Goal: Task Accomplishment & Management: Complete application form

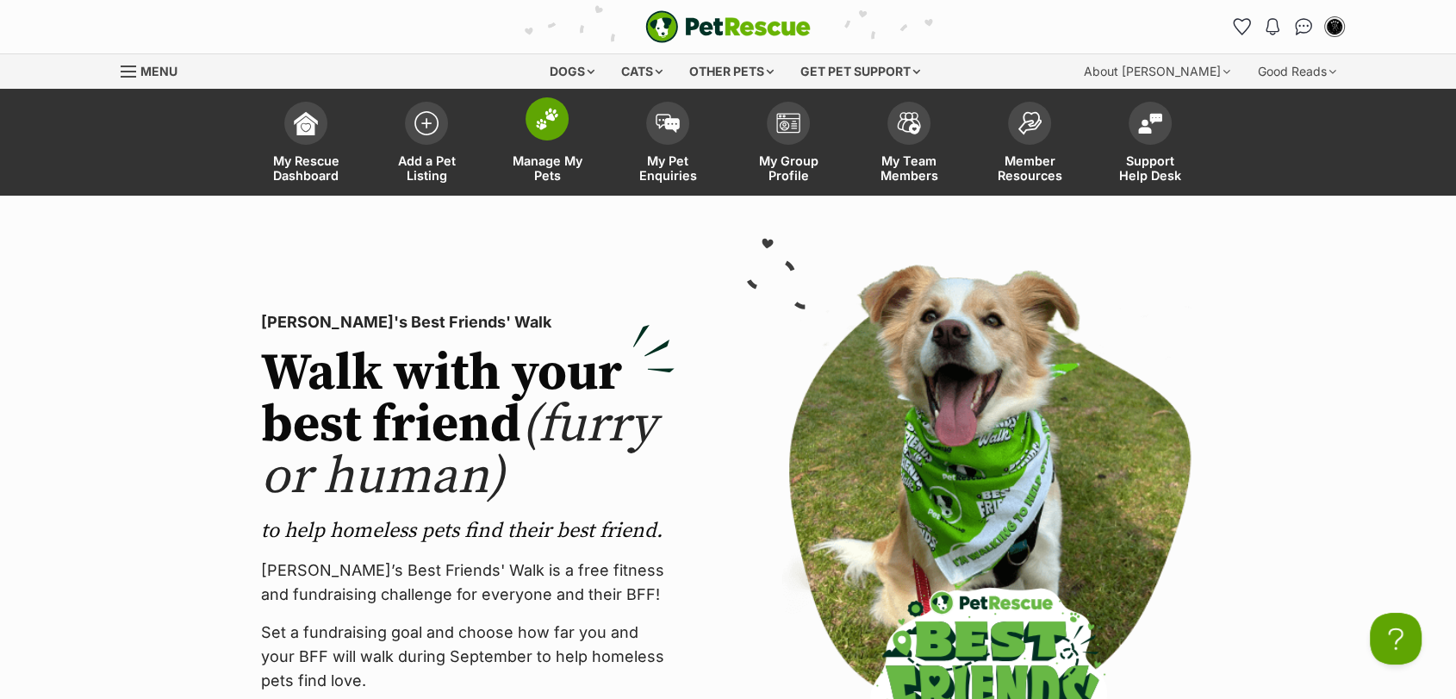
click at [588, 126] on link "Manage My Pets" at bounding box center [547, 144] width 121 height 103
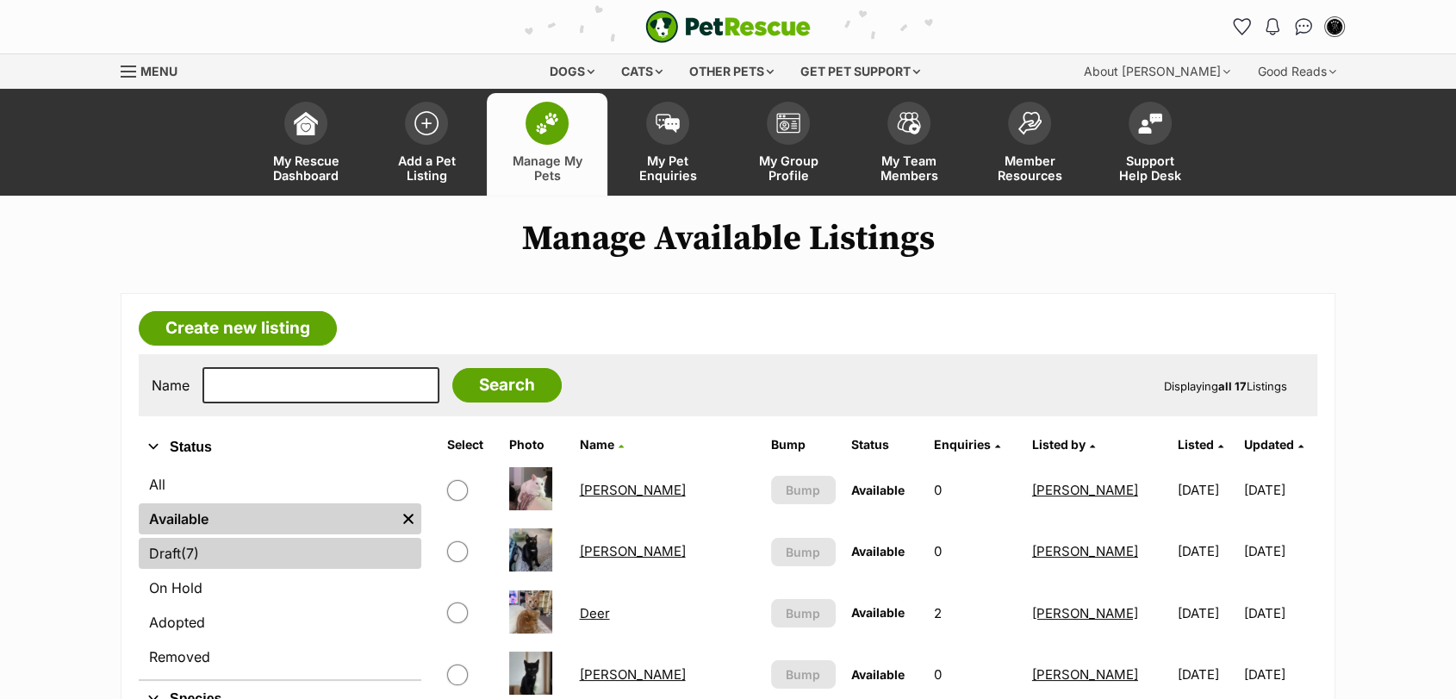
click at [311, 550] on link "Draft (7) Items" at bounding box center [280, 553] width 283 height 31
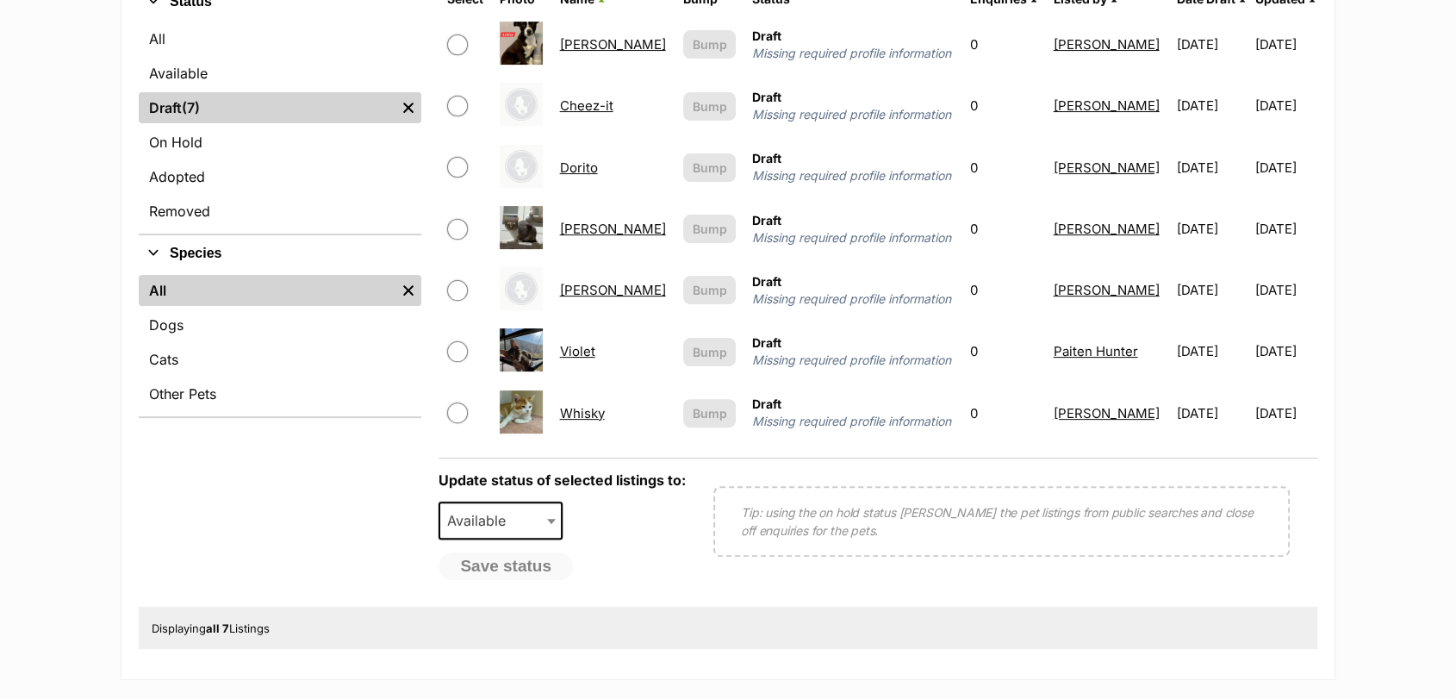
scroll to position [459, 0]
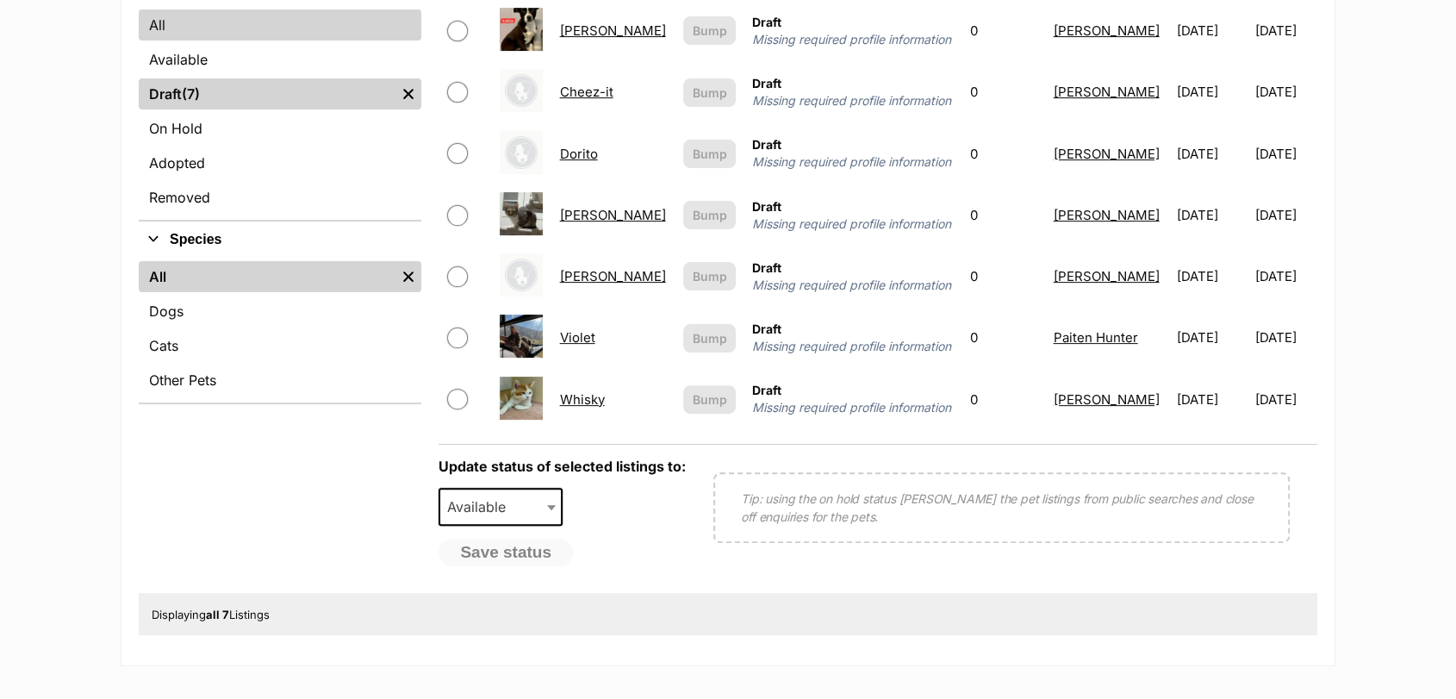
click at [259, 30] on link "All" at bounding box center [280, 24] width 283 height 31
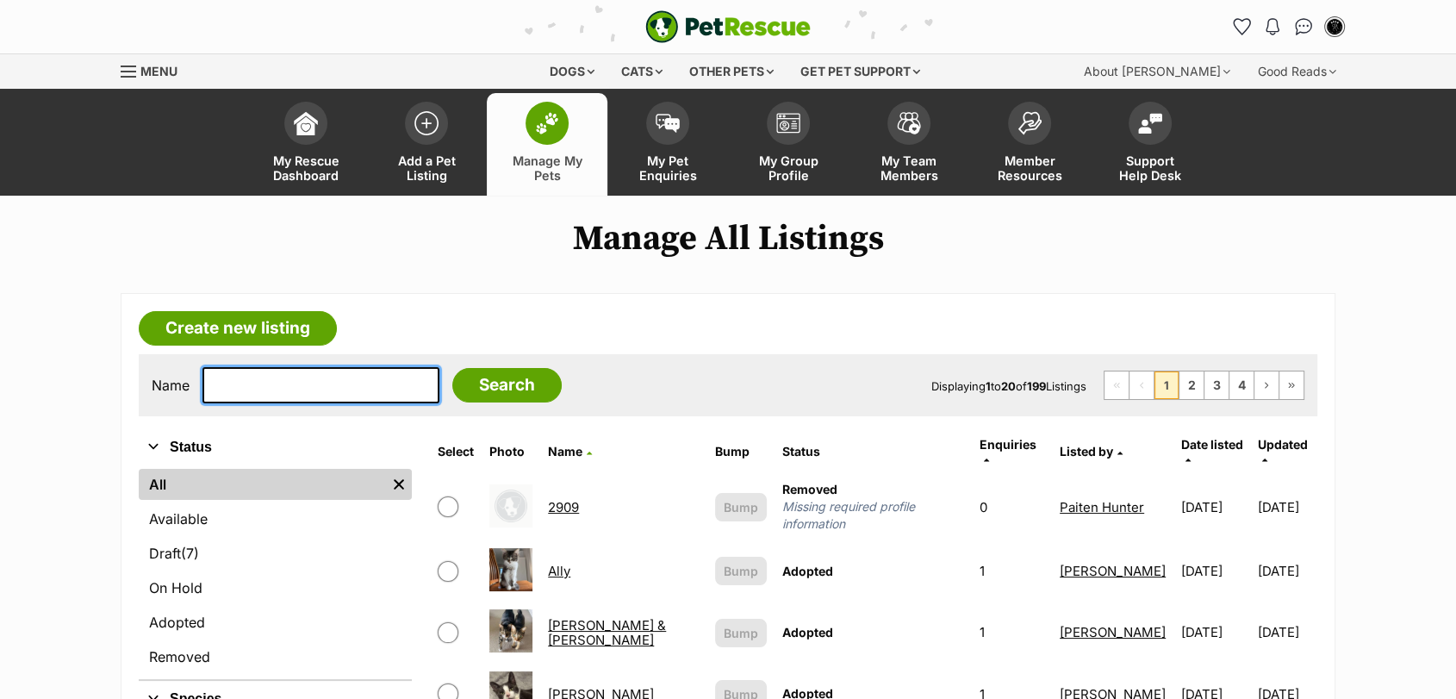
click at [265, 385] on input "text" at bounding box center [320, 385] width 237 height 36
type input "[PERSON_NAME]"
click at [452, 368] on input "Search" at bounding box center [506, 385] width 109 height 34
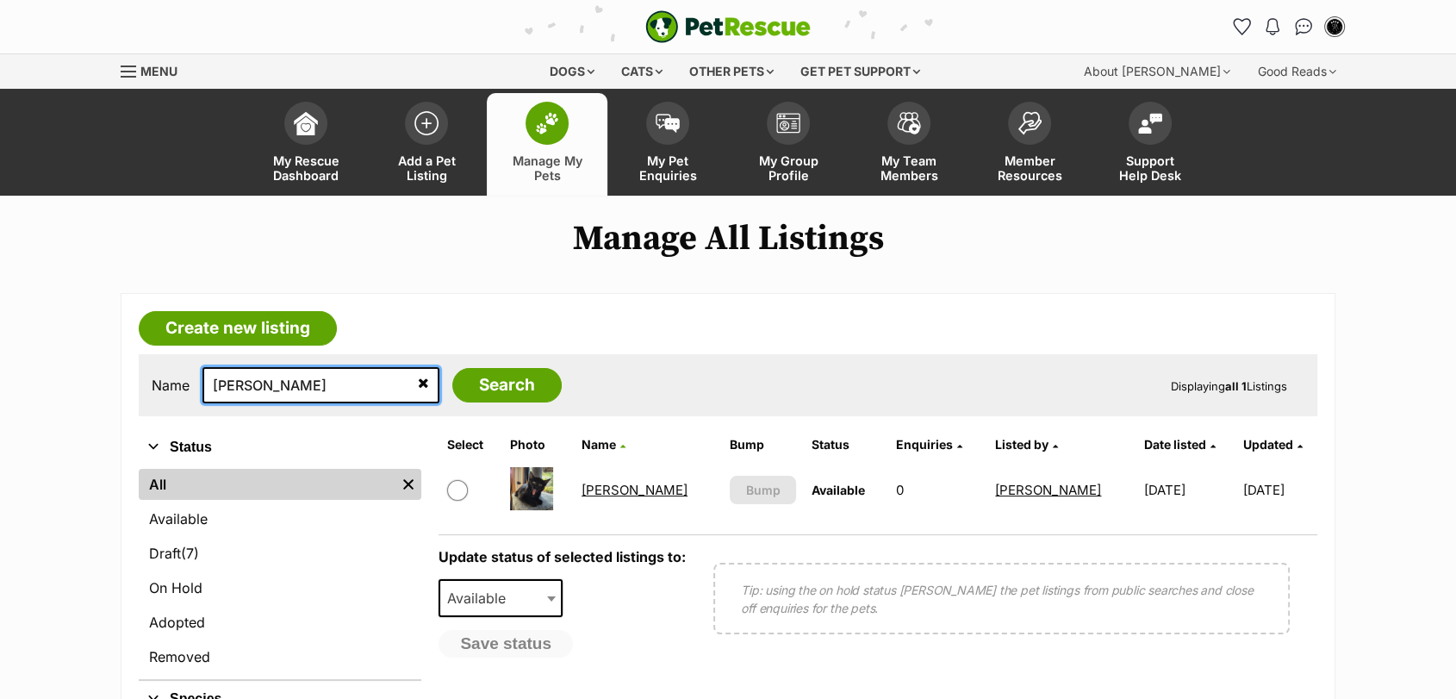
drag, startPoint x: 303, startPoint y: 397, endPoint x: 145, endPoint y: 431, distance: 162.1
click at [144, 434] on article "Create new listing Name Polly Search Displaying all 1 Listings Refine your sear…" at bounding box center [728, 615] width 1215 height 644
type input "Rocky"
click at [452, 368] on input "Search" at bounding box center [506, 385] width 109 height 34
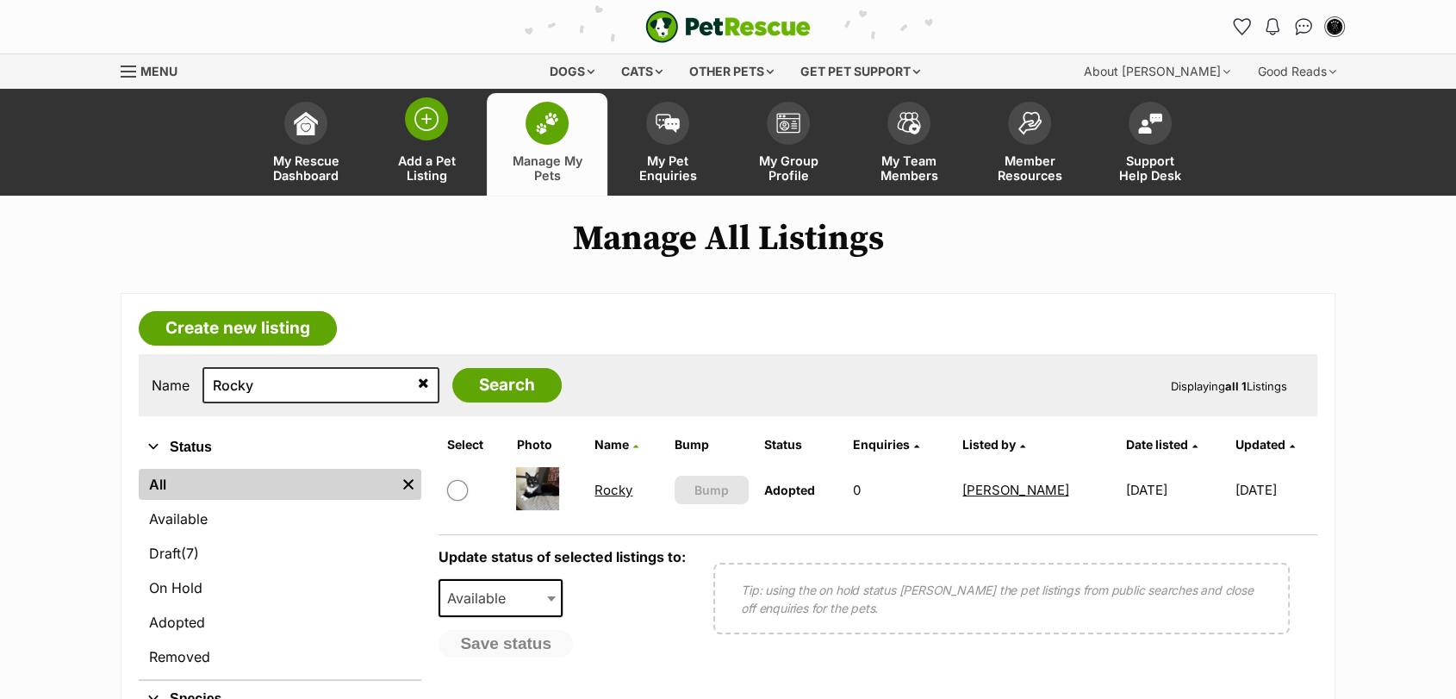
click at [462, 127] on link "Add a Pet Listing" at bounding box center [426, 144] width 121 height 103
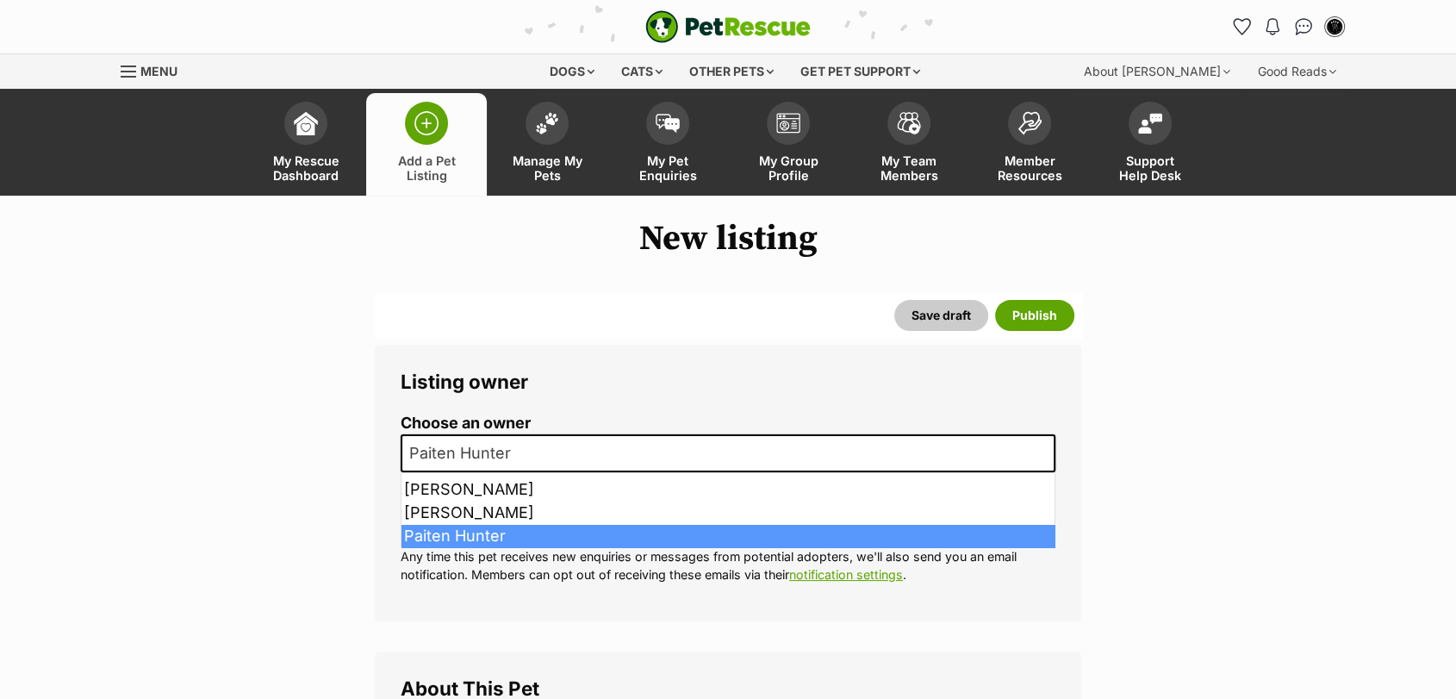
click at [626, 450] on span "Paiten Hunter" at bounding box center [728, 453] width 655 height 38
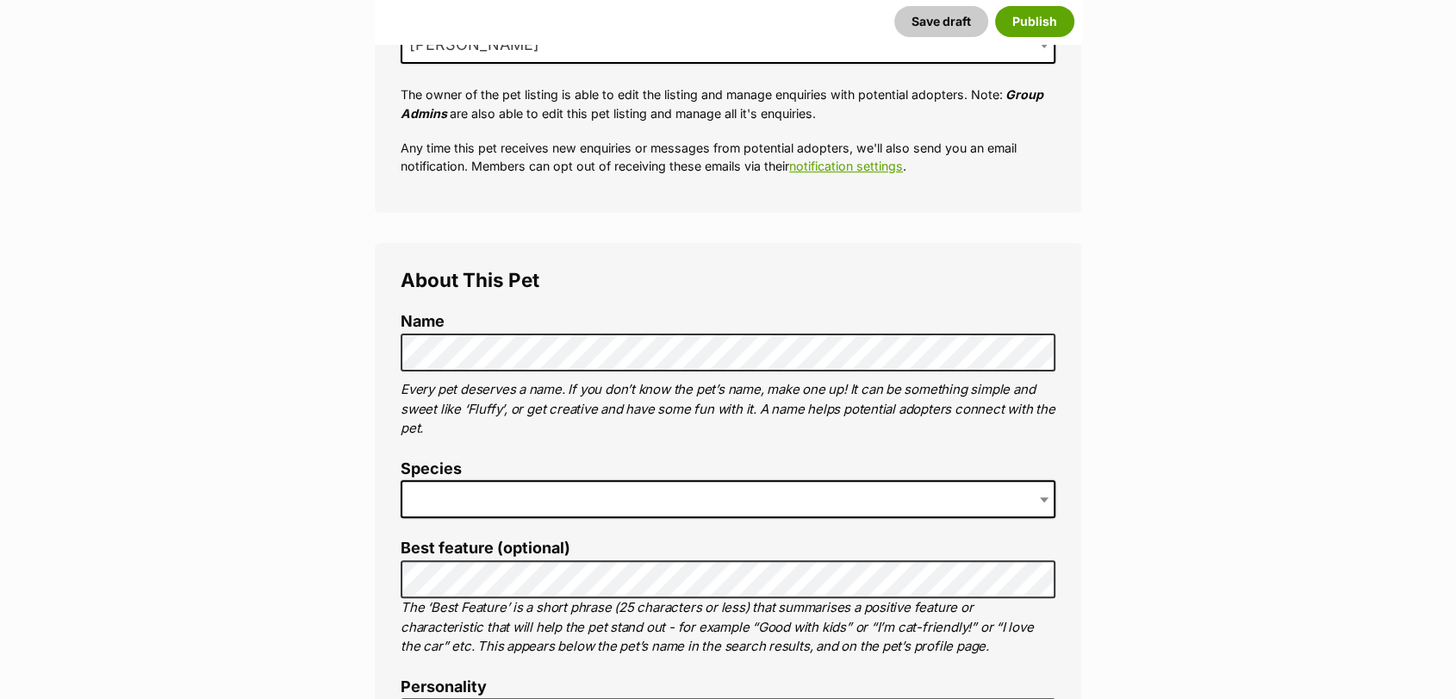
scroll to position [450, 0]
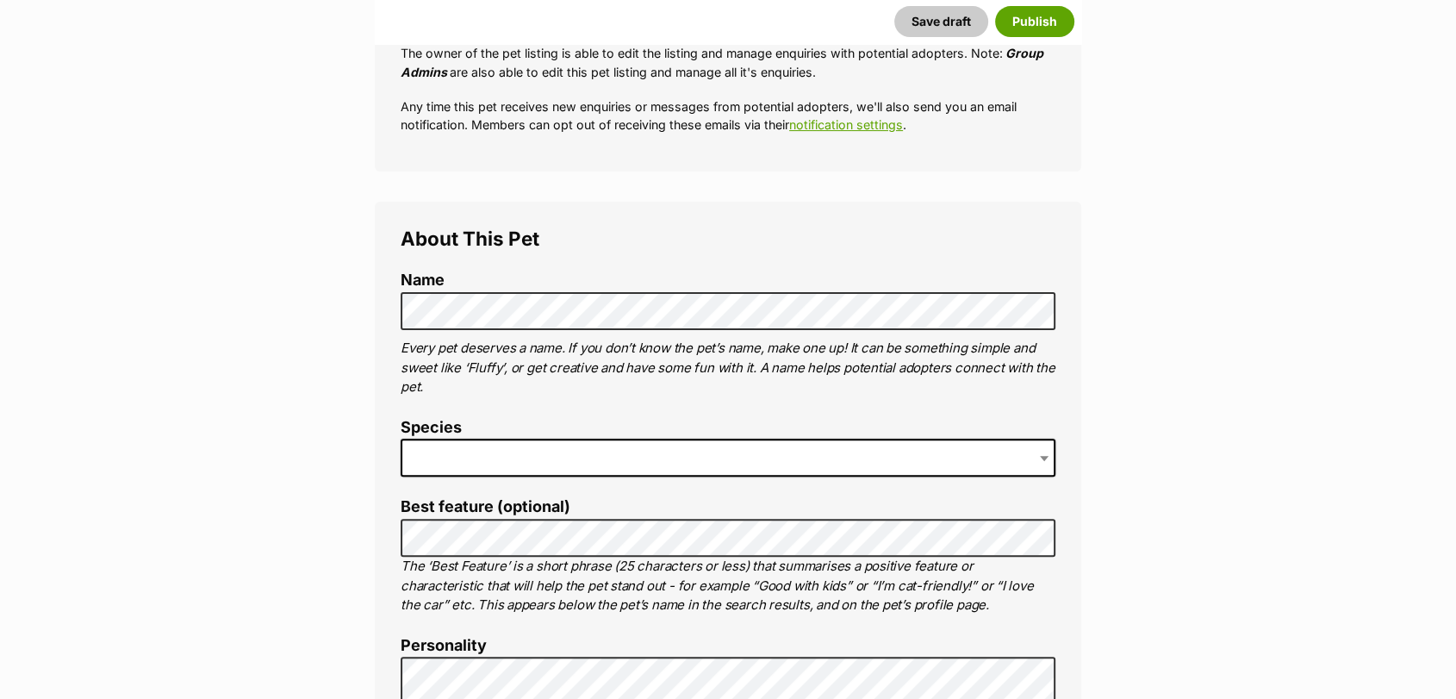
click at [672, 357] on p "Every pet deserves a name. If you don’t know the pet’s name, make one up! It ca…" at bounding box center [728, 368] width 655 height 59
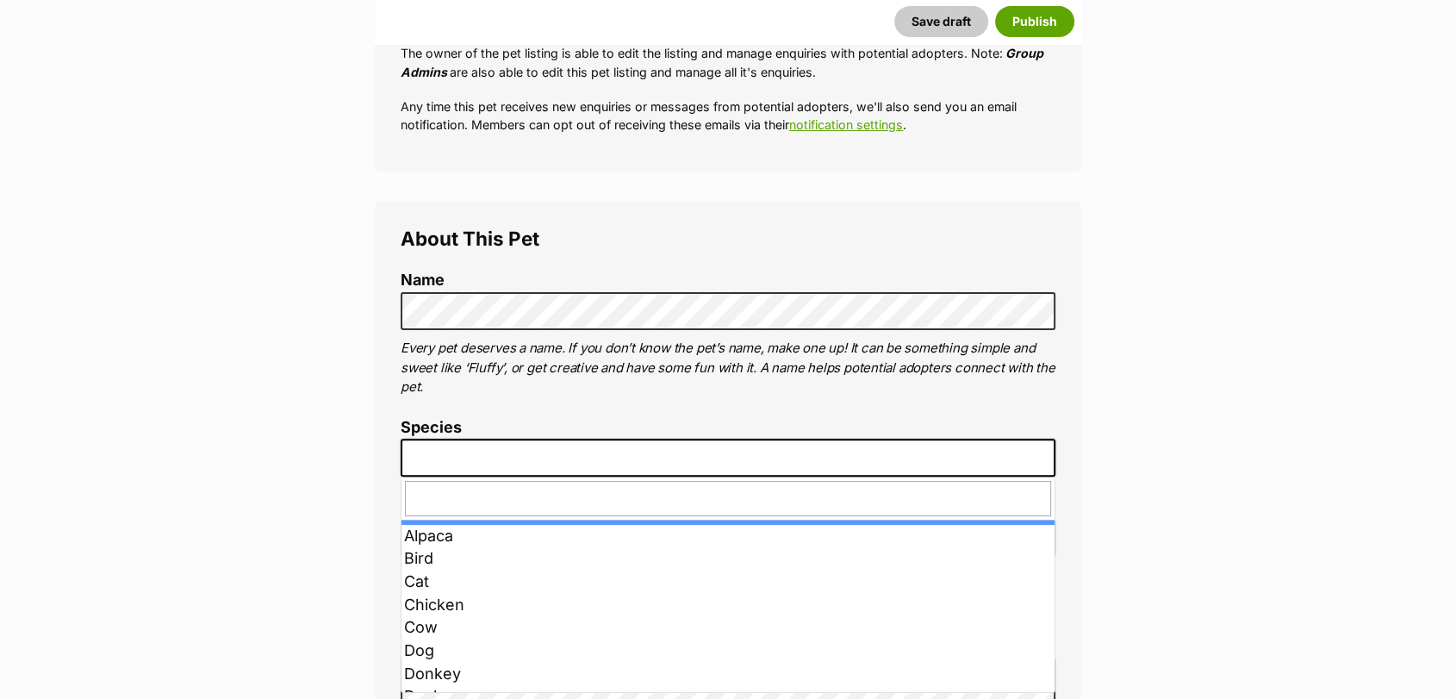
click at [570, 457] on span at bounding box center [728, 458] width 655 height 38
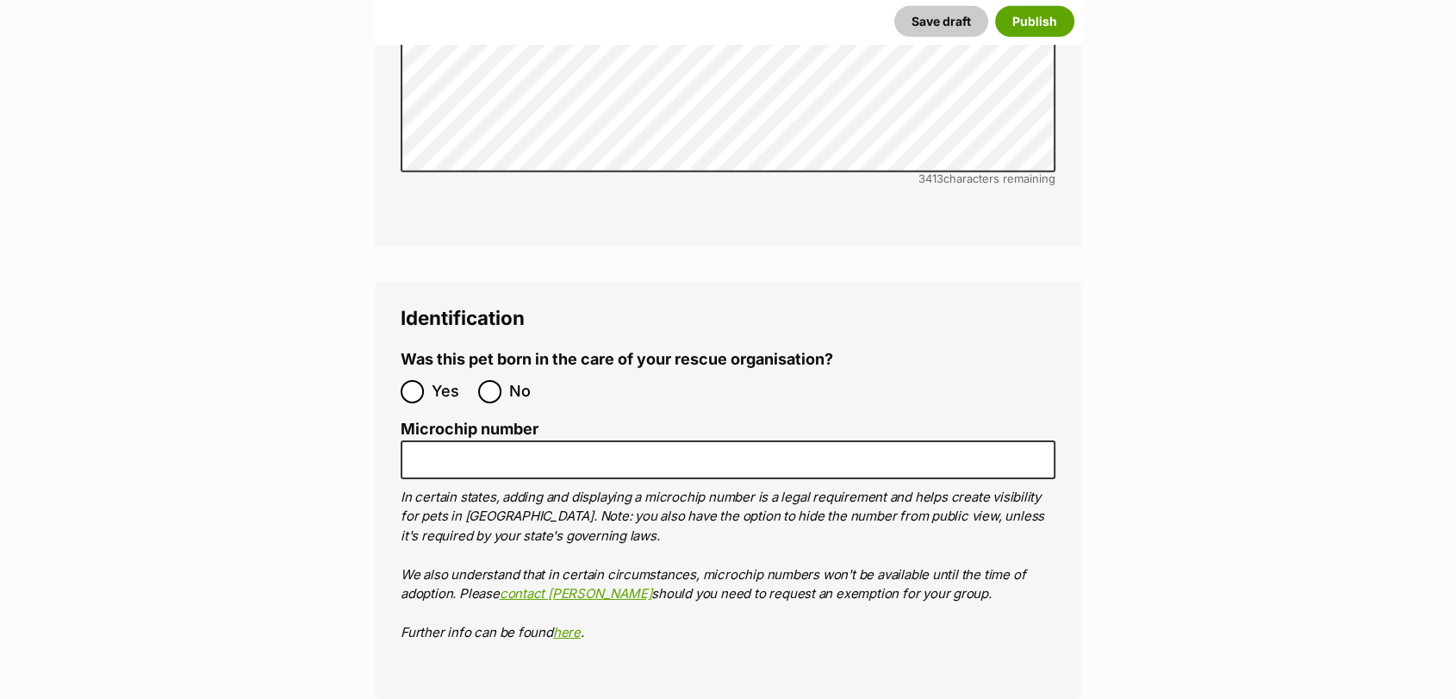
scroll to position [5548, 0]
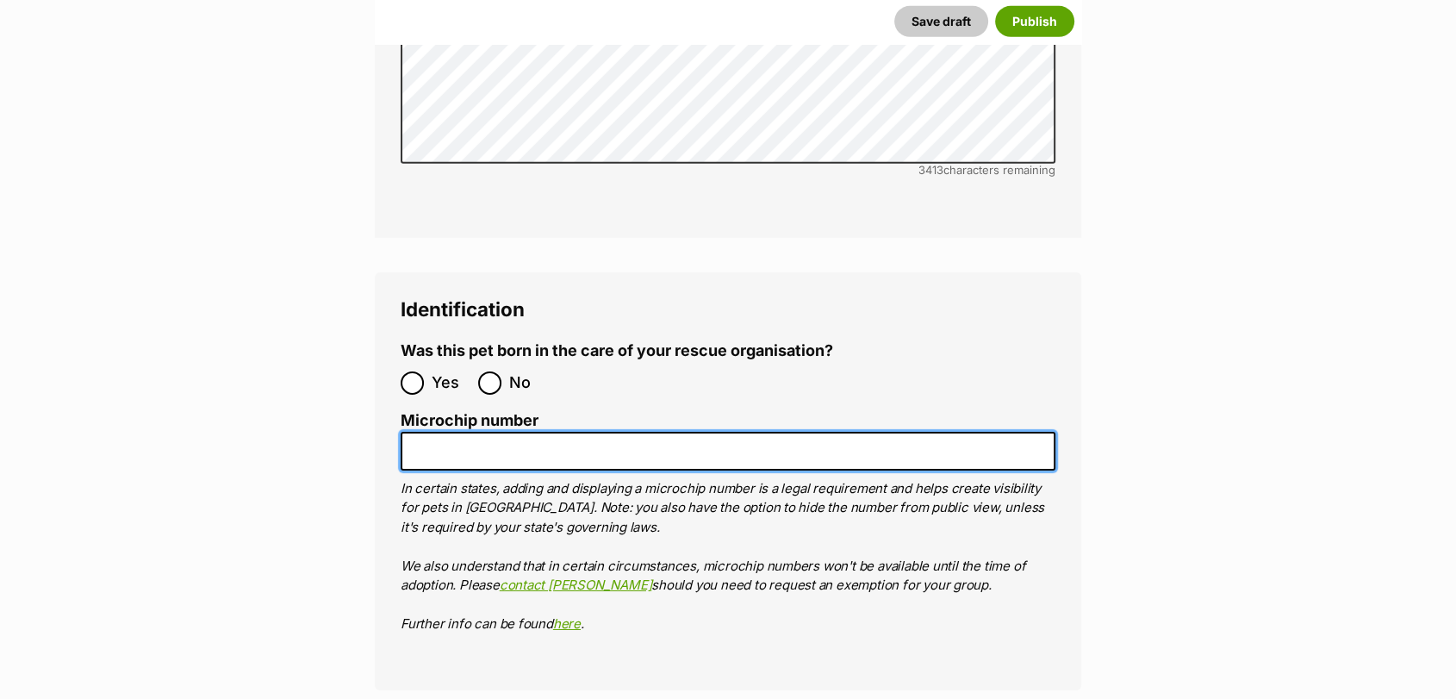
click at [711, 432] on input "Microchip number" at bounding box center [728, 451] width 655 height 39
paste input "900141000848539"
click at [445, 432] on input "900141000848539" at bounding box center [728, 451] width 655 height 39
type input "900141000848539"
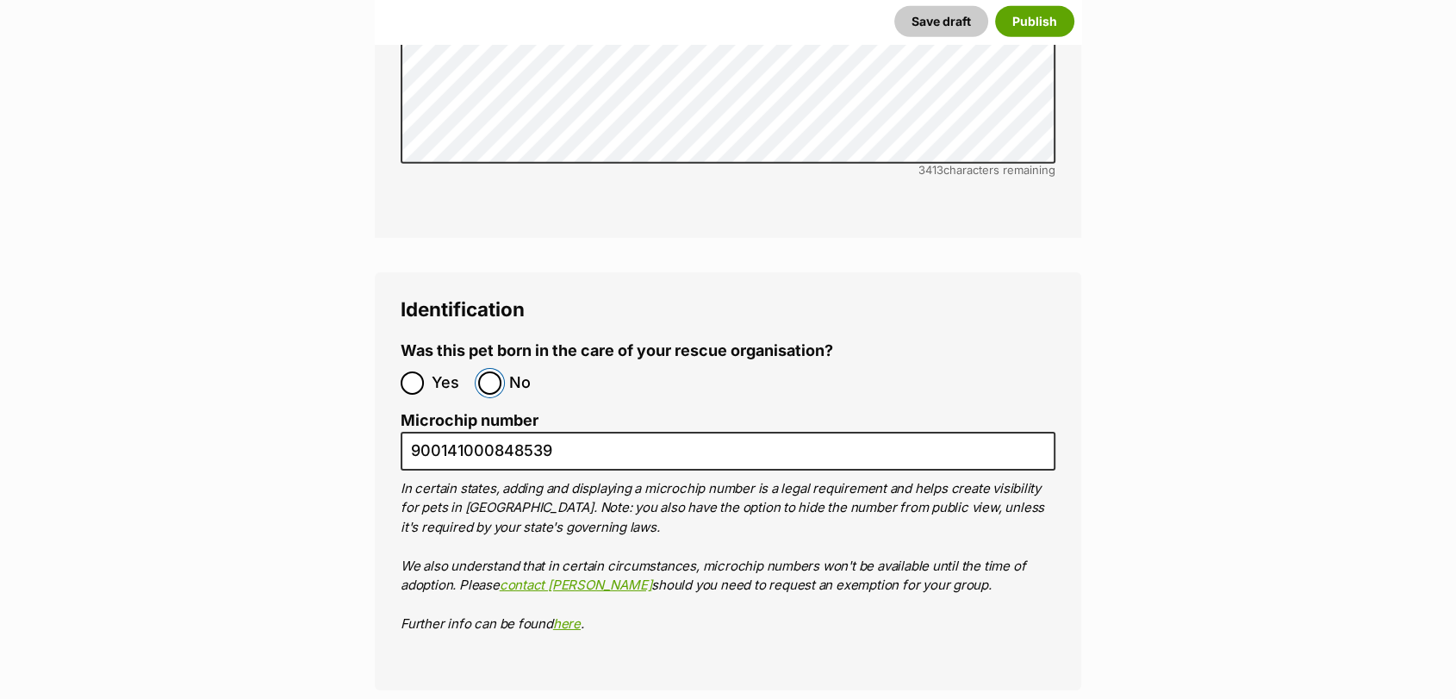
click at [494, 371] on input "No" at bounding box center [489, 382] width 23 height 23
radio input "true"
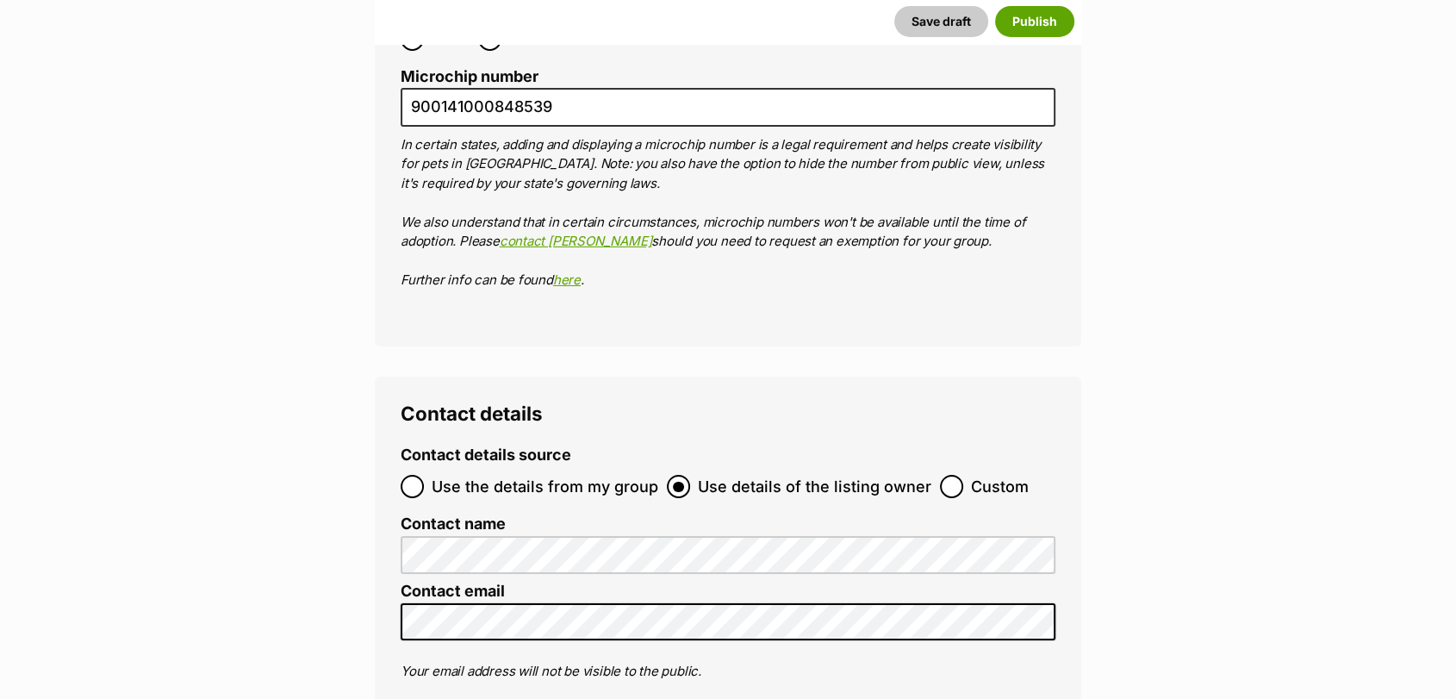
scroll to position [6106, 0]
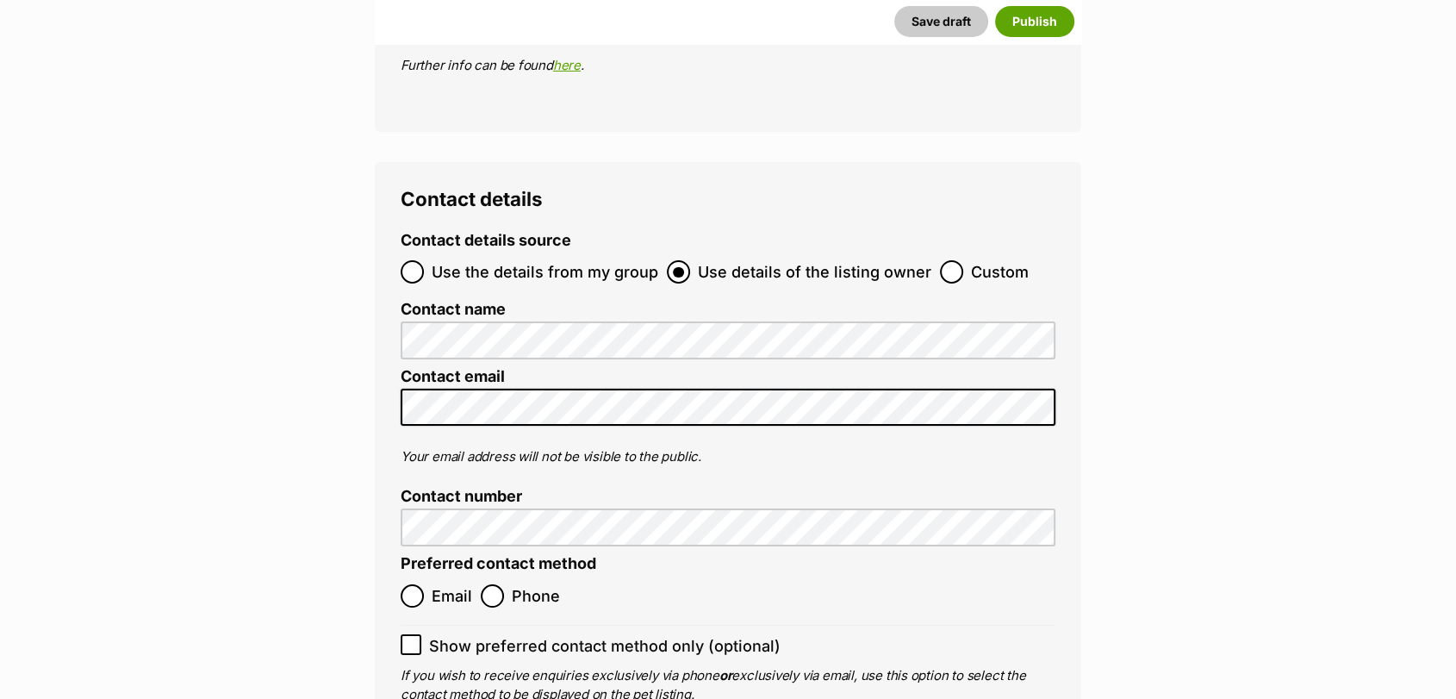
click at [971, 260] on span "Custom" at bounding box center [1000, 271] width 58 height 23
click at [963, 260] on input "Custom" at bounding box center [951, 271] width 23 height 23
radio input "true"
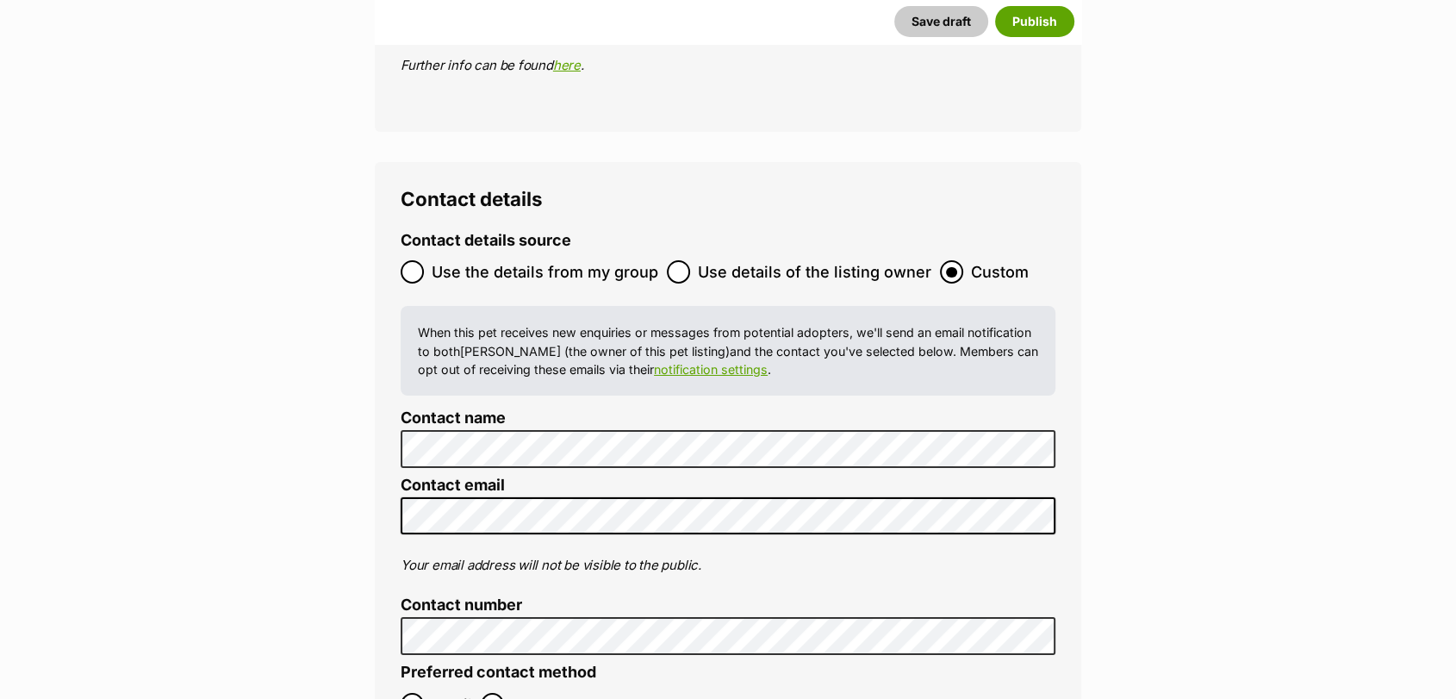
click at [425, 693] on label "Email" at bounding box center [437, 704] width 72 height 23
click at [424, 693] on input "Email" at bounding box center [412, 704] width 23 height 23
radio input "true"
checkbox input "true"
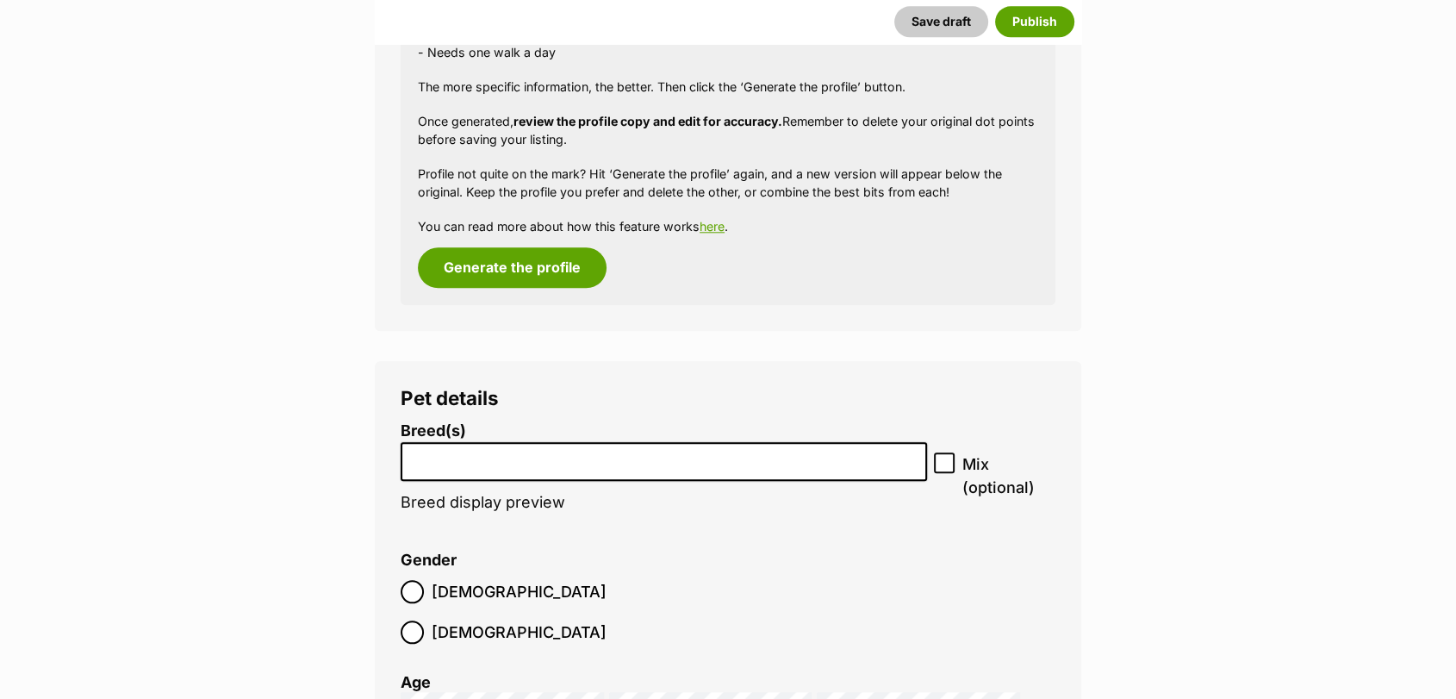
scroll to position [1771, 0]
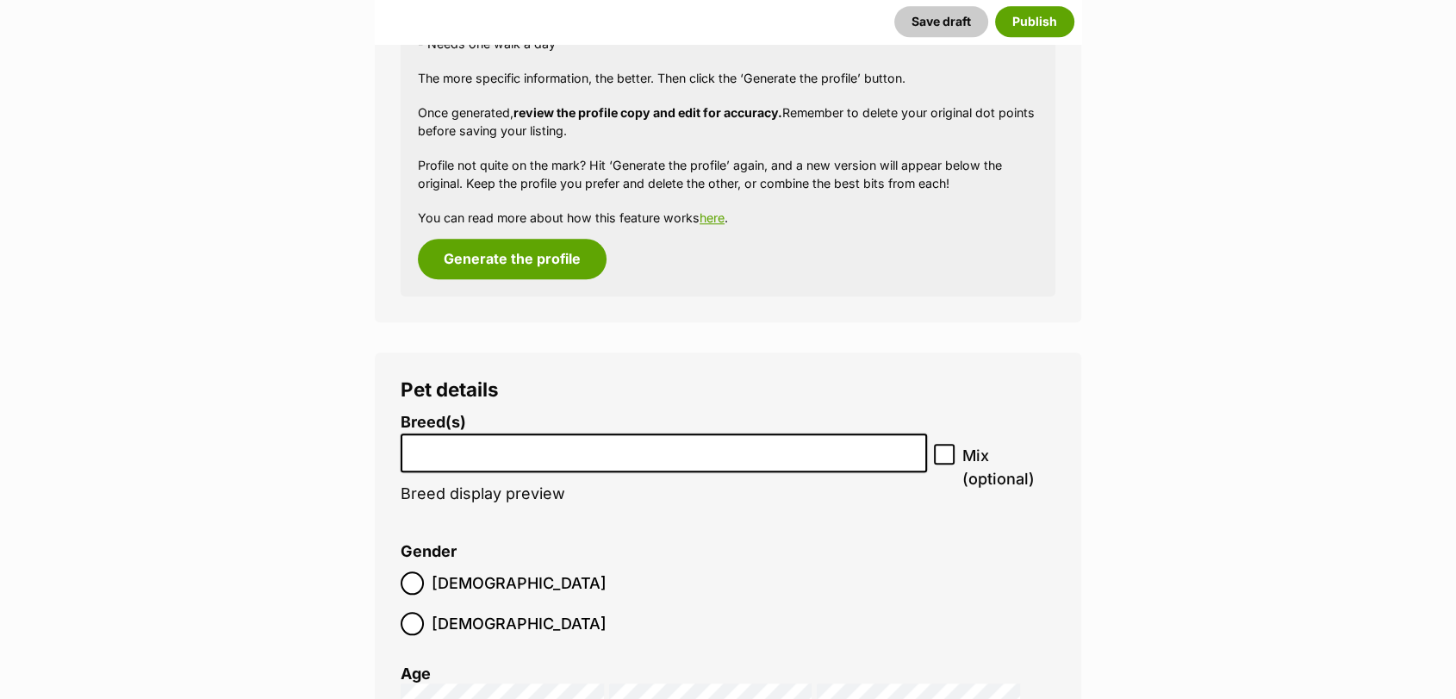
click at [833, 452] on input "search" at bounding box center [664, 448] width 514 height 18
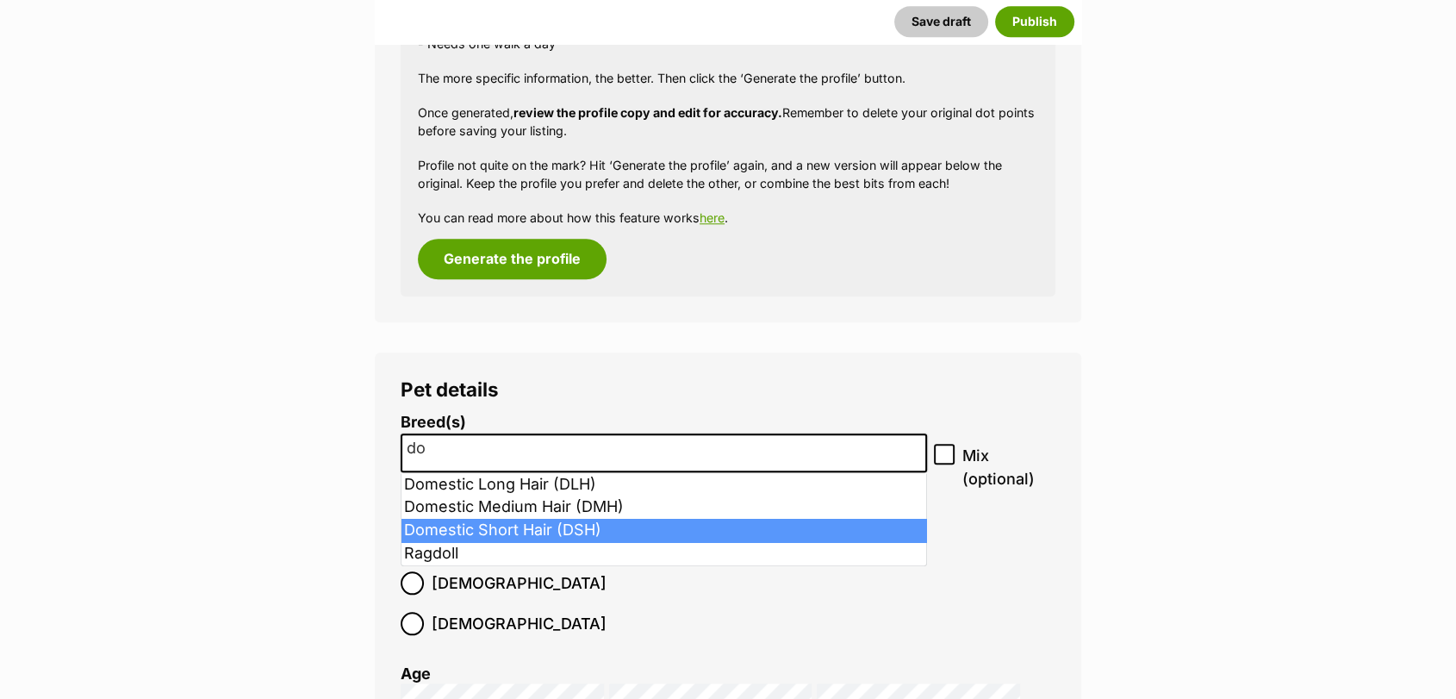
type input "do"
select select "252102"
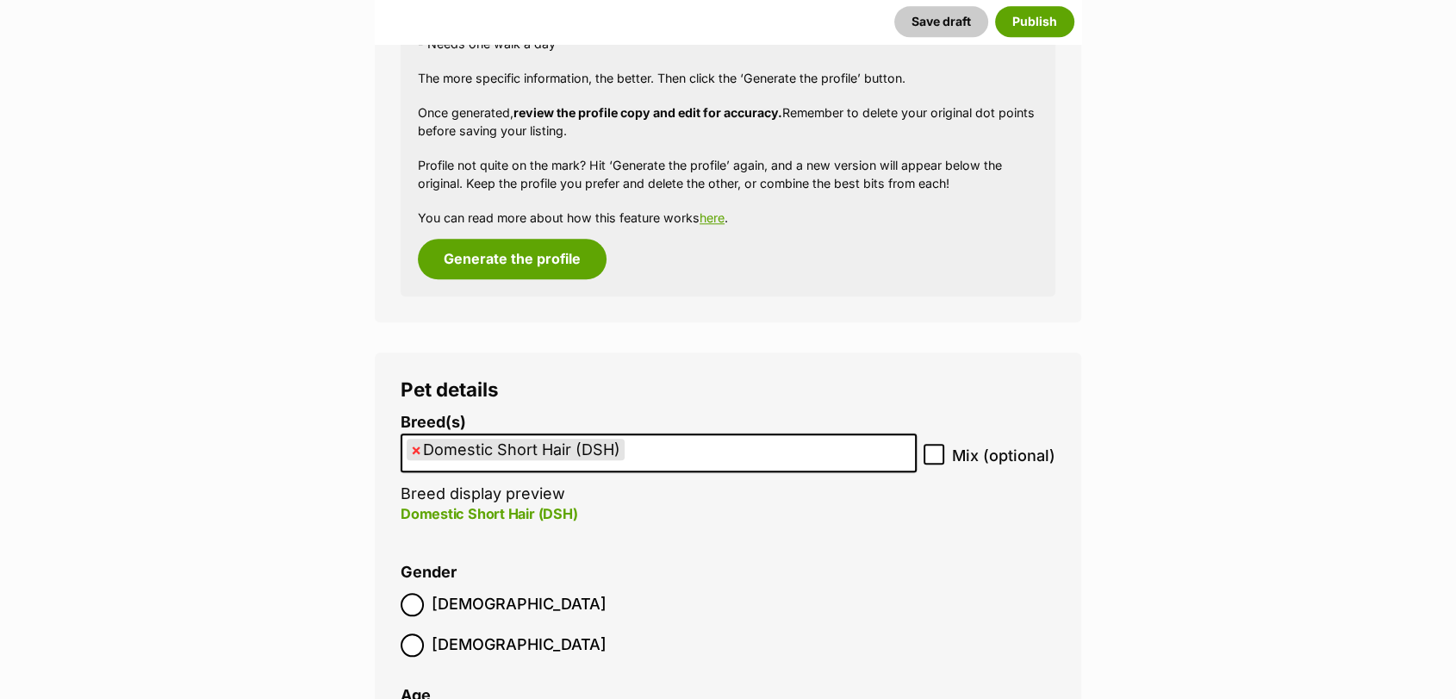
click at [438, 605] on span "Male" at bounding box center [519, 604] width 175 height 23
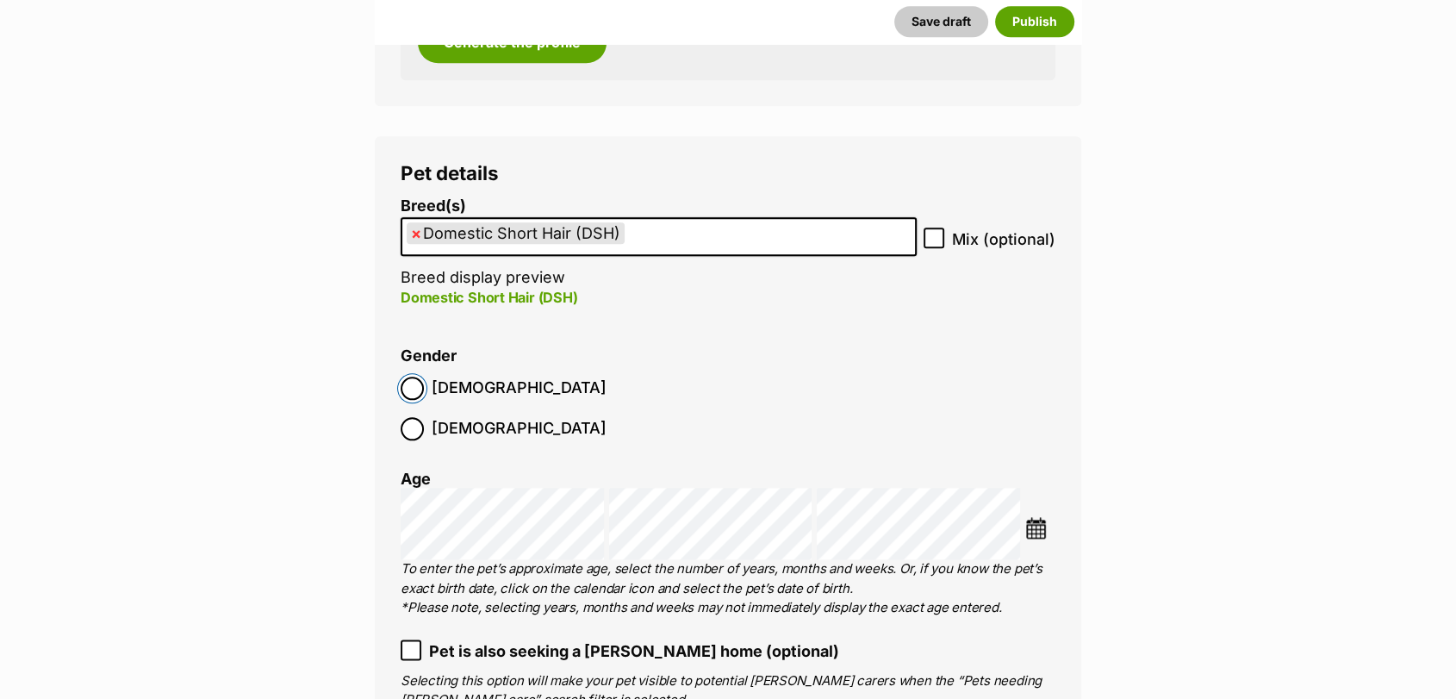
scroll to position [2033, 0]
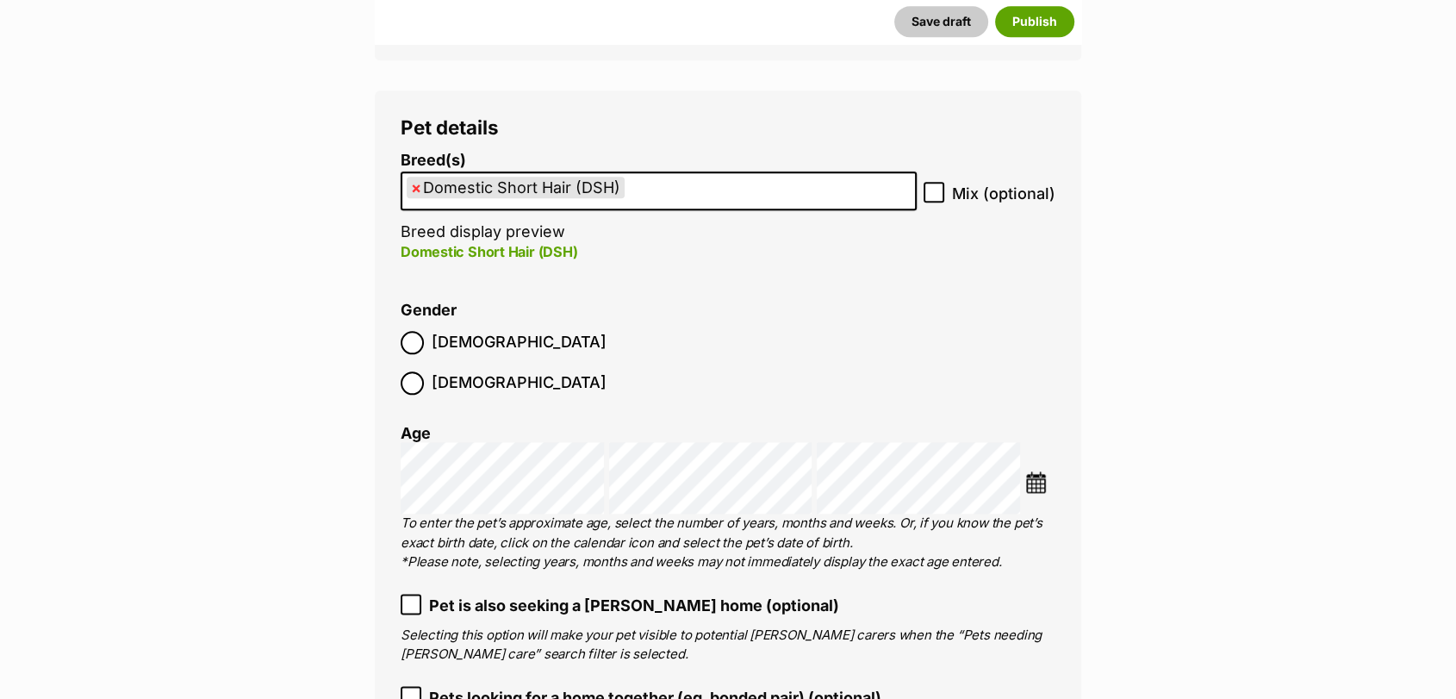
click at [1045, 471] on img at bounding box center [1036, 482] width 22 height 22
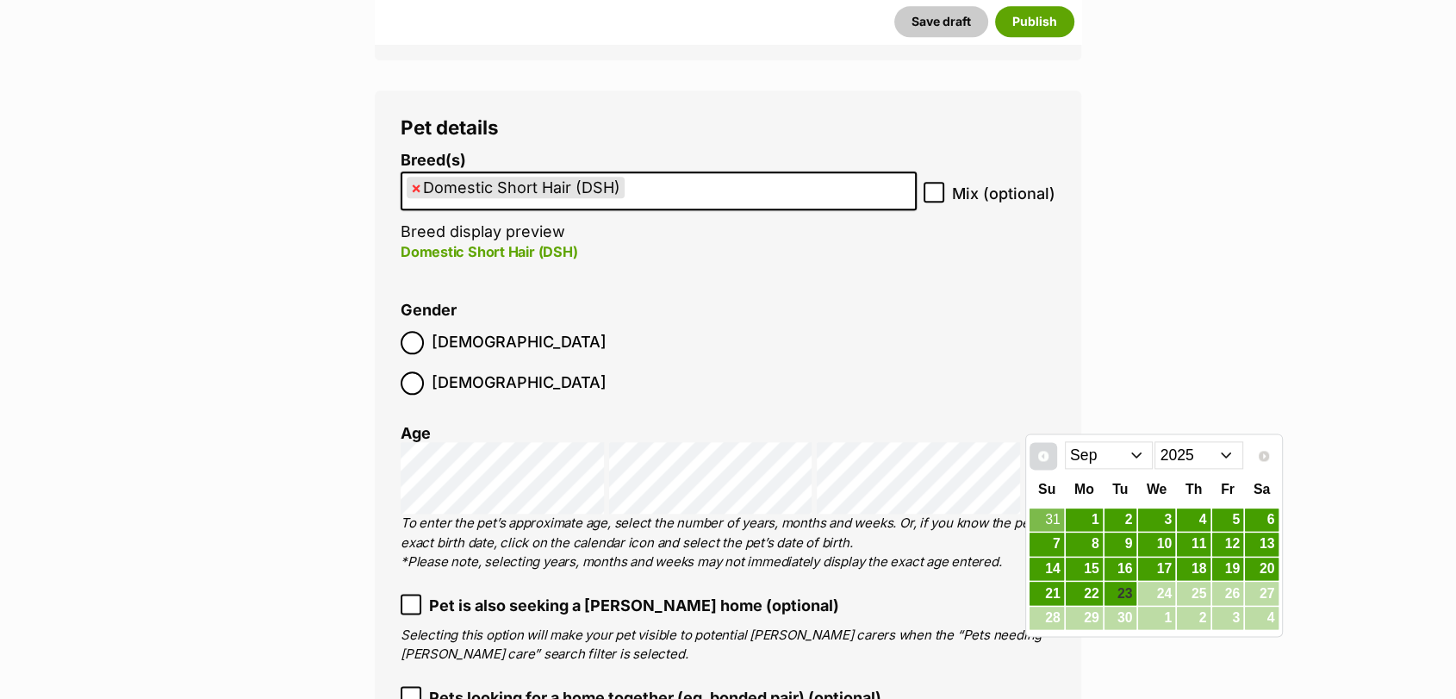
click at [1047, 460] on span "Prev" at bounding box center [1044, 456] width 14 height 14
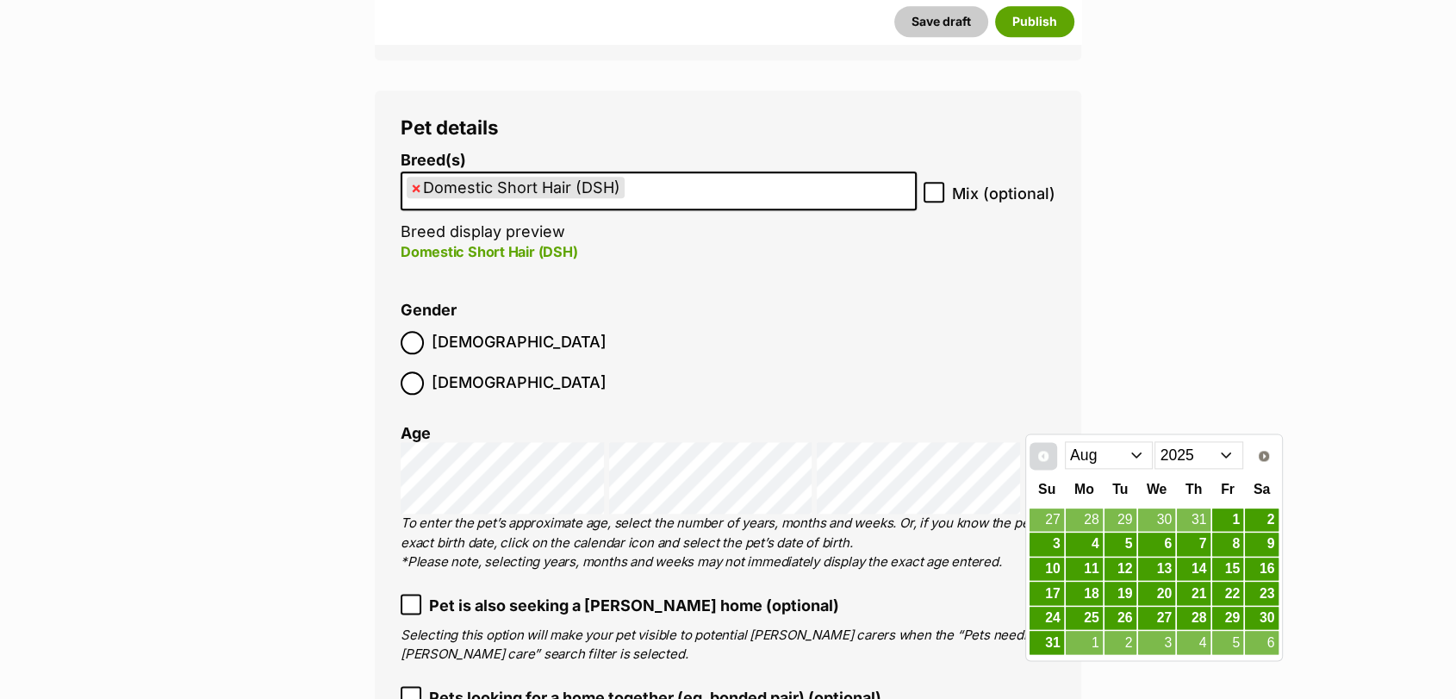
click at [1047, 460] on span "Prev" at bounding box center [1044, 456] width 14 height 14
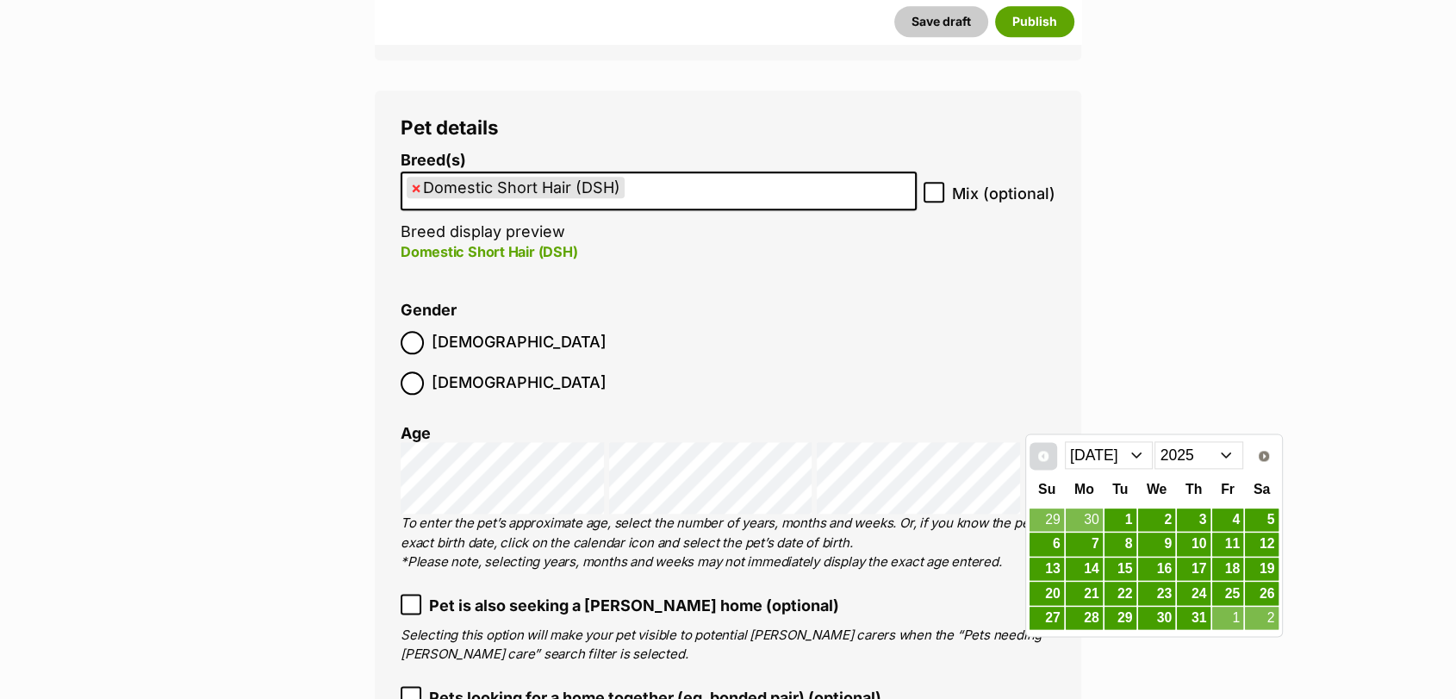
click at [1047, 460] on span "Prev" at bounding box center [1044, 456] width 14 height 14
click at [1204, 595] on link "26" at bounding box center [1193, 593] width 33 height 22
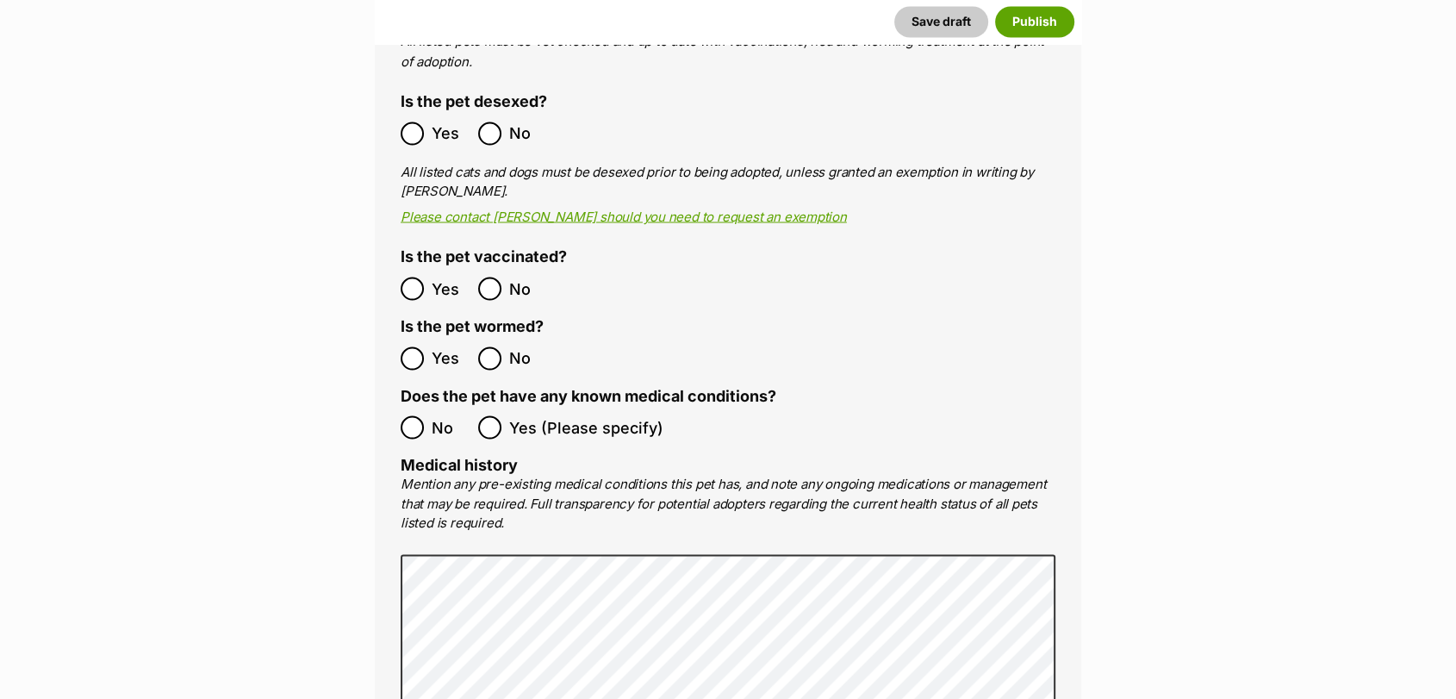
scroll to position [3142, 0]
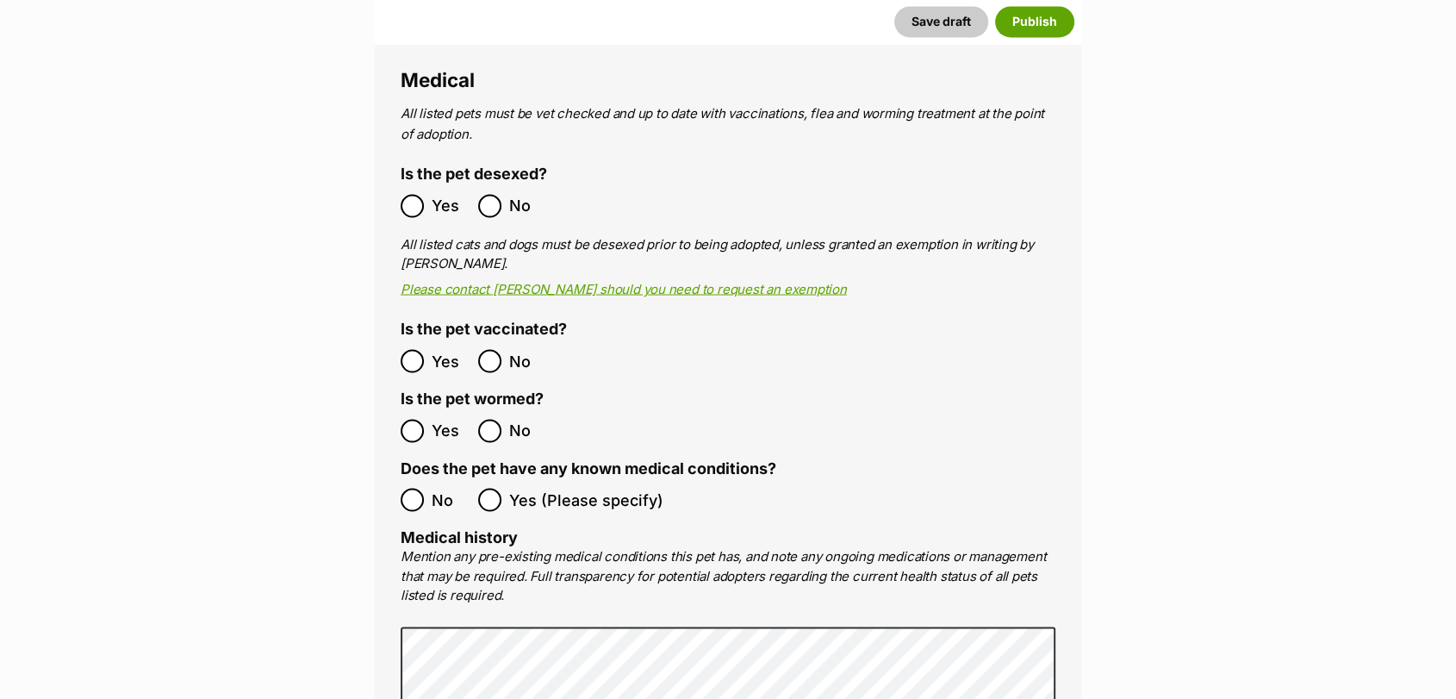
click at [409, 479] on ol "No Yes (Please specify)" at bounding box center [728, 499] width 655 height 40
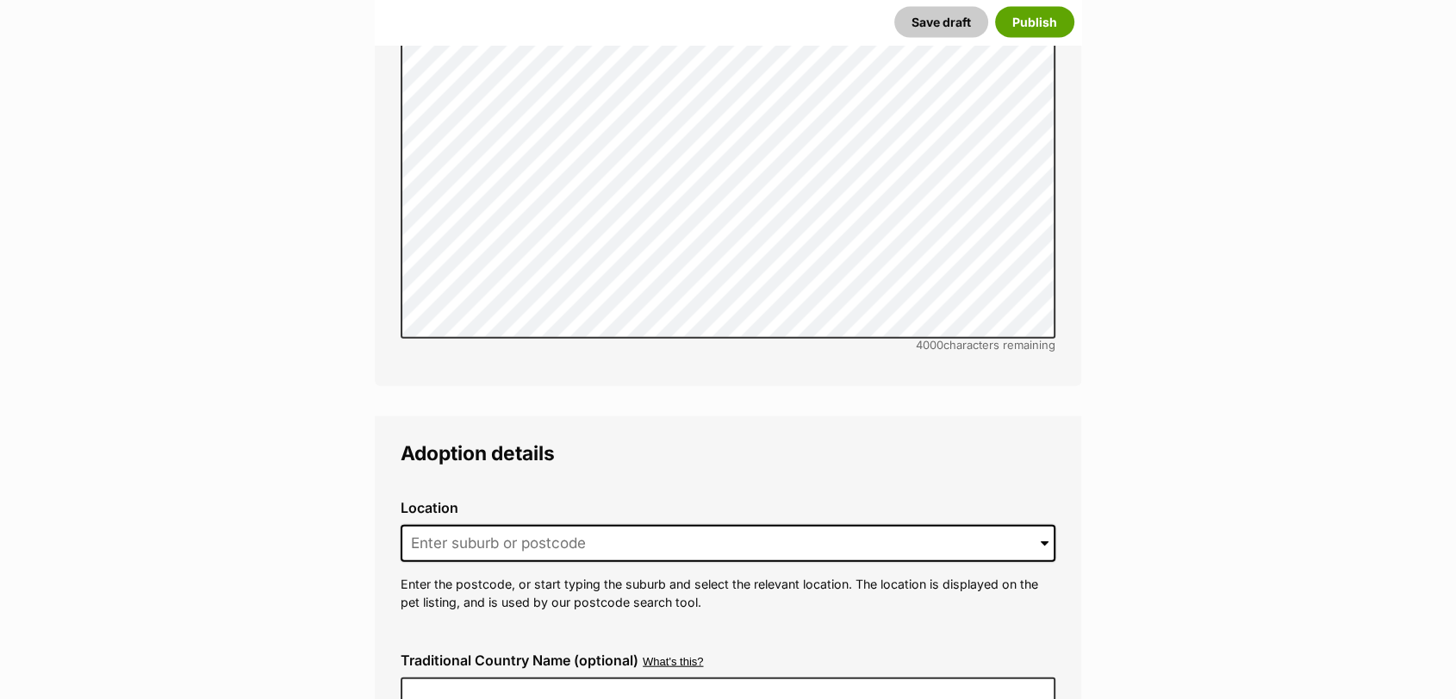
scroll to position [3898, 0]
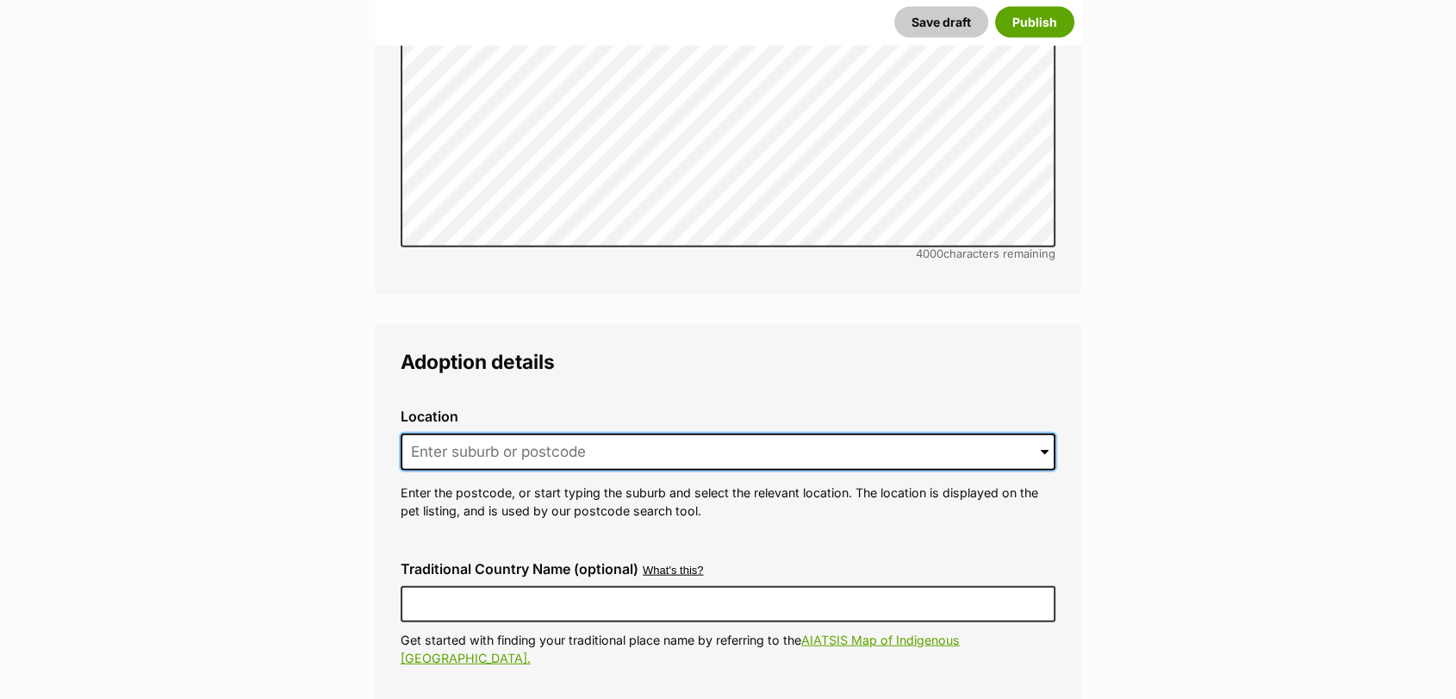
click at [448, 433] on input at bounding box center [728, 452] width 655 height 38
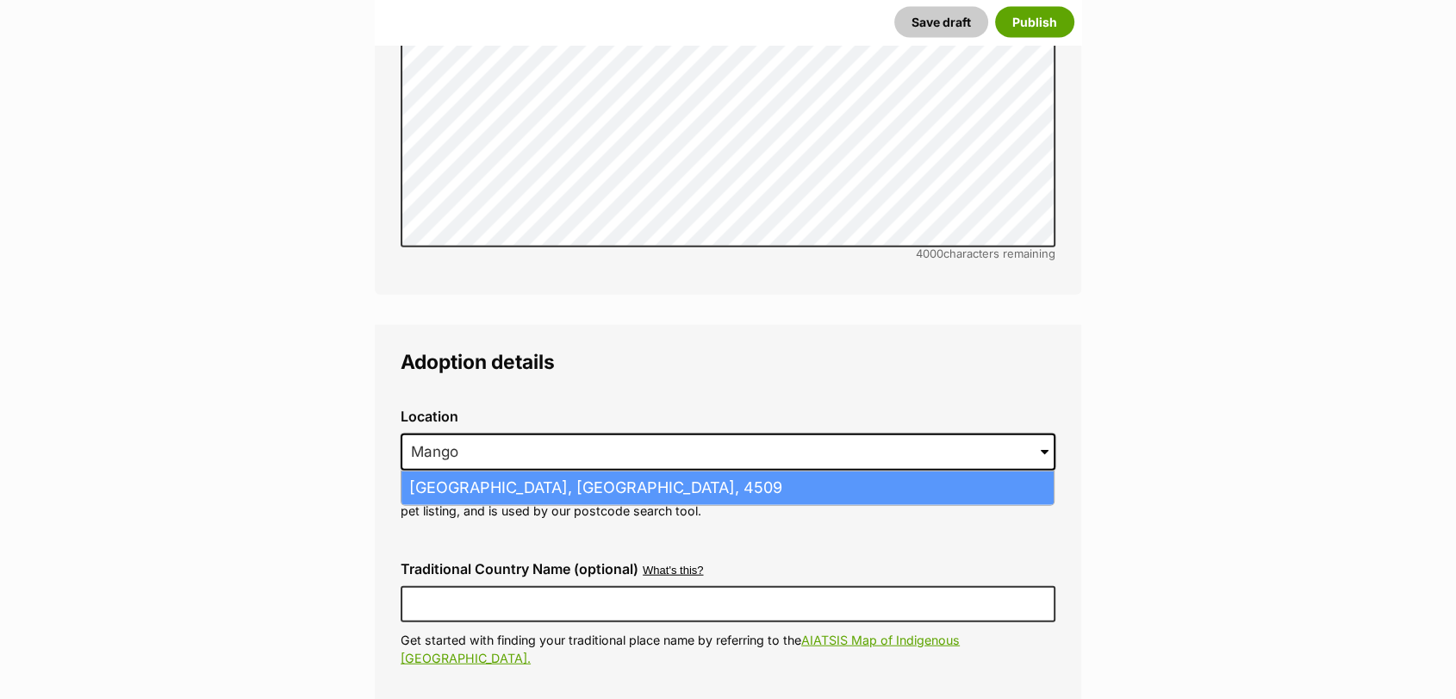
click at [453, 471] on li "Mango Hill, Queensland, 4509" at bounding box center [728, 488] width 652 height 34
type input "Mango Hill, Queensland, 4509"
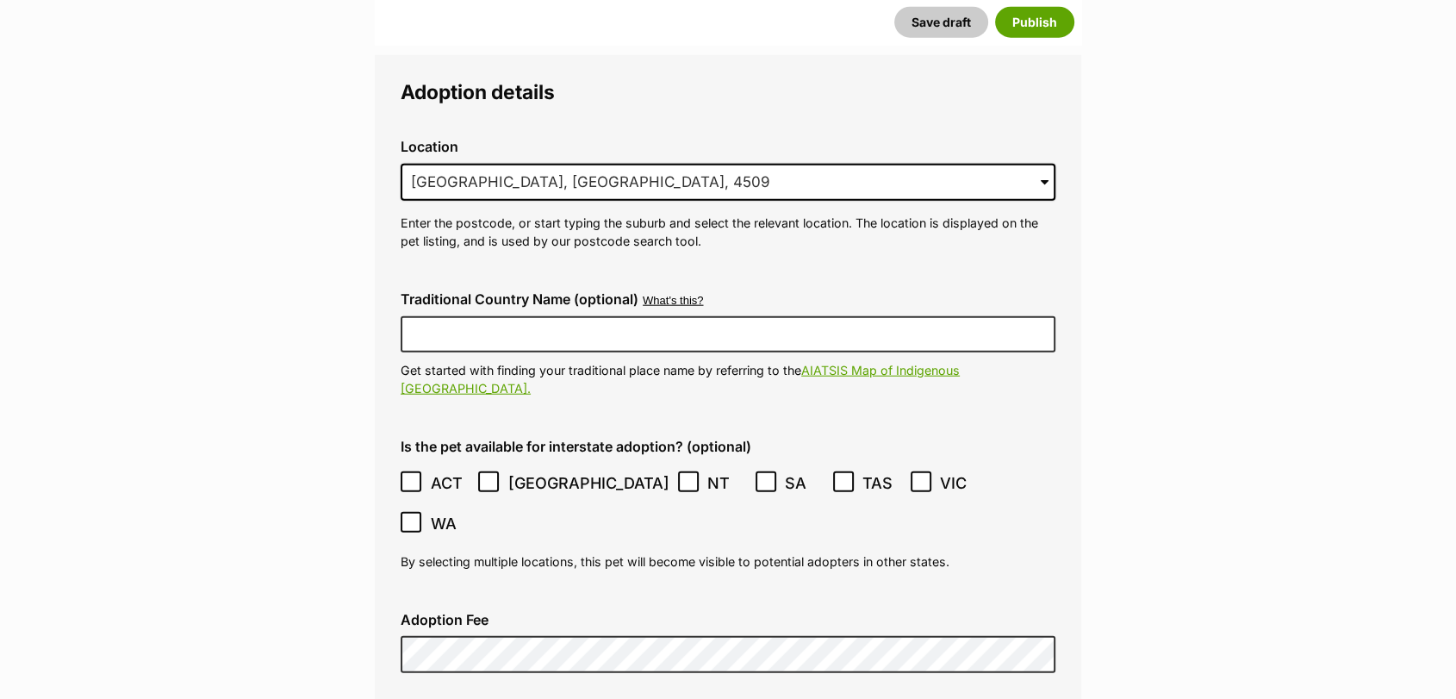
scroll to position [4289, 0]
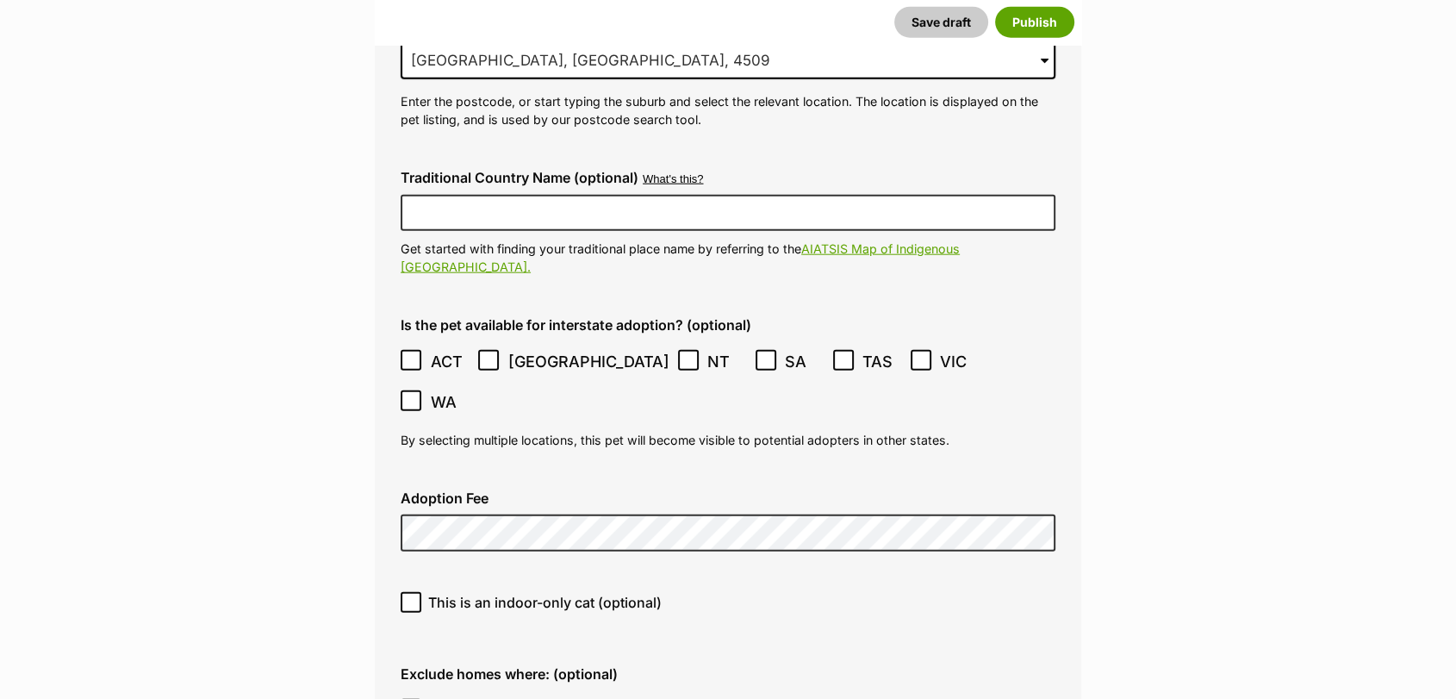
click at [408, 596] on icon at bounding box center [411, 602] width 12 height 12
click at [408, 592] on input "This is an indoor-only cat (optional)" at bounding box center [411, 602] width 21 height 21
checkbox input "true"
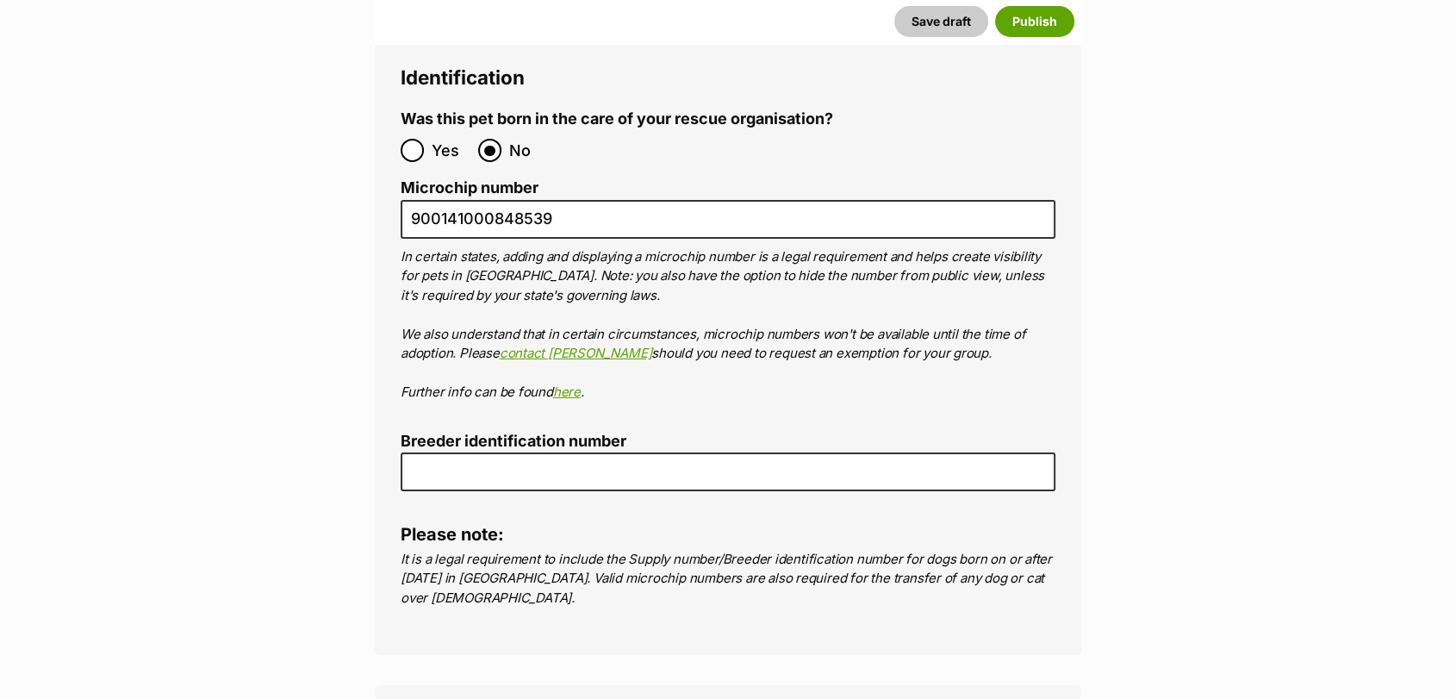
scroll to position [5965, 0]
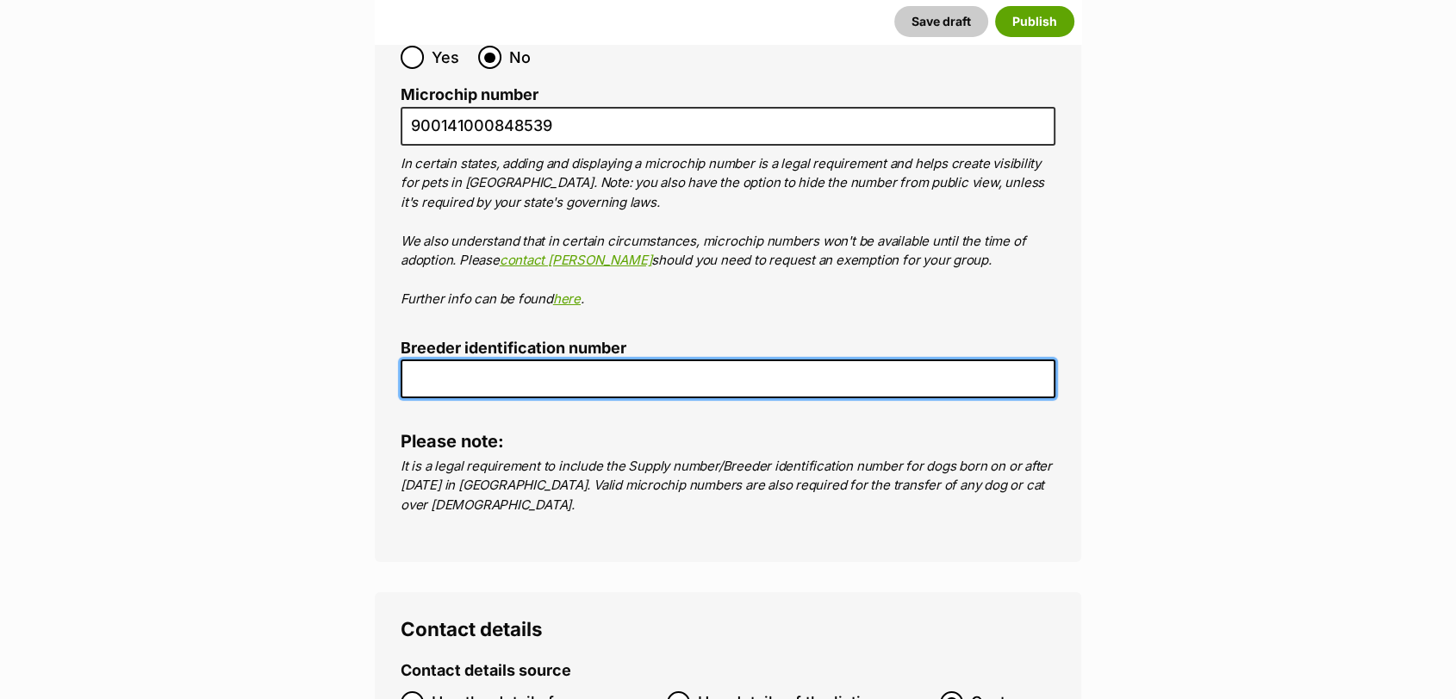
click at [783, 359] on input "Breeder identification number" at bounding box center [728, 378] width 655 height 39
type input "0016197957671"
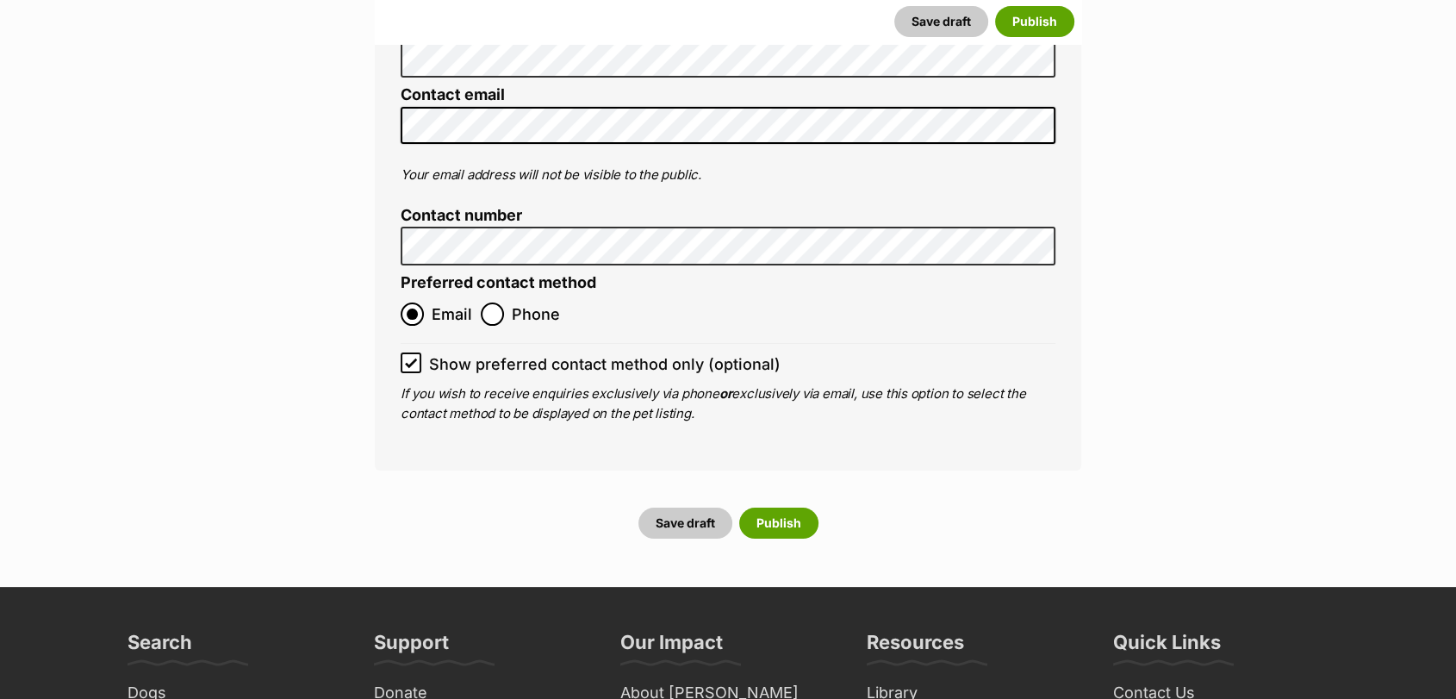
scroll to position [6767, 0]
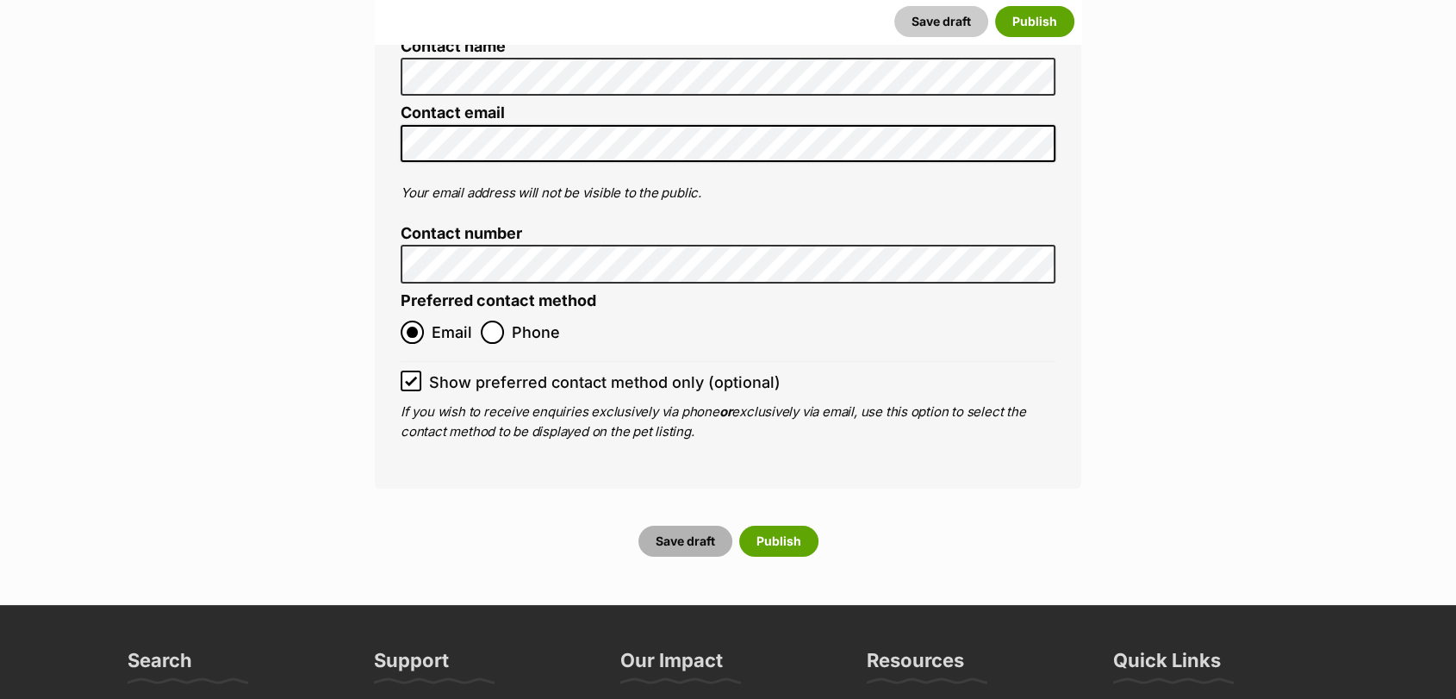
click at [680, 526] on button "Save draft" at bounding box center [685, 541] width 94 height 31
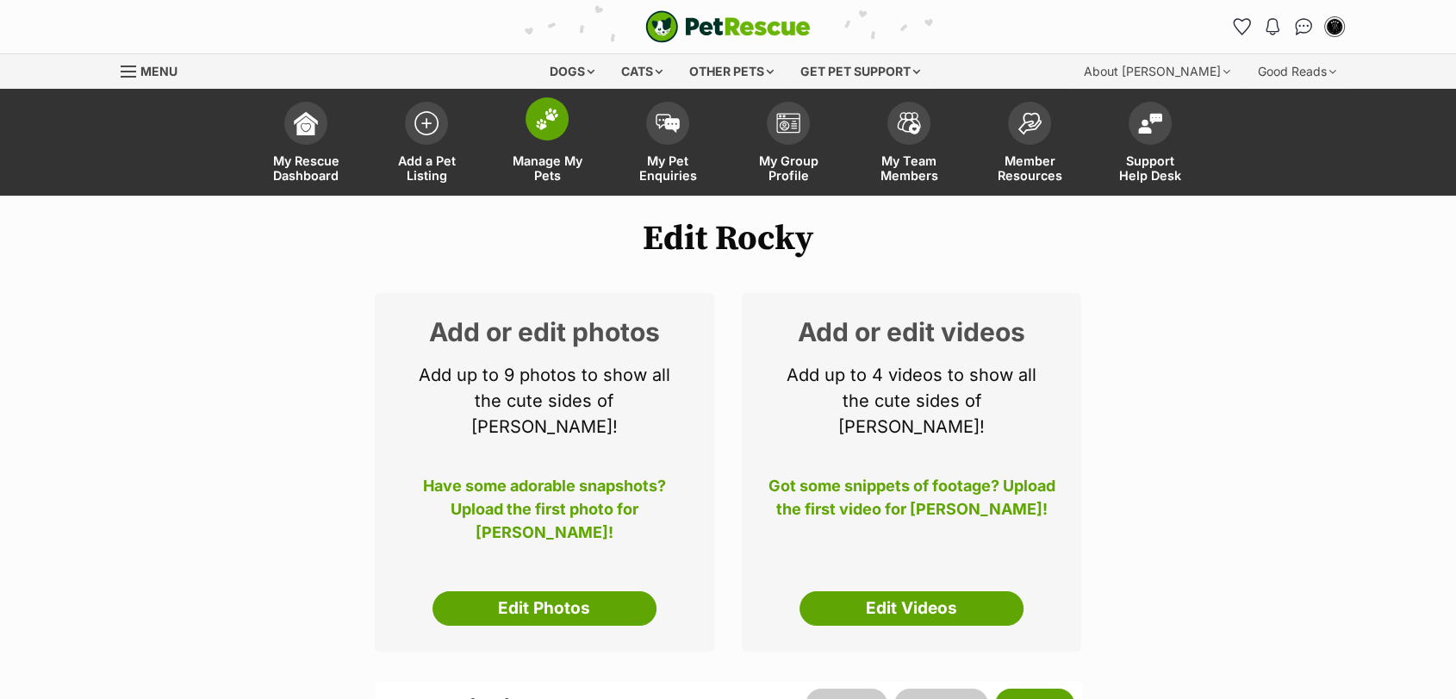
click at [539, 125] on img at bounding box center [547, 119] width 24 height 22
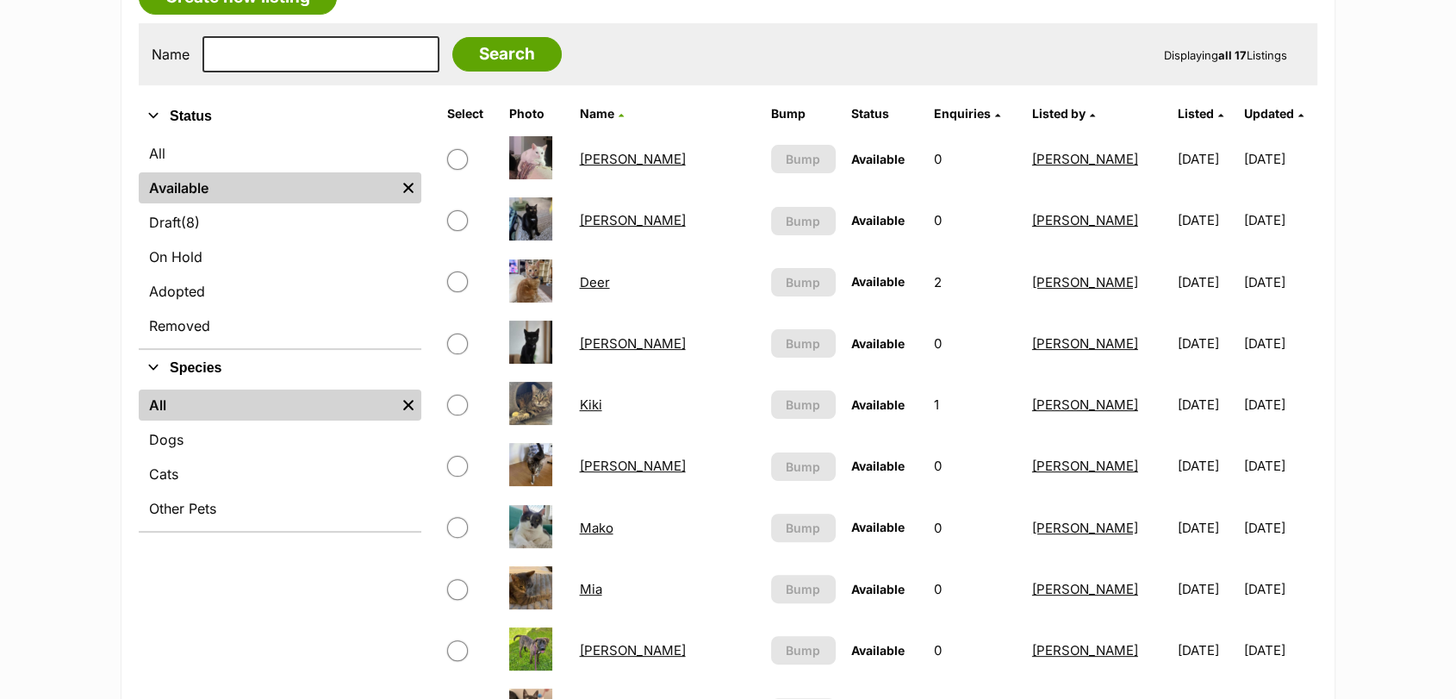
scroll to position [325, 0]
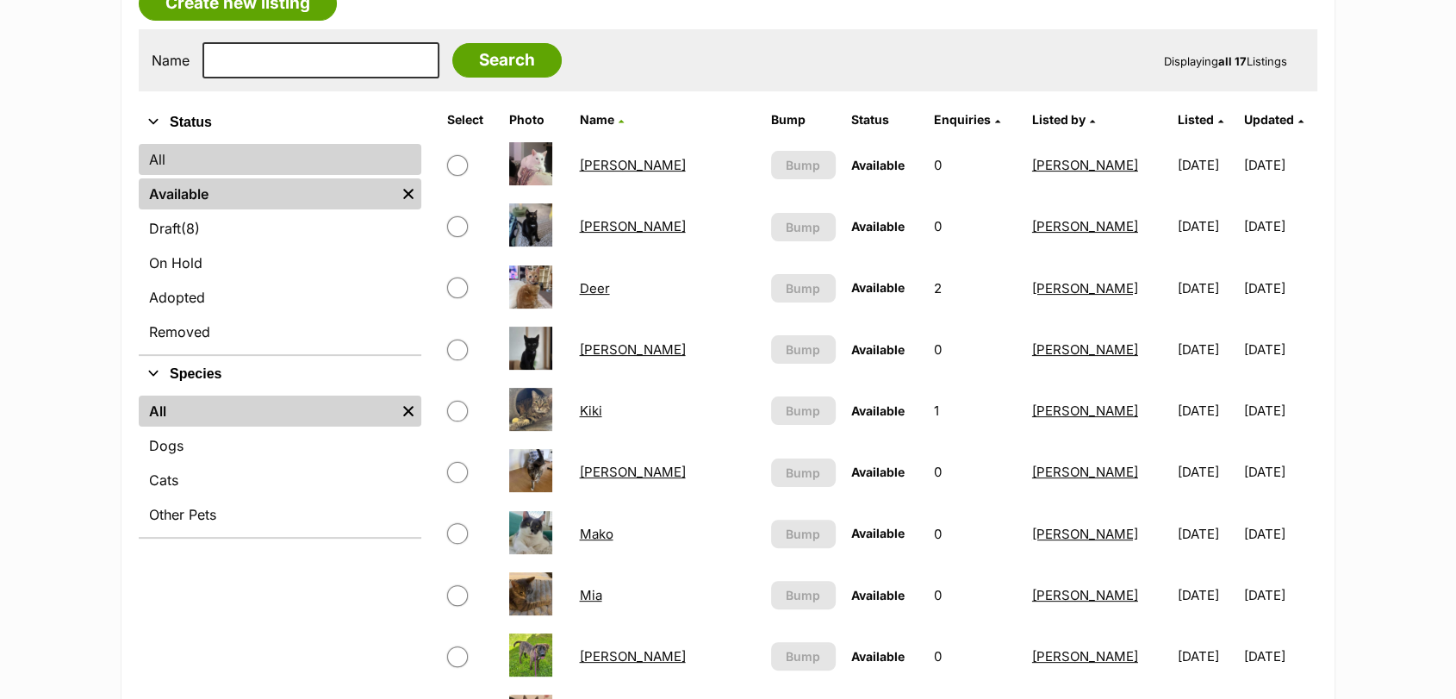
click at [254, 164] on link "All" at bounding box center [280, 159] width 283 height 31
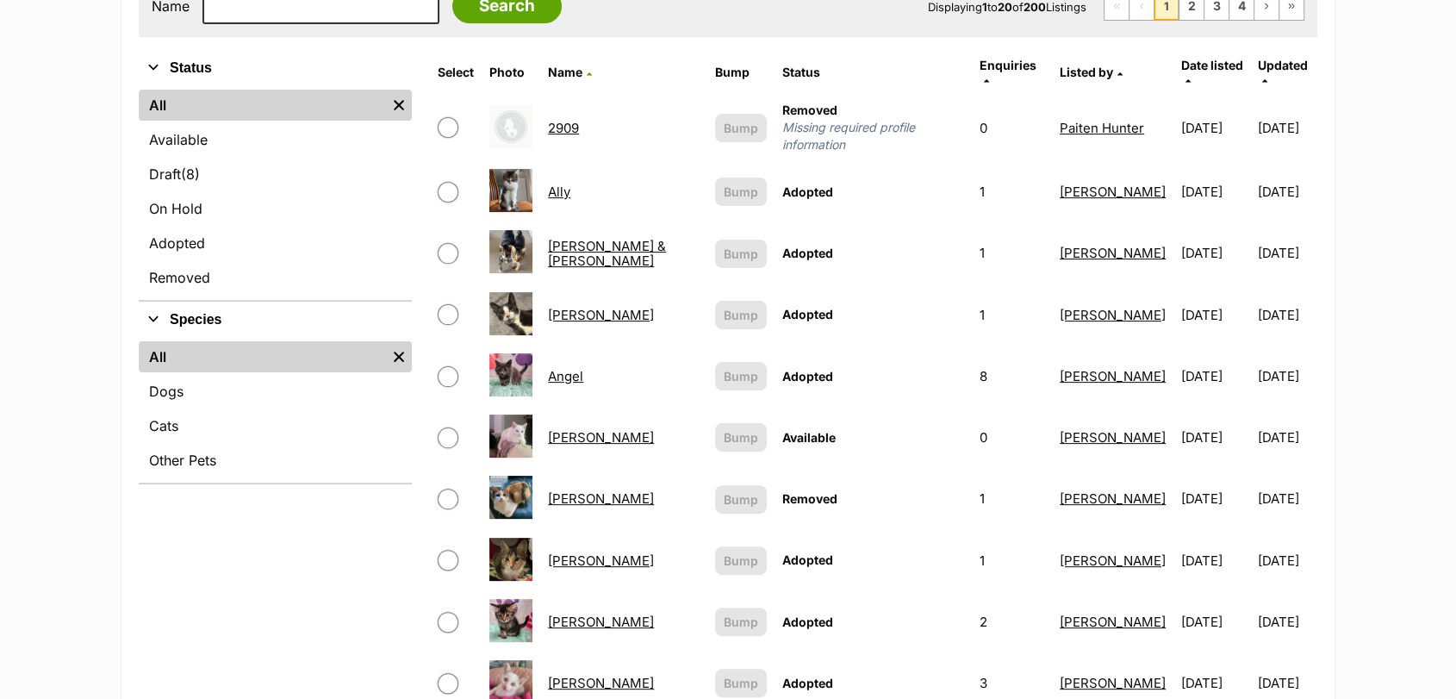
scroll to position [324, 0]
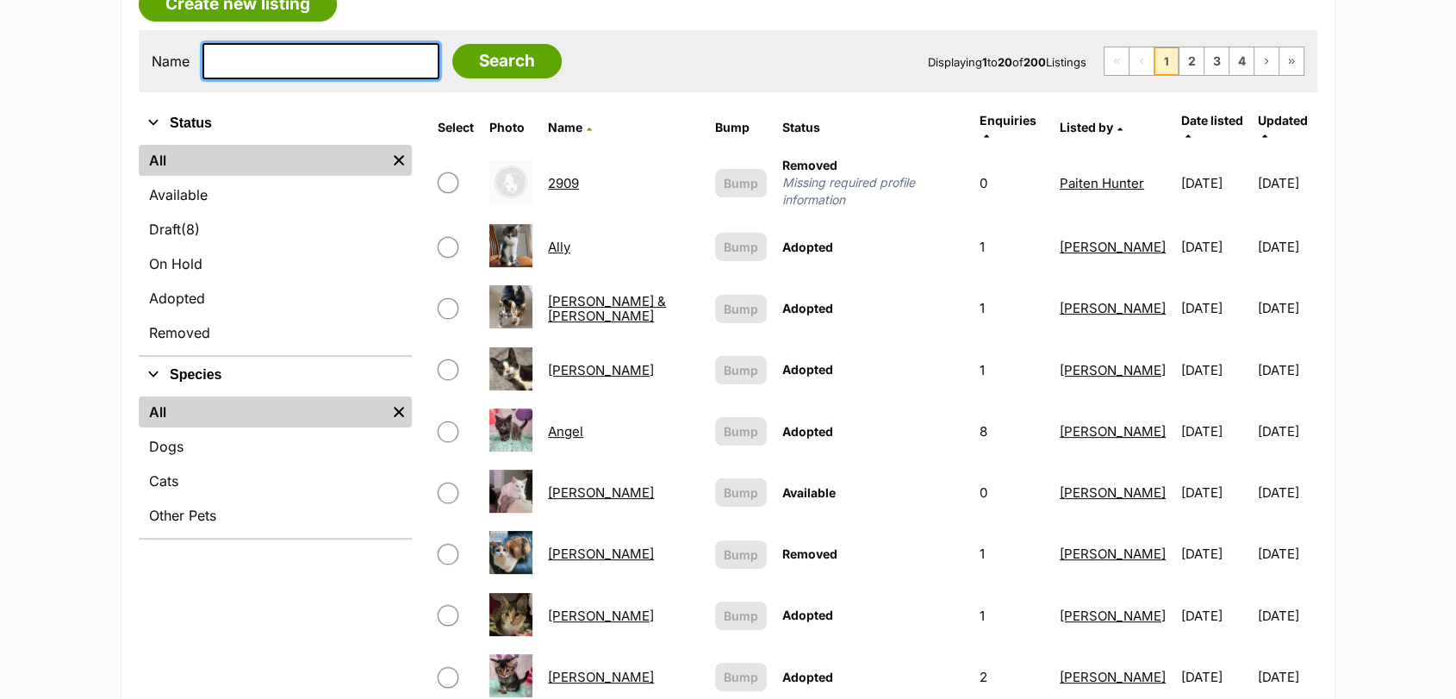
click at [280, 51] on input "text" at bounding box center [320, 61] width 237 height 36
type input "violet"
click at [452, 44] on input "Search" at bounding box center [506, 61] width 109 height 34
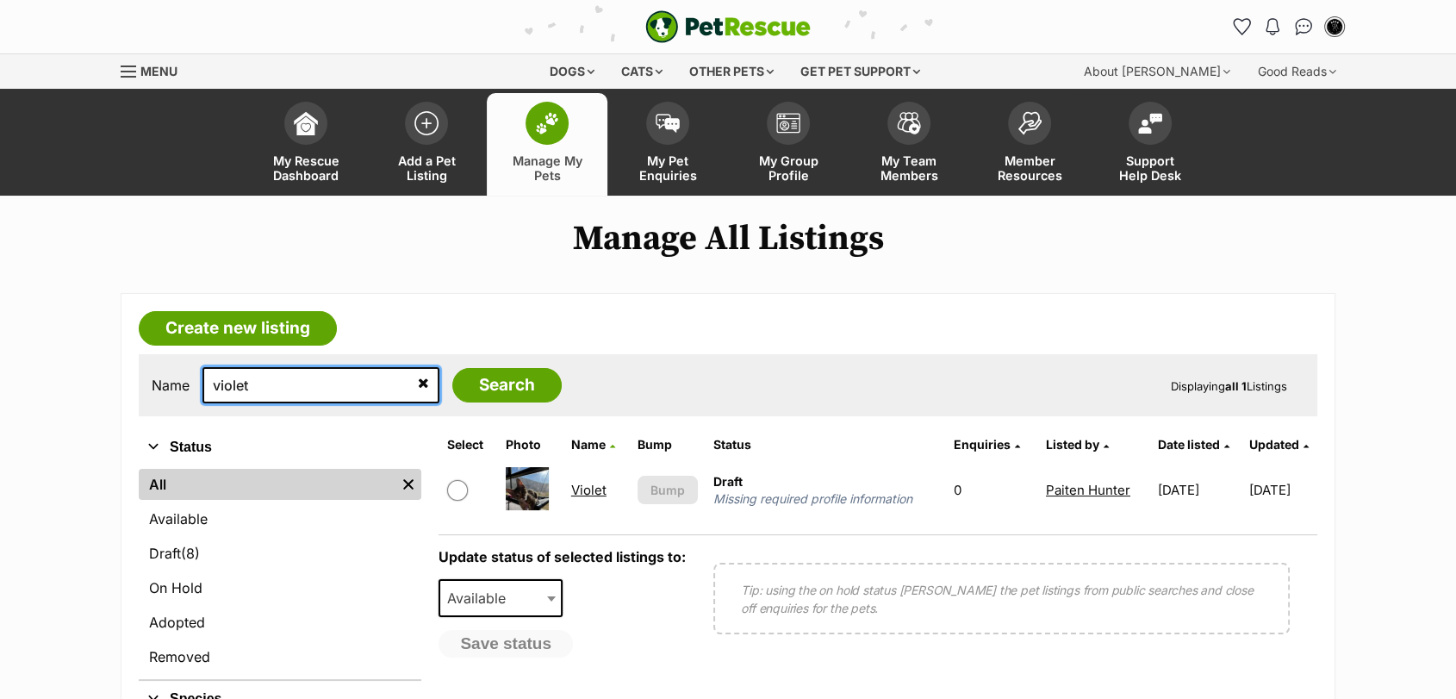
click at [302, 386] on input "violet" at bounding box center [320, 385] width 237 height 36
type input "v"
type input "[PERSON_NAME]"
click at [452, 368] on input "Search" at bounding box center [506, 385] width 109 height 34
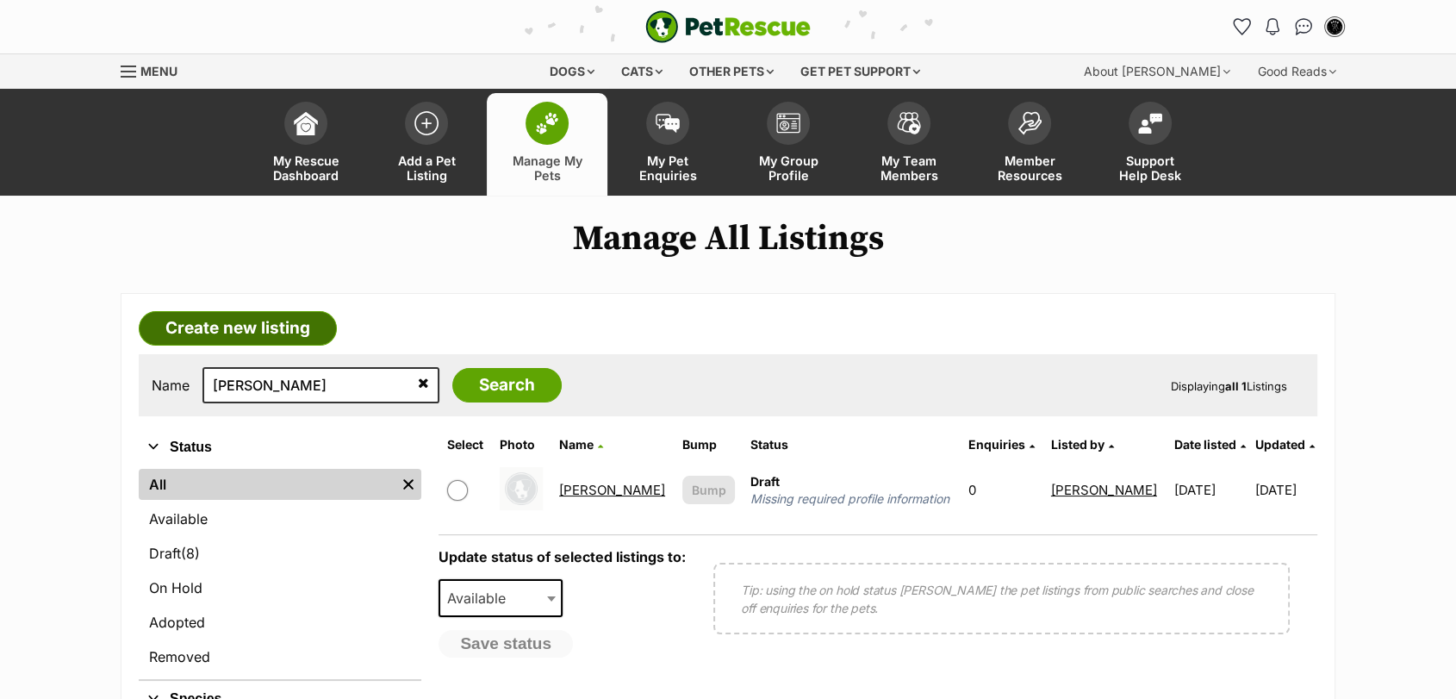
click at [321, 319] on link "Create new listing" at bounding box center [238, 328] width 198 height 34
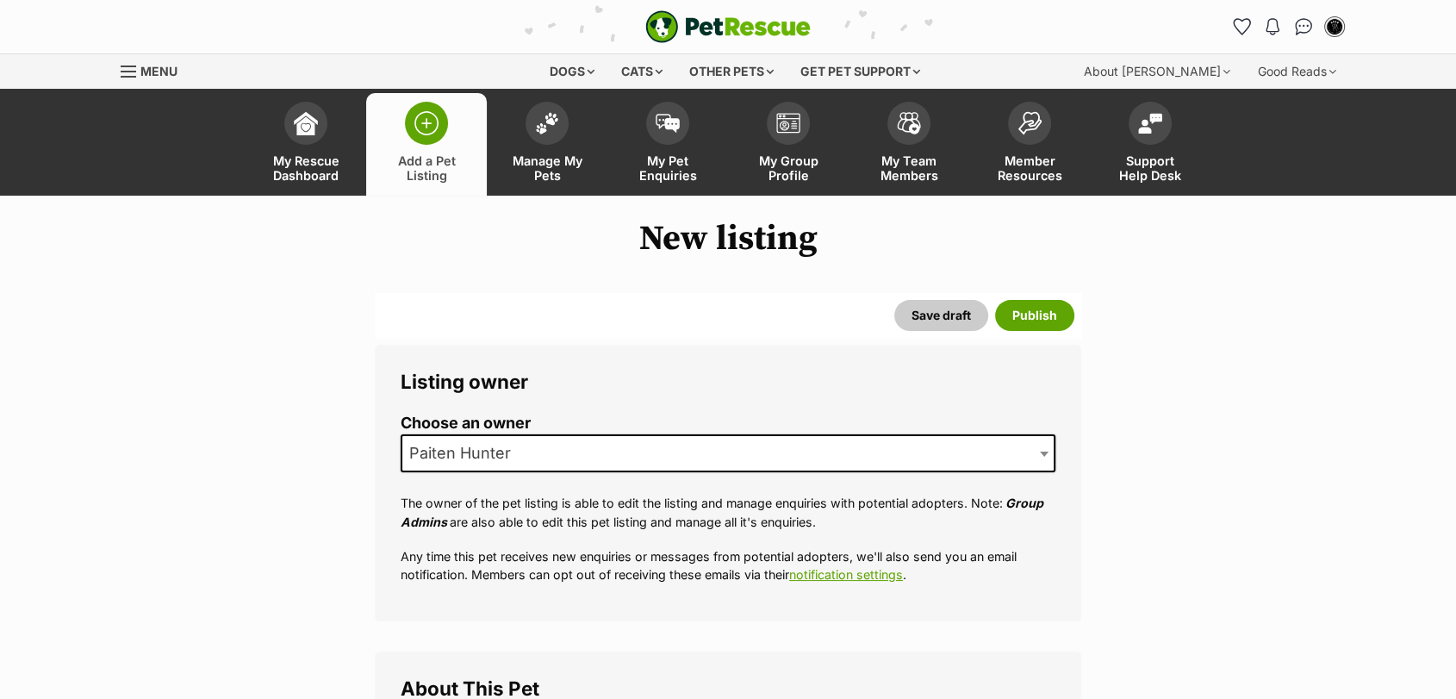
click at [519, 458] on span "Paiten Hunter" at bounding box center [465, 453] width 126 height 24
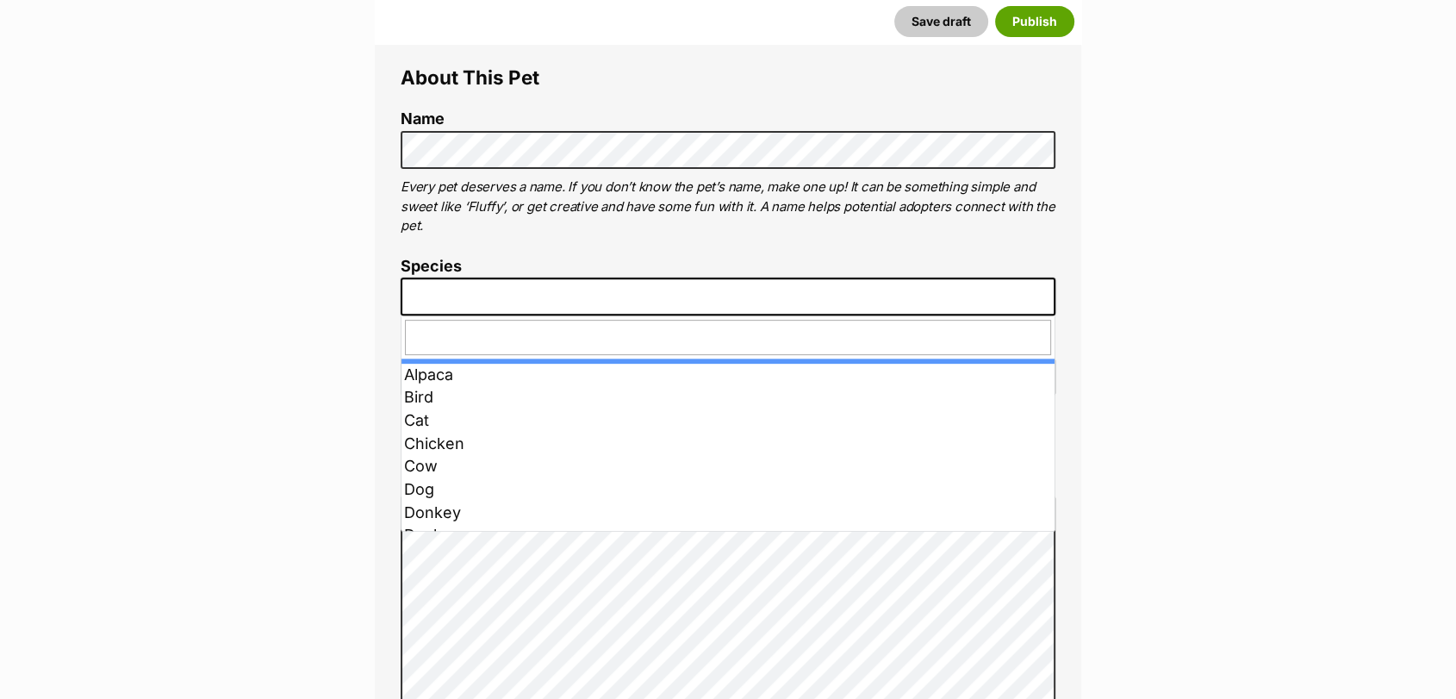
click at [751, 298] on span at bounding box center [728, 296] width 655 height 38
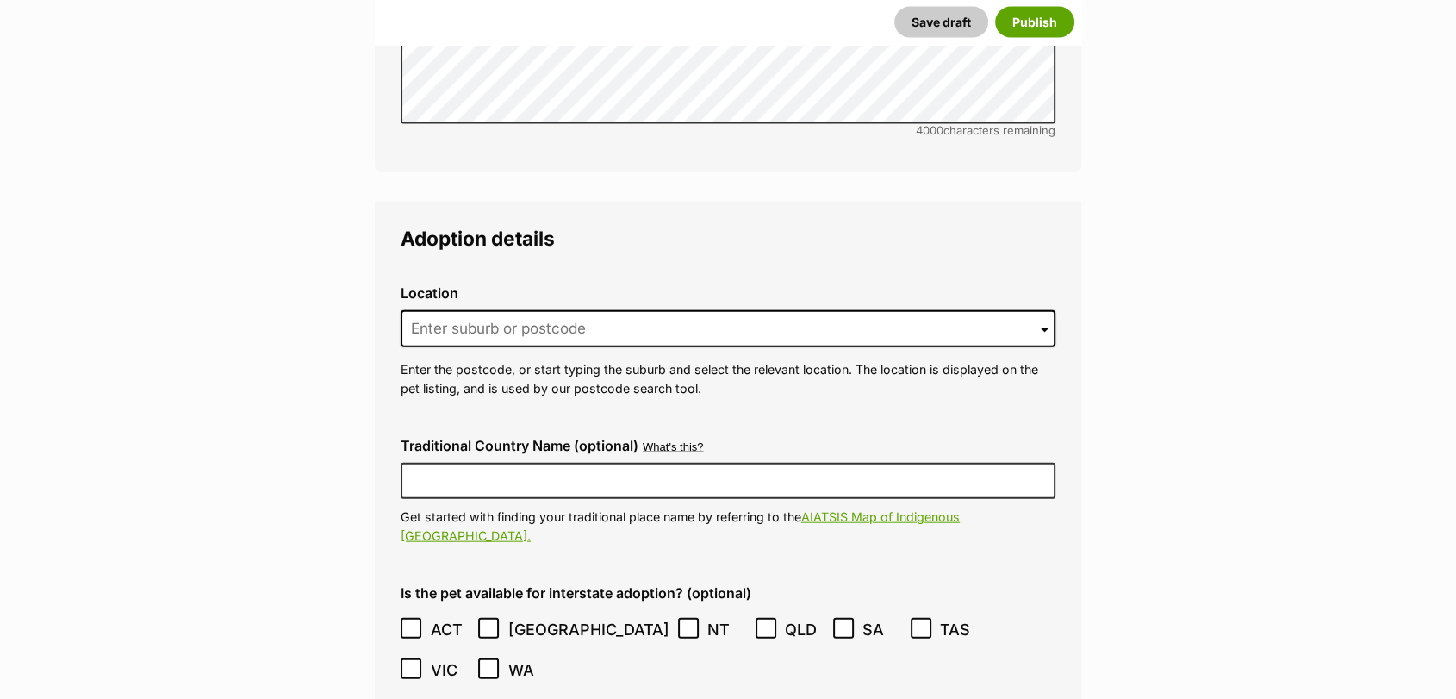
scroll to position [3938, 0]
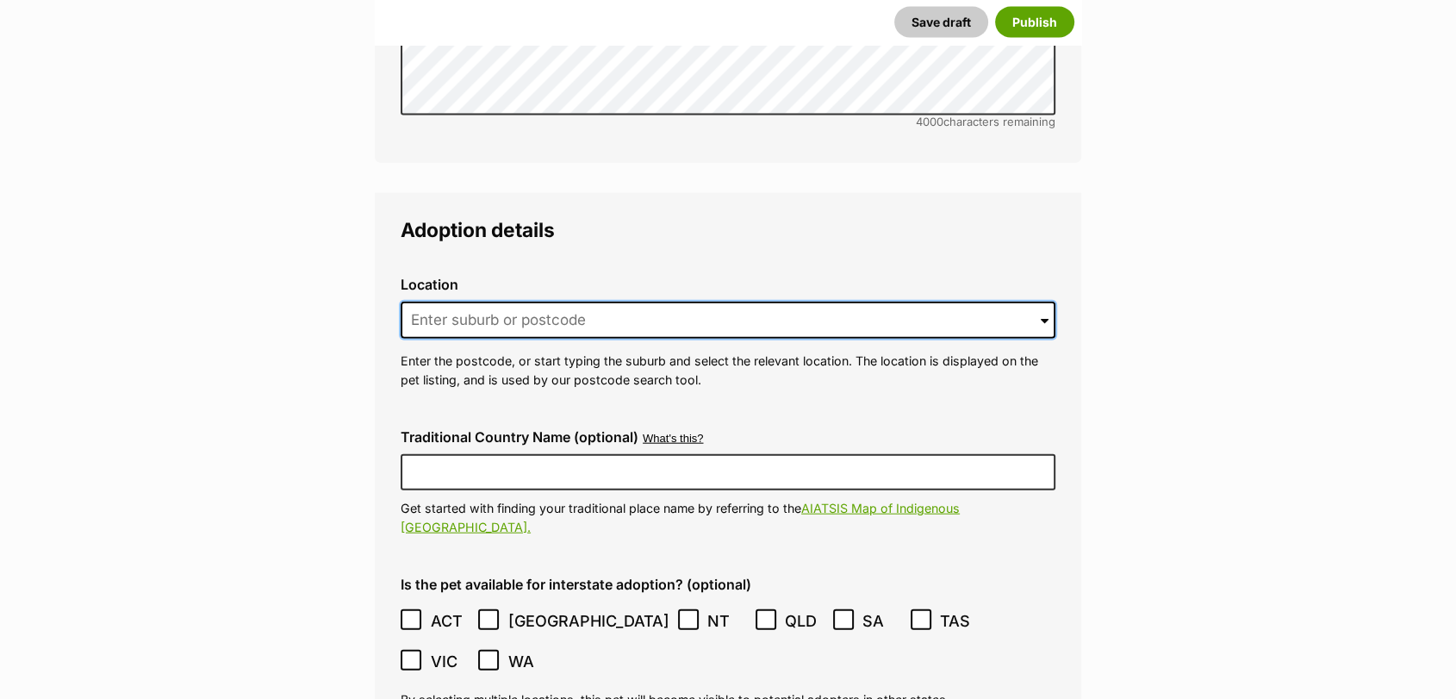
click at [985, 302] on input at bounding box center [728, 321] width 655 height 38
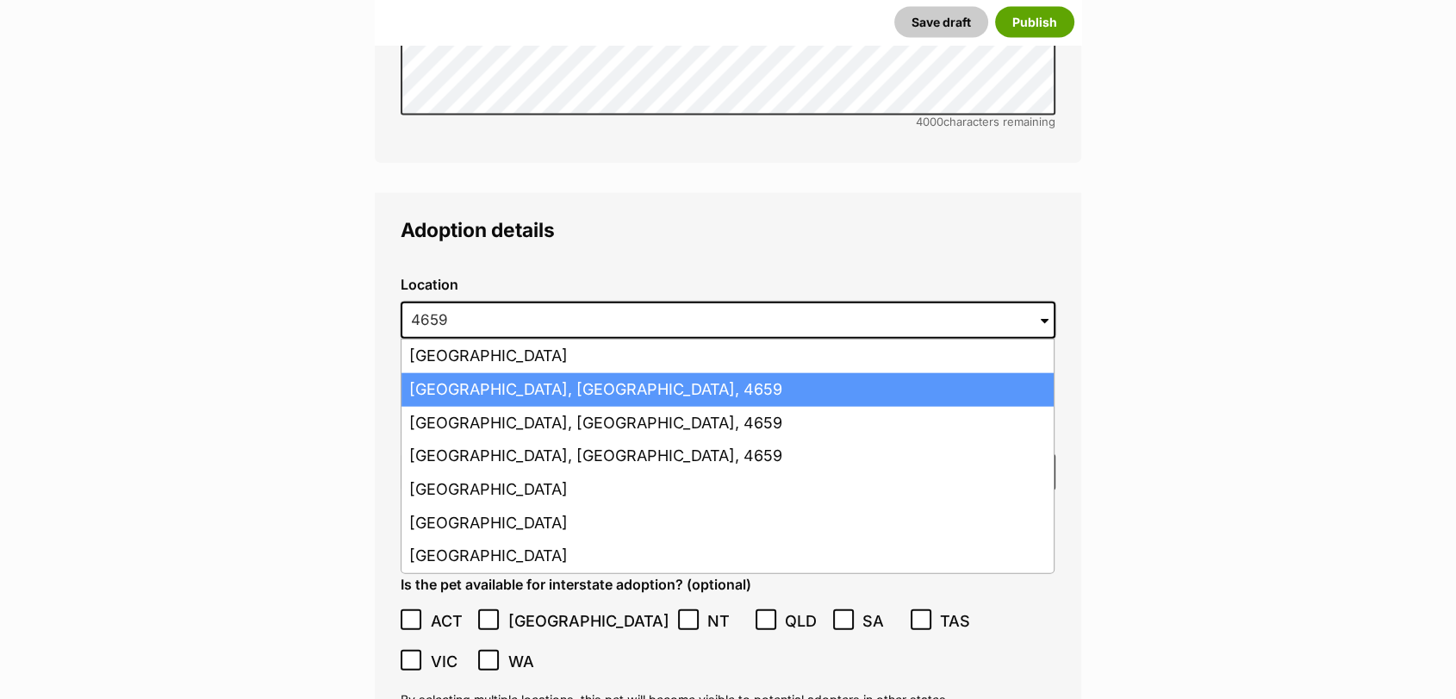
click at [501, 373] on li "[GEOGRAPHIC_DATA], [GEOGRAPHIC_DATA], 4659" at bounding box center [728, 390] width 652 height 34
type input "[GEOGRAPHIC_DATA], [GEOGRAPHIC_DATA], 4659"
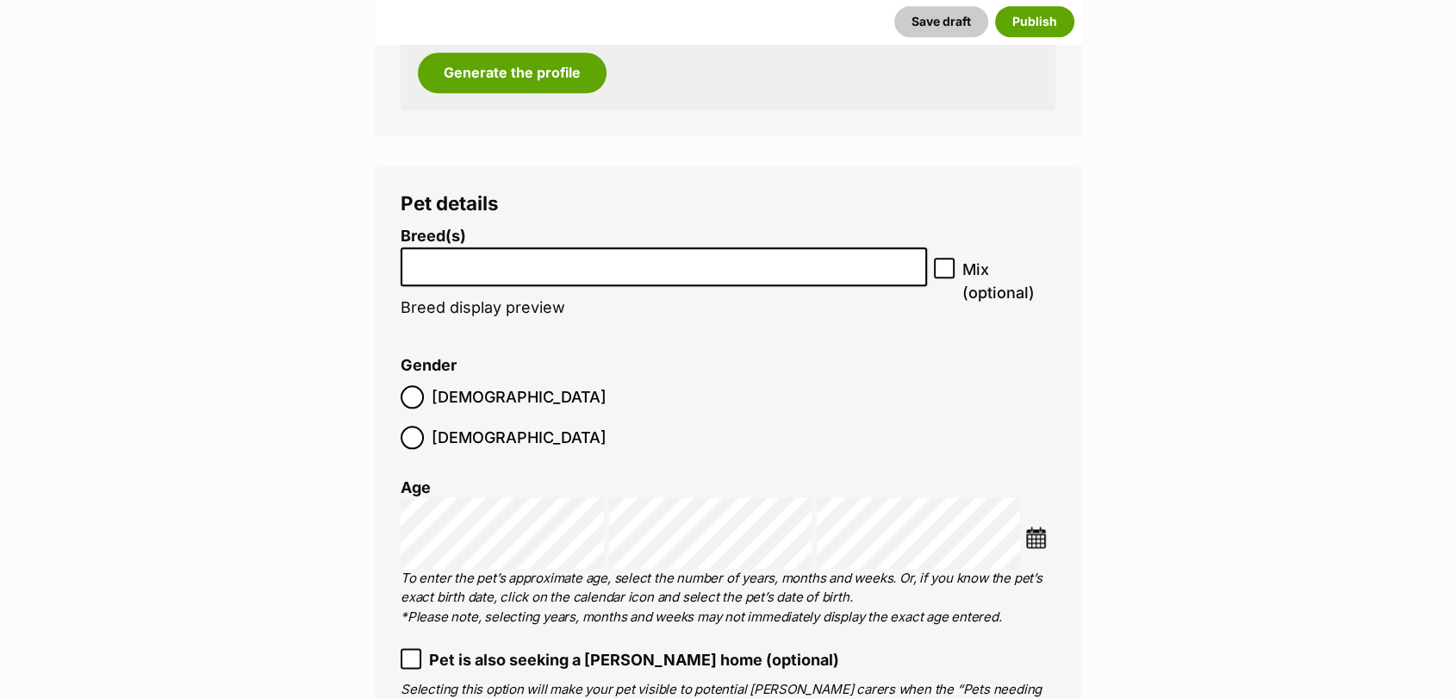
scroll to position [1939, 0]
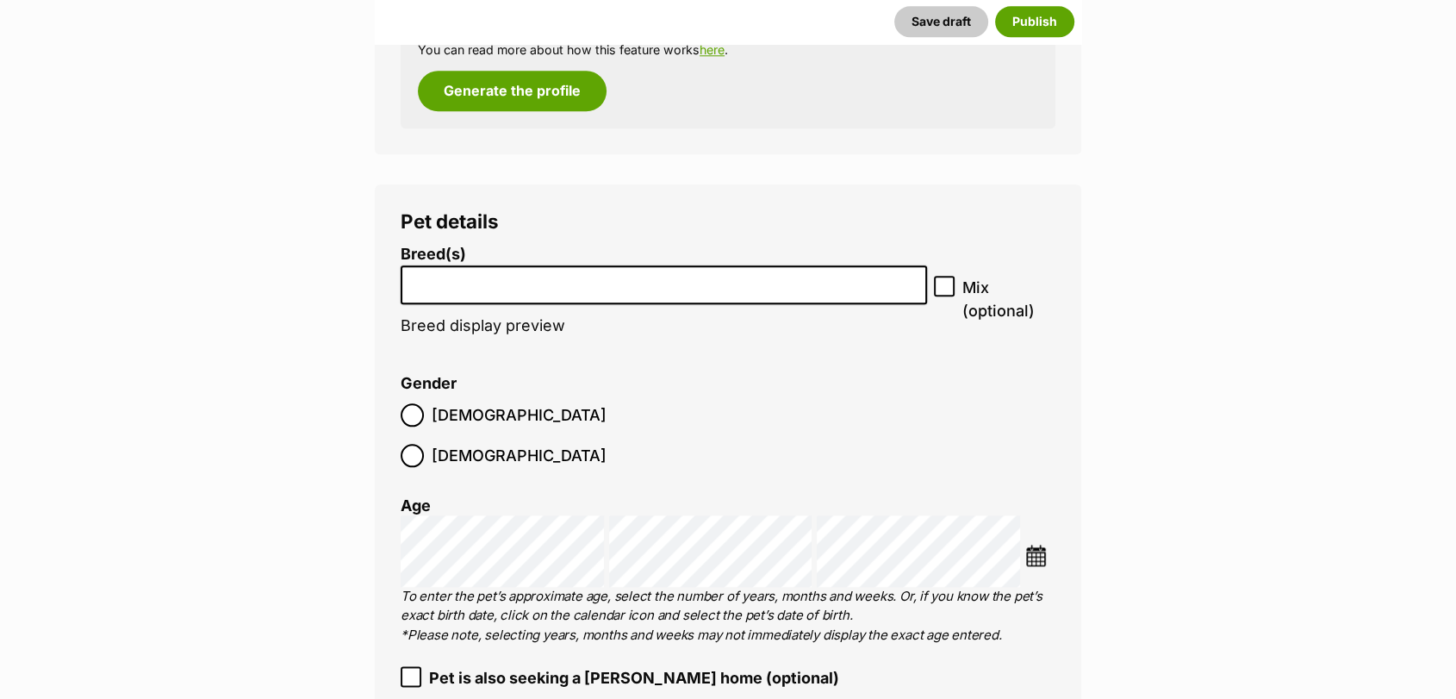
click at [874, 292] on li at bounding box center [664, 284] width 514 height 35
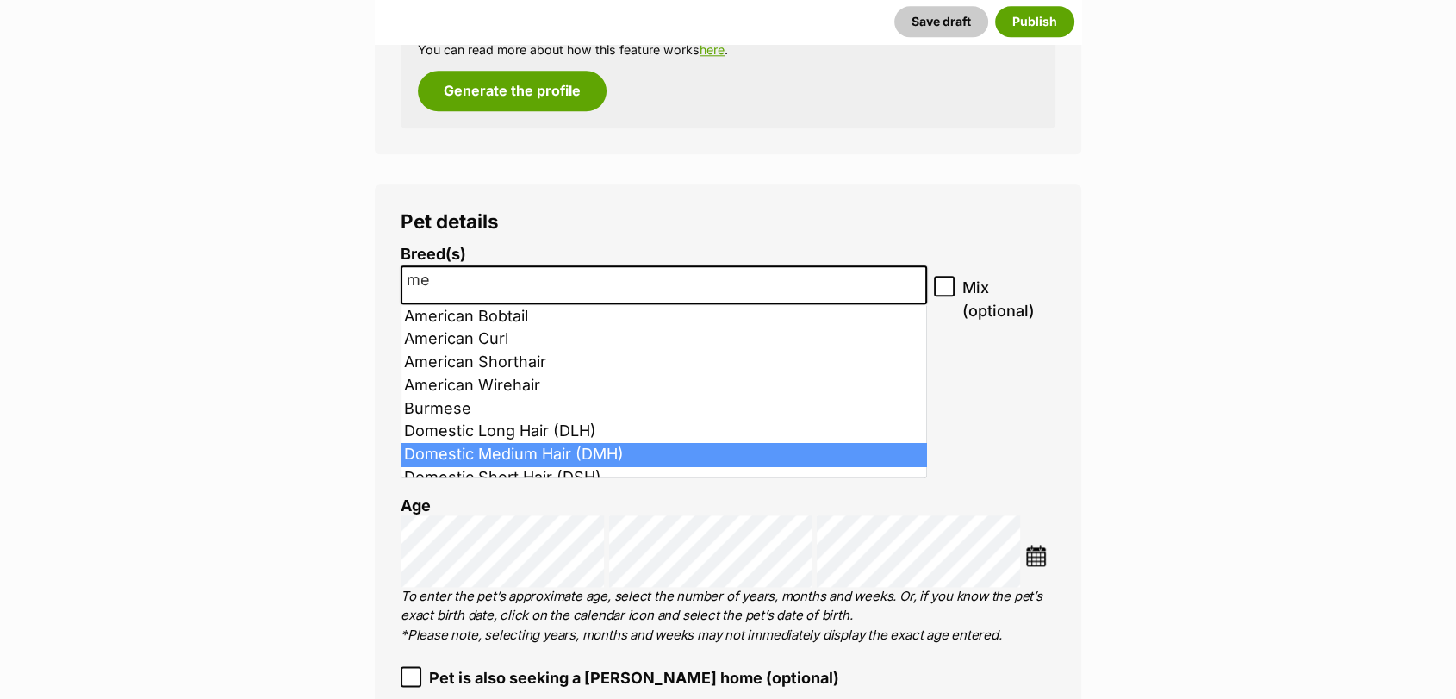
type input "me"
select select "252101"
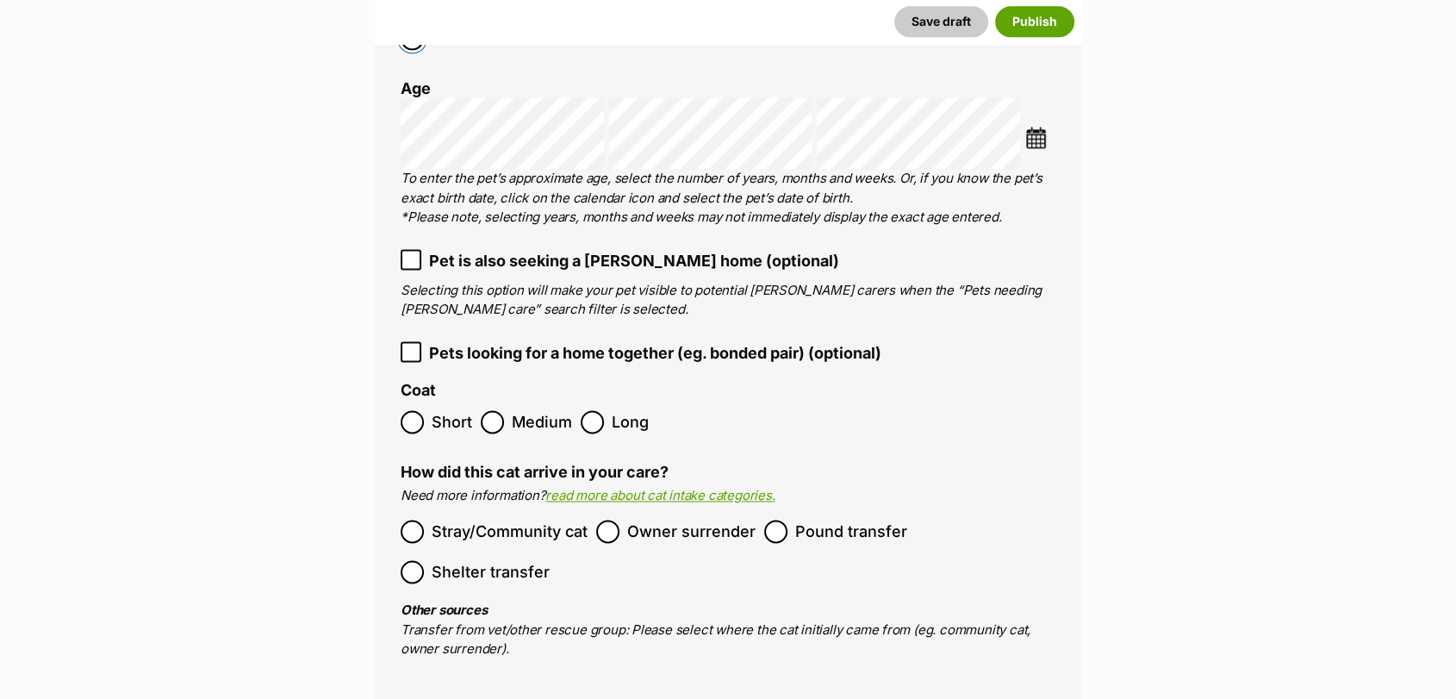
scroll to position [2424, 0]
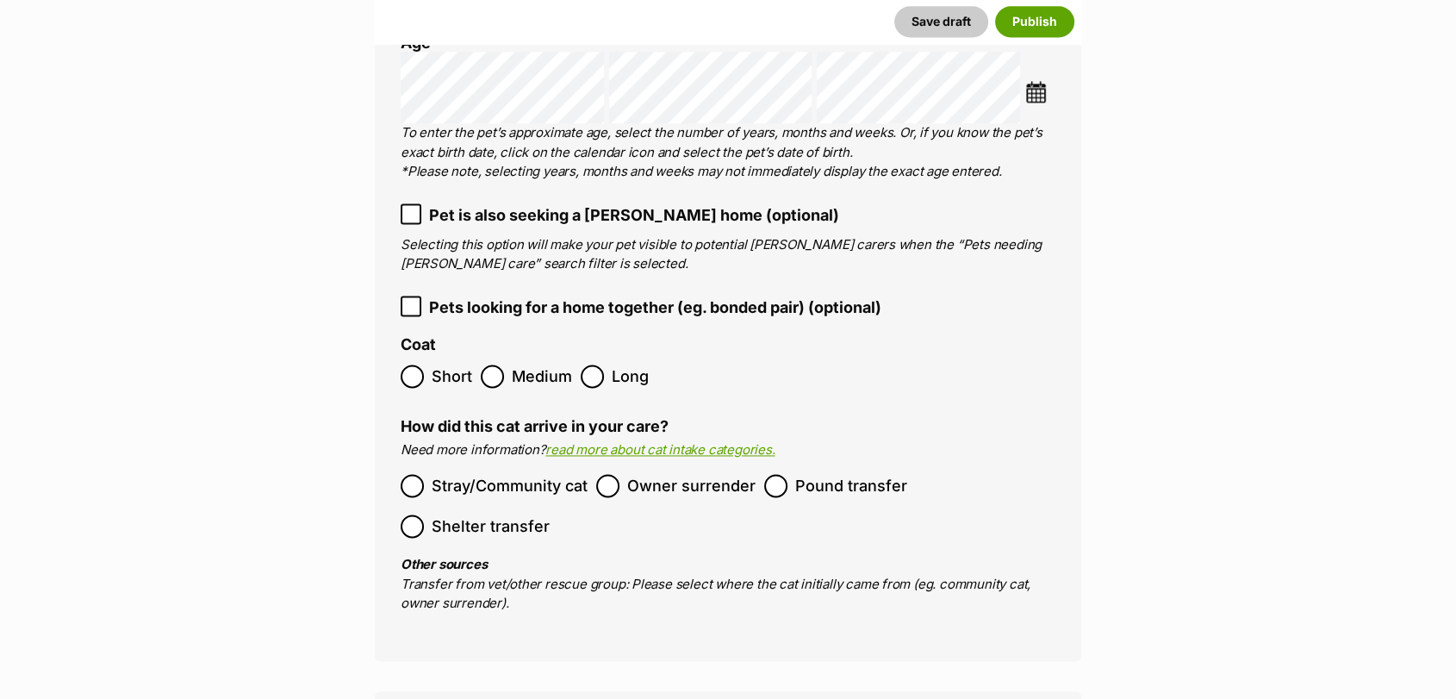
click at [535, 364] on span "Medium" at bounding box center [542, 375] width 60 height 23
click at [792, 474] on label "Pound transfer" at bounding box center [835, 485] width 143 height 23
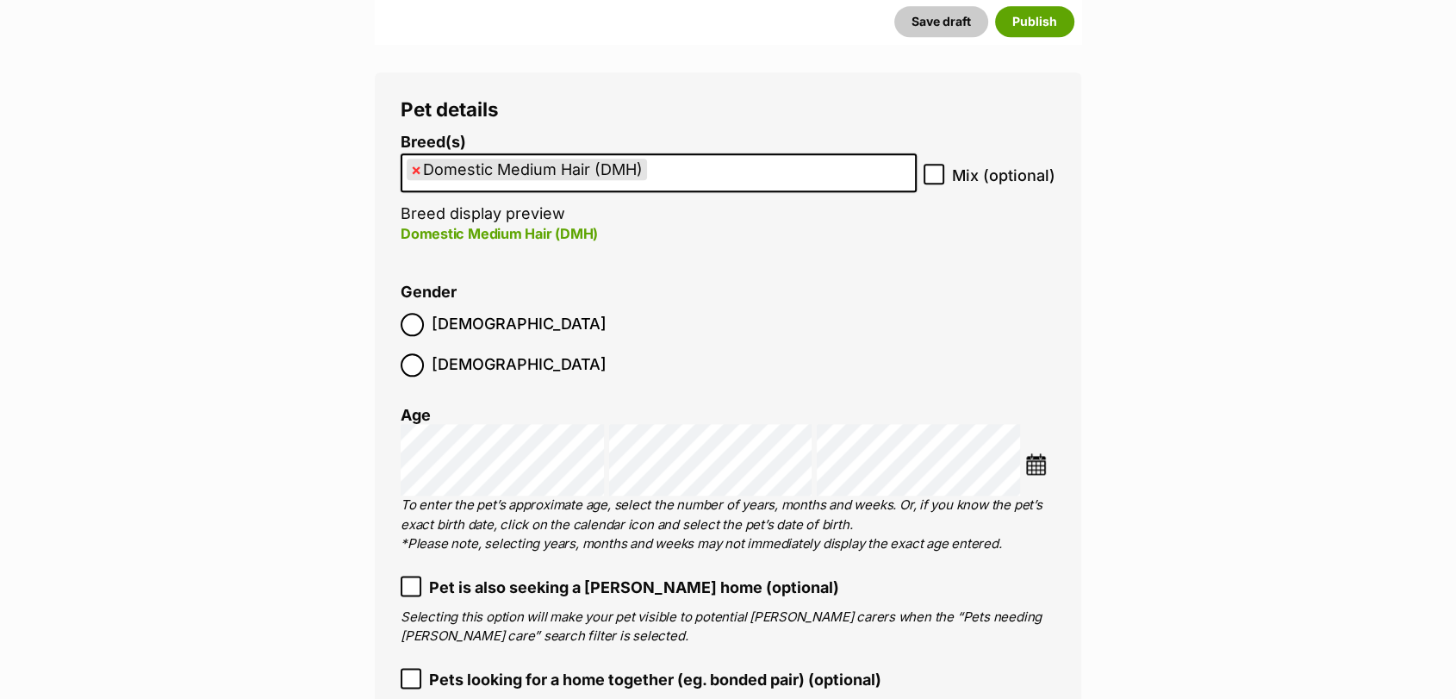
scroll to position [2042, 0]
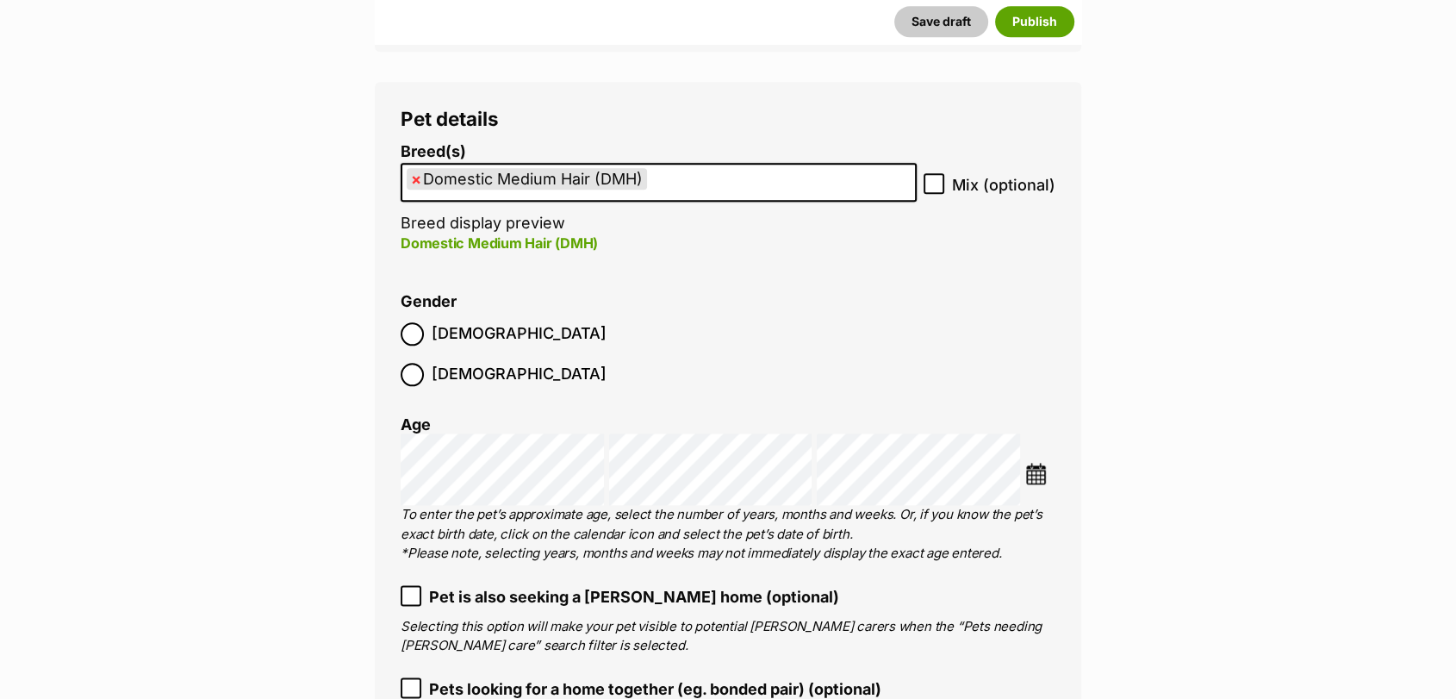
click at [1046, 463] on img at bounding box center [1036, 474] width 22 height 22
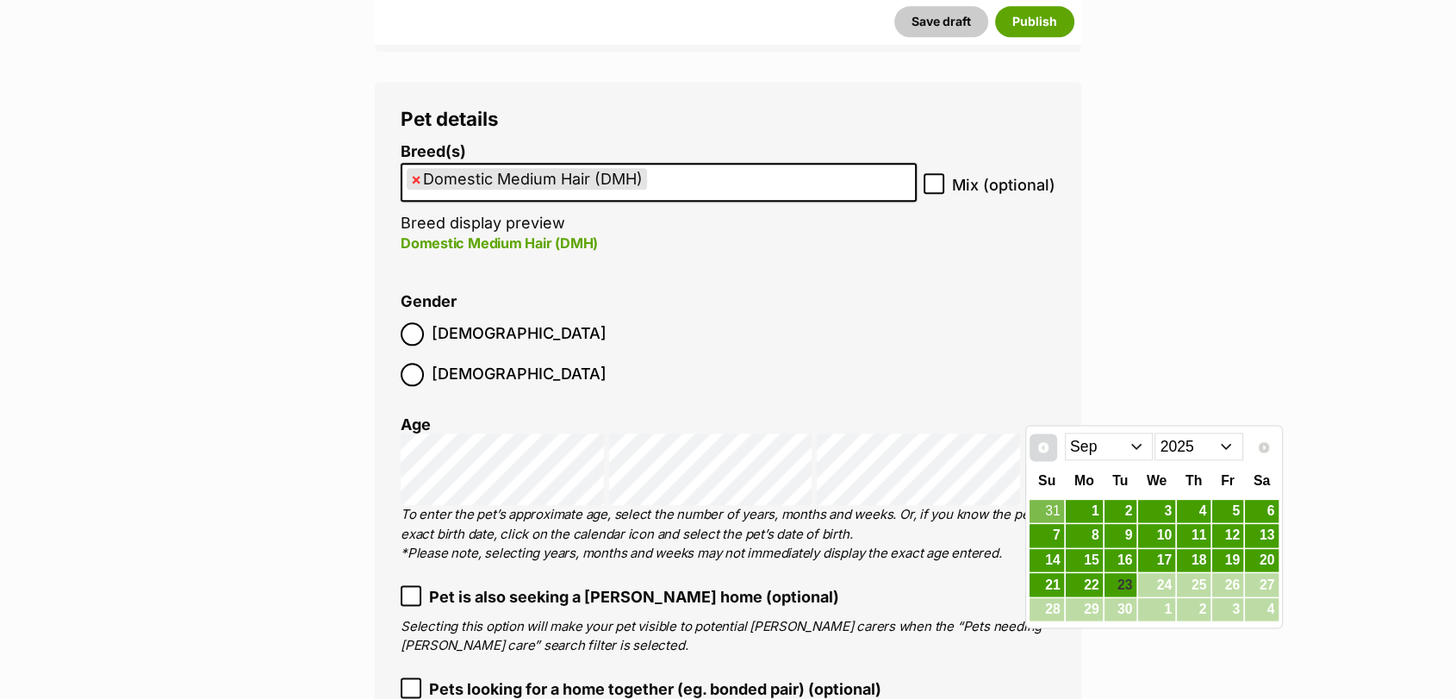
click at [1044, 441] on span "Prev" at bounding box center [1044, 447] width 14 height 14
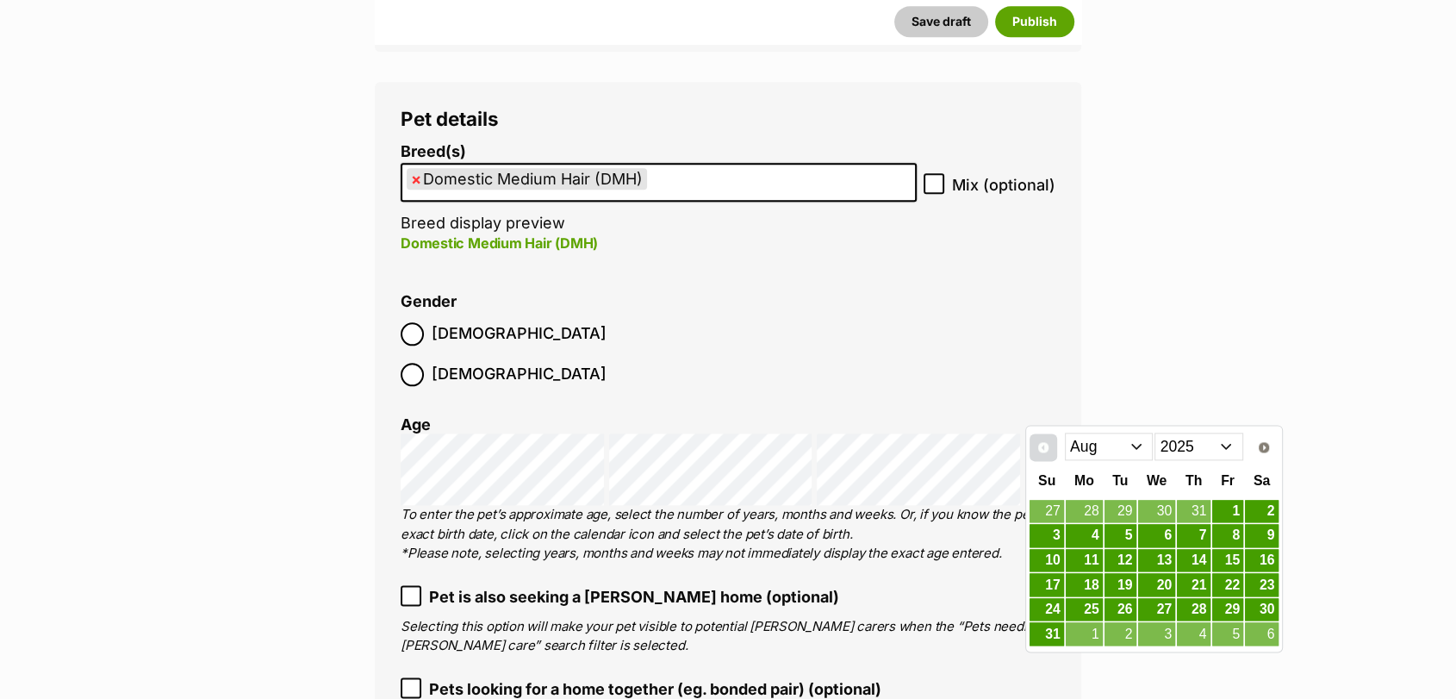
click at [1048, 444] on span "Prev" at bounding box center [1044, 447] width 14 height 14
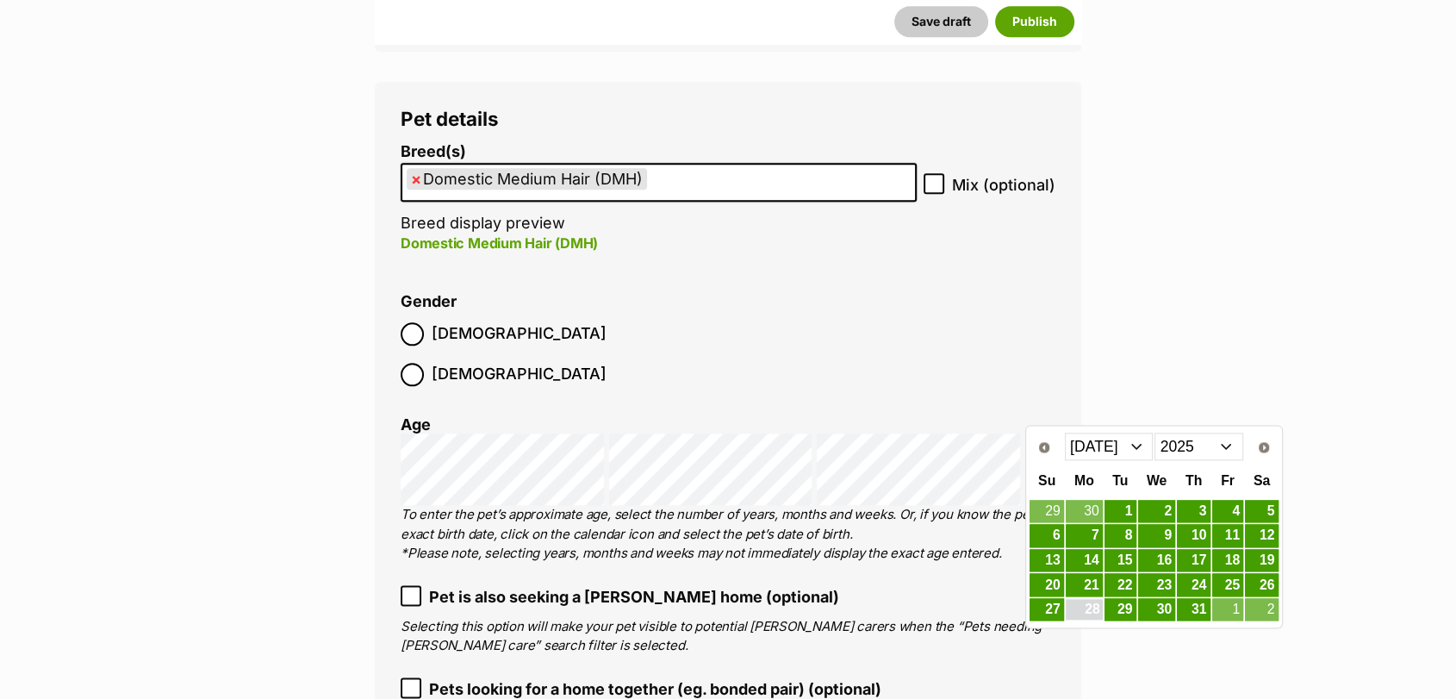
click at [1086, 603] on link "28" at bounding box center [1084, 610] width 37 height 22
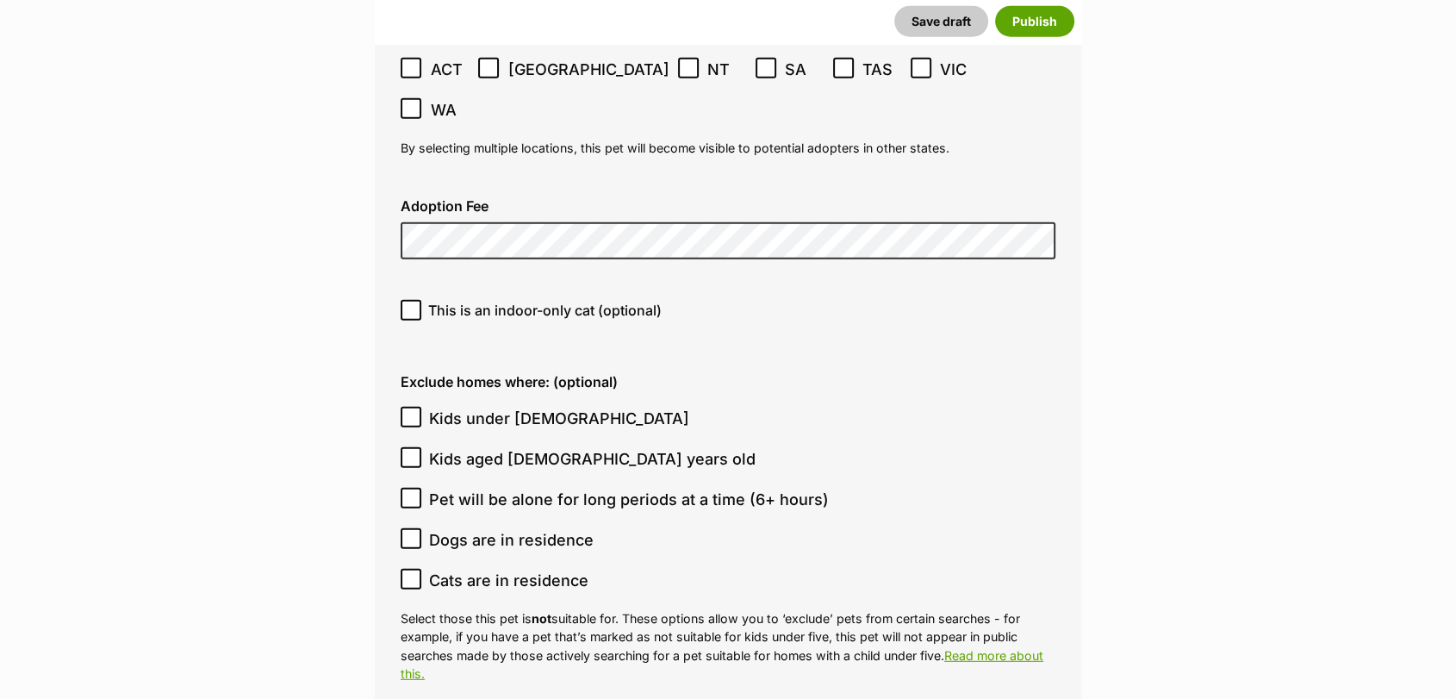
scroll to position [4609, 0]
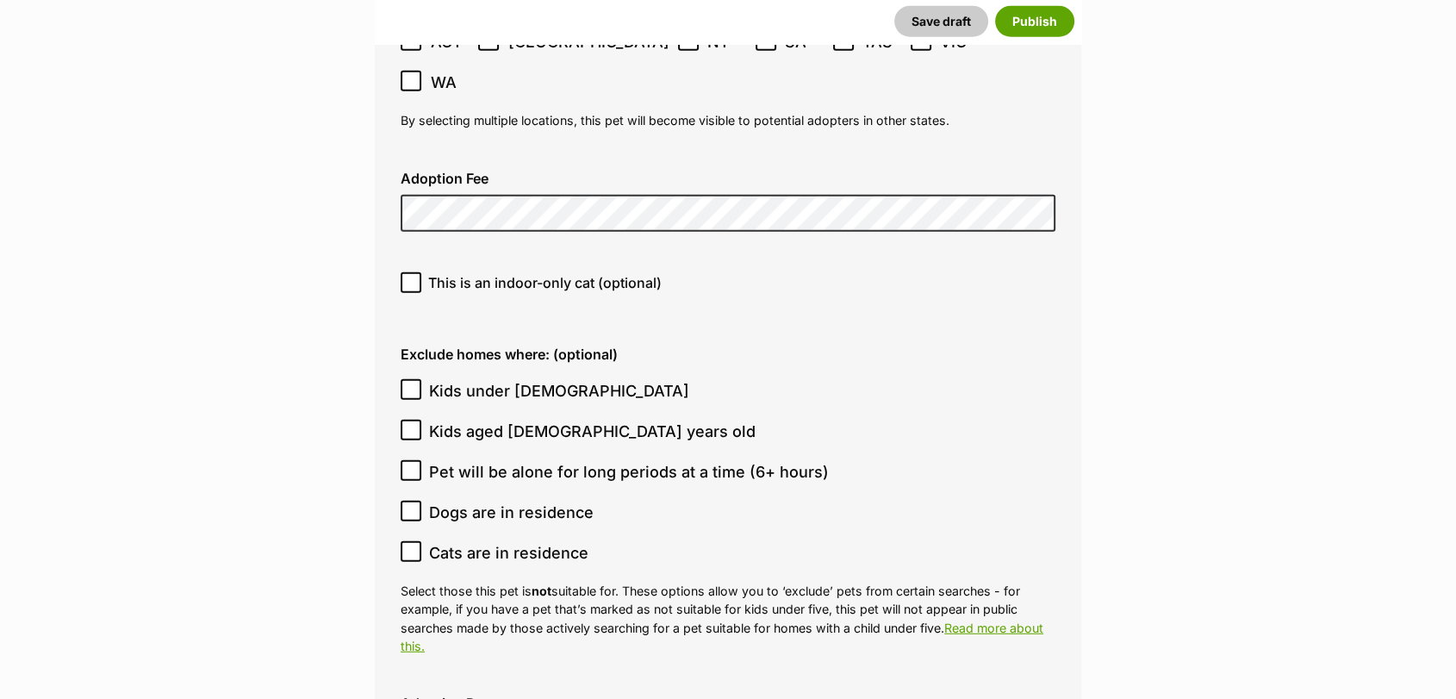
click at [415, 277] on icon at bounding box center [411, 283] width 12 height 12
click at [415, 272] on input "This is an indoor-only cat (optional)" at bounding box center [411, 282] width 21 height 21
checkbox input "true"
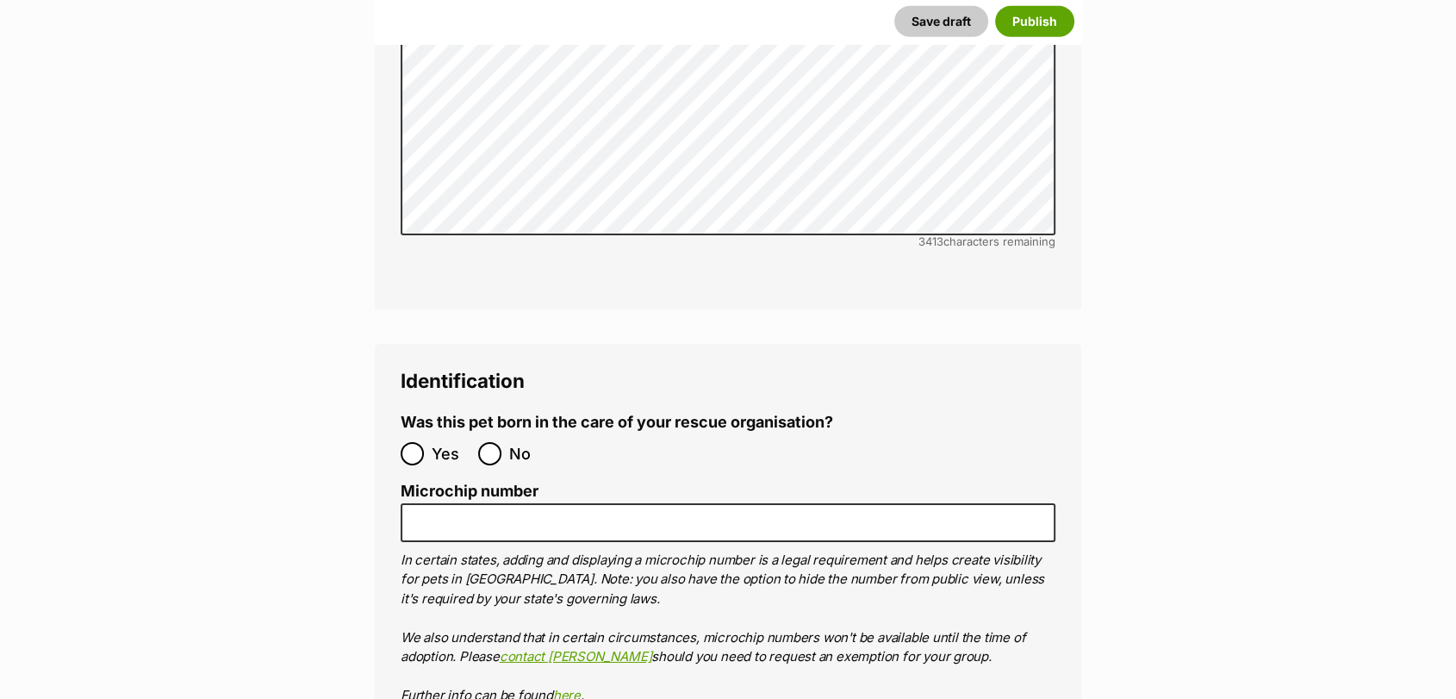
scroll to position [5633, 0]
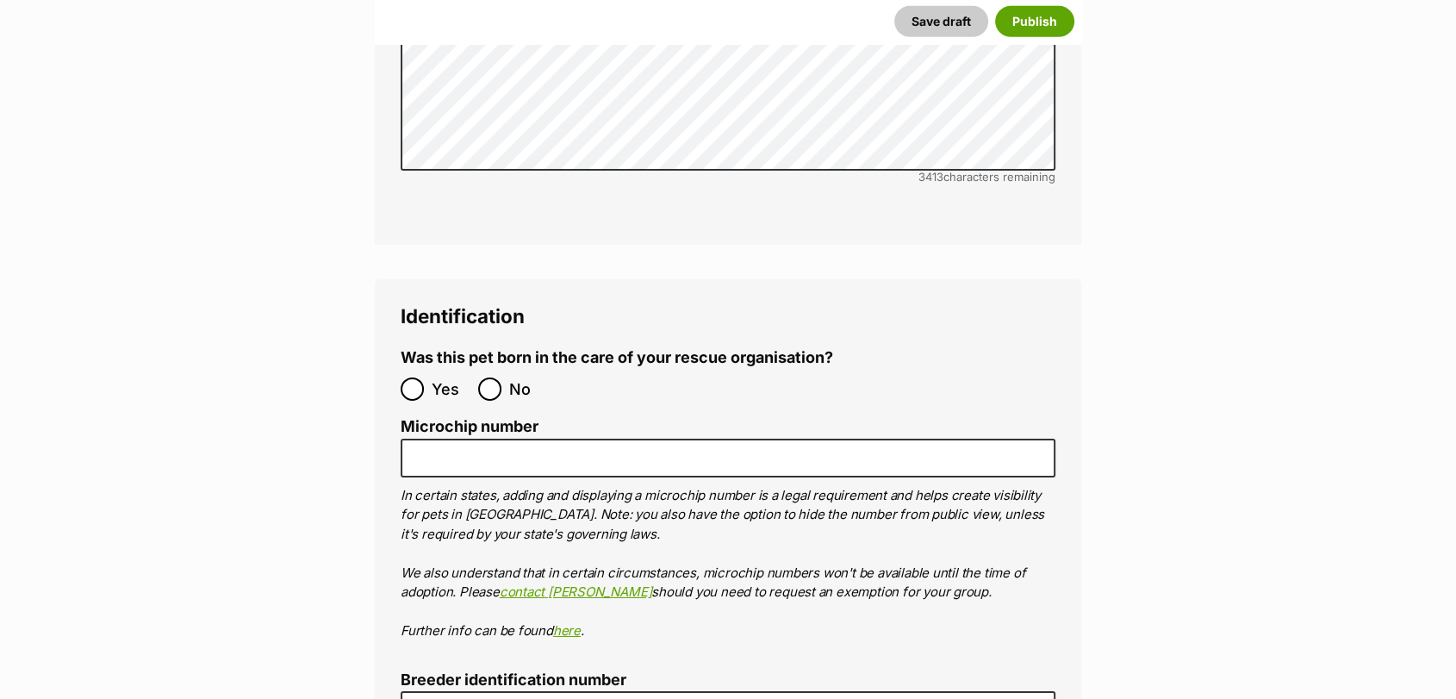
click at [507, 377] on label "No" at bounding box center [512, 388] width 69 height 23
click at [501, 377] on input "No" at bounding box center [489, 388] width 23 height 23
radio input "true"
click at [530, 691] on input "Breeder identification number" at bounding box center [728, 710] width 655 height 39
type input "0016197957671"
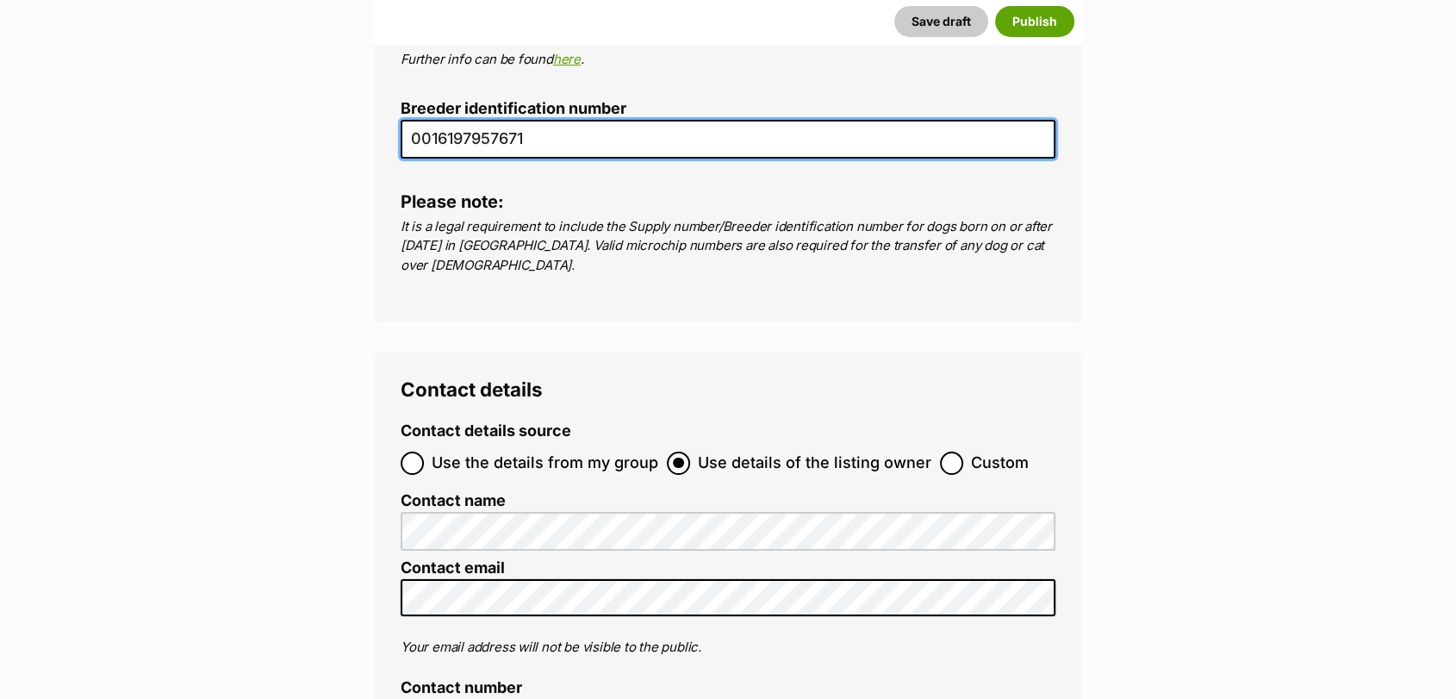
scroll to position [6232, 0]
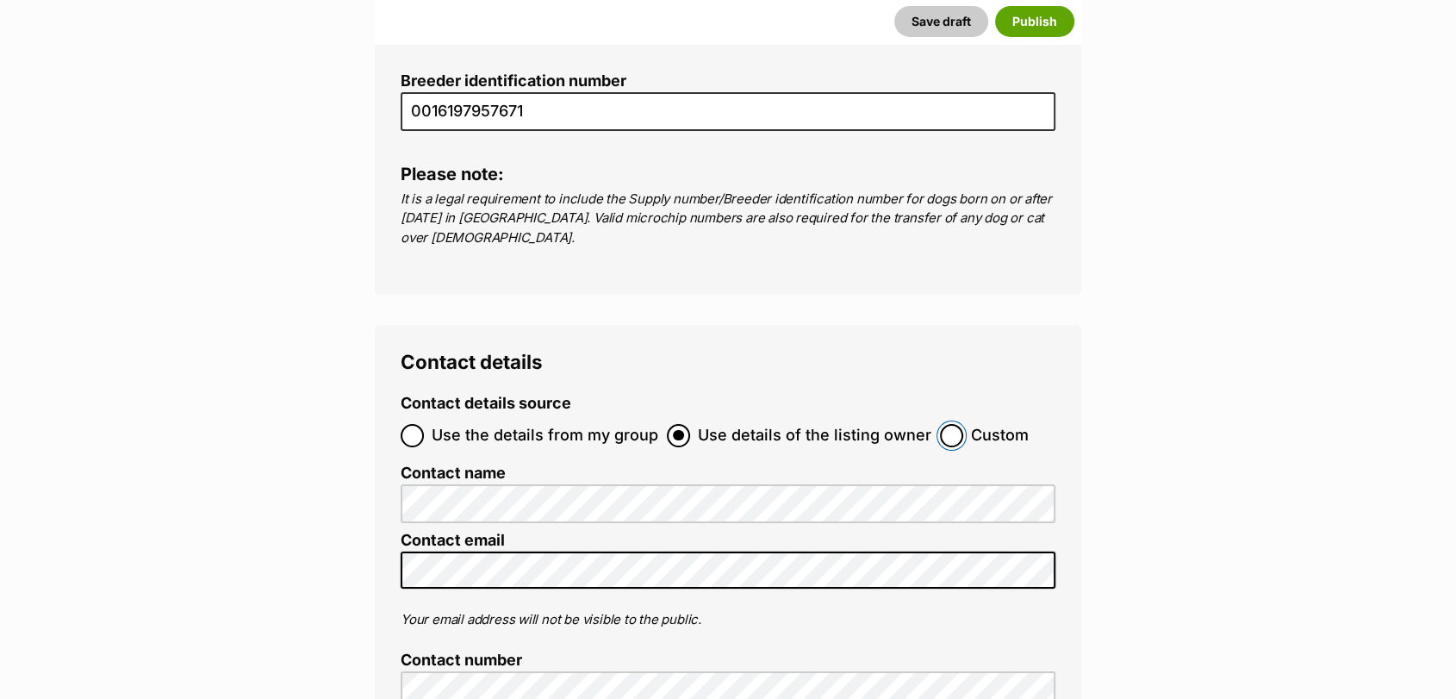
click at [949, 424] on input "Custom" at bounding box center [951, 435] width 23 height 23
radio input "true"
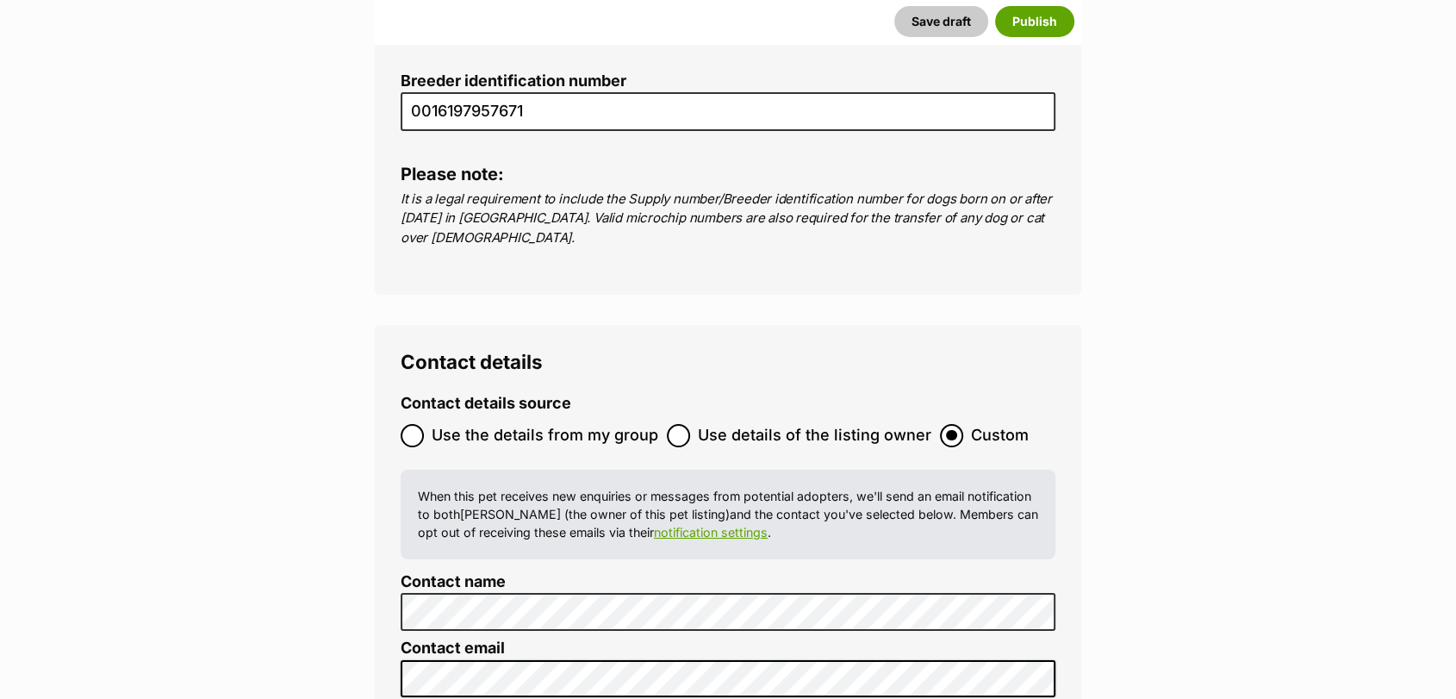
scroll to position [0, 0]
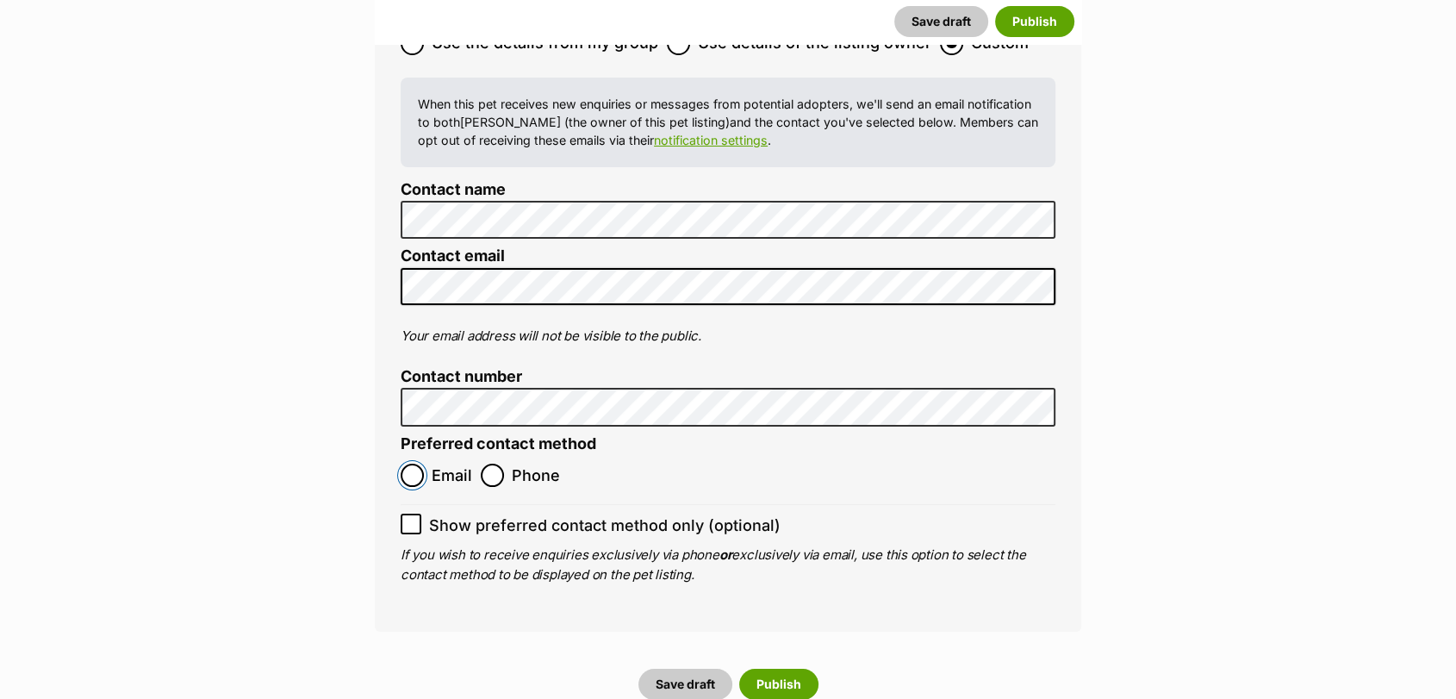
click at [420, 464] on input "Email" at bounding box center [412, 475] width 23 height 23
radio input "true"
click at [412, 518] on icon at bounding box center [411, 524] width 12 height 12
click at [412, 514] on input "Show preferred contact method only (optional)" at bounding box center [411, 524] width 21 height 21
checkbox input "true"
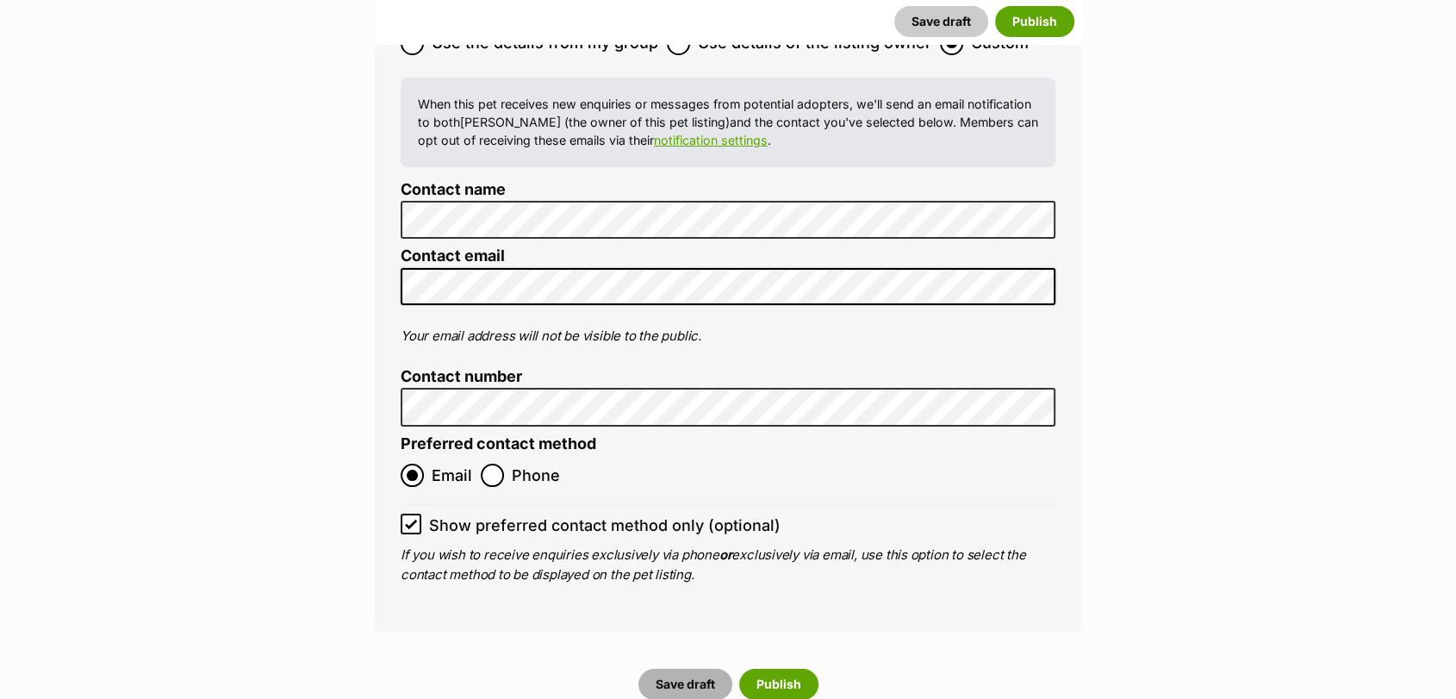
click at [670, 669] on button "Save draft" at bounding box center [685, 684] width 94 height 31
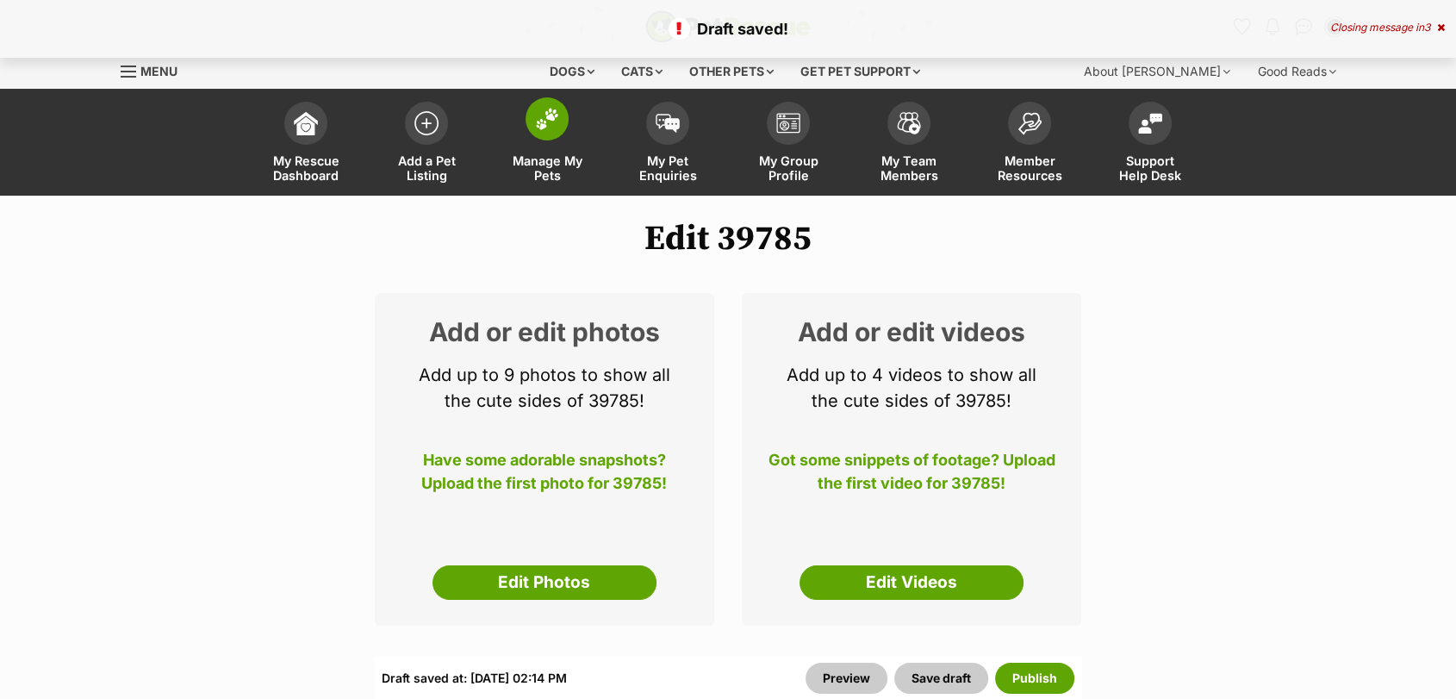
click at [539, 140] on link "Manage My Pets" at bounding box center [547, 144] width 121 height 103
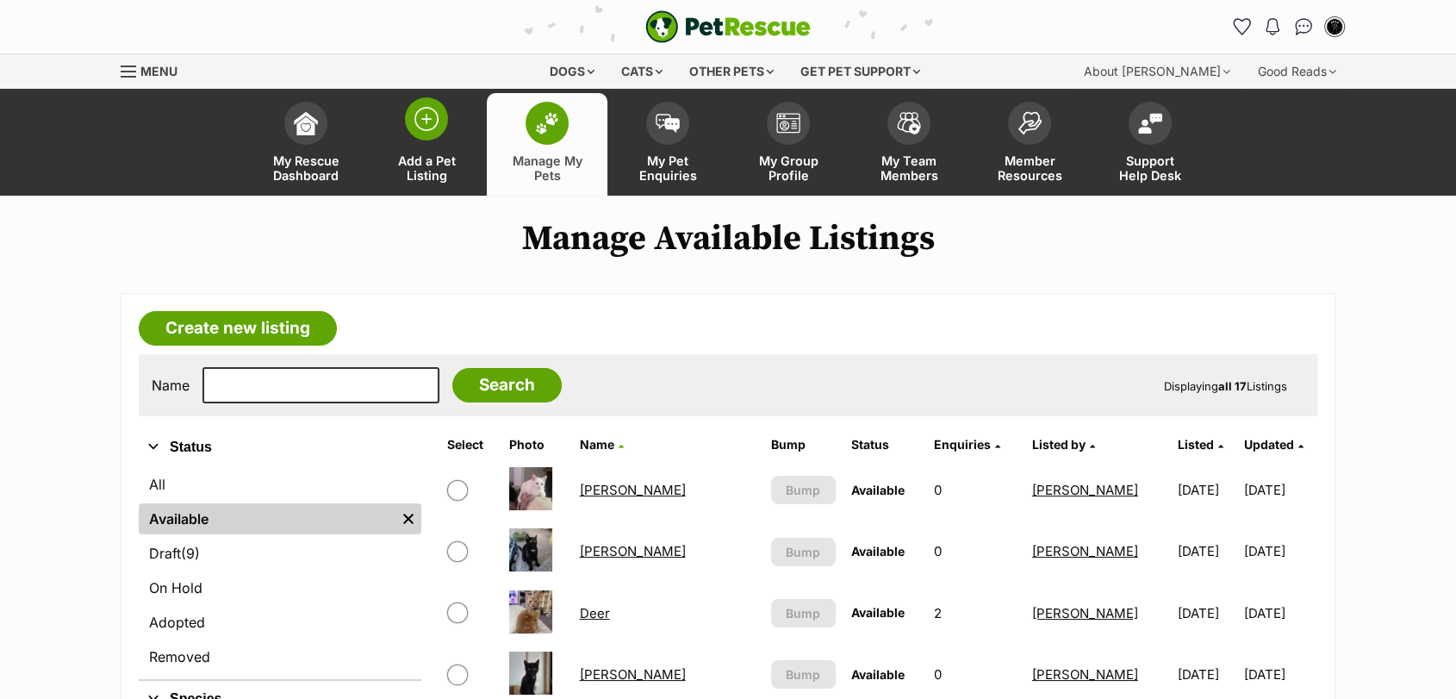
click at [397, 132] on link "Add a Pet Listing" at bounding box center [426, 144] width 121 height 103
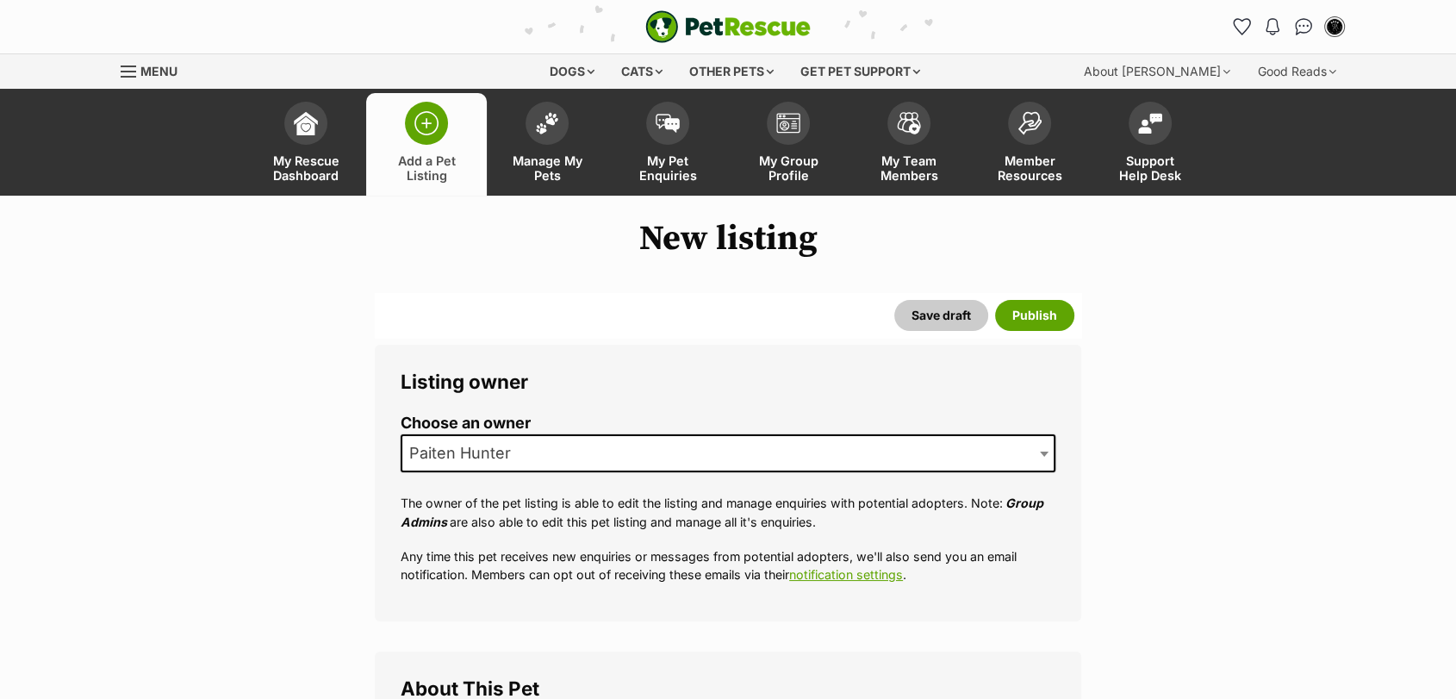
click at [620, 452] on span "Paiten Hunter" at bounding box center [728, 453] width 655 height 38
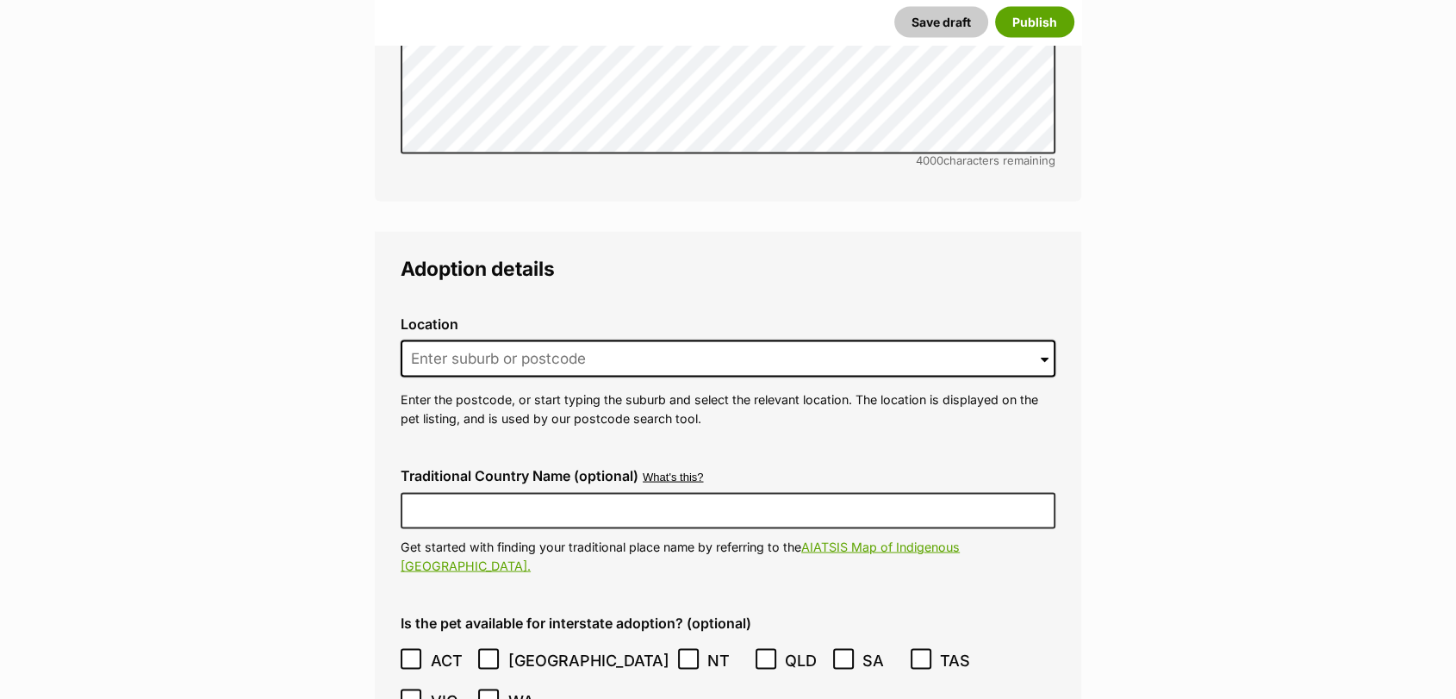
scroll to position [3349, 0]
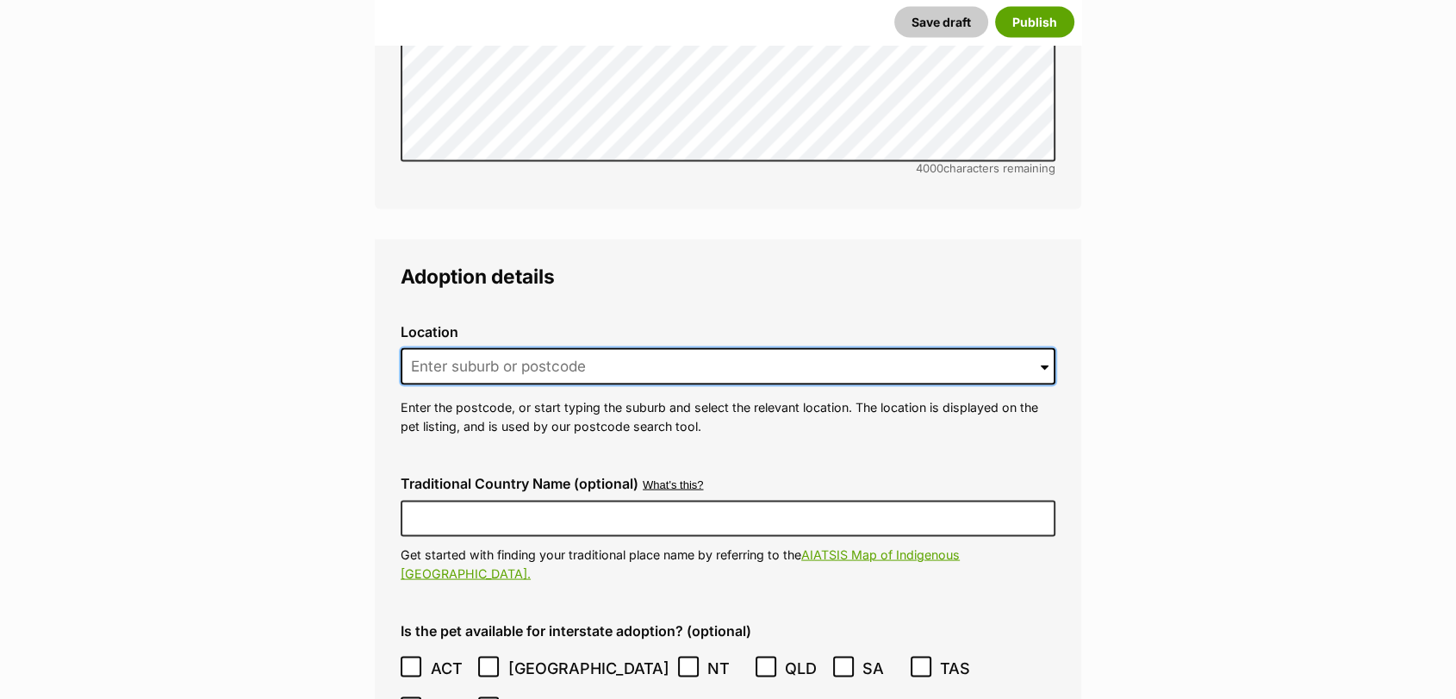
click at [955, 348] on input at bounding box center [728, 367] width 655 height 38
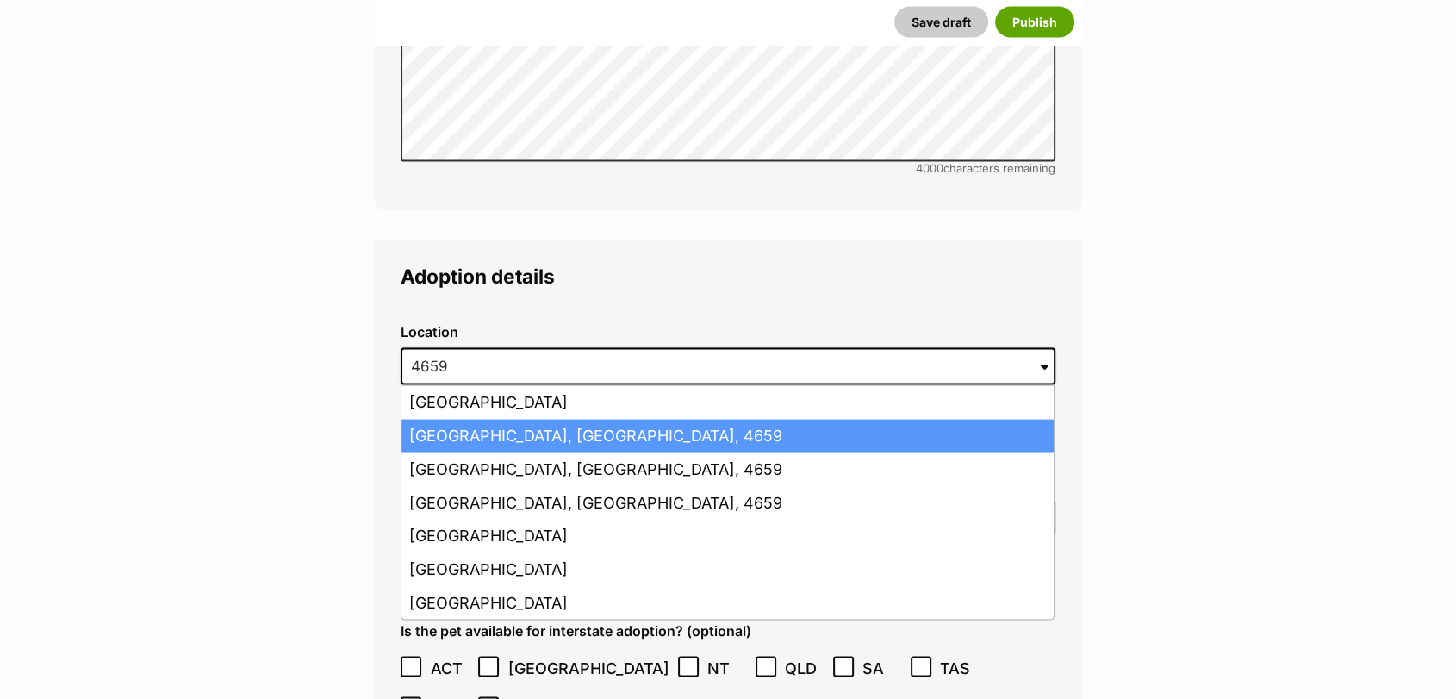
click at [517, 420] on li "[GEOGRAPHIC_DATA], [GEOGRAPHIC_DATA], 4659" at bounding box center [728, 437] width 652 height 34
type input "[GEOGRAPHIC_DATA], [GEOGRAPHIC_DATA], 4659"
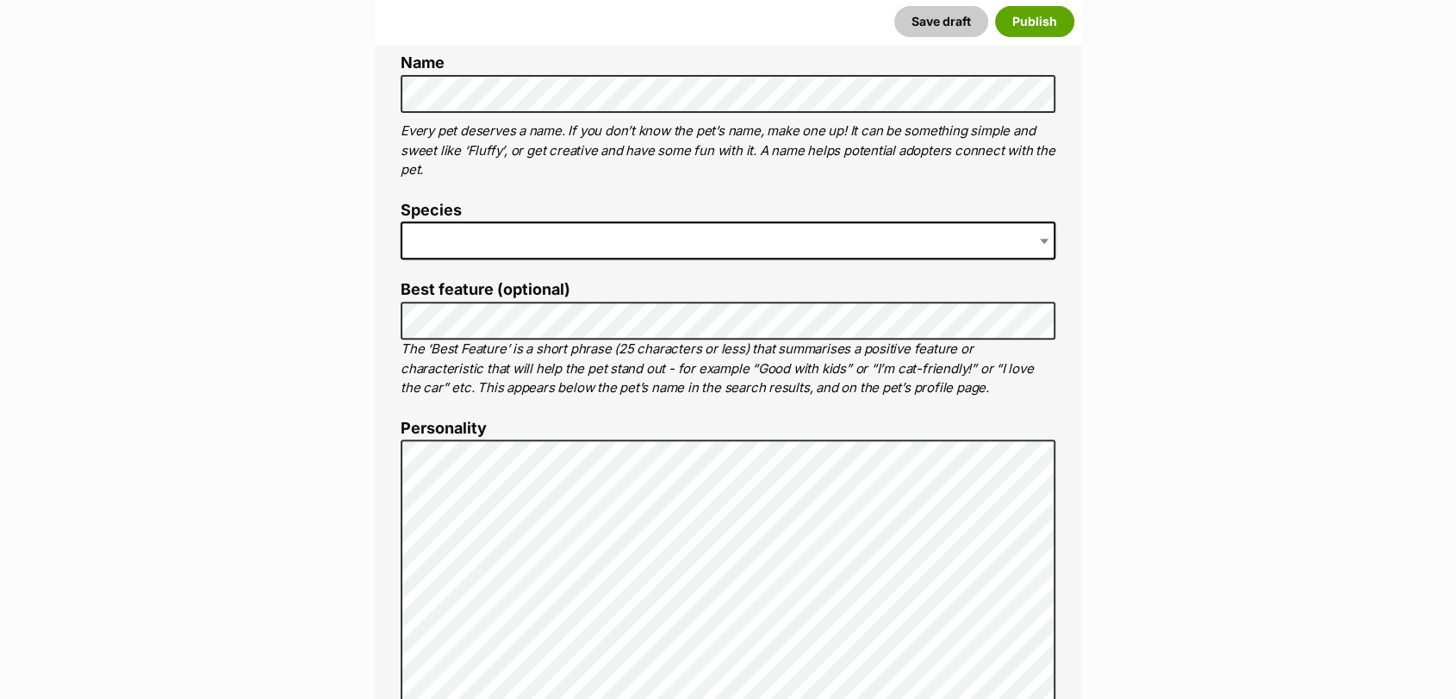
scroll to position [676, 0]
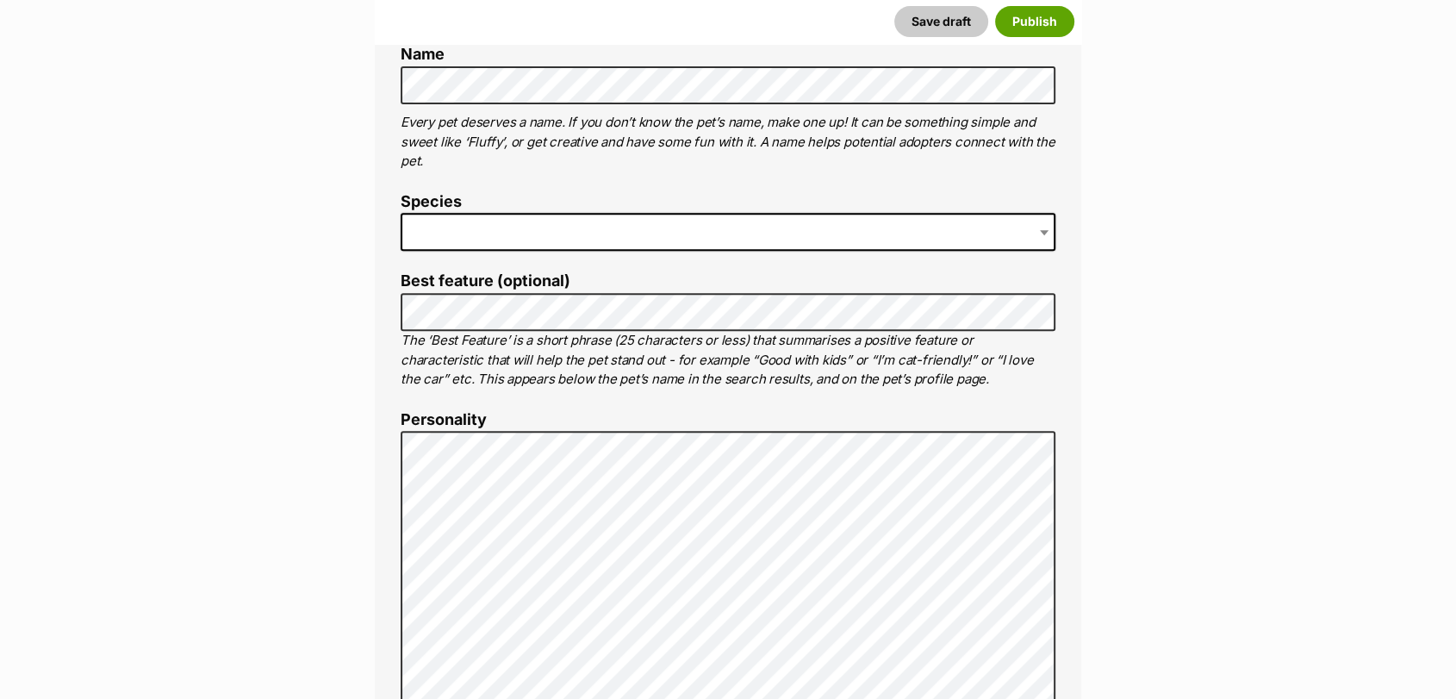
click at [912, 221] on span at bounding box center [728, 232] width 655 height 38
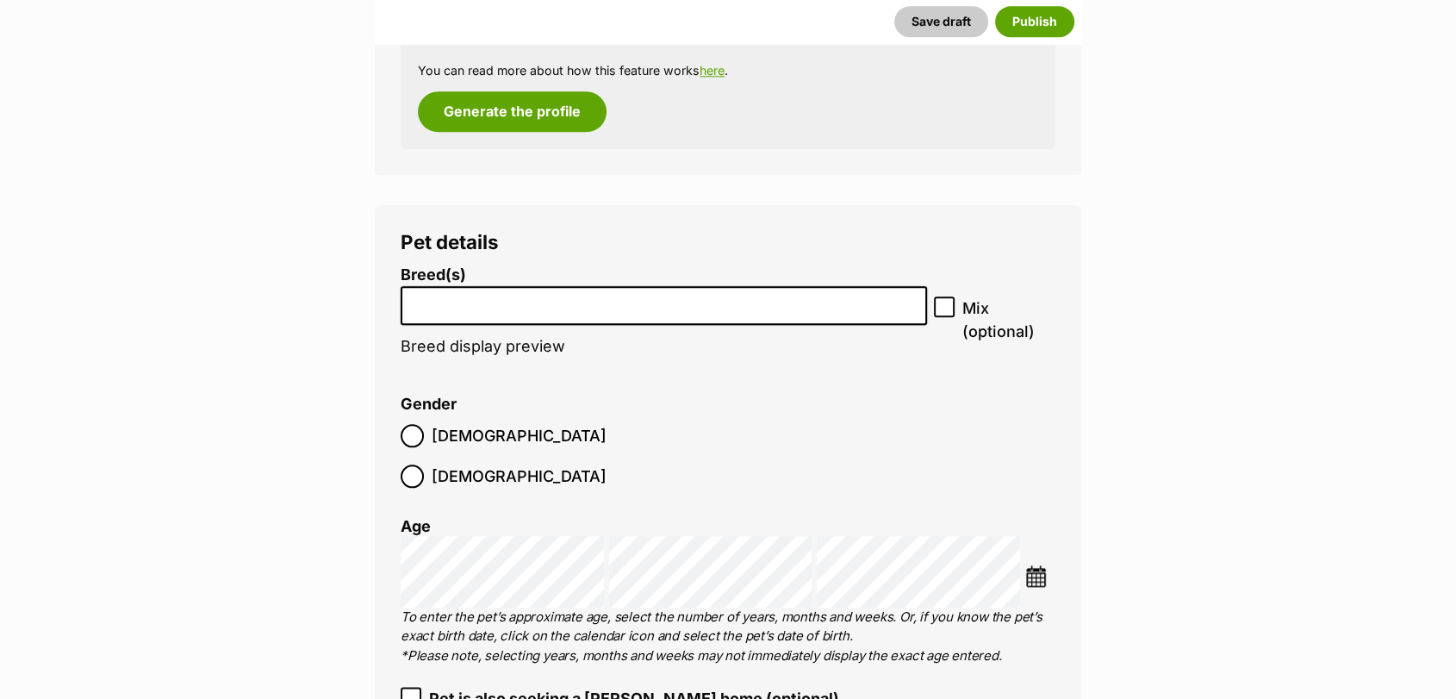
scroll to position [1928, 0]
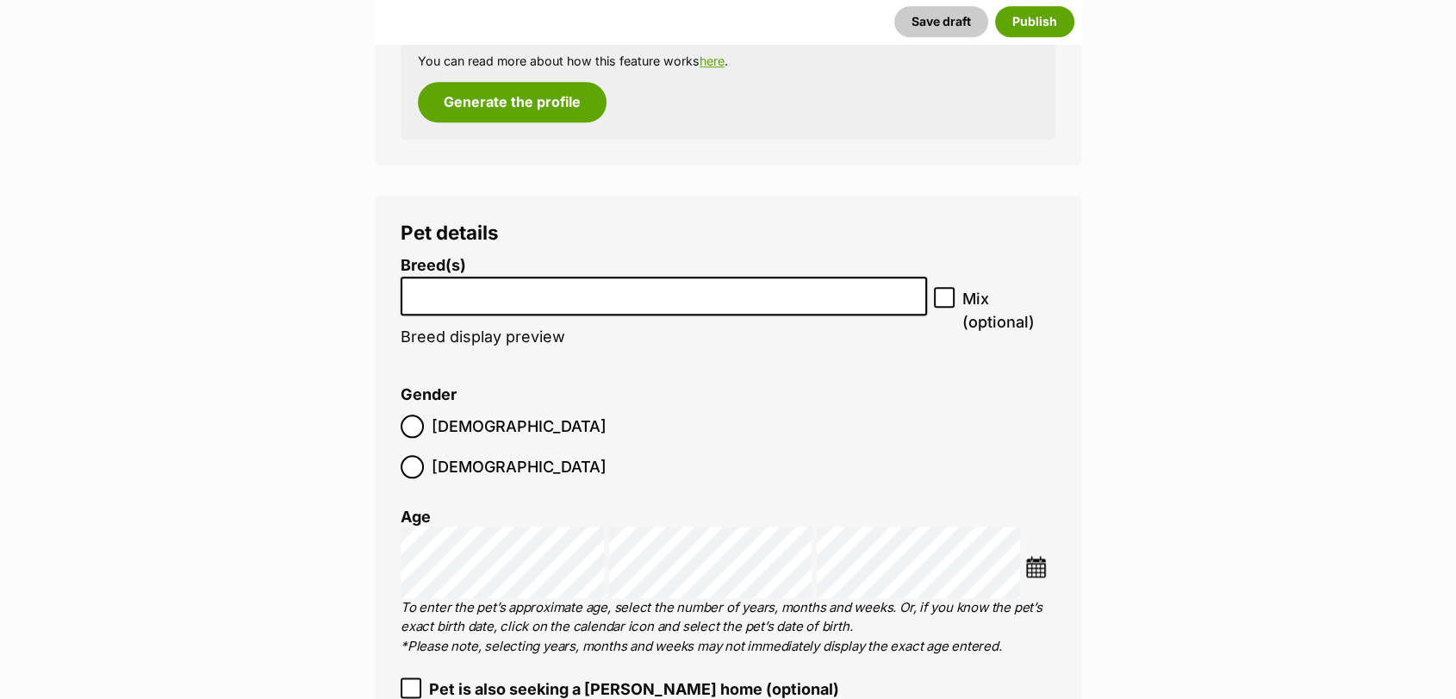
click at [862, 290] on input "search" at bounding box center [664, 292] width 514 height 18
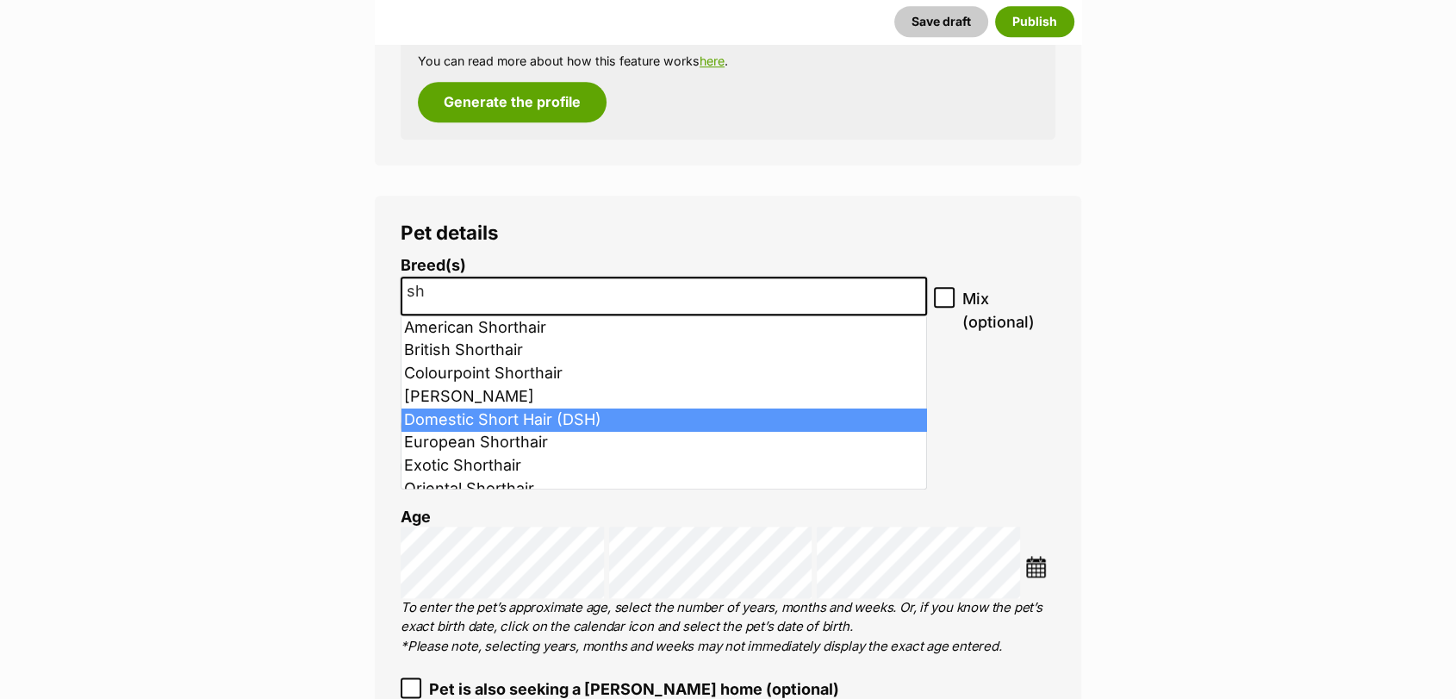
type input "sh"
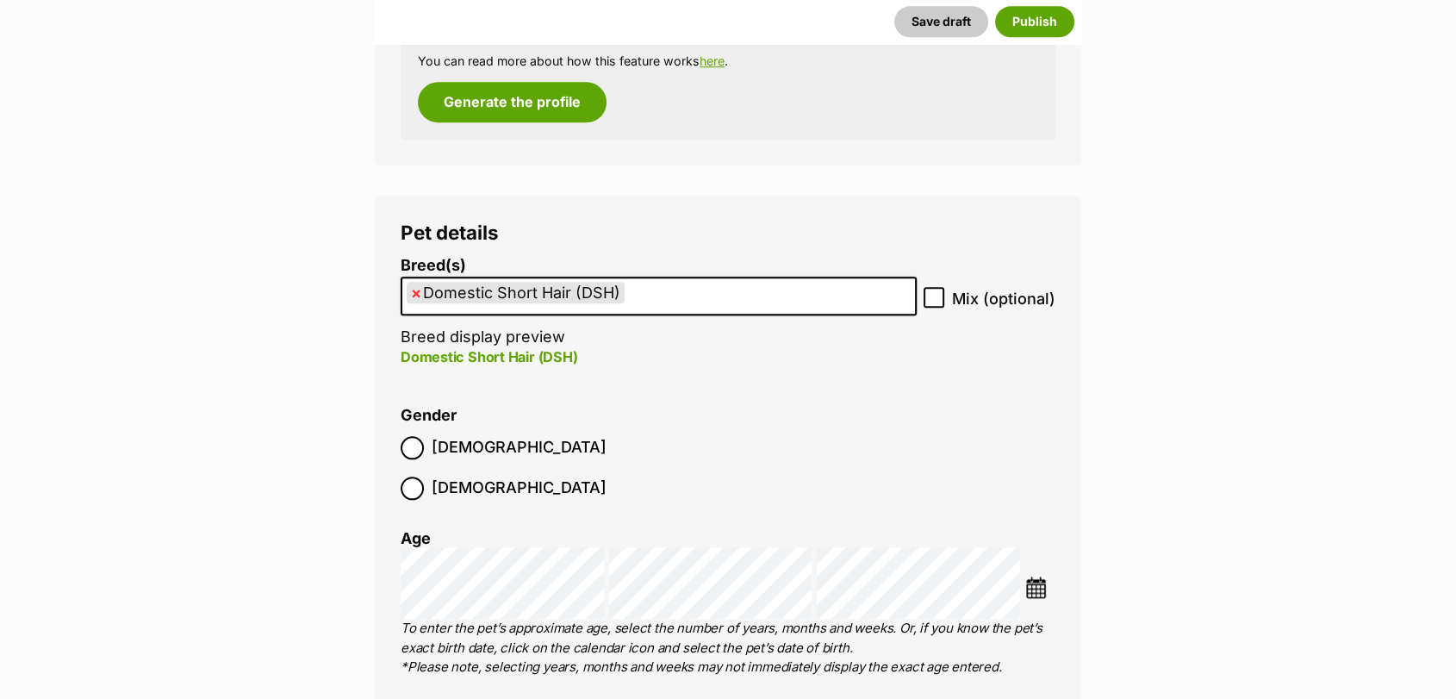
select select "252102"
click at [1042, 576] on img at bounding box center [1036, 587] width 22 height 22
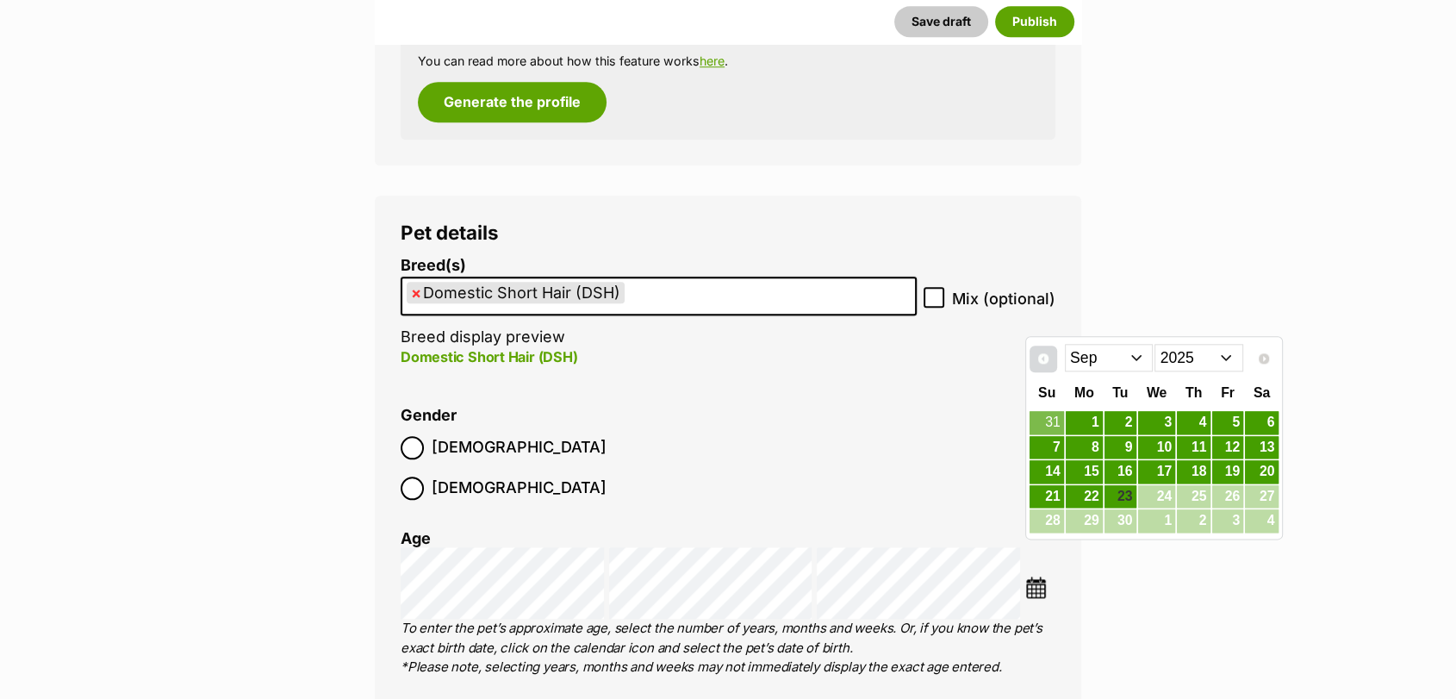
click at [1049, 369] on link "Prev" at bounding box center [1044, 360] width 28 height 28
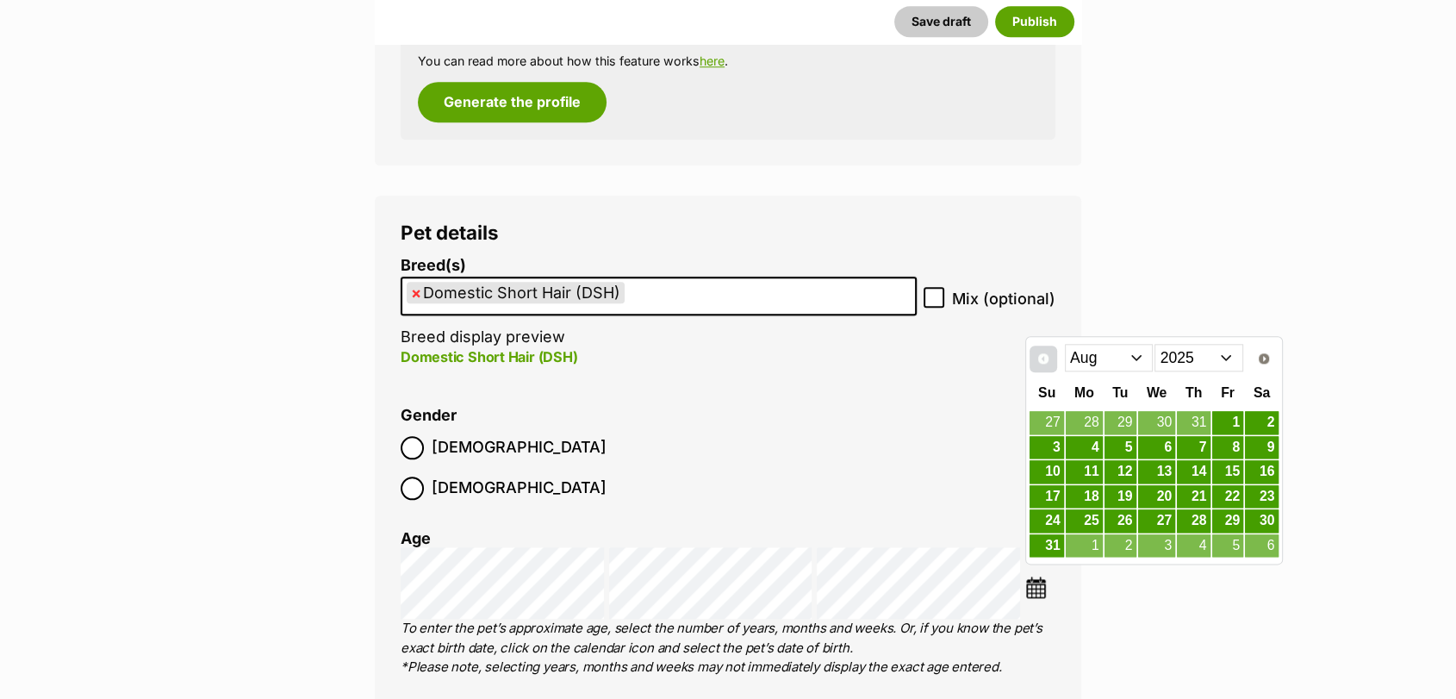
click at [1049, 370] on link "Prev" at bounding box center [1044, 360] width 28 height 28
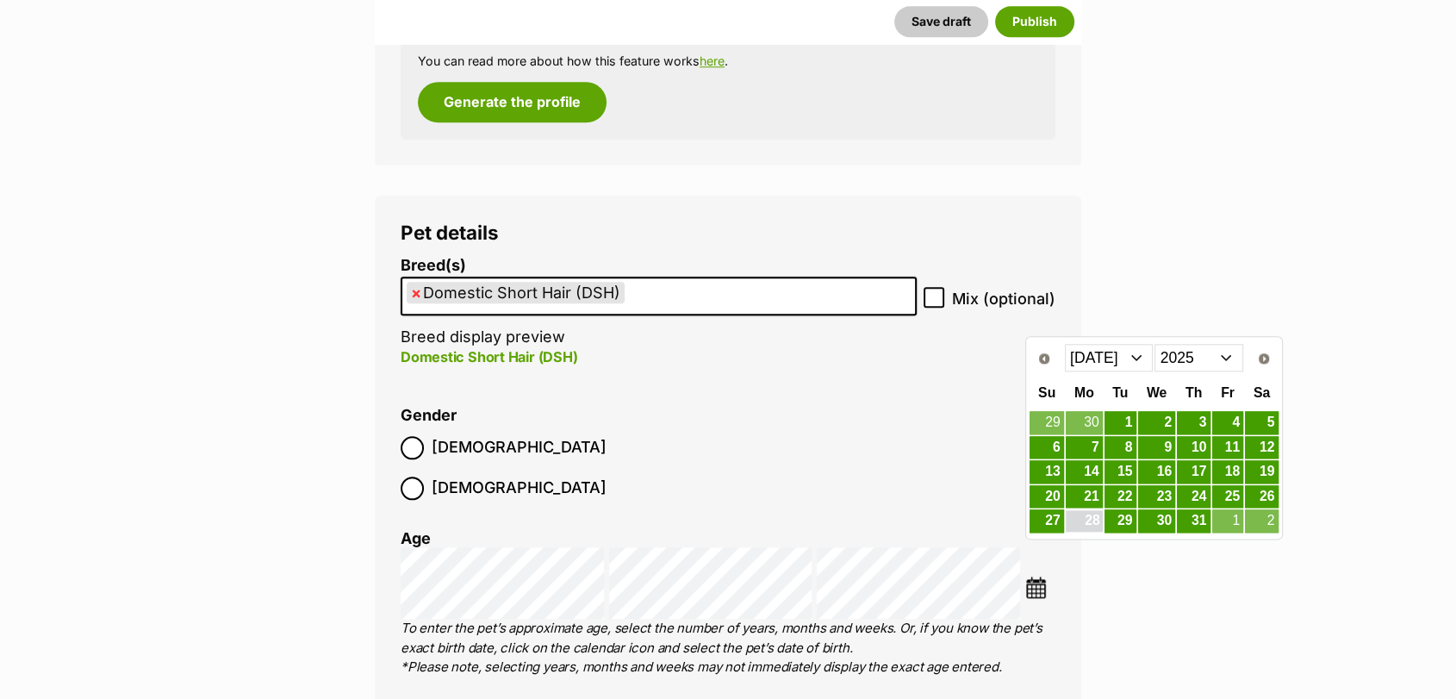
click at [1077, 512] on link "28" at bounding box center [1084, 521] width 37 height 22
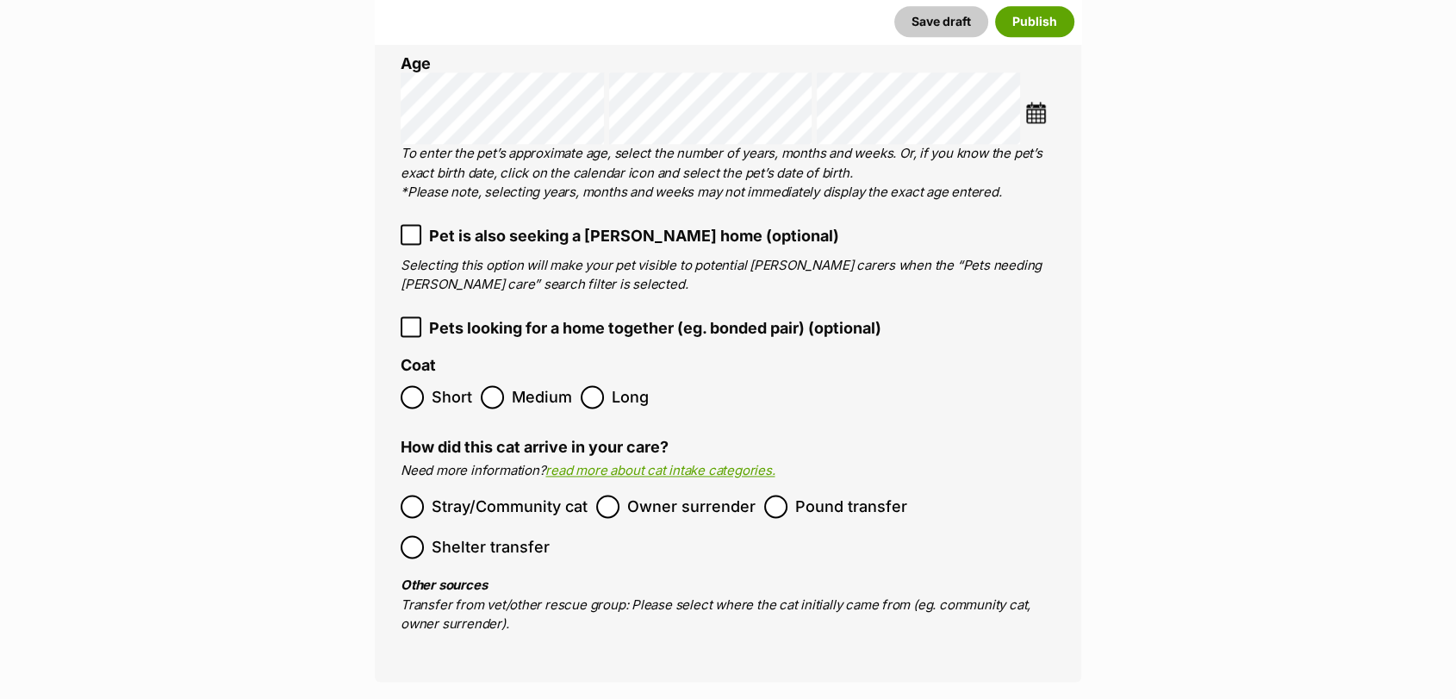
scroll to position [2394, 0]
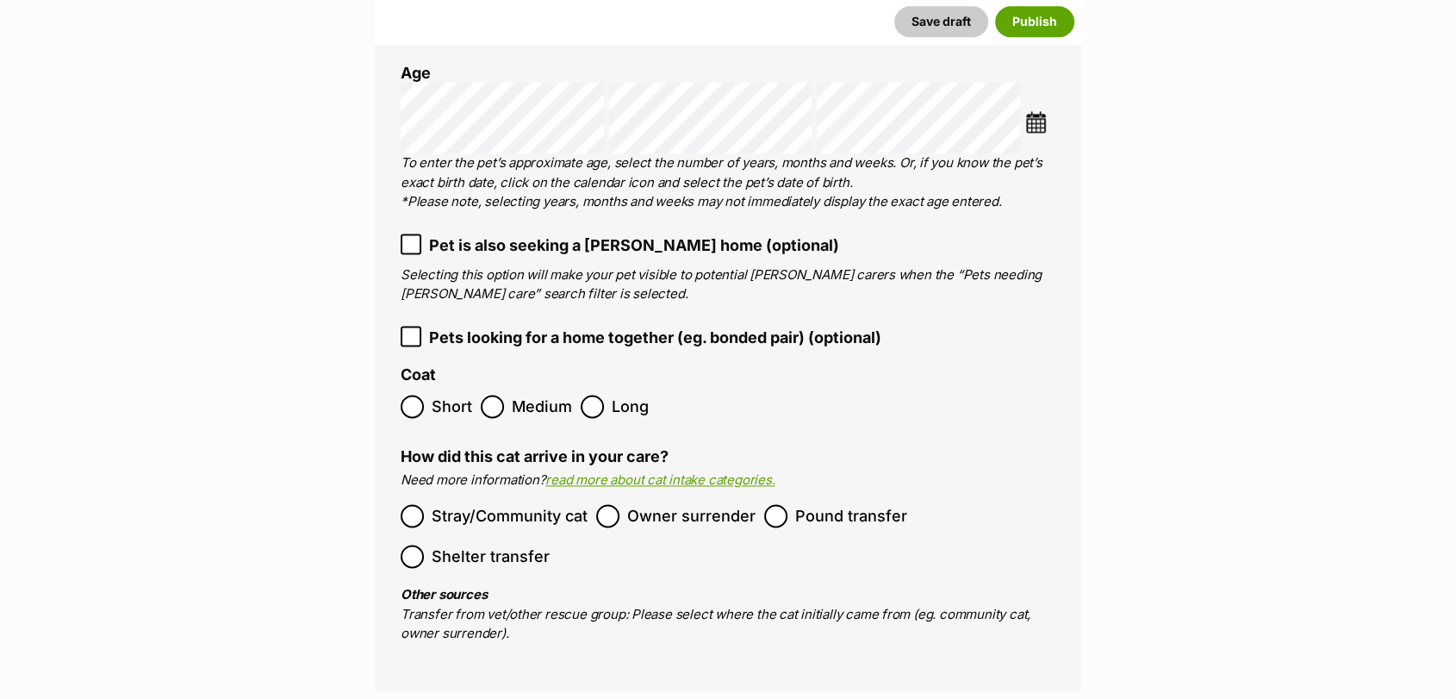
click at [430, 395] on label "Short" at bounding box center [437, 406] width 72 height 23
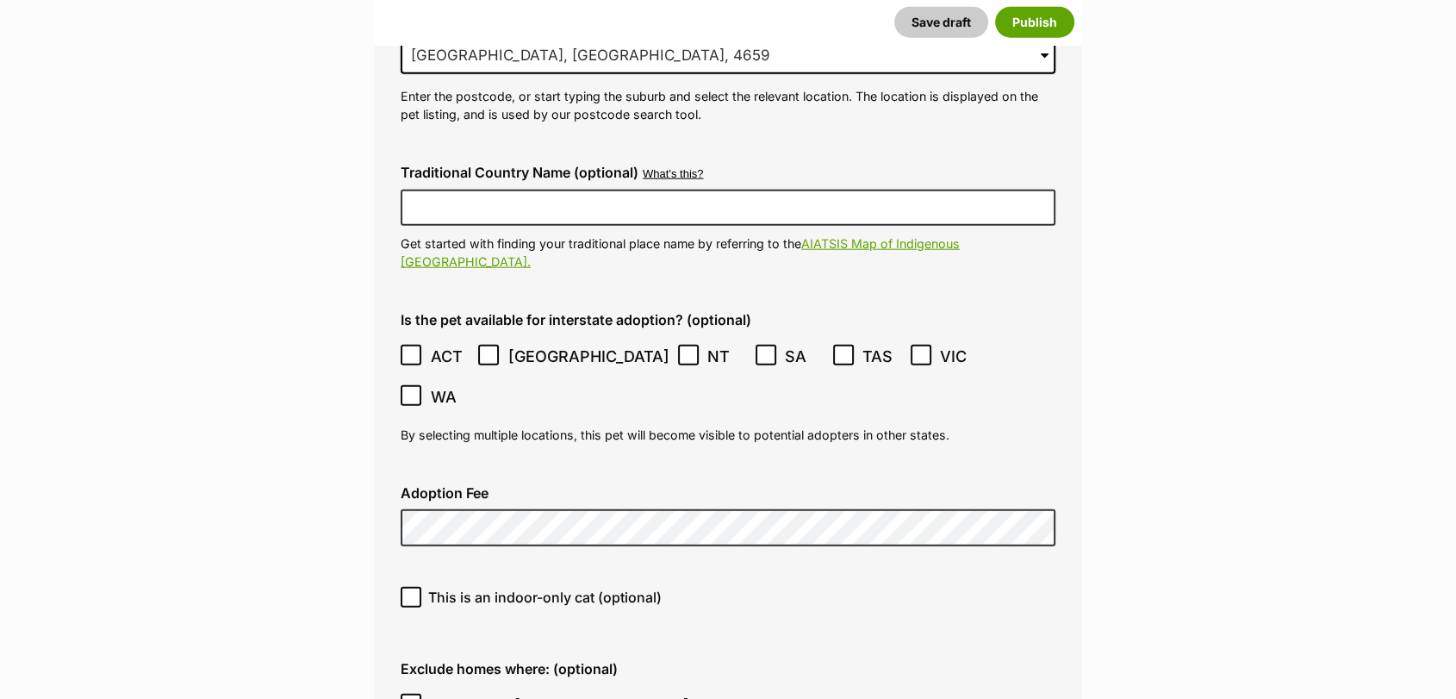
scroll to position [4341, 0]
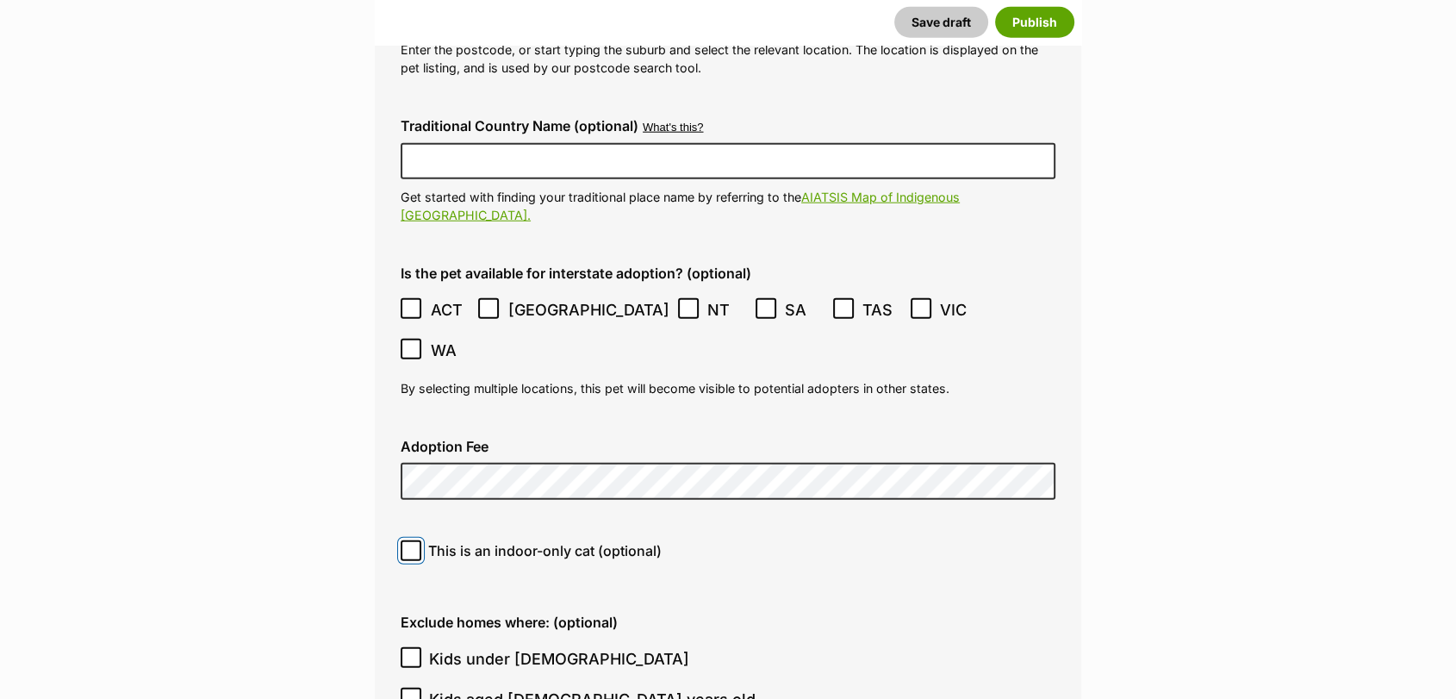
click at [417, 540] on input "This is an indoor-only cat (optional)" at bounding box center [411, 550] width 21 height 21
checkbox input "true"
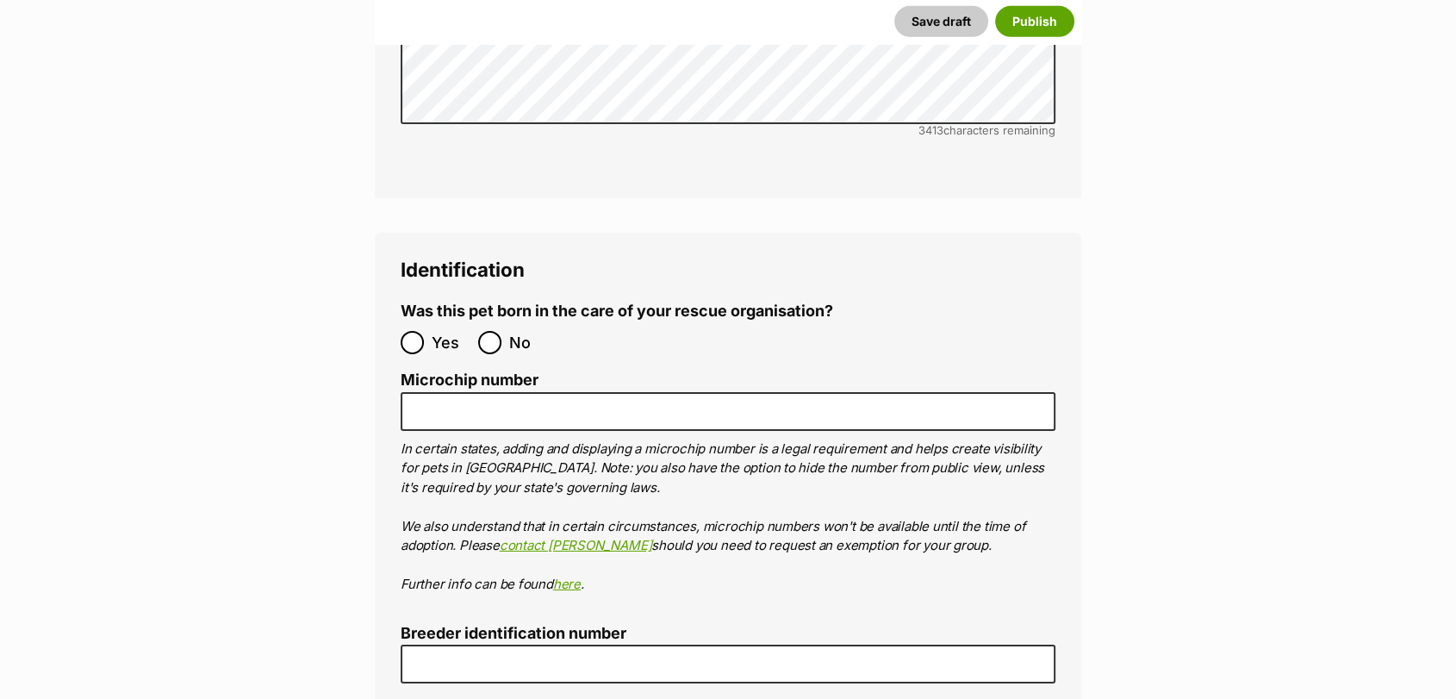
scroll to position [5689, 0]
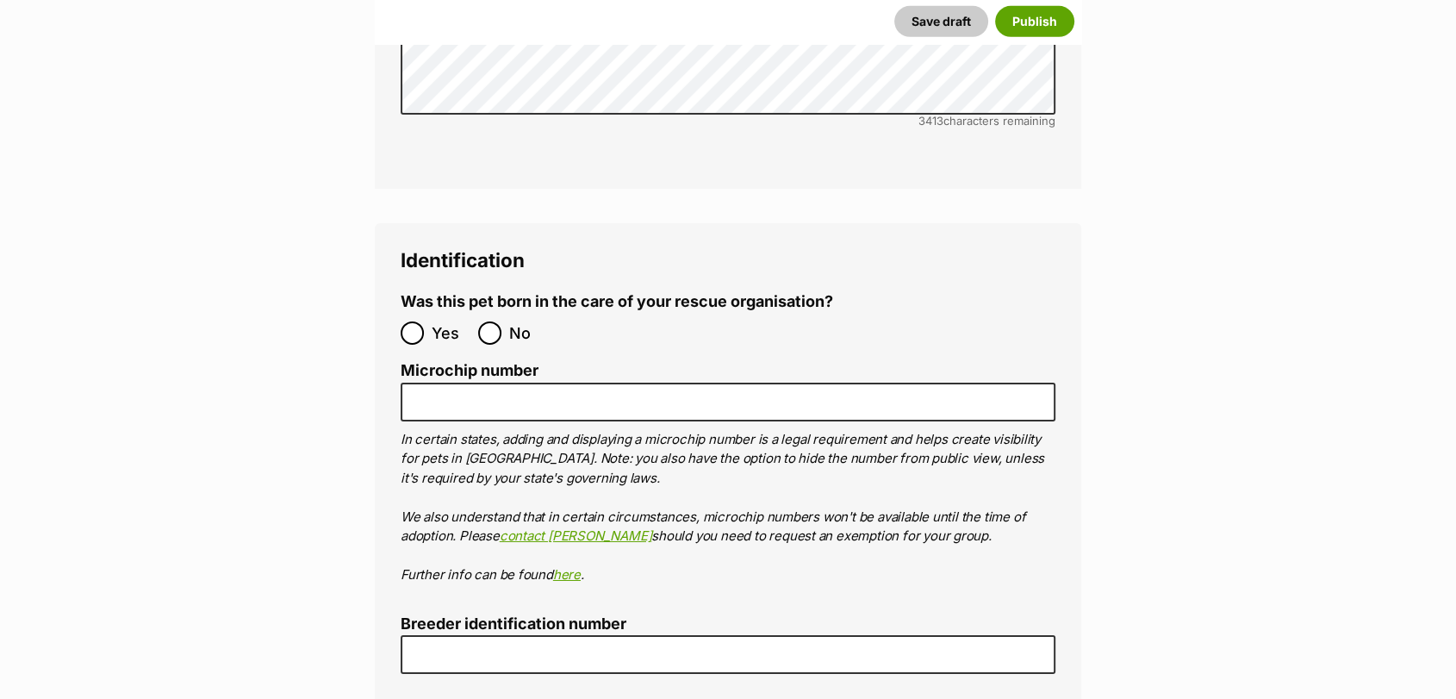
click at [501, 321] on label "No" at bounding box center [512, 332] width 69 height 23
click at [501, 321] on input "No" at bounding box center [489, 332] width 23 height 23
radio input "true"
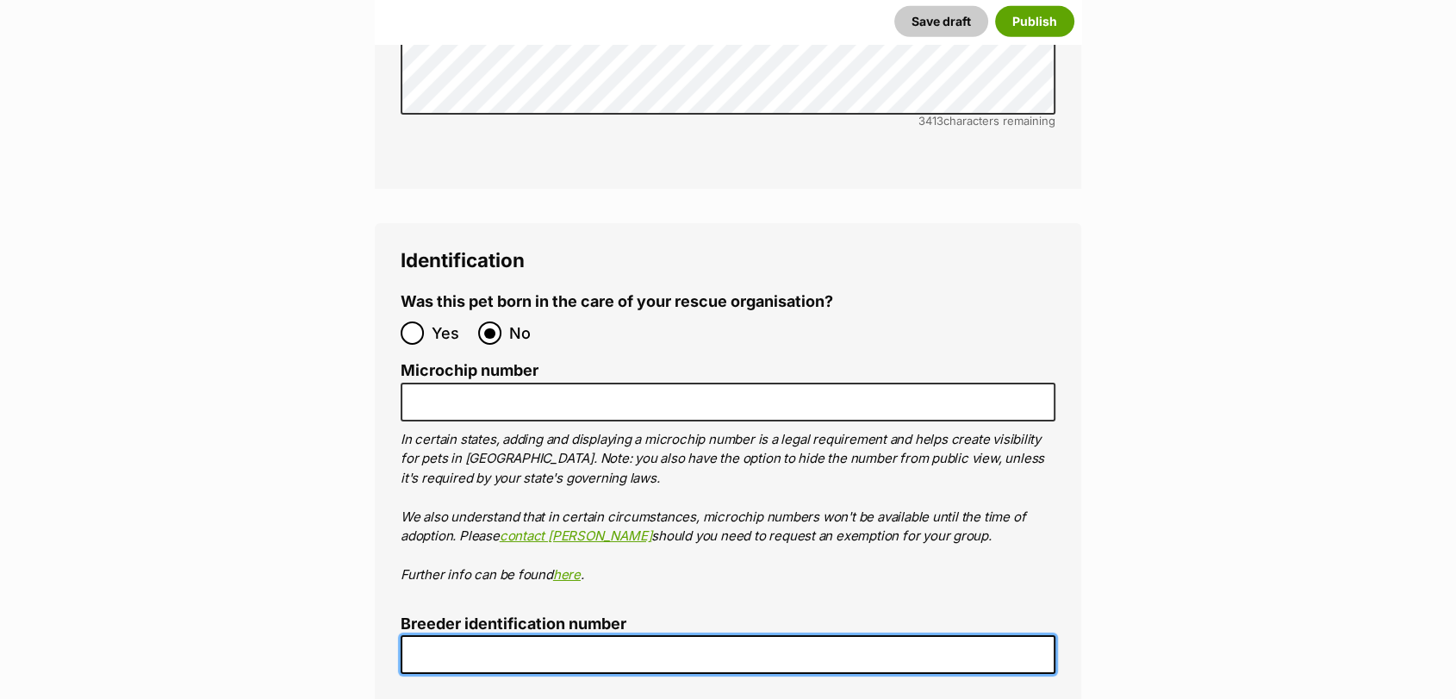
click at [487, 635] on input "Breeder identification number" at bounding box center [728, 654] width 655 height 39
type input "0016197957671"
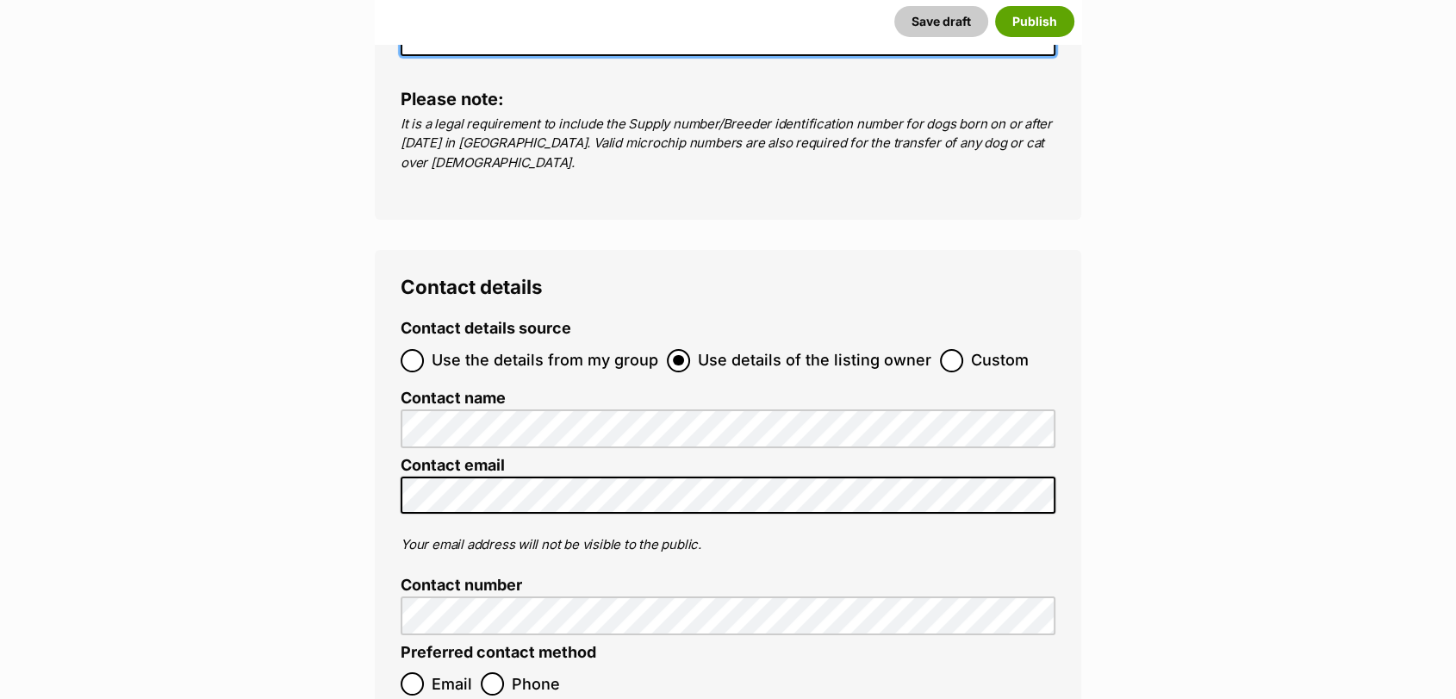
scroll to position [6316, 0]
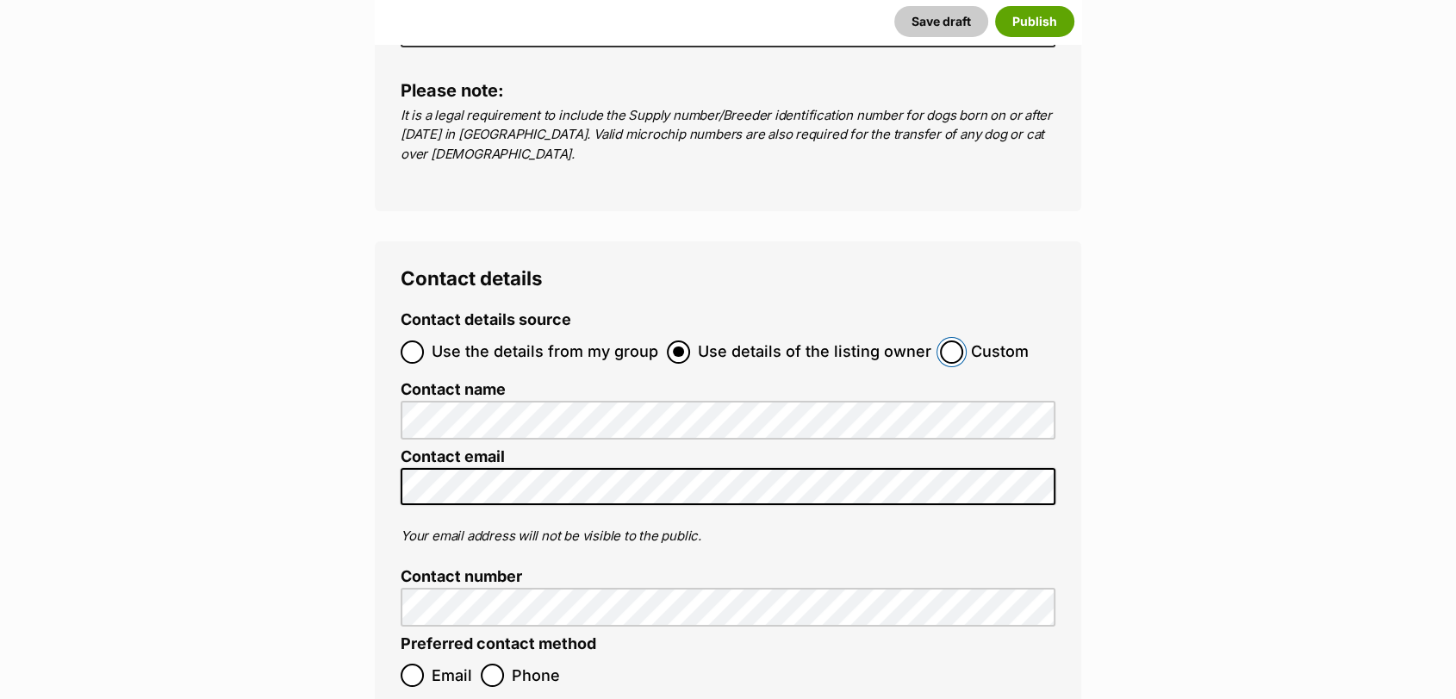
click at [942, 340] on input "Custom" at bounding box center [951, 351] width 23 height 23
radio input "true"
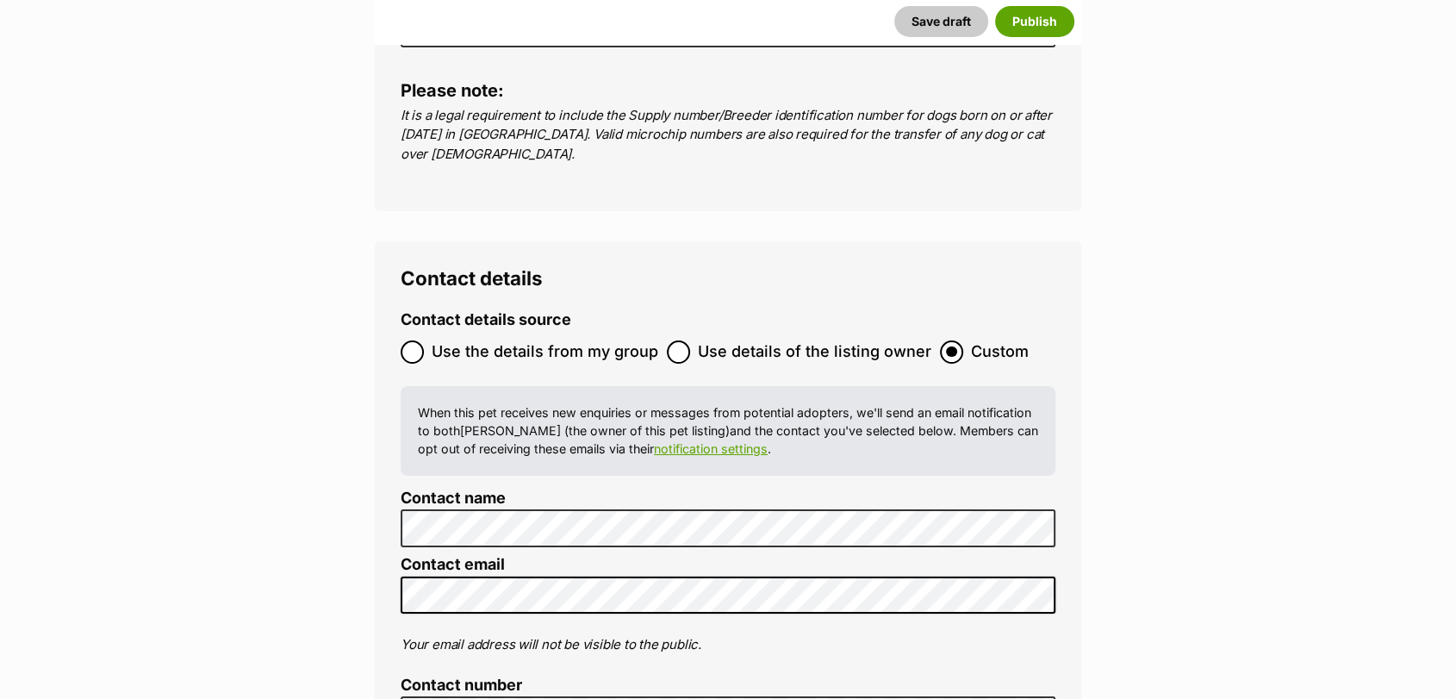
click at [512, 418] on ol "Contact details source Use the details from my group Use details of the listing…" at bounding box center [728, 602] width 655 height 582
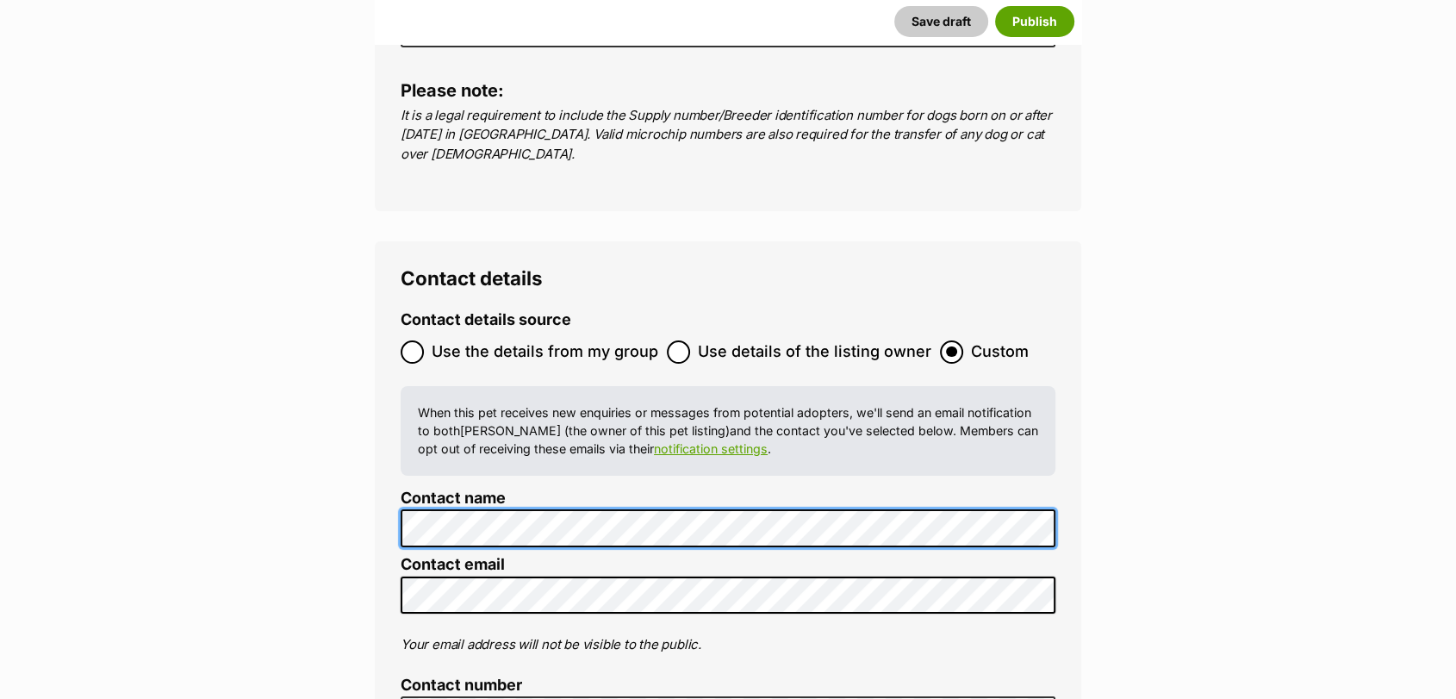
scroll to position [0, 0]
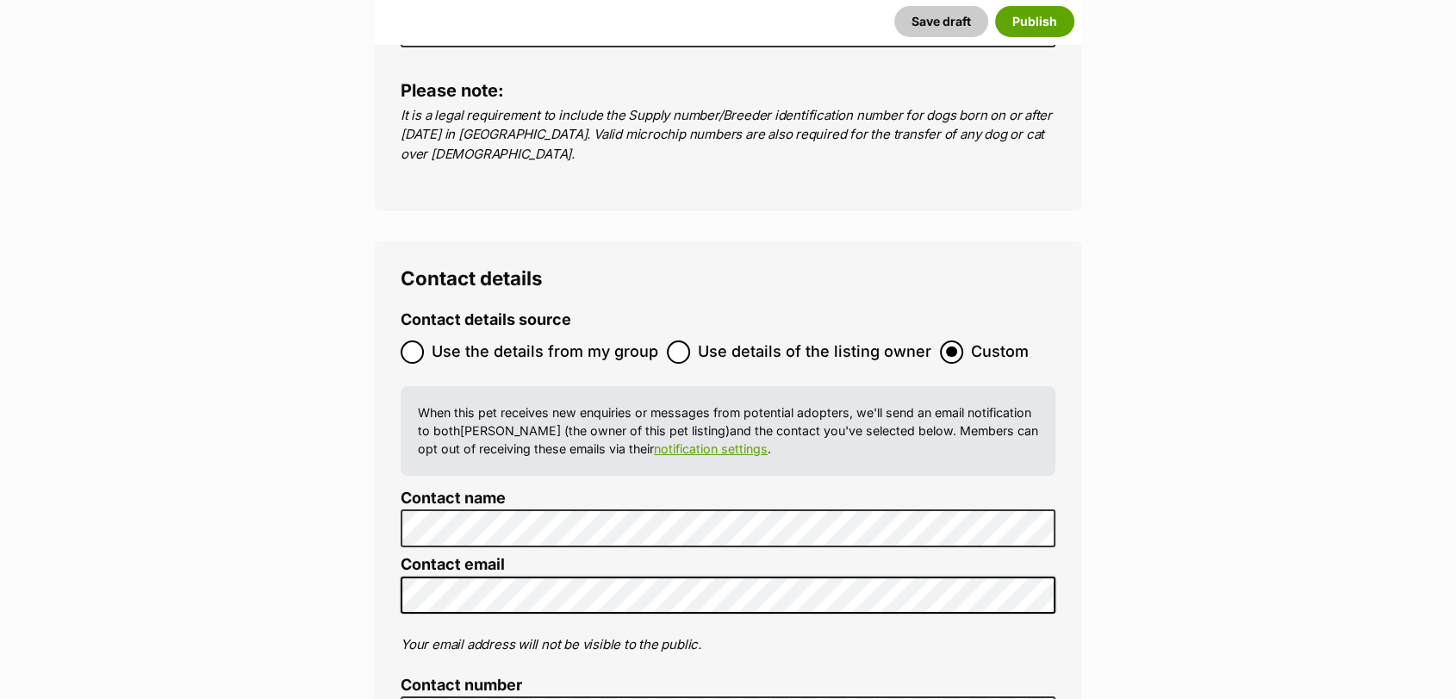
click at [583, 512] on ol "Contact details source Use the details from my group Use details of the listing…" at bounding box center [728, 602] width 655 height 582
radio input "true"
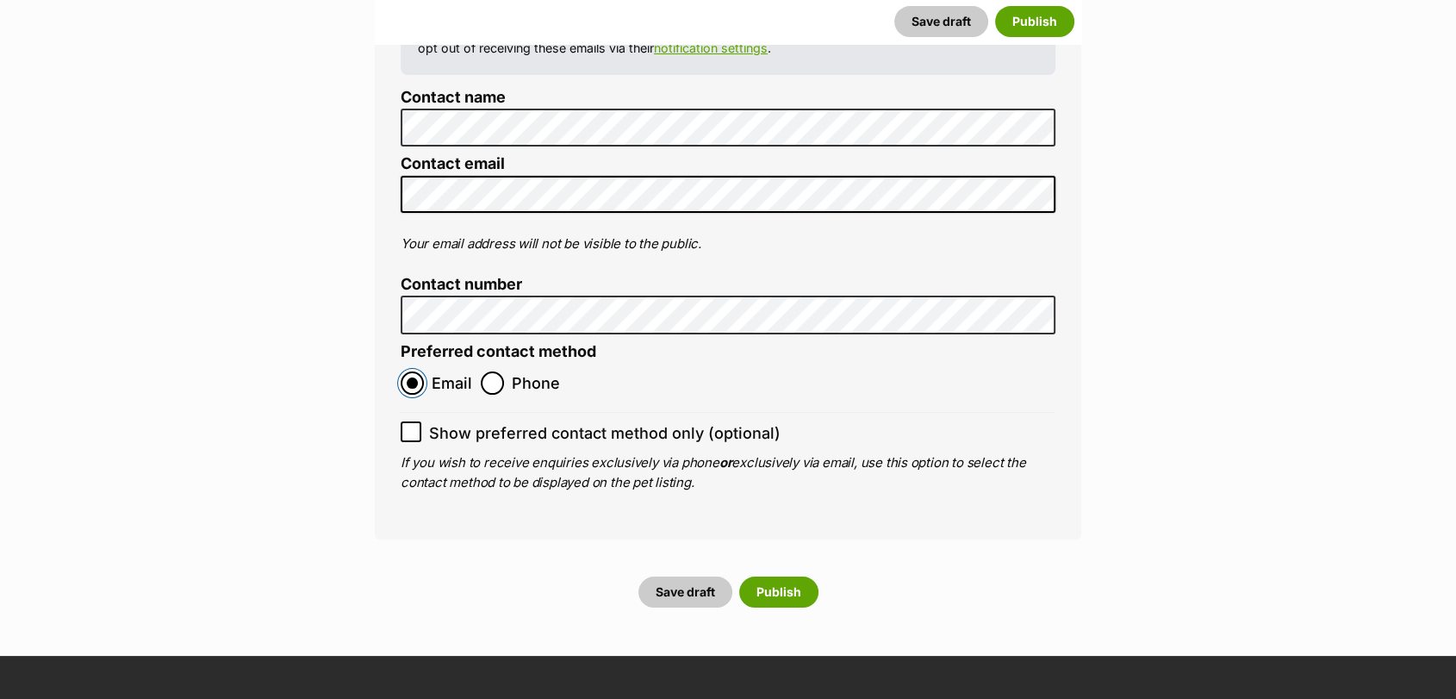
scroll to position [6763, 0]
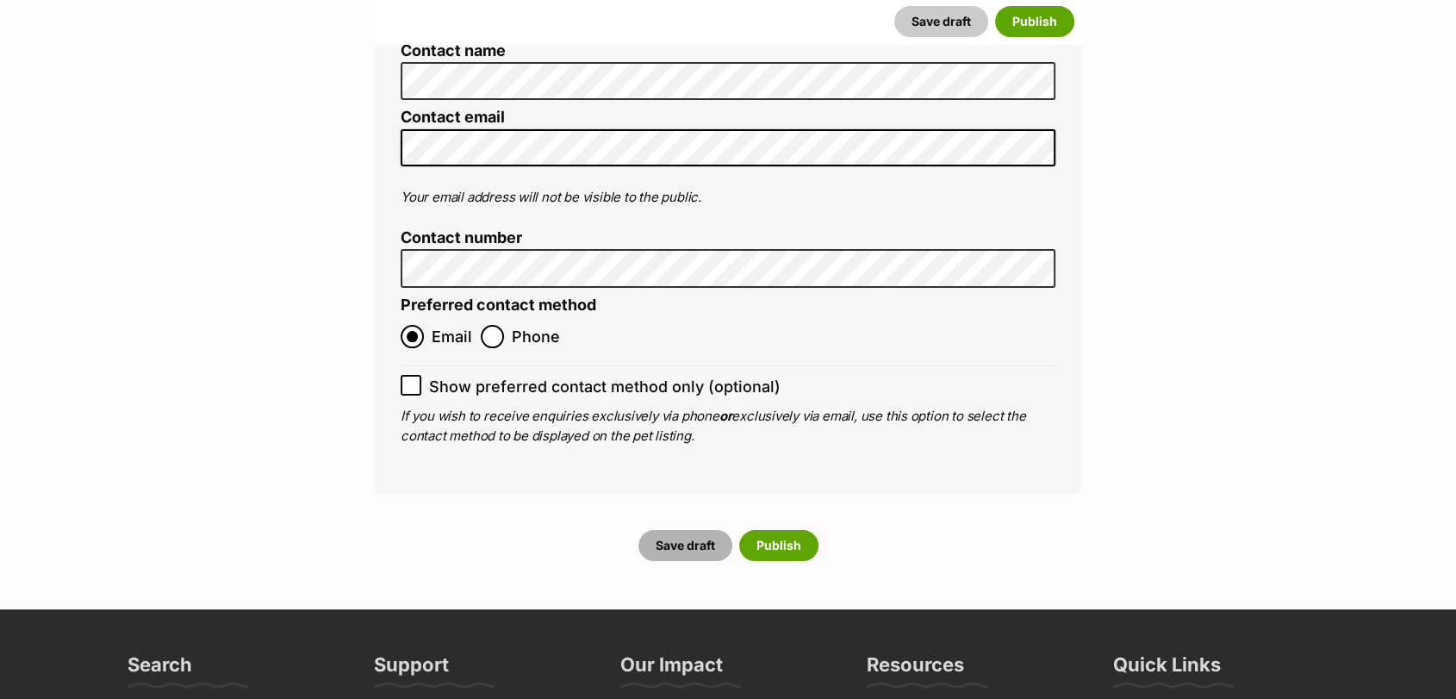
click at [682, 530] on button "Save draft" at bounding box center [685, 545] width 94 height 31
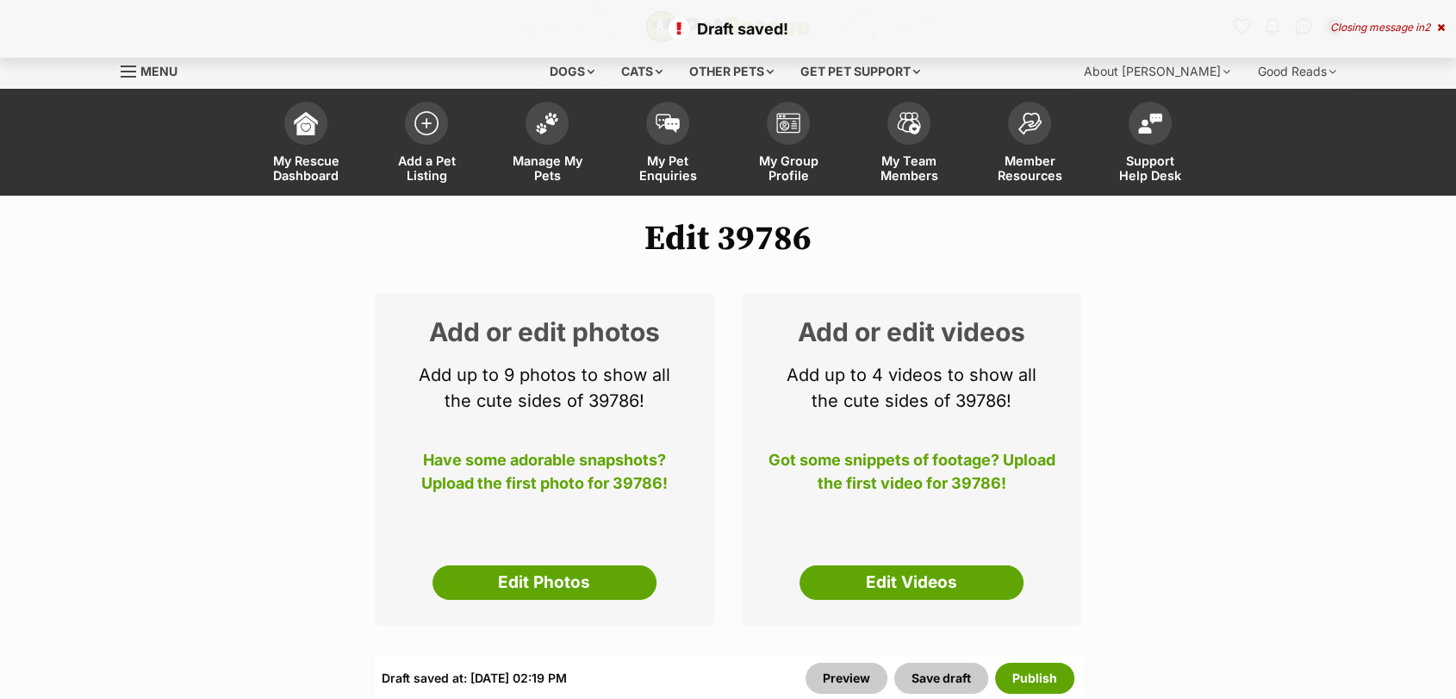
click at [607, 579] on link "Edit Photos" at bounding box center [545, 582] width 224 height 34
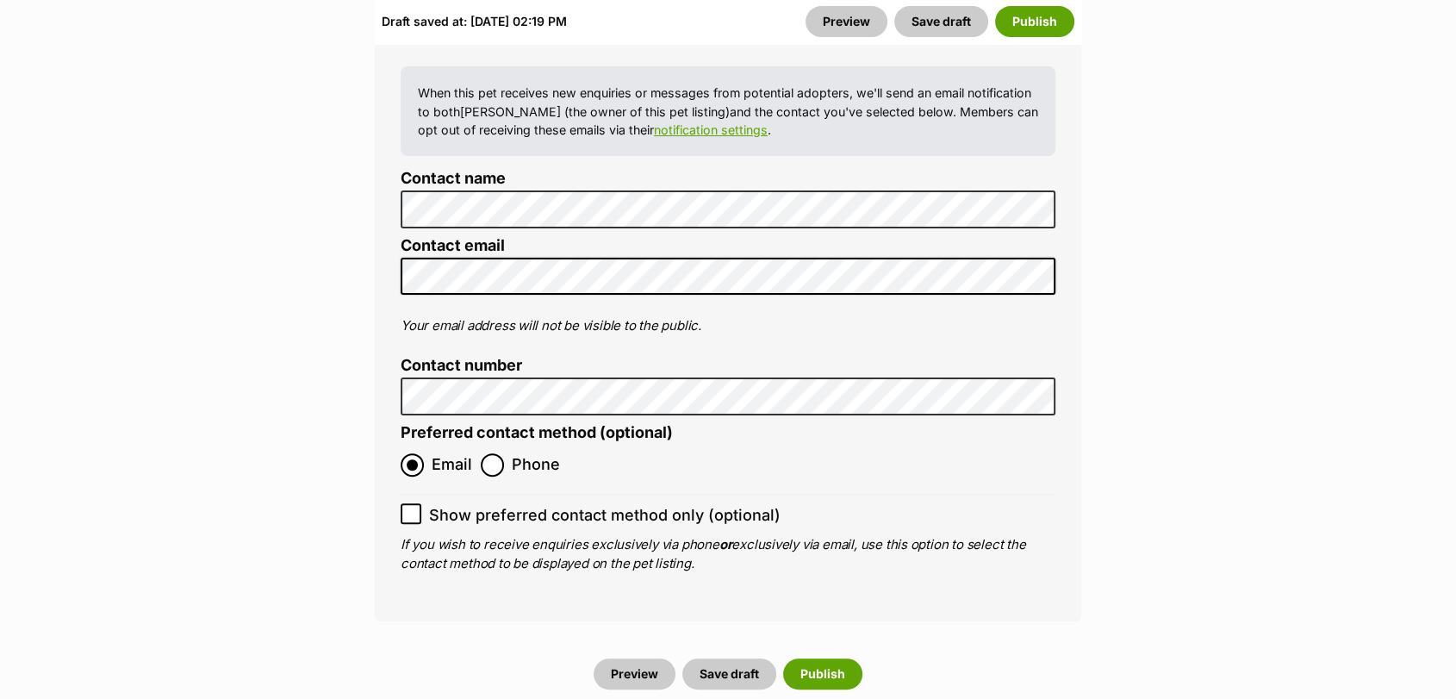
scroll to position [7004, 0]
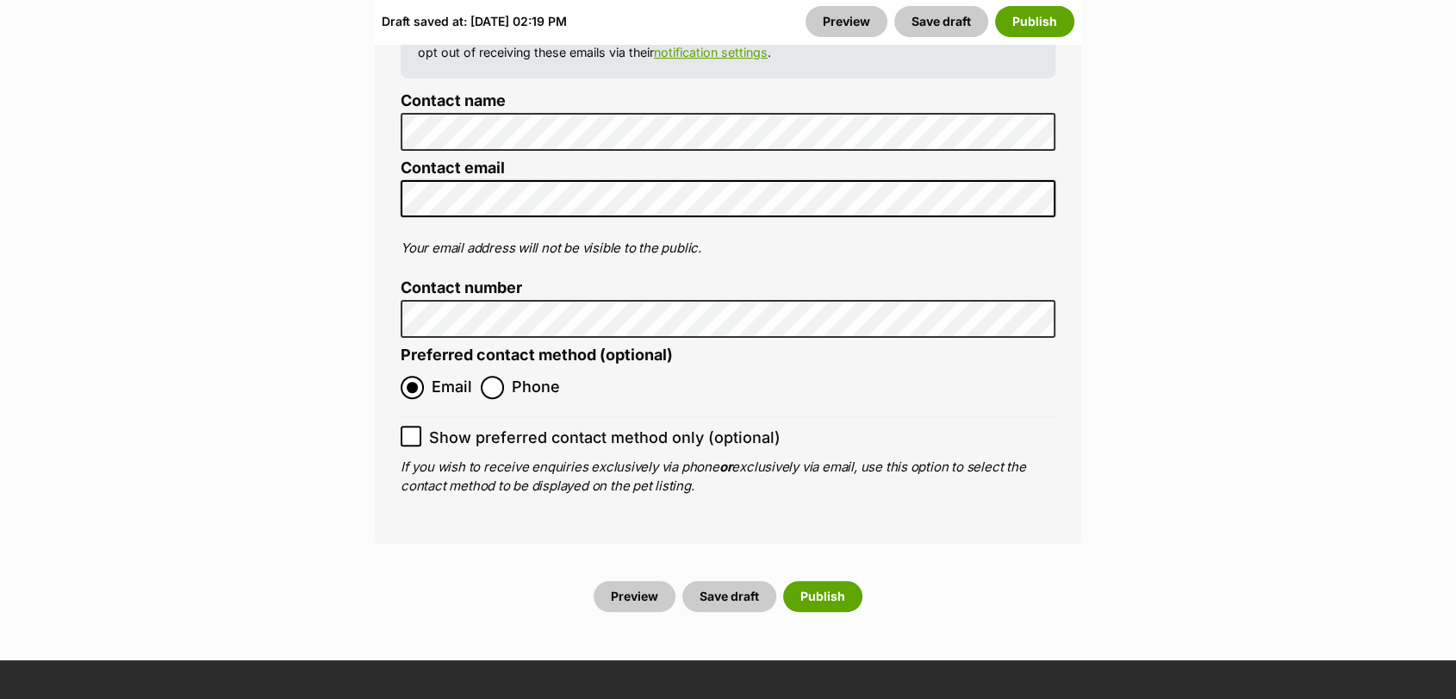
click at [422, 426] on label "Show preferred contact method only (optional)" at bounding box center [728, 437] width 655 height 23
click at [421, 426] on input "Show preferred contact method only (optional)" at bounding box center [411, 436] width 21 height 21
checkbox input "true"
click at [723, 581] on button "Save draft" at bounding box center [729, 596] width 94 height 31
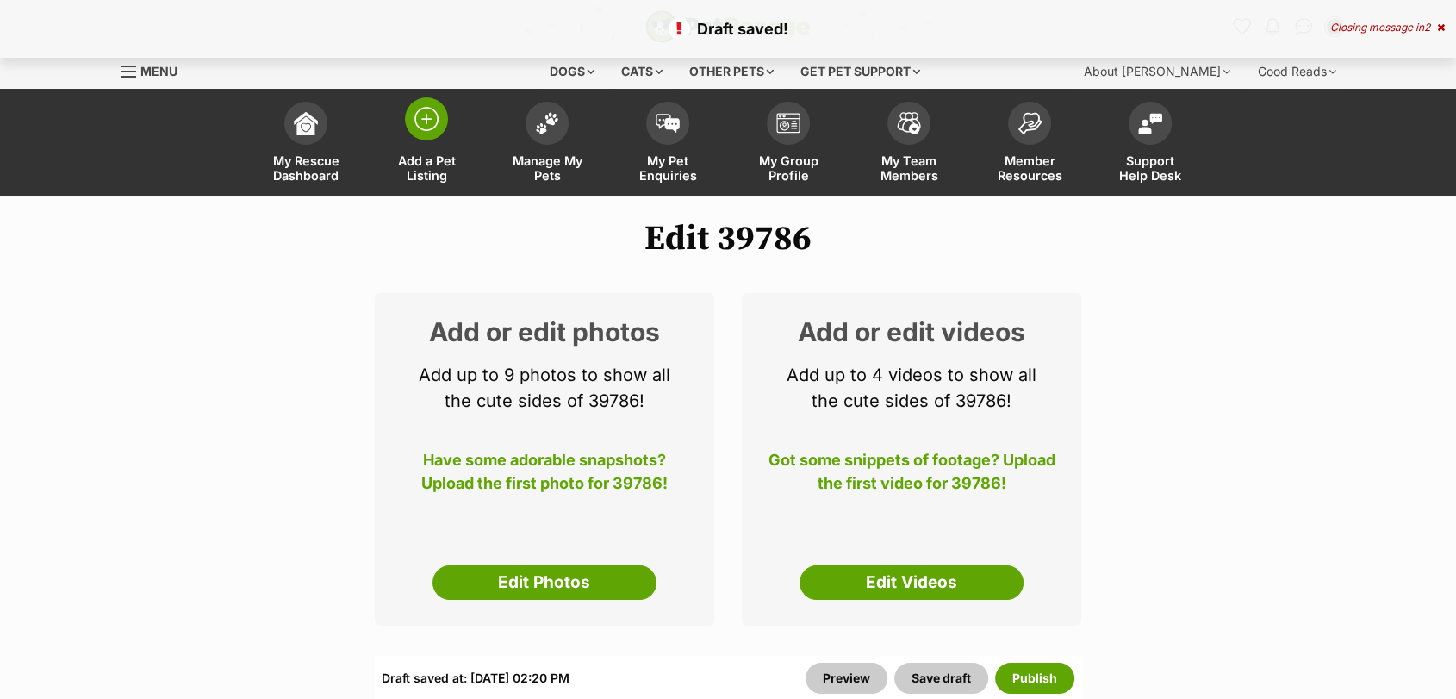
click at [420, 174] on span "Add a Pet Listing" at bounding box center [427, 167] width 78 height 29
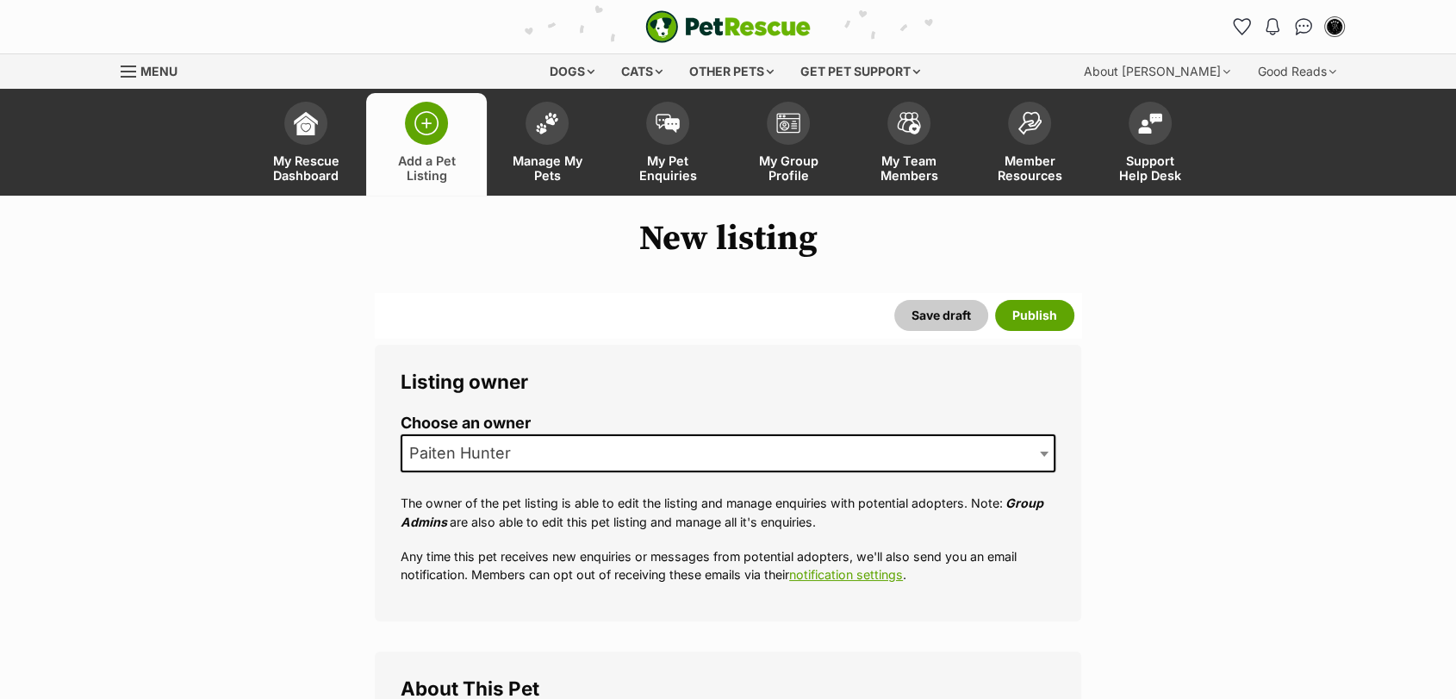
click at [632, 462] on span "Paiten Hunter" at bounding box center [728, 453] width 655 height 38
click at [553, 120] on img at bounding box center [547, 119] width 24 height 22
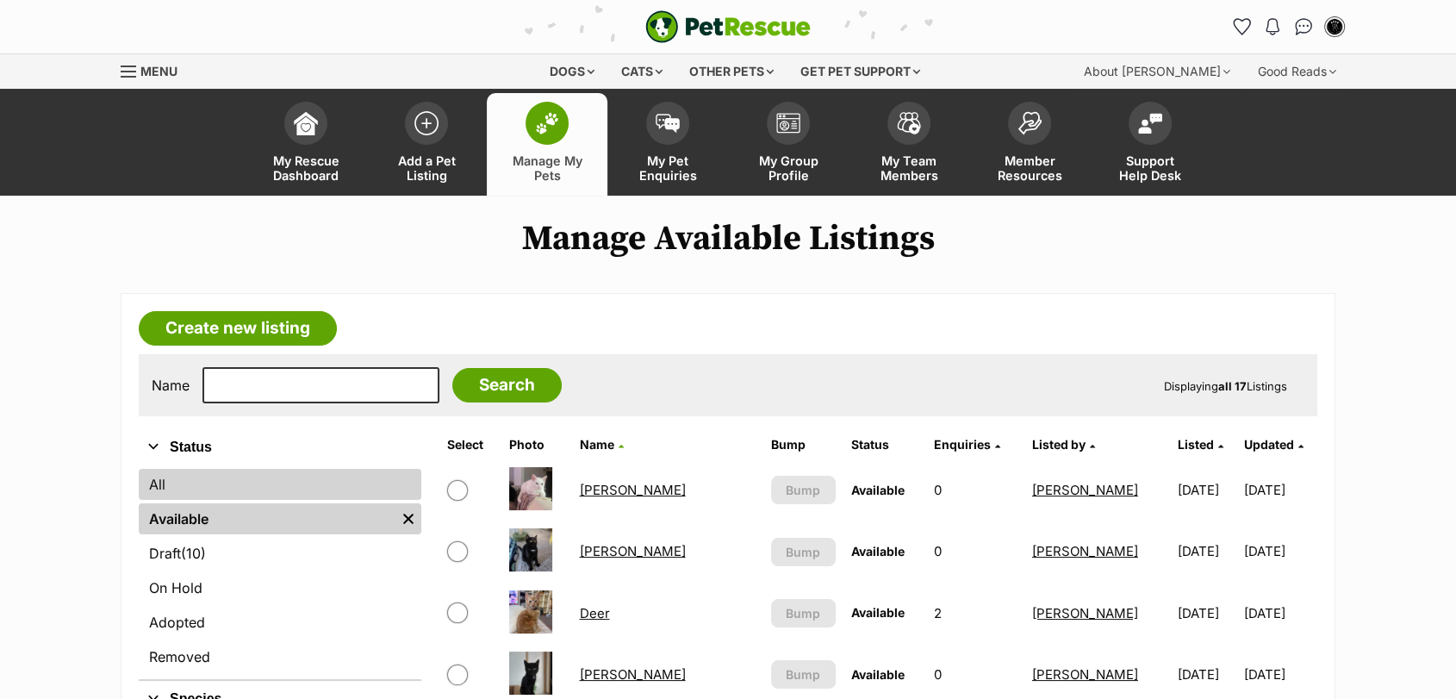
click at [177, 489] on link "All" at bounding box center [280, 484] width 283 height 31
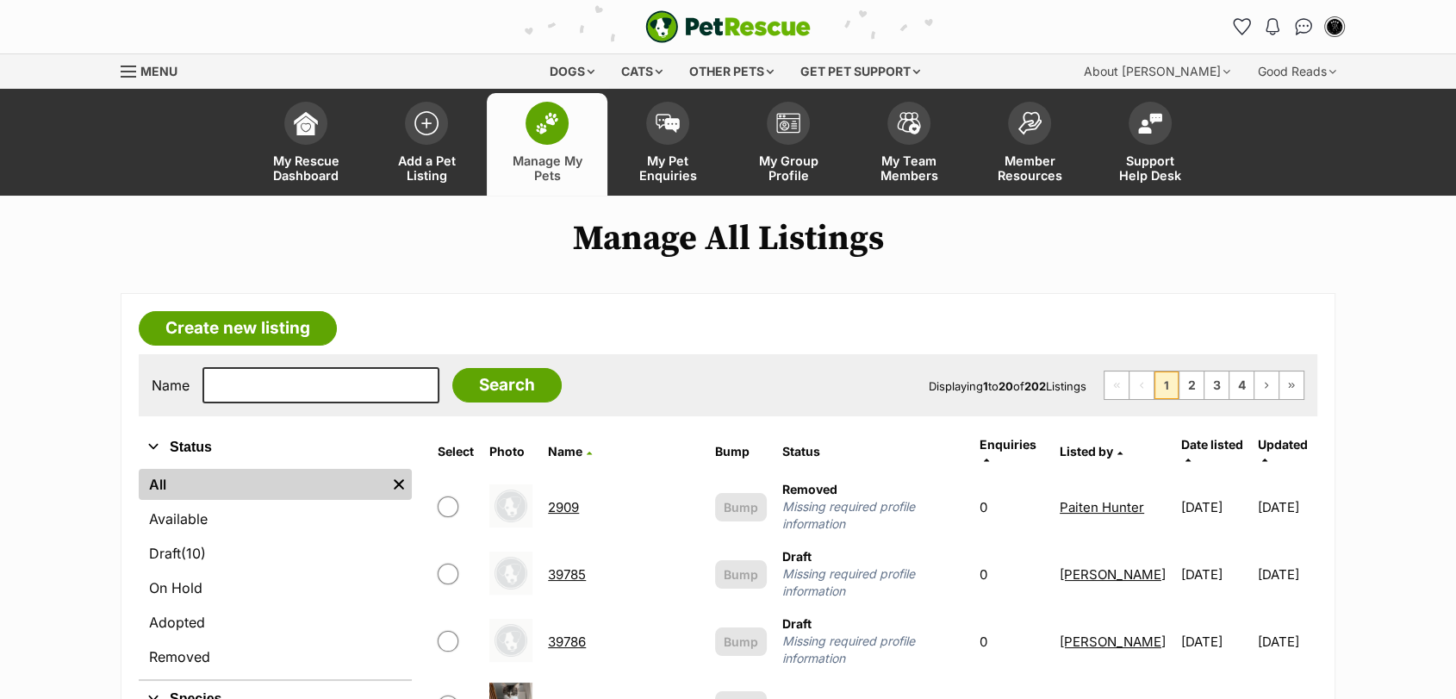
click at [226, 406] on div "Name Search Displaying 1 to 20 of 202 Listings First Page Previous Page 1 2 3 4…" at bounding box center [728, 385] width 1179 height 62
click at [286, 373] on input "text" at bounding box center [320, 385] width 237 height 36
type input "fluffy"
click at [452, 368] on input "Search" at bounding box center [506, 385] width 109 height 34
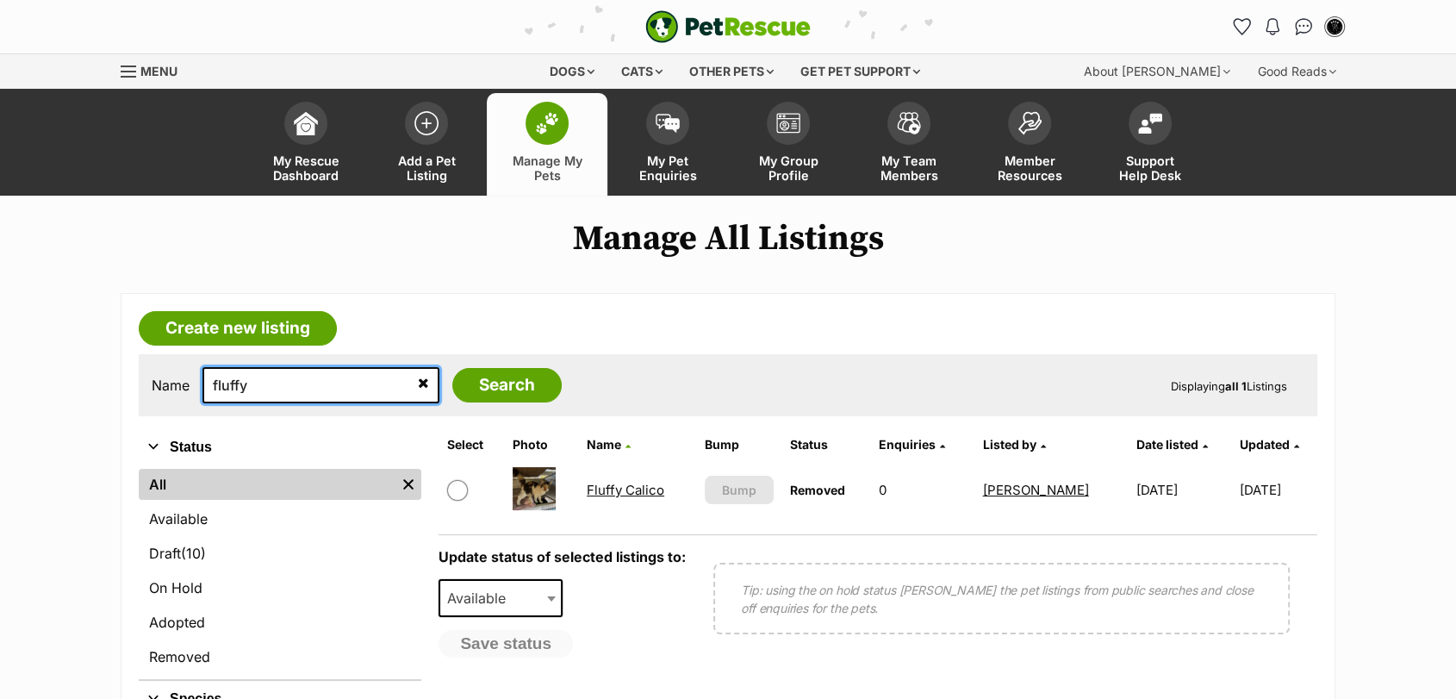
drag, startPoint x: 0, startPoint y: 0, endPoint x: 74, endPoint y: 381, distance: 388.0
click at [74, 381] on main "Manage All Listings Create new listing Name fluffy Search Displaying all 1 List…" at bounding box center [728, 578] width 1456 height 718
type input "lola"
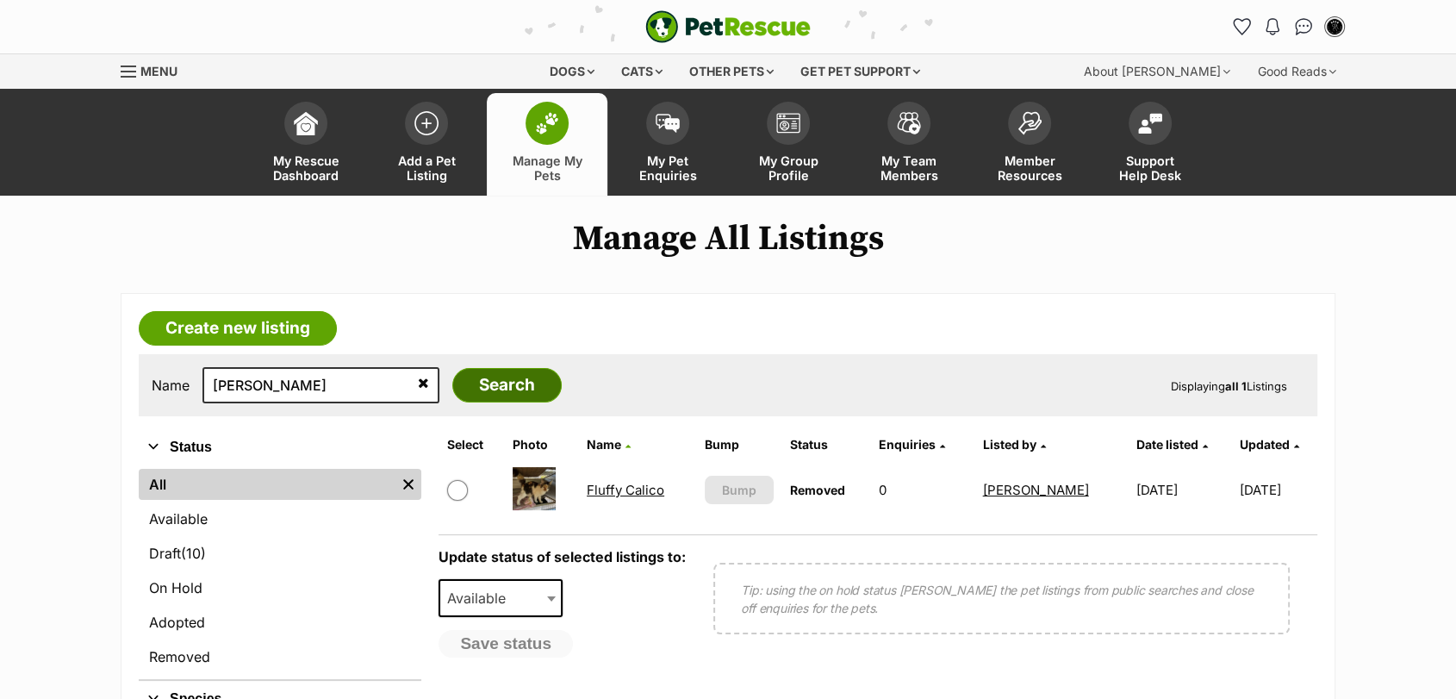
click at [514, 375] on input "Search" at bounding box center [506, 385] width 109 height 34
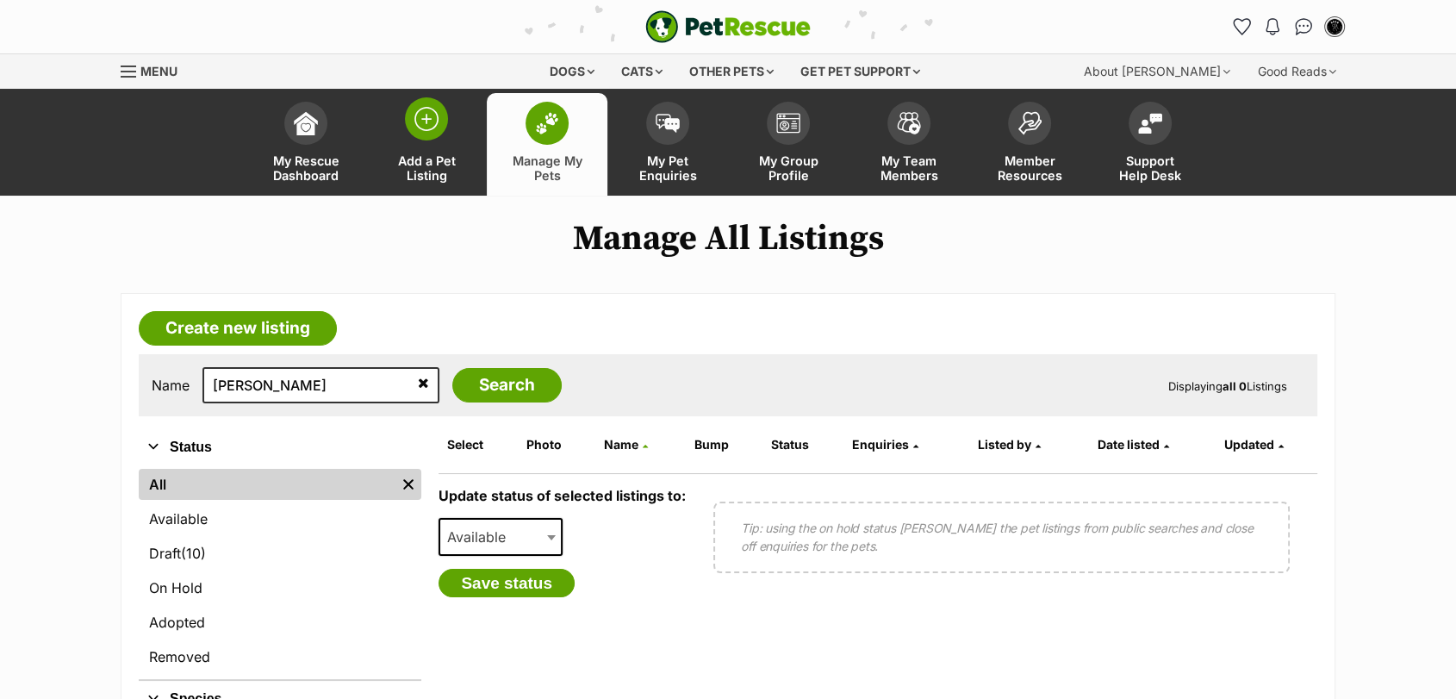
click at [420, 117] on img at bounding box center [426, 119] width 24 height 24
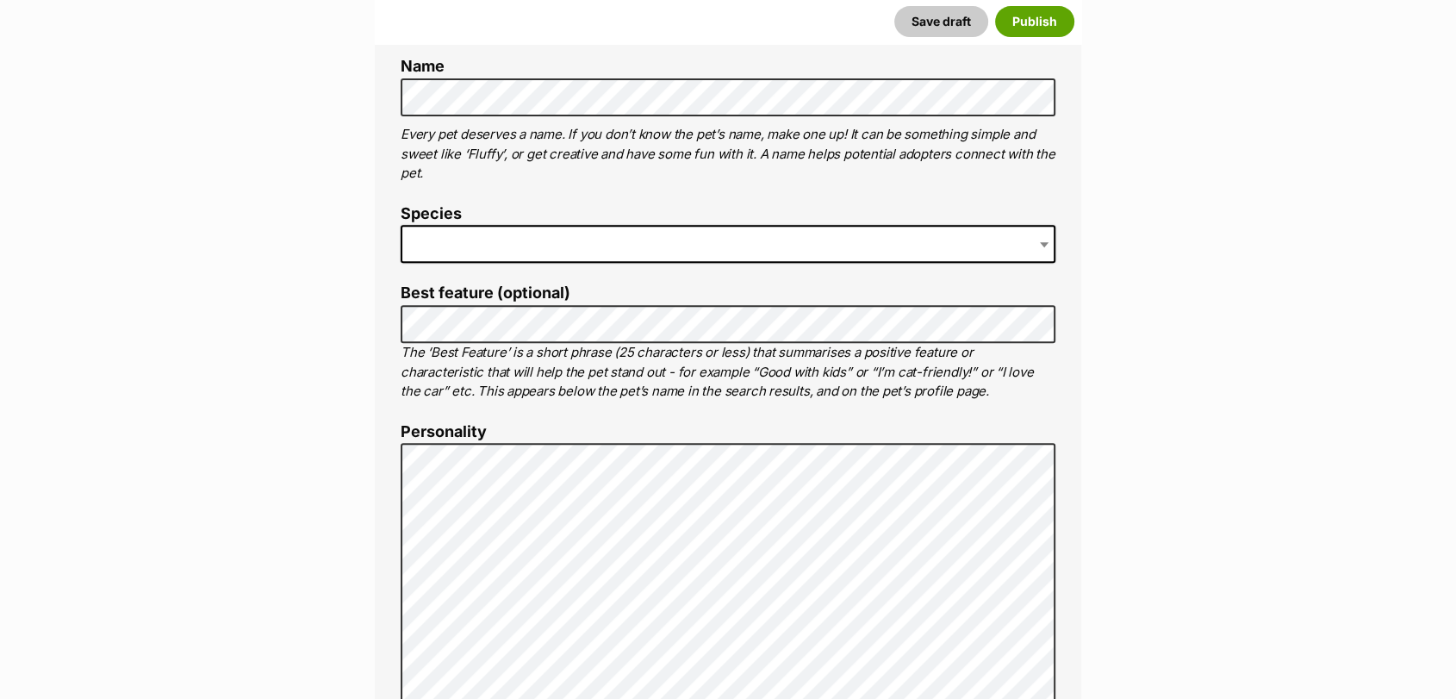
scroll to position [549, 0]
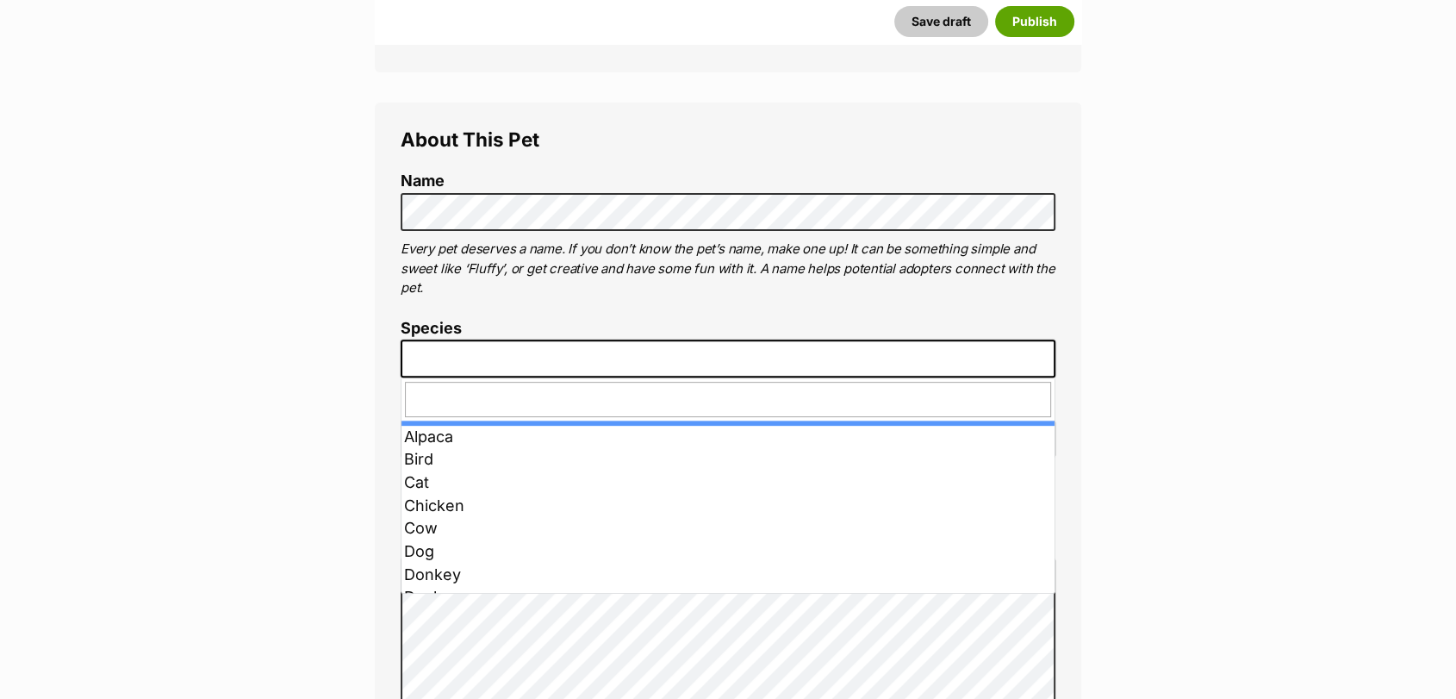
click at [625, 360] on span at bounding box center [728, 358] width 655 height 38
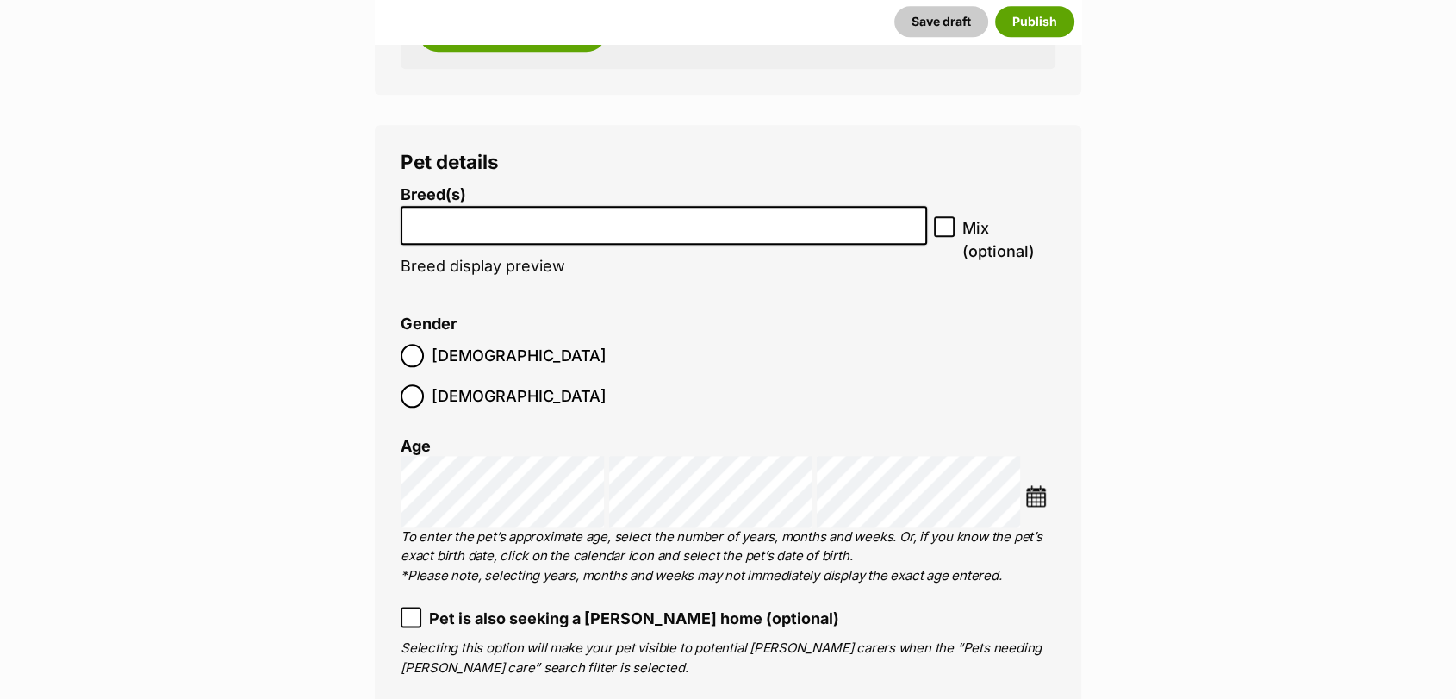
scroll to position [2007, 0]
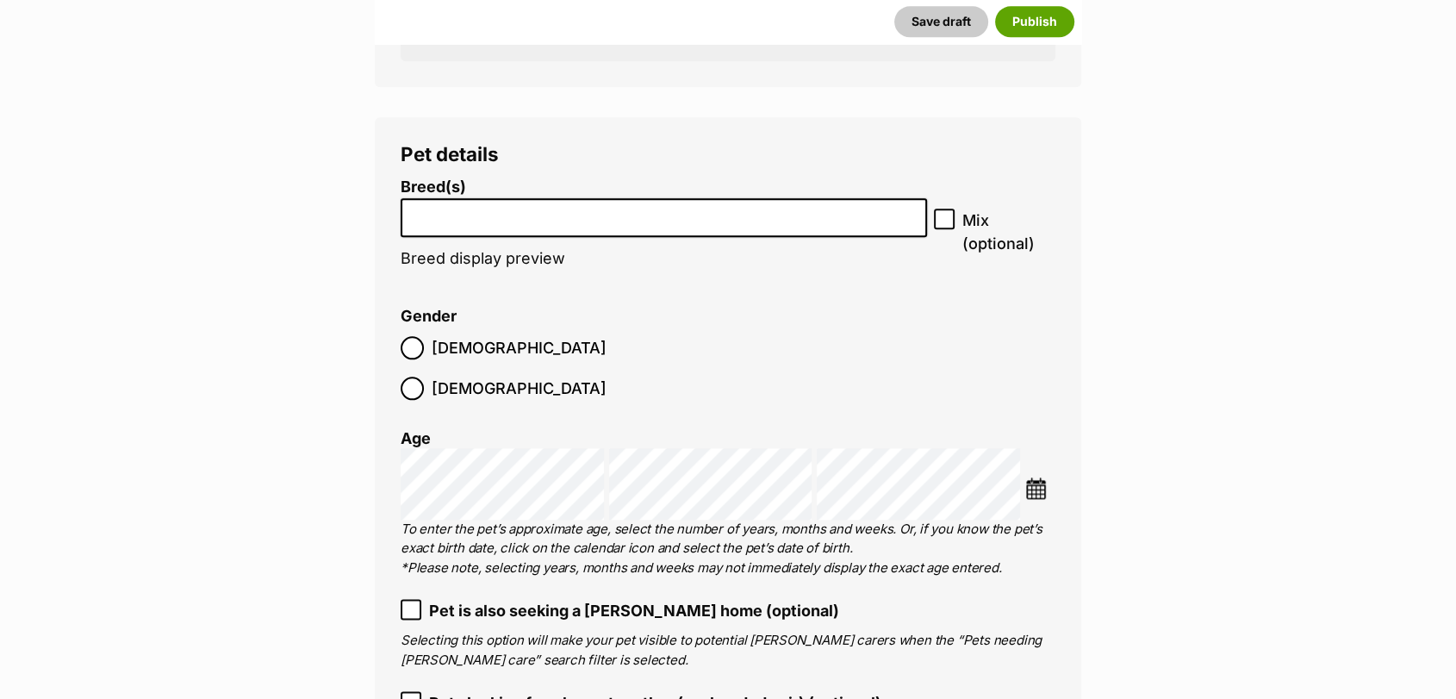
click at [854, 205] on input "search" at bounding box center [664, 213] width 514 height 18
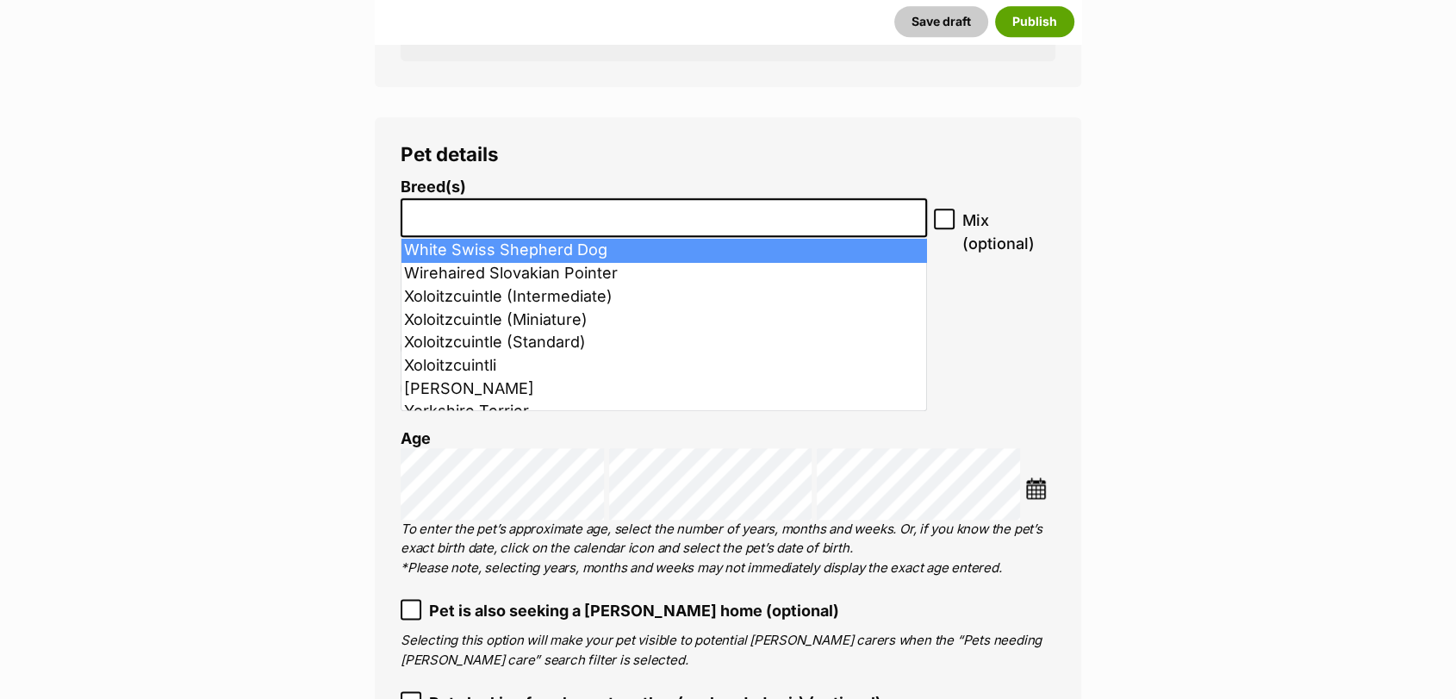
scroll to position [6291, 0]
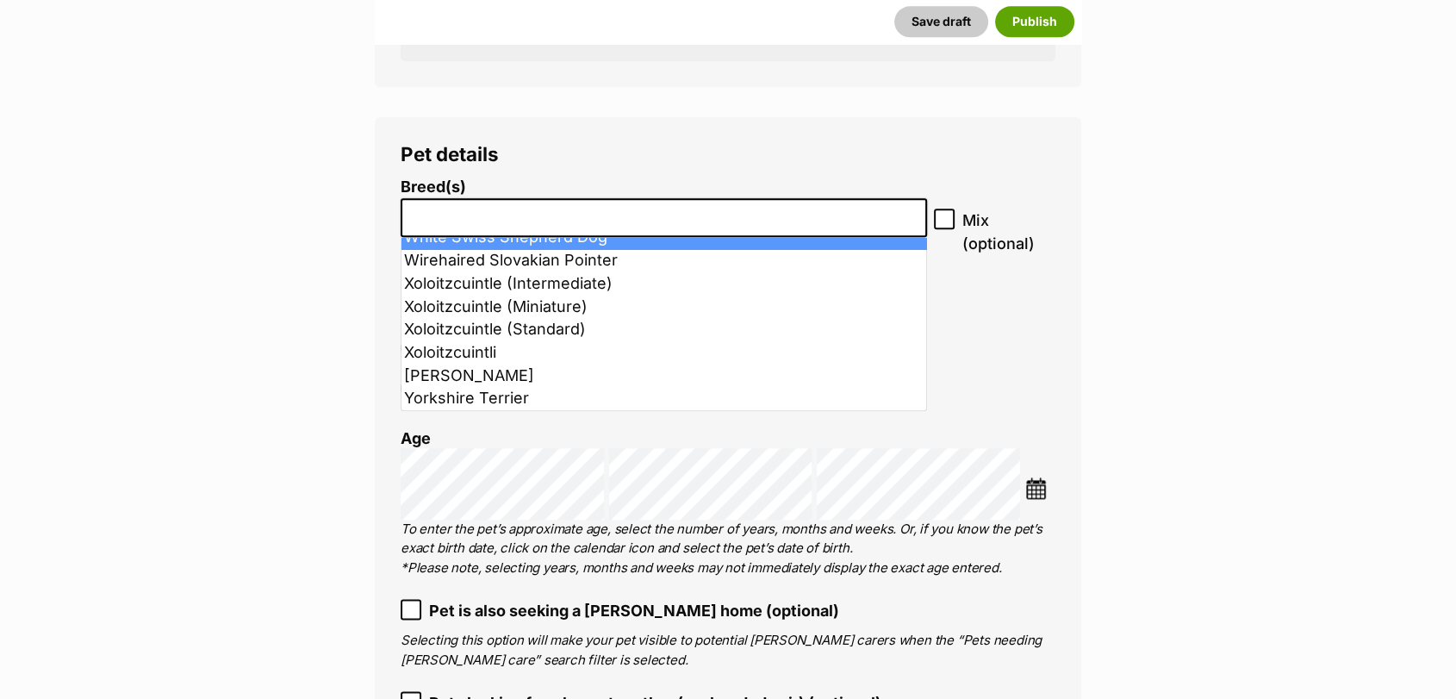
click at [719, 222] on input "search" at bounding box center [664, 213] width 514 height 18
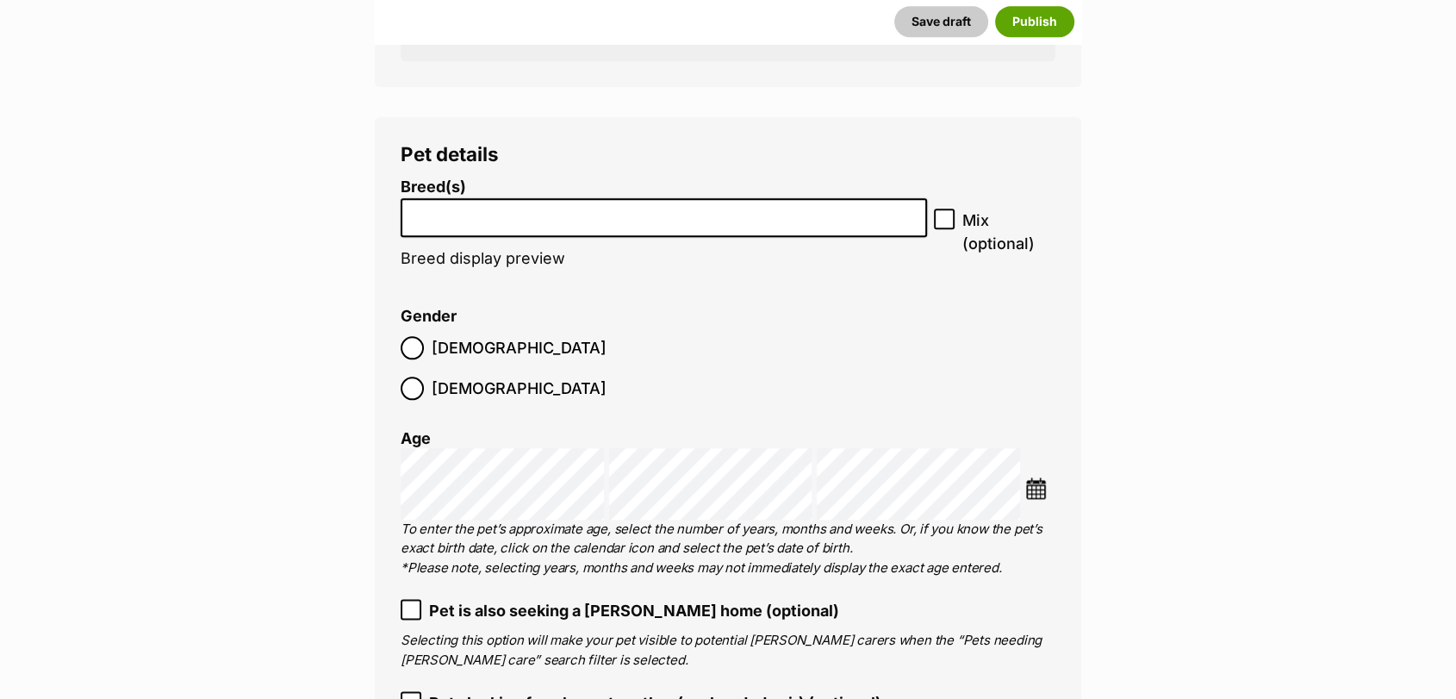
click at [719, 222] on input "search" at bounding box center [664, 213] width 514 height 18
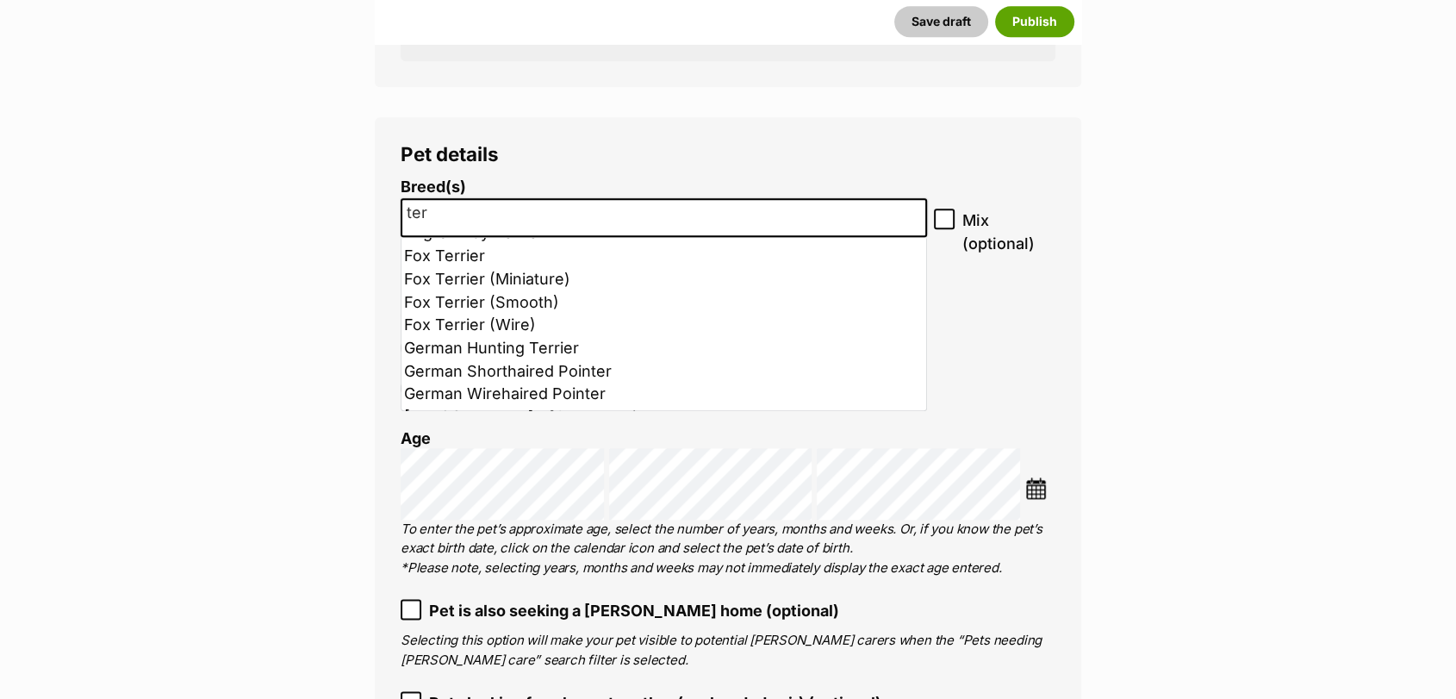
scroll to position [414, 0]
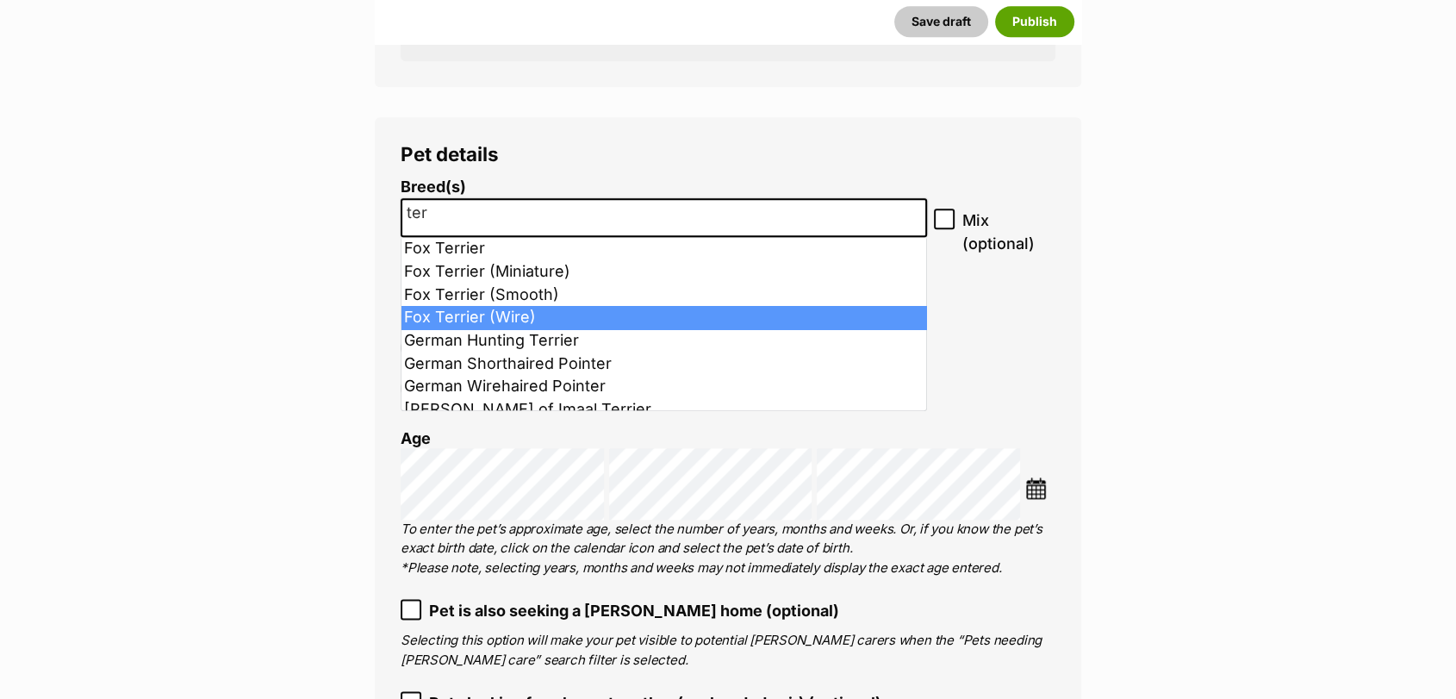
type input "ter"
select select "37958"
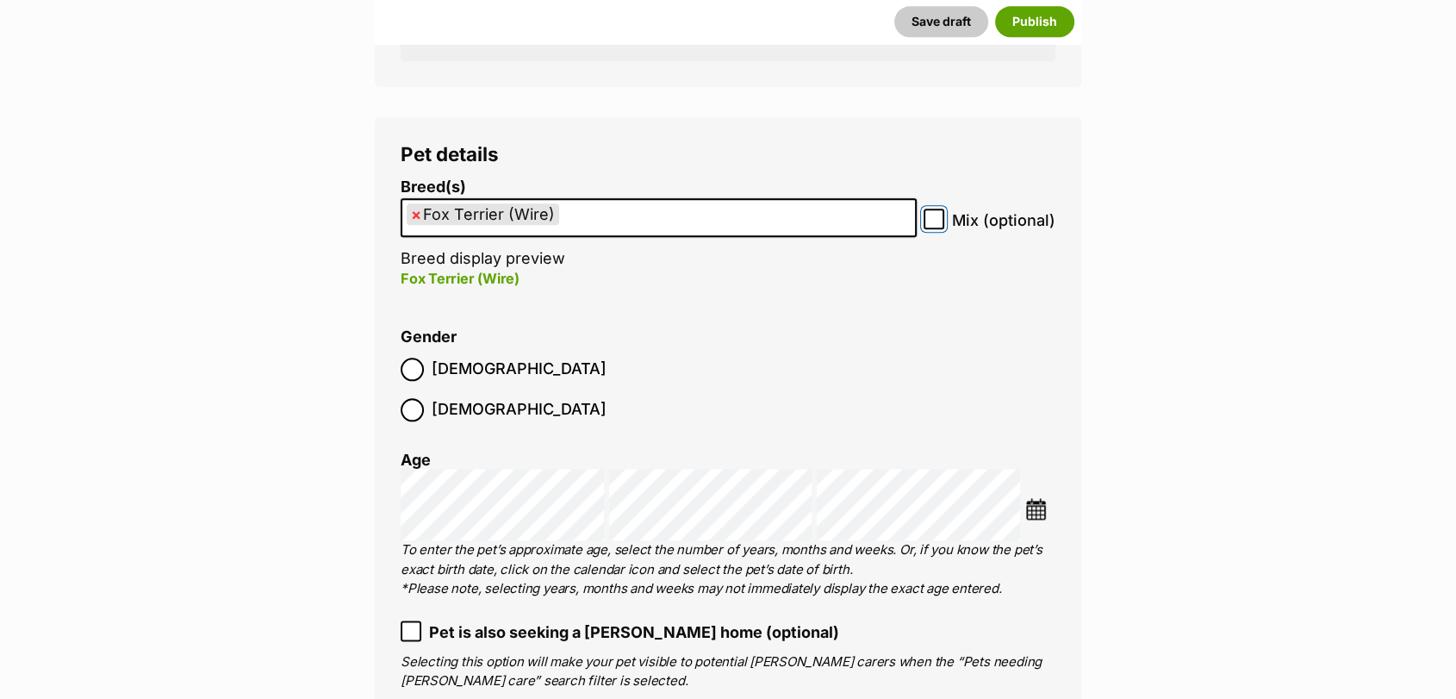
click at [937, 229] on input "Mix (optional)" at bounding box center [934, 219] width 21 height 21
checkbox input "true"
click at [433, 364] on span "[DEMOGRAPHIC_DATA]" at bounding box center [519, 369] width 175 height 23
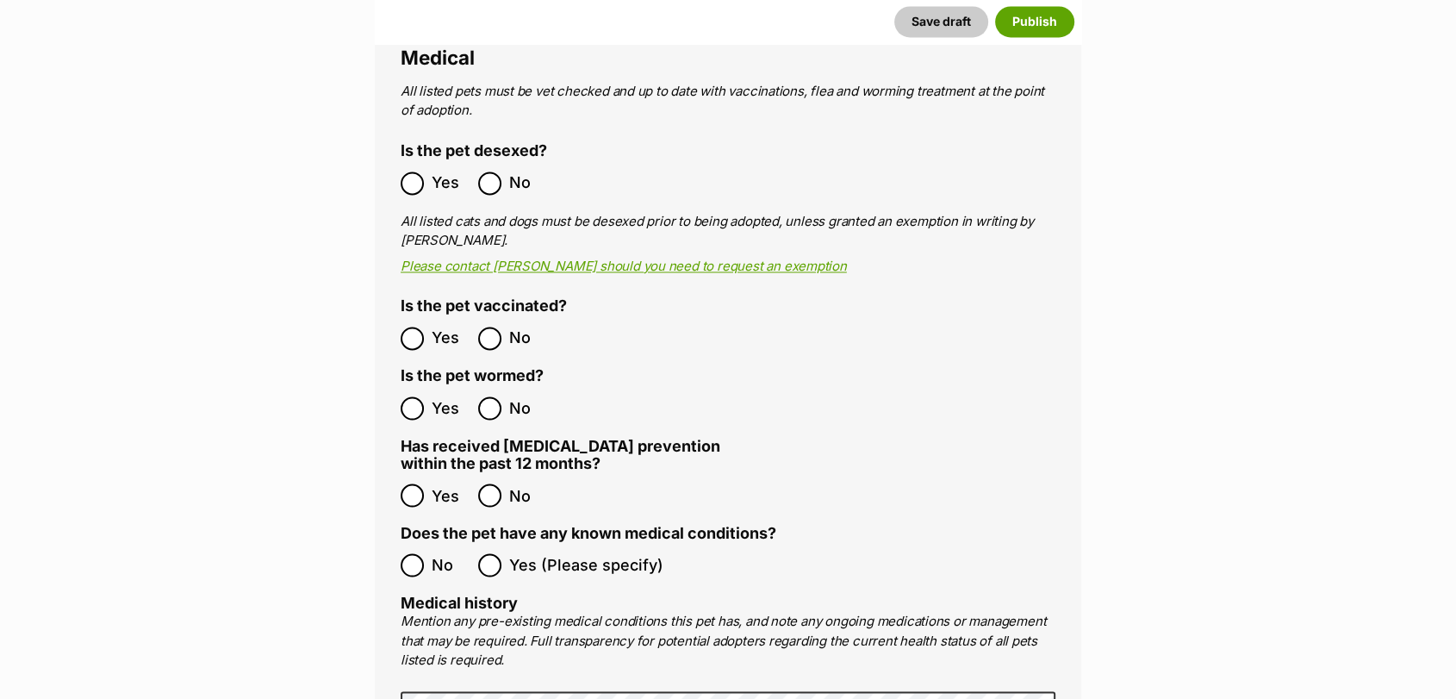
scroll to position [2886, 0]
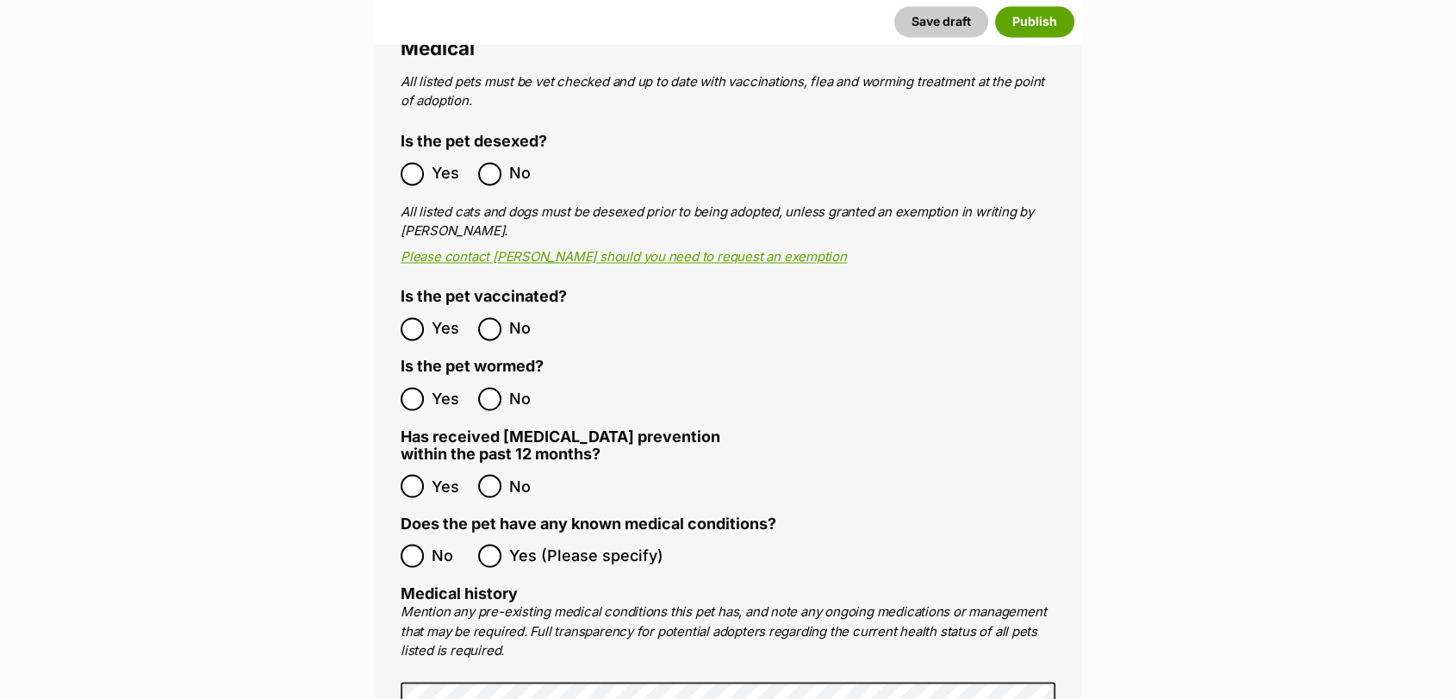
click at [424, 317] on label "Yes" at bounding box center [435, 328] width 69 height 23
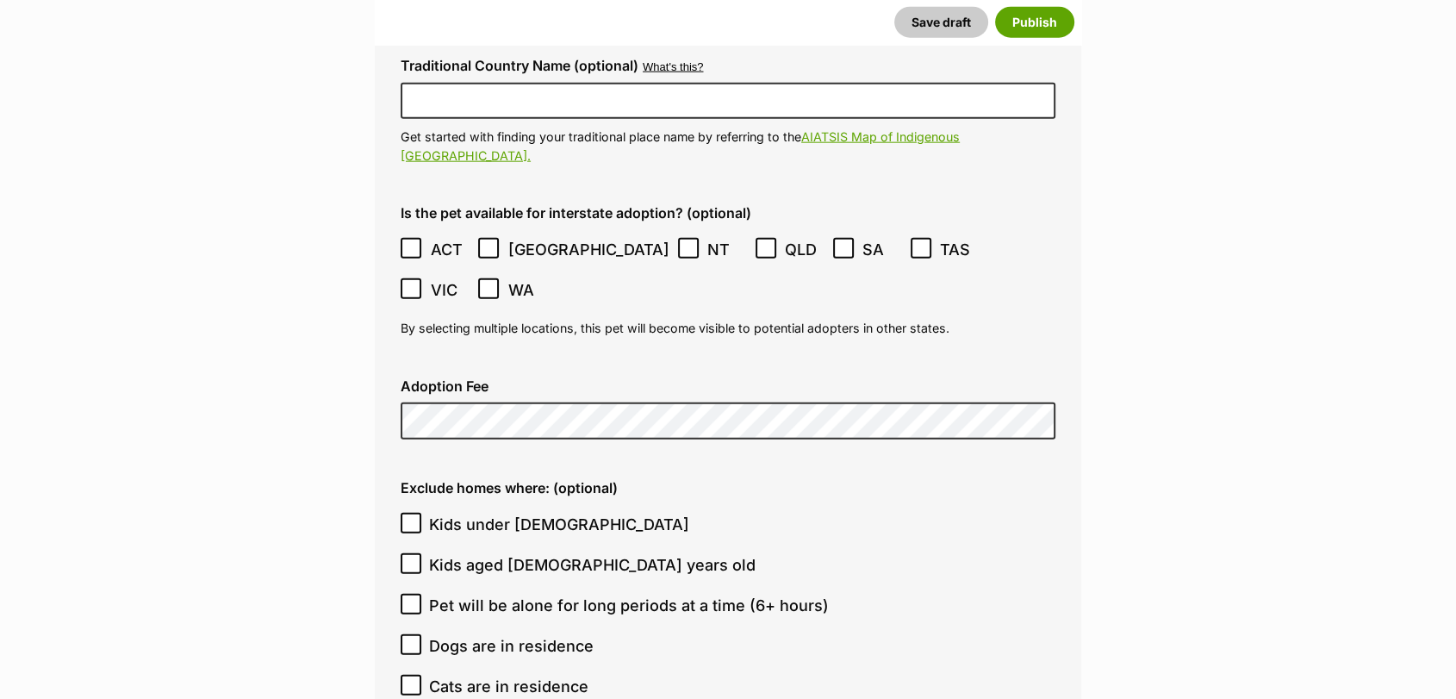
scroll to position [4305, 0]
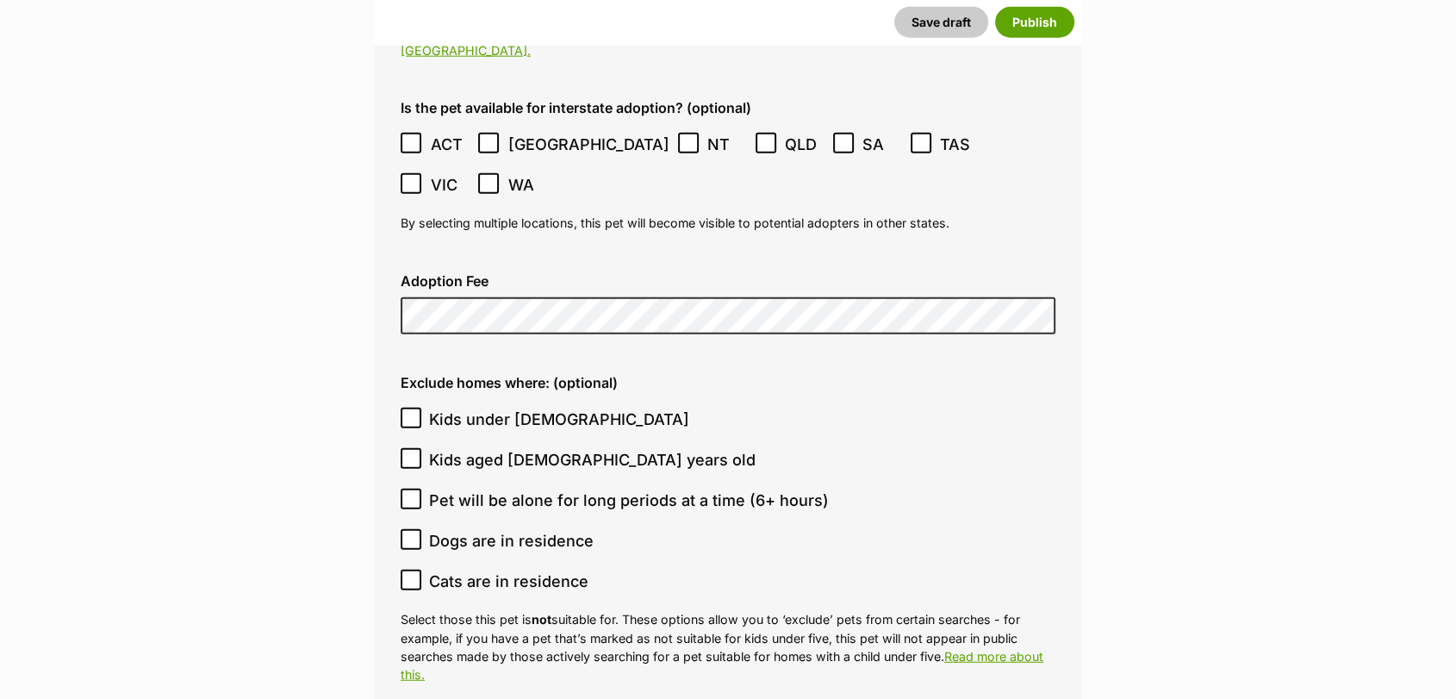
drag, startPoint x: 1454, startPoint y: 439, endPoint x: 1461, endPoint y: 430, distance: 11.0
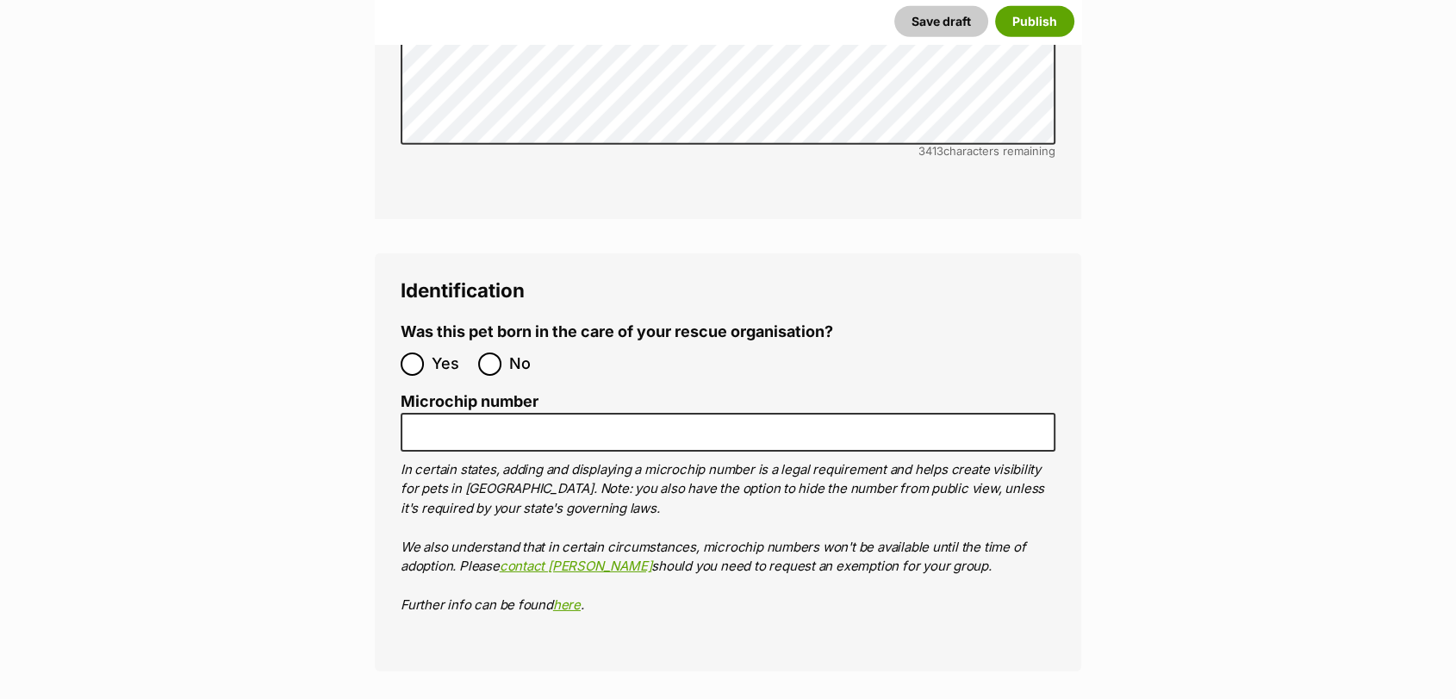
scroll to position [5402, 0]
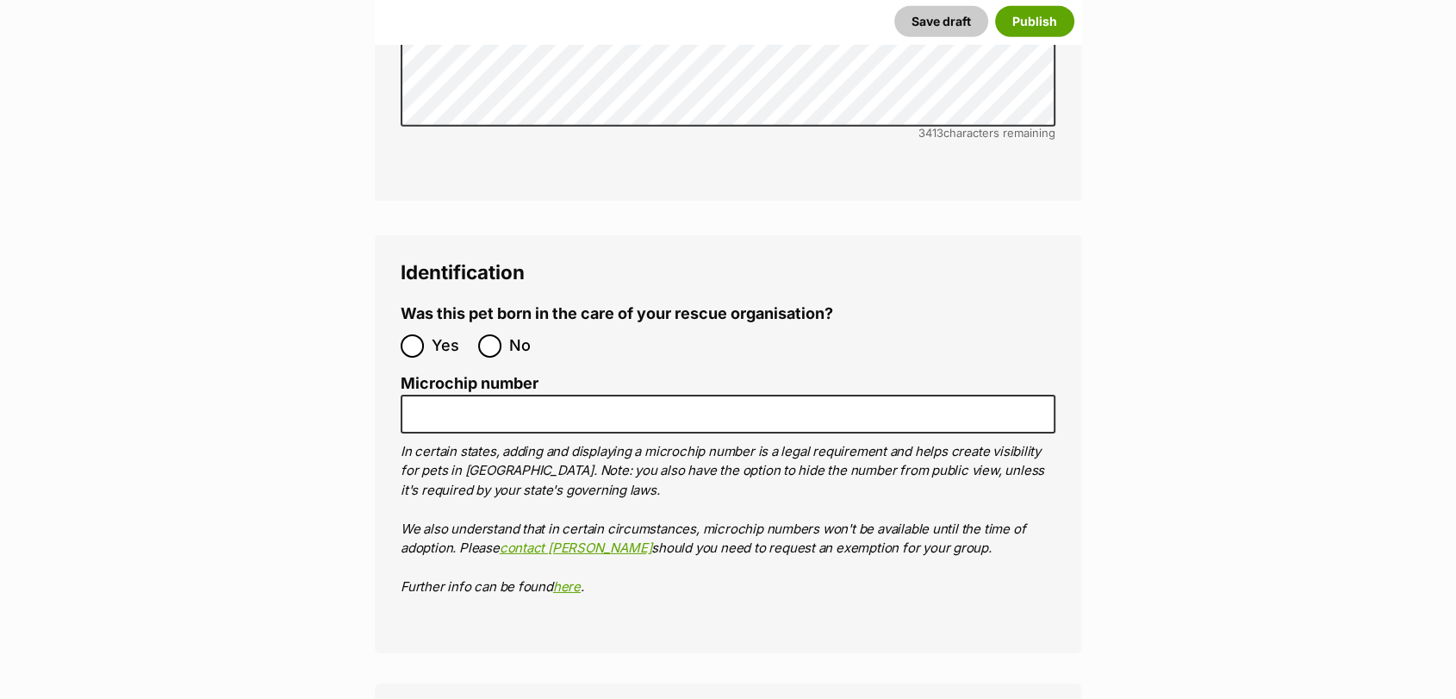
click at [513, 326] on ol "Yes No" at bounding box center [564, 346] width 327 height 40
click at [503, 334] on label "No" at bounding box center [512, 345] width 69 height 23
click at [501, 334] on input "No" at bounding box center [489, 345] width 23 height 23
radio input "true"
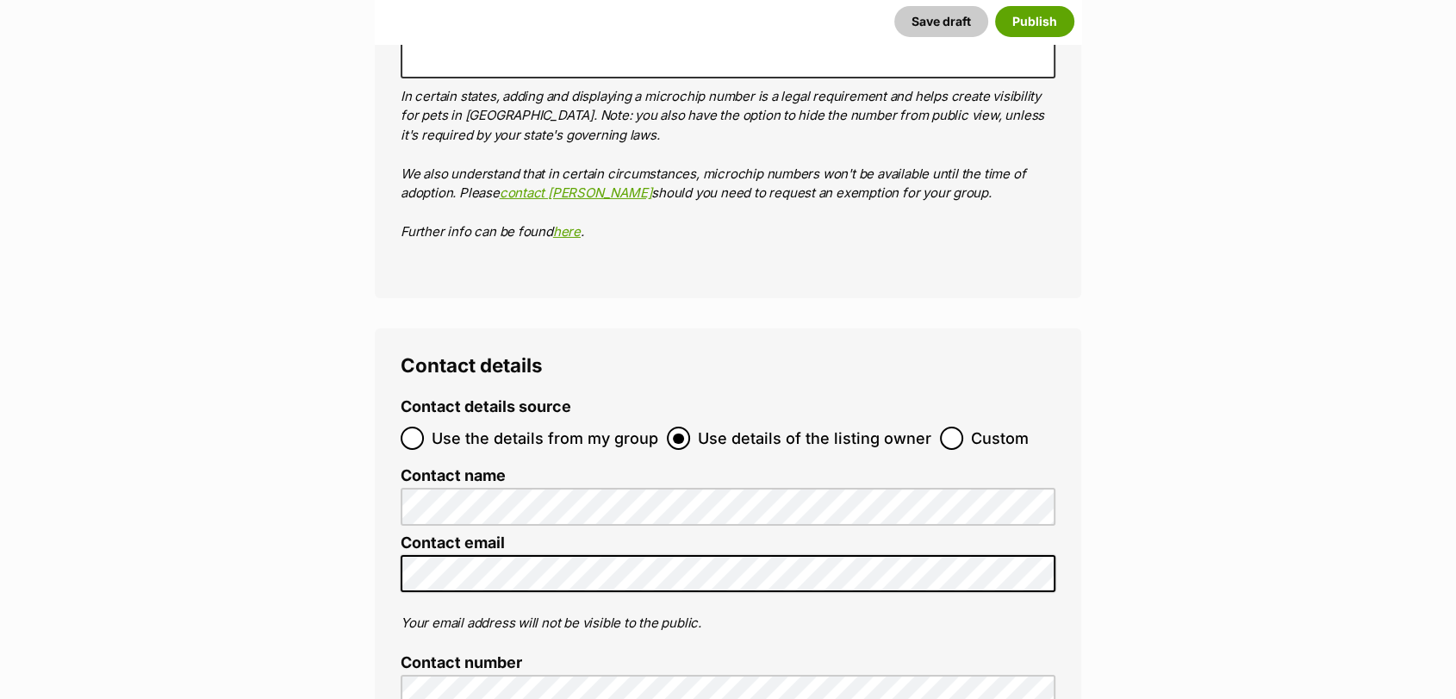
scroll to position [5810, 0]
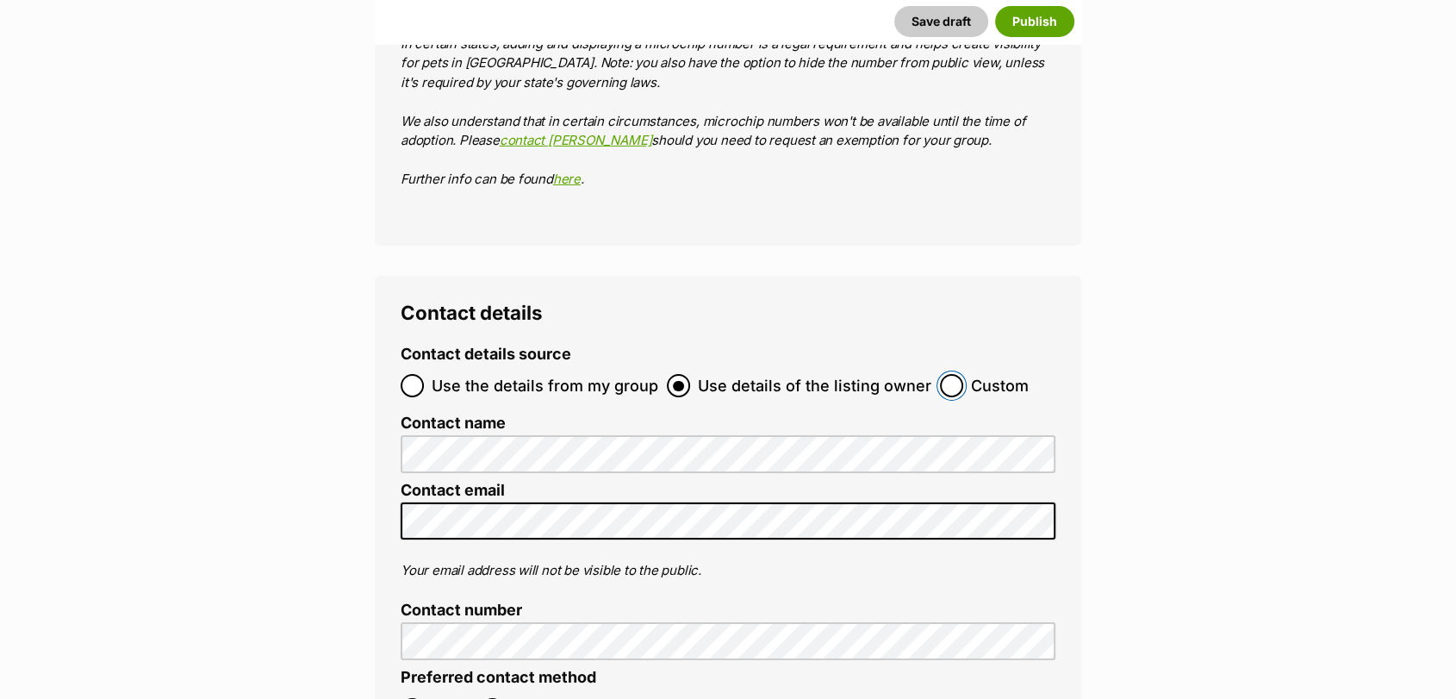
click at [950, 374] on input "Custom" at bounding box center [951, 385] width 23 height 23
radio input "true"
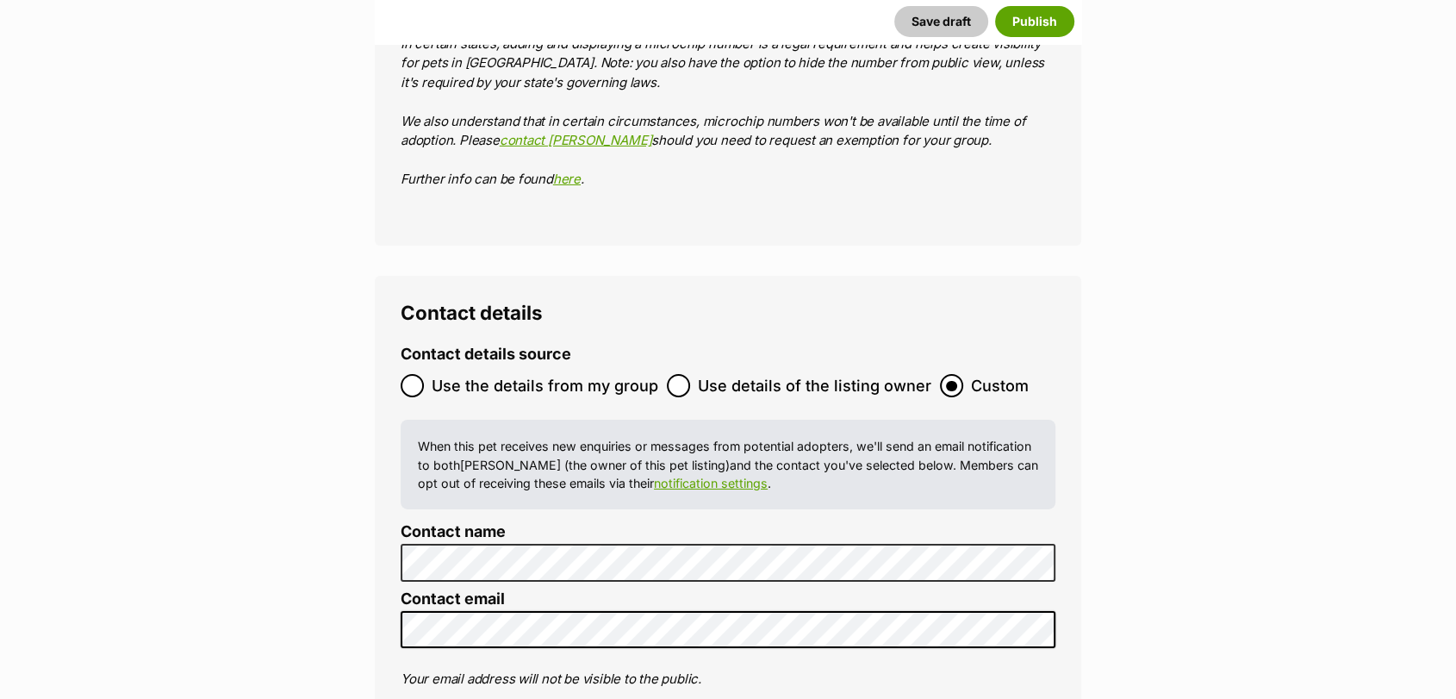
scroll to position [0, 0]
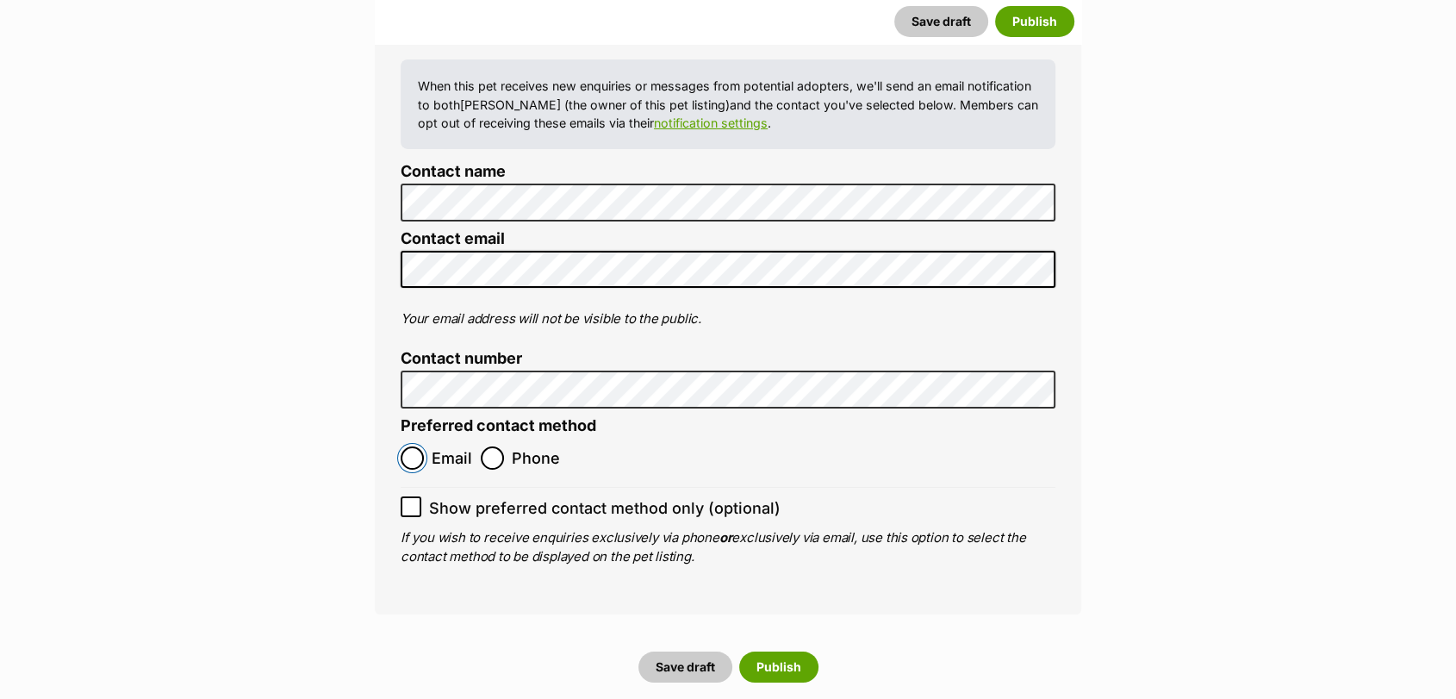
click at [423, 446] on input "Email" at bounding box center [412, 457] width 23 height 23
radio input "true"
click at [414, 501] on icon at bounding box center [411, 507] width 12 height 12
click at [414, 496] on input "Show preferred contact method only (optional)" at bounding box center [411, 506] width 21 height 21
checkbox input "true"
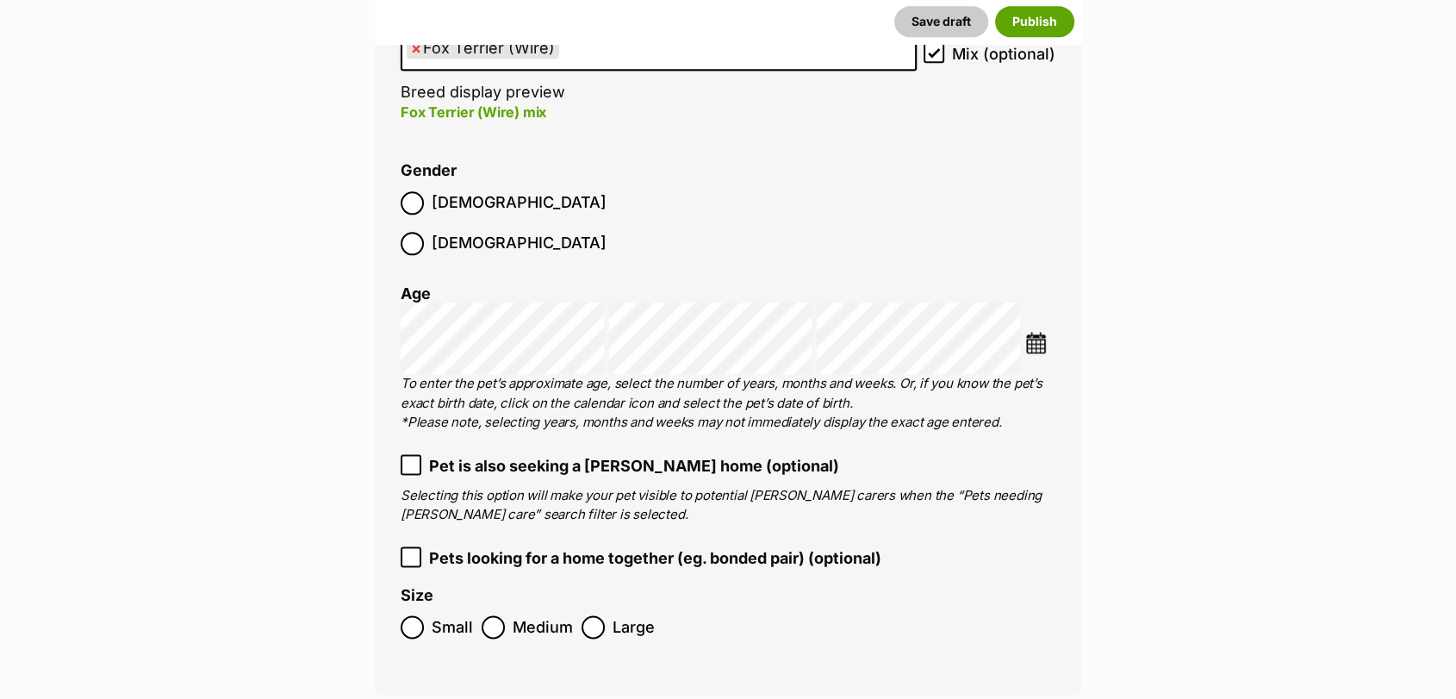
scroll to position [2164, 0]
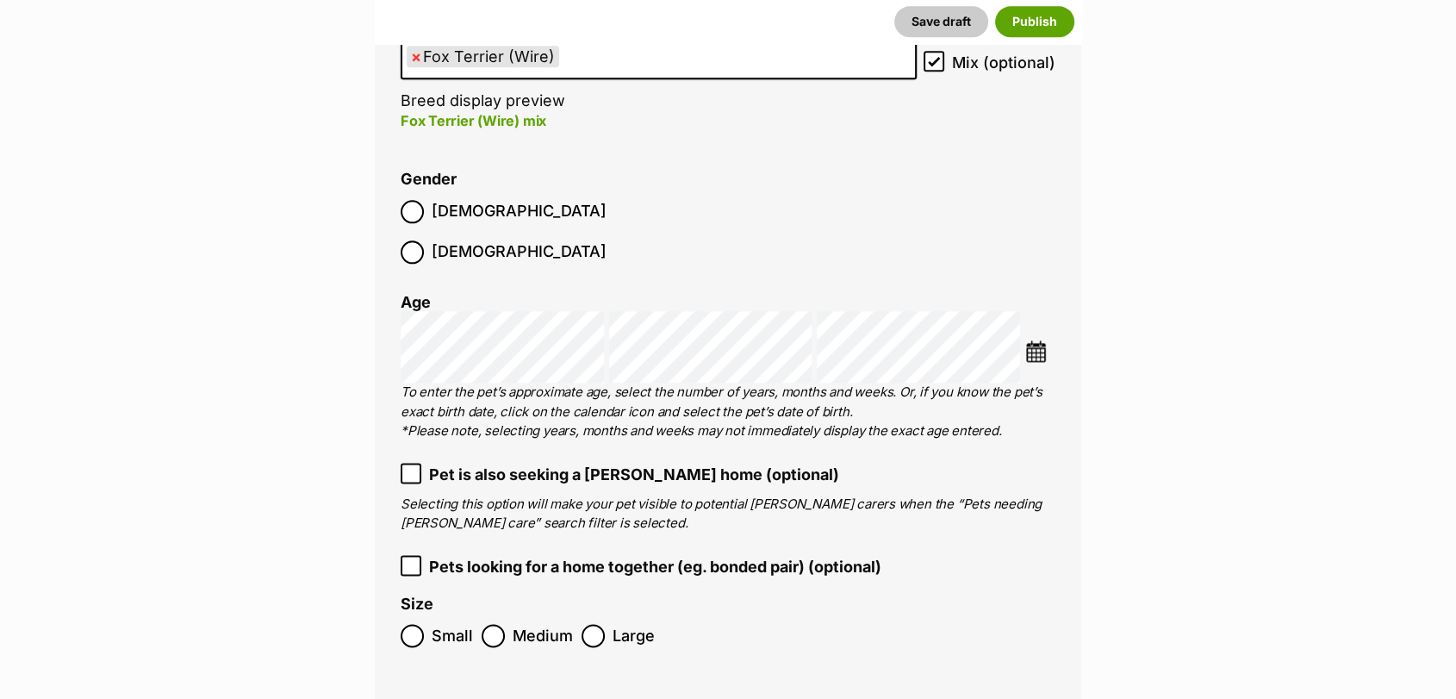
click at [1034, 340] on img at bounding box center [1036, 351] width 22 height 22
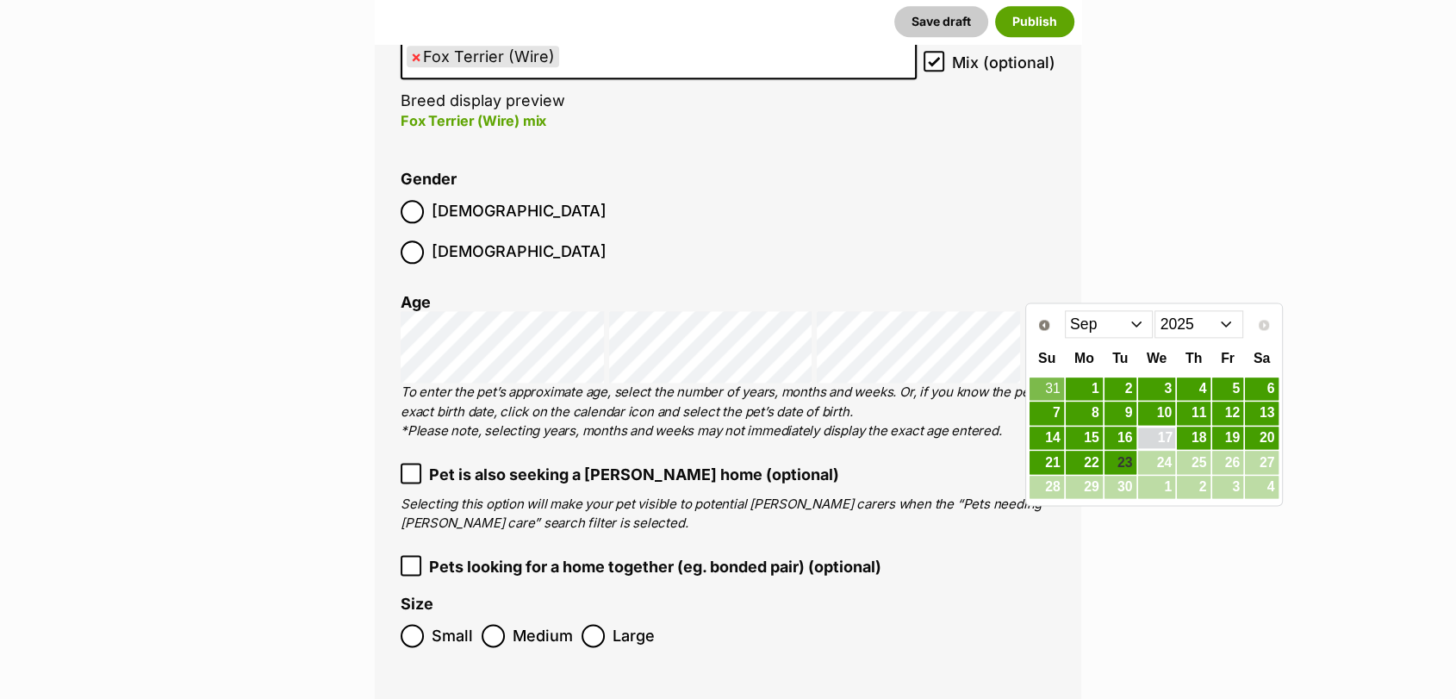
click at [1160, 431] on link "17" at bounding box center [1157, 438] width 38 height 22
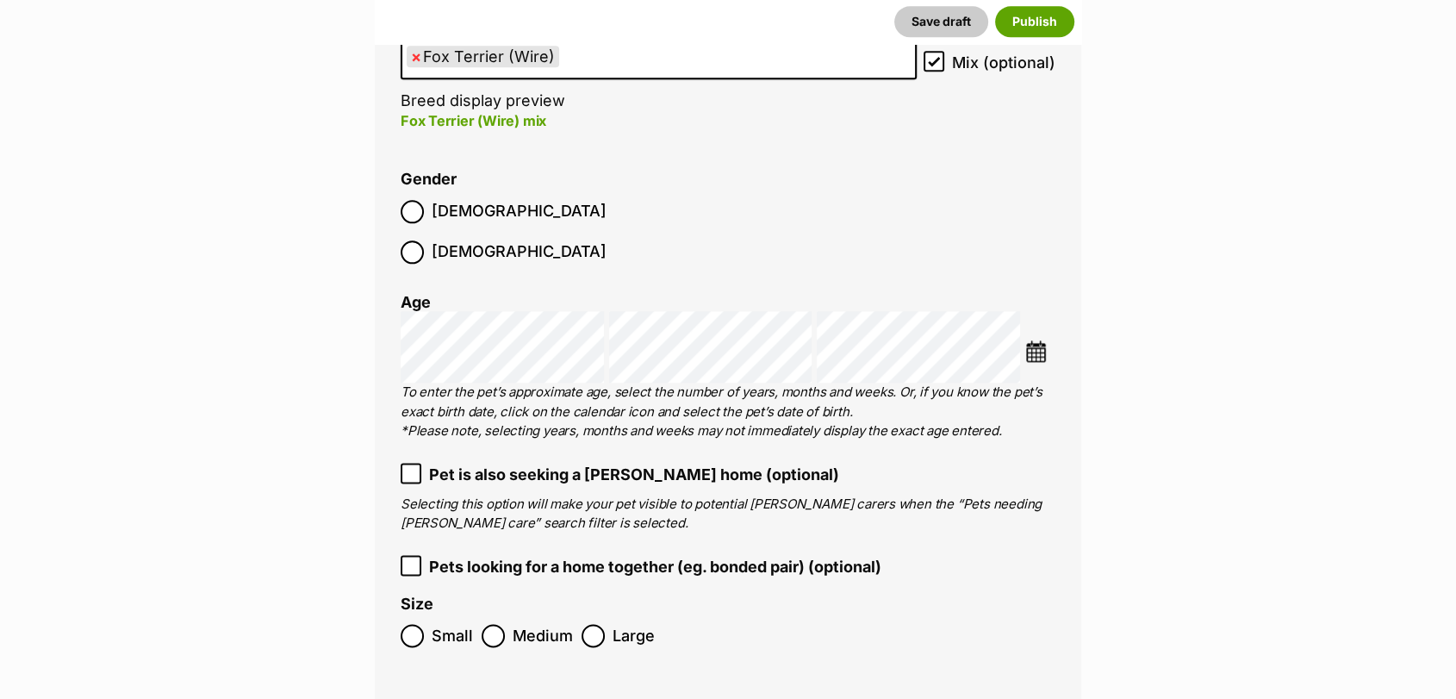
click at [1031, 340] on img at bounding box center [1036, 351] width 22 height 22
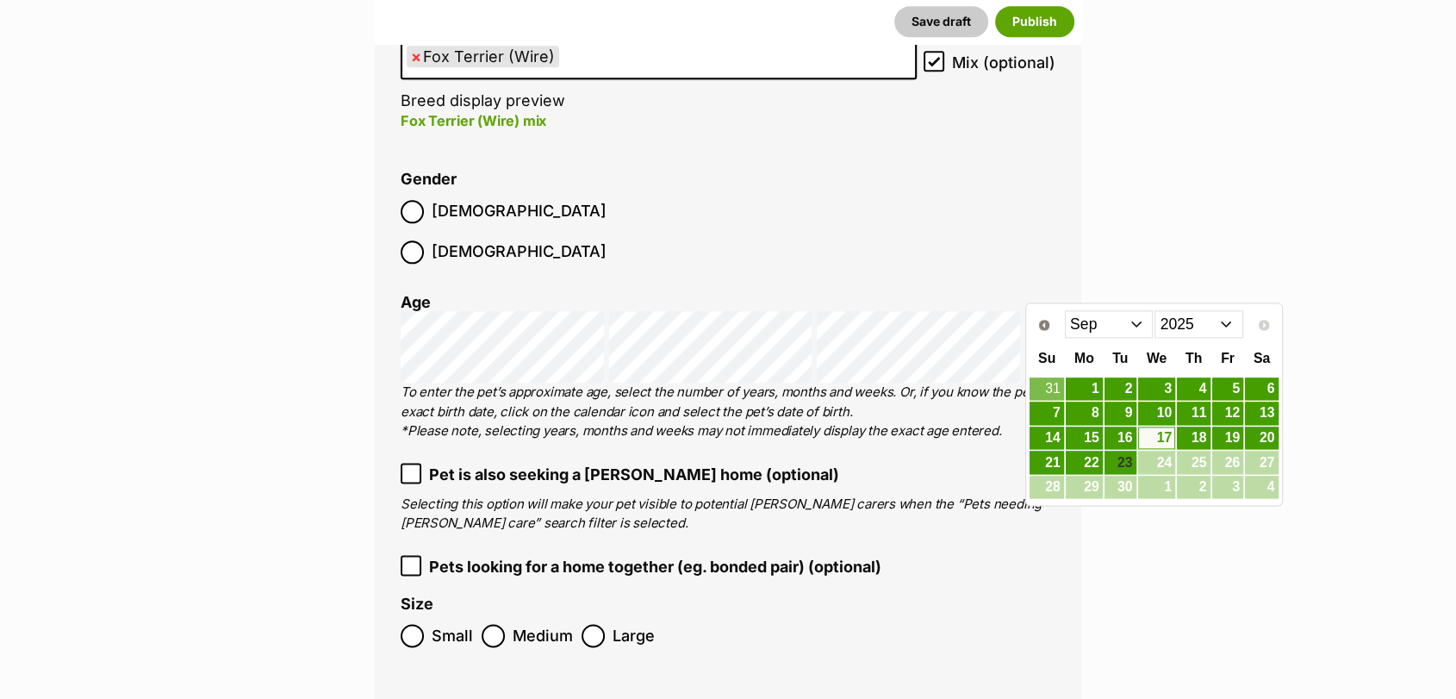
click at [1192, 327] on select "2015 2016 2017 2018 2019 2020 2021 2022 2023 2024 2025" at bounding box center [1199, 324] width 89 height 28
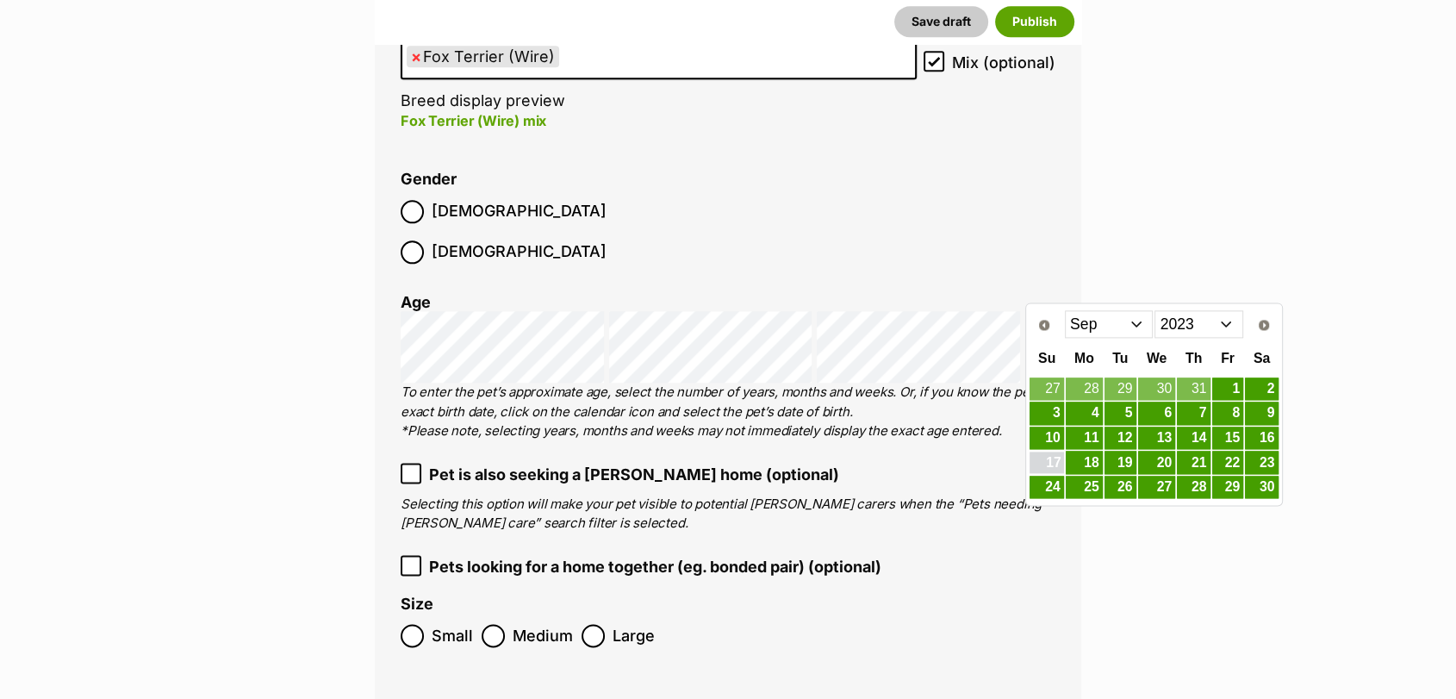
click at [1050, 466] on link "17" at bounding box center [1047, 462] width 34 height 22
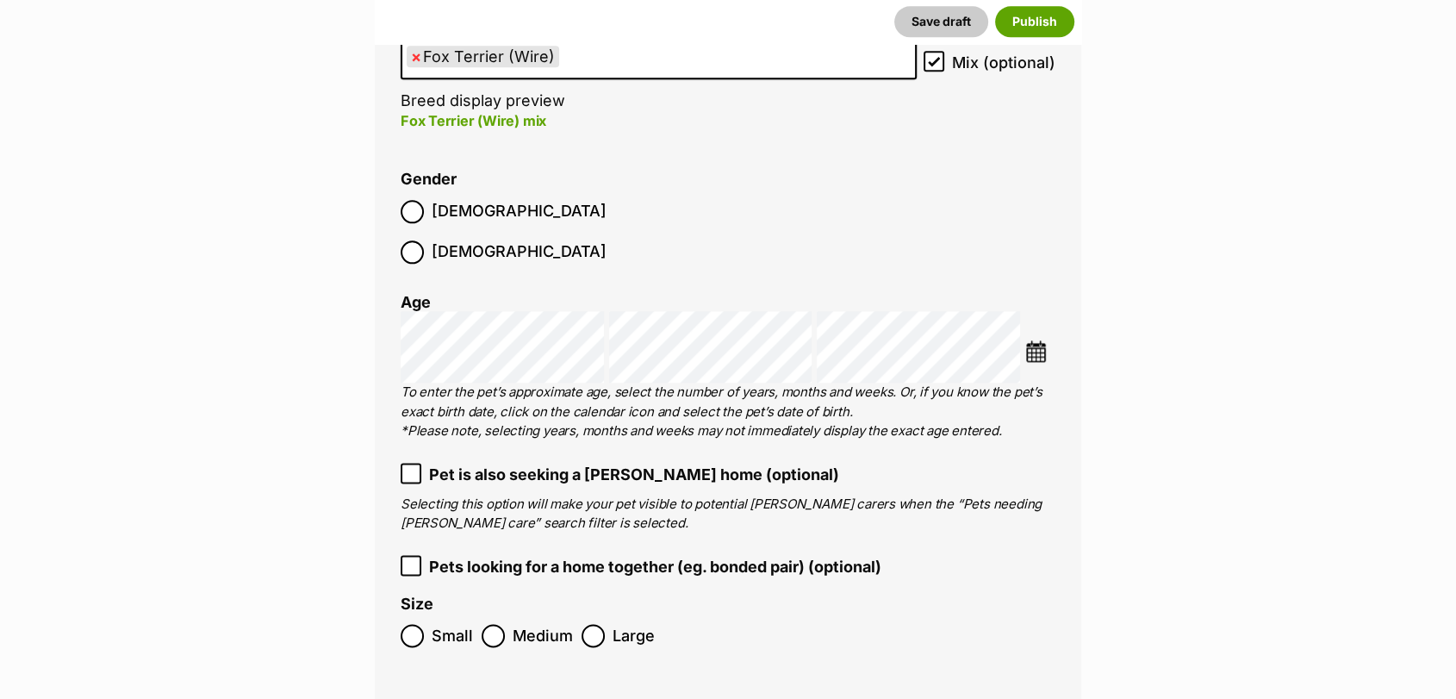
click at [1035, 340] on img at bounding box center [1036, 351] width 22 height 22
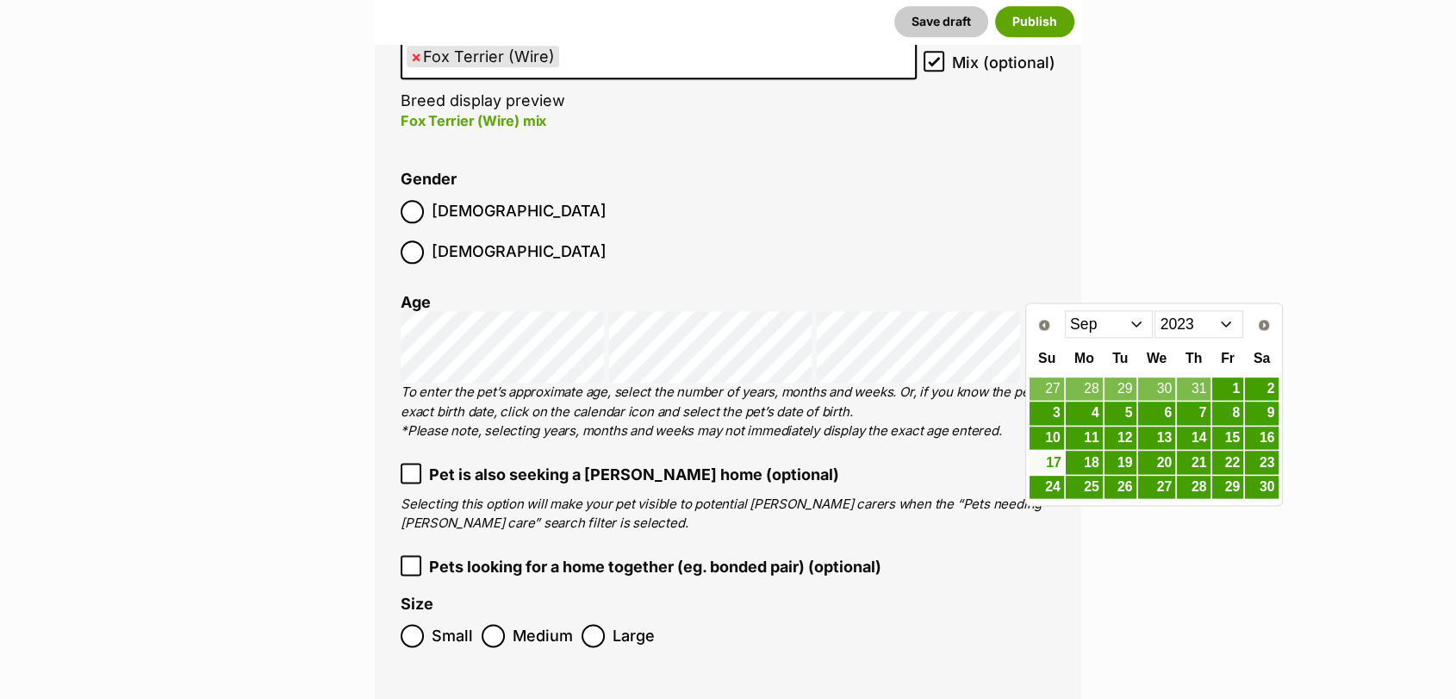
click at [1053, 459] on link "17" at bounding box center [1047, 462] width 34 height 22
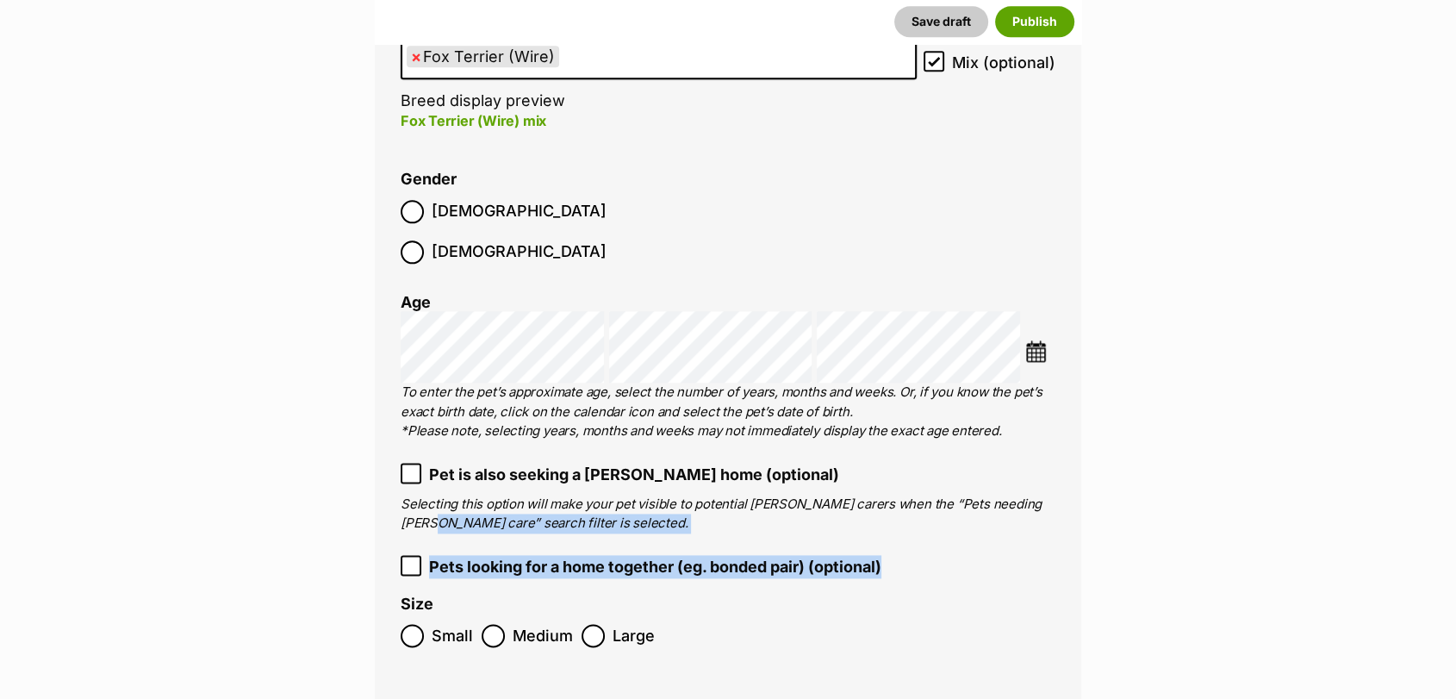
drag, startPoint x: 1053, startPoint y: 458, endPoint x: 1046, endPoint y: 497, distance: 39.4
click at [1046, 497] on ol "Breed(s) Fox Terrier (Wire) Affenpinscher Afghan Hound Airedale Terrier Akita A…" at bounding box center [728, 339] width 655 height 636
click at [1047, 498] on ol "Breed(s) Fox Terrier (Wire) Affenpinscher Afghan Hound Airedale Terrier Akita A…" at bounding box center [728, 339] width 655 height 636
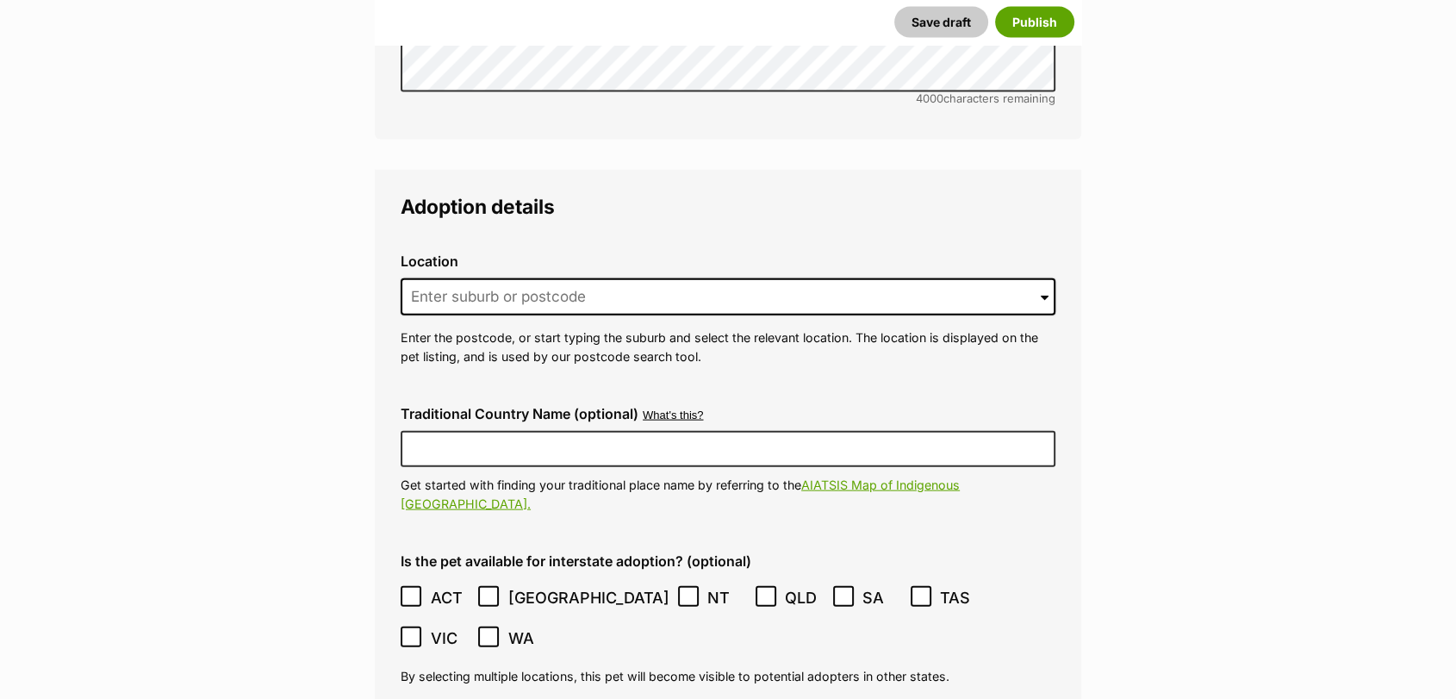
scroll to position [3870, 0]
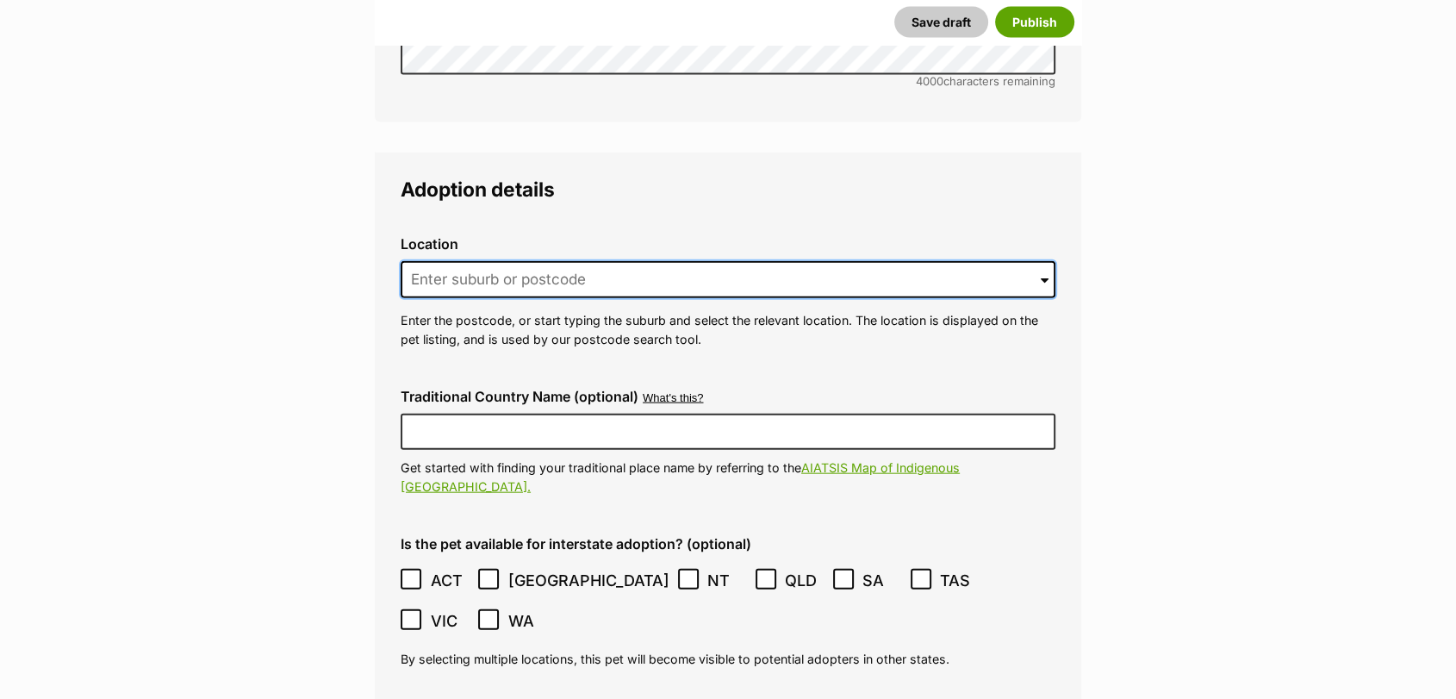
click at [542, 261] on input at bounding box center [728, 280] width 655 height 38
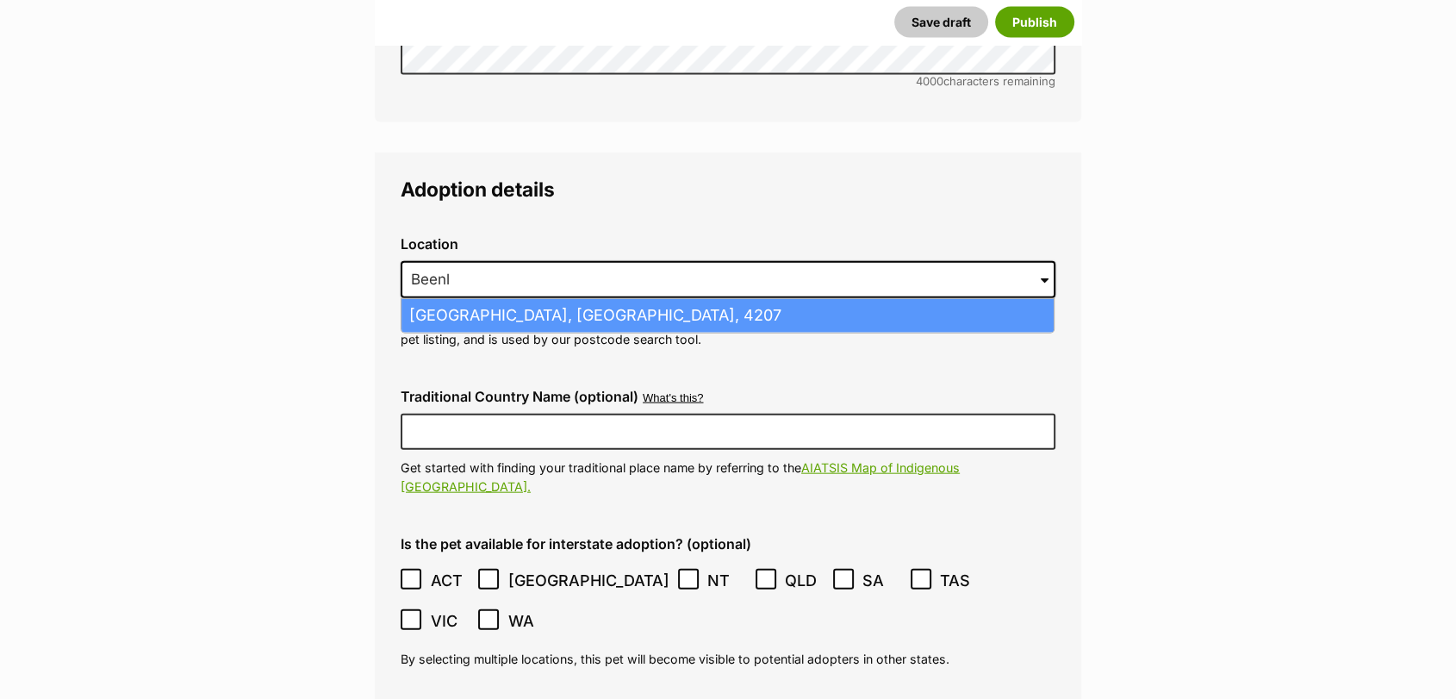
click at [615, 299] on li "Beenleigh, Queensland, 4207" at bounding box center [728, 316] width 652 height 34
type input "Beenleigh, Queensland, 4207"
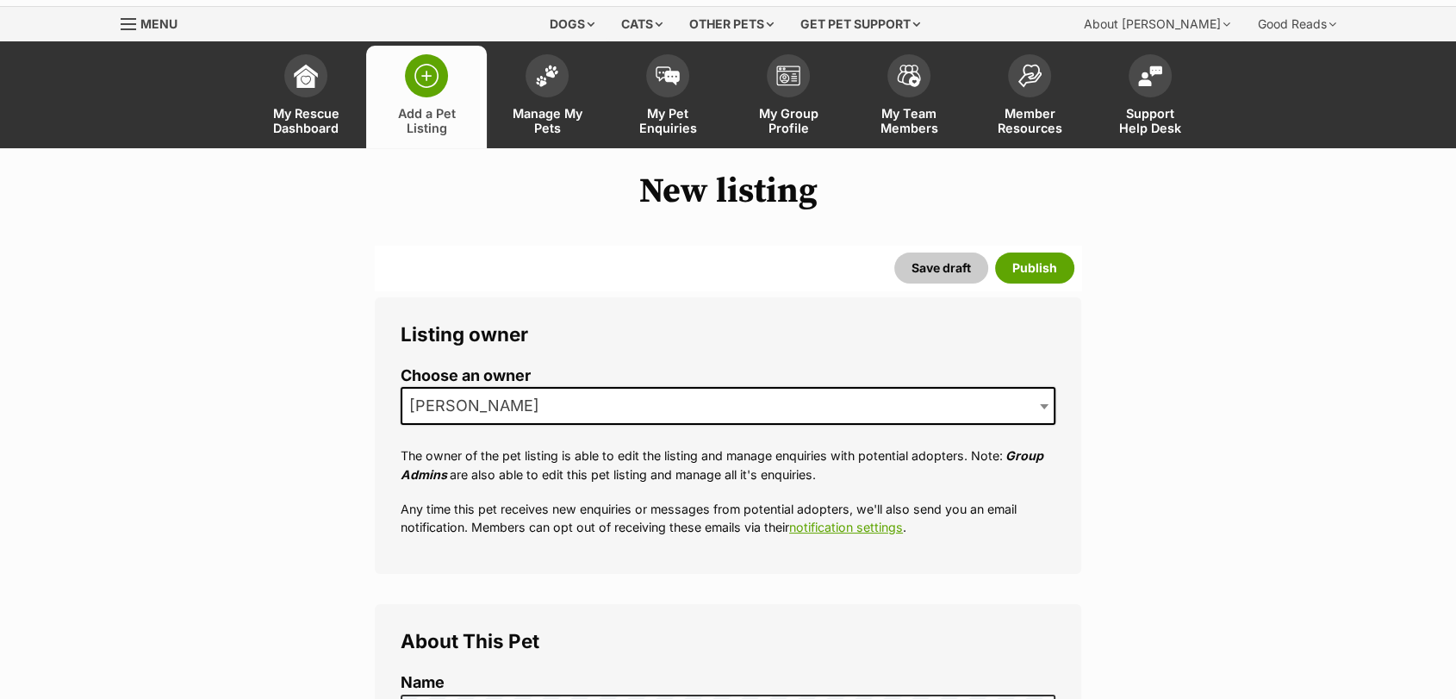
scroll to position [0, 0]
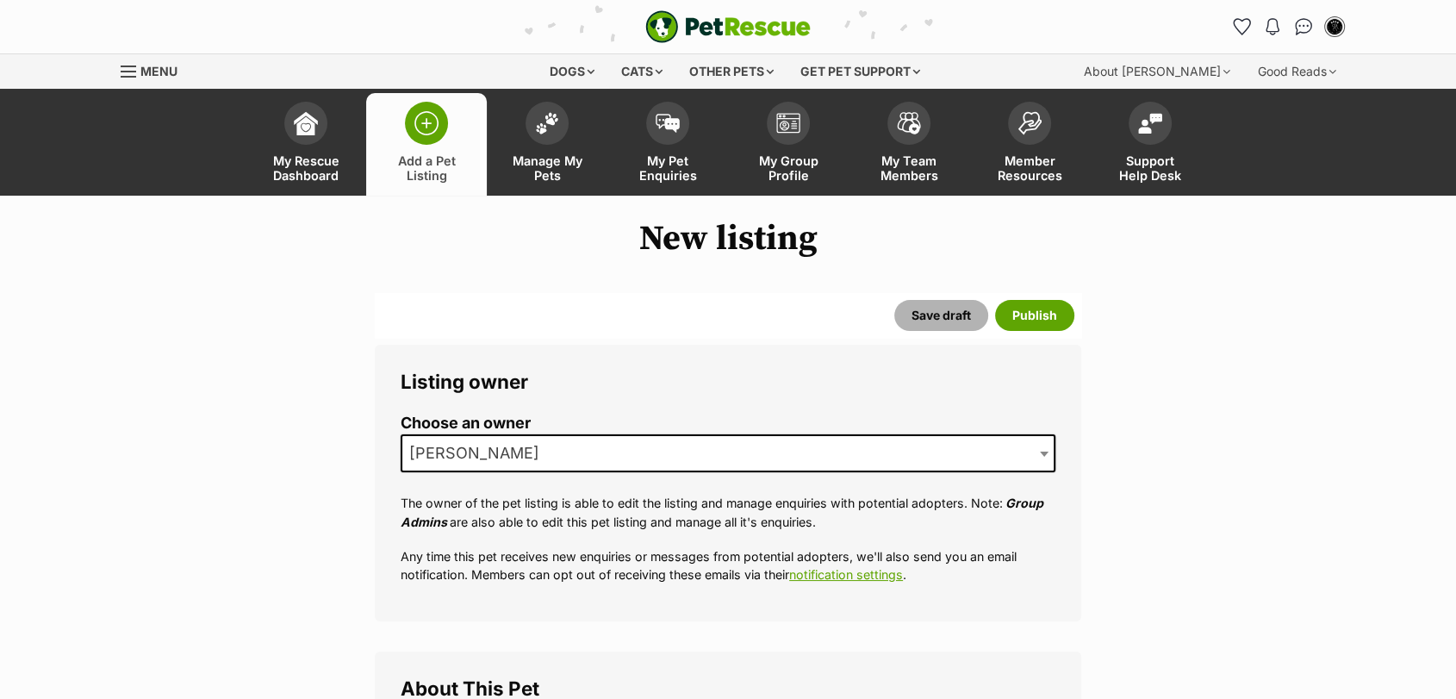
click at [957, 321] on button "Save draft" at bounding box center [941, 315] width 94 height 31
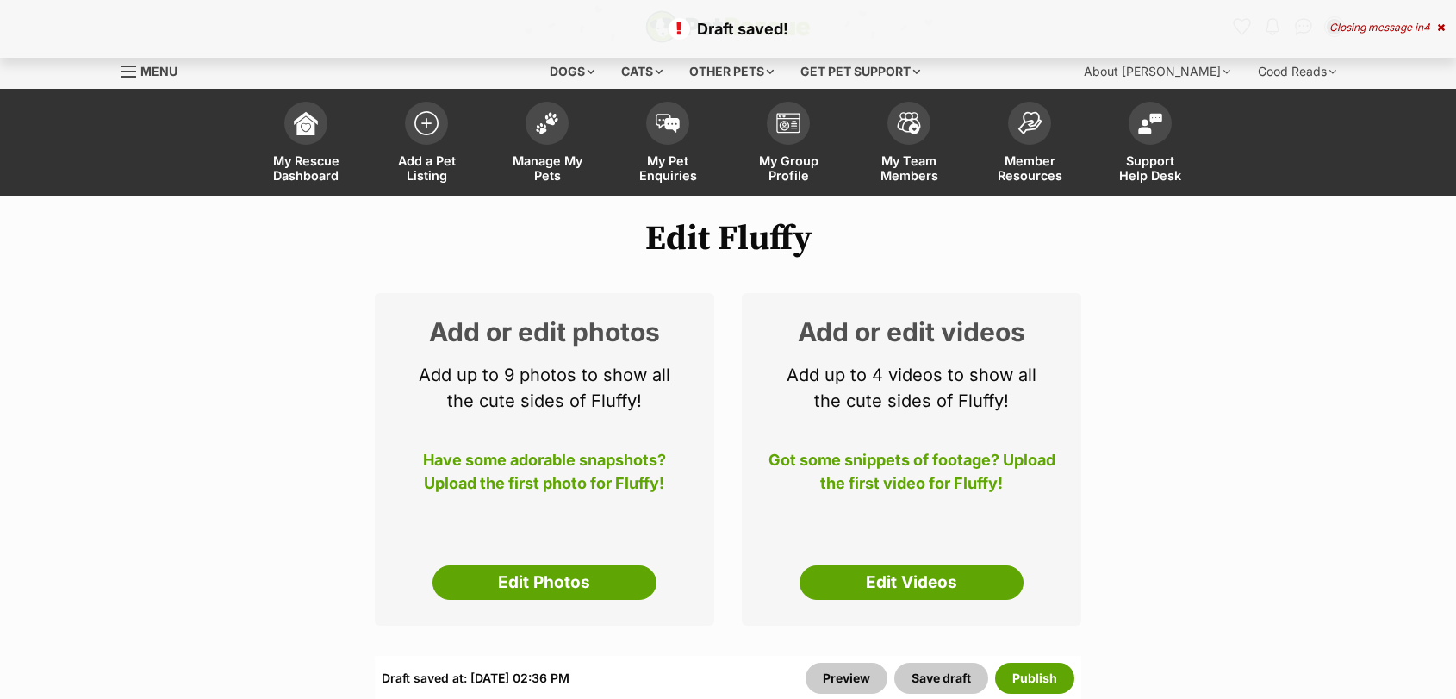
click at [559, 573] on link "Edit Photos" at bounding box center [545, 582] width 224 height 34
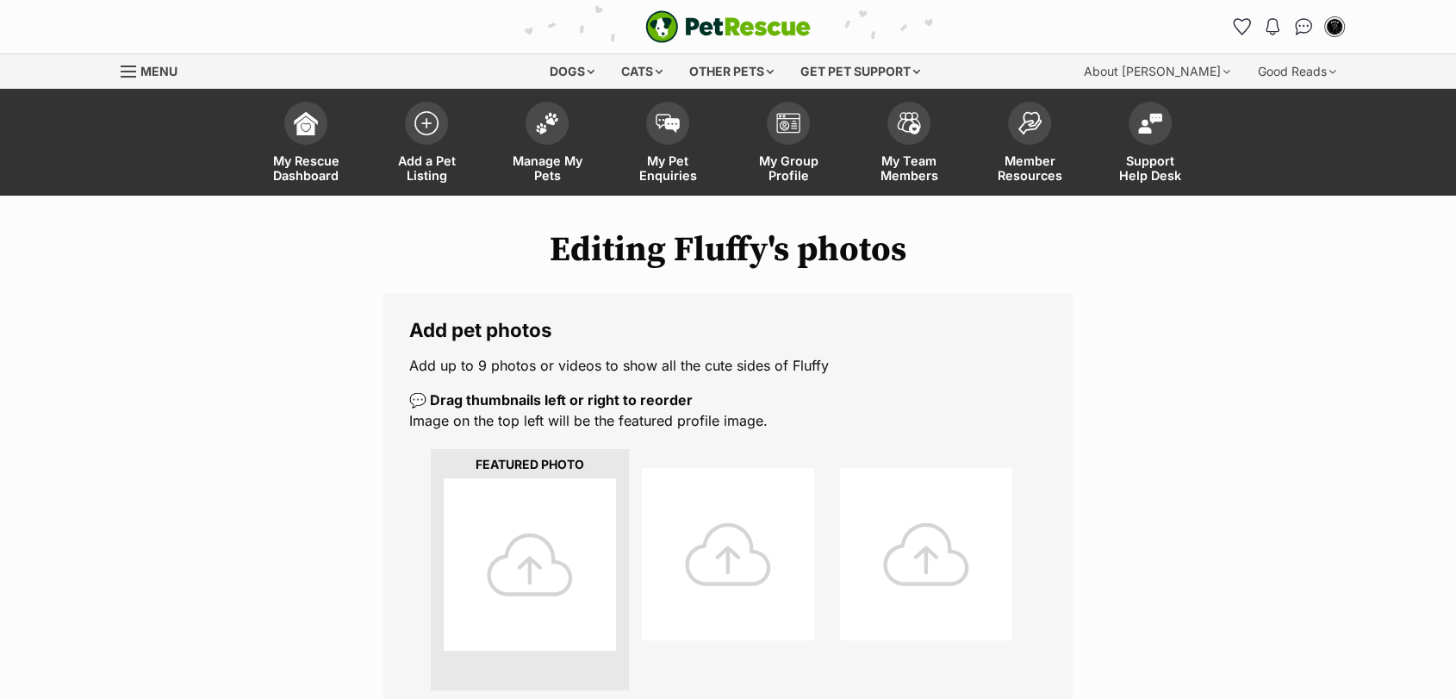
click at [557, 550] on div at bounding box center [530, 564] width 172 height 172
click at [543, 558] on div at bounding box center [530, 564] width 172 height 172
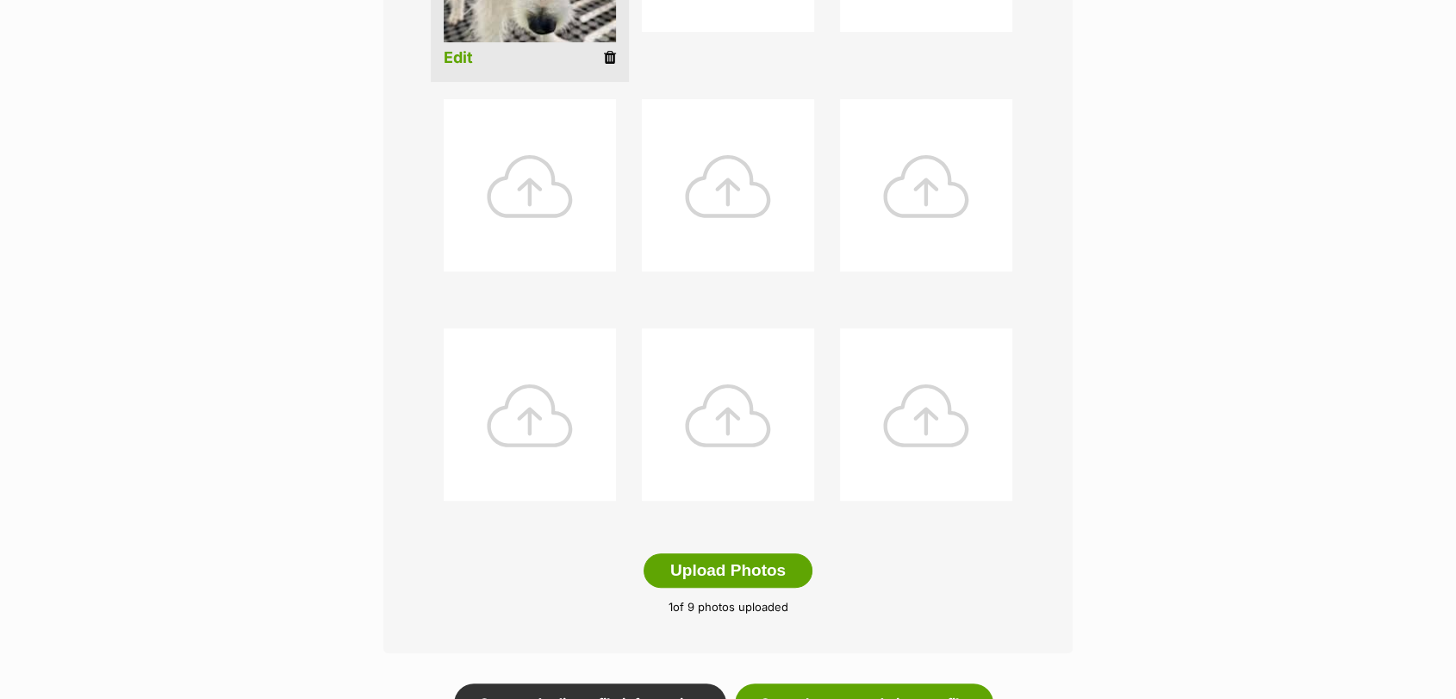
scroll to position [647, 0]
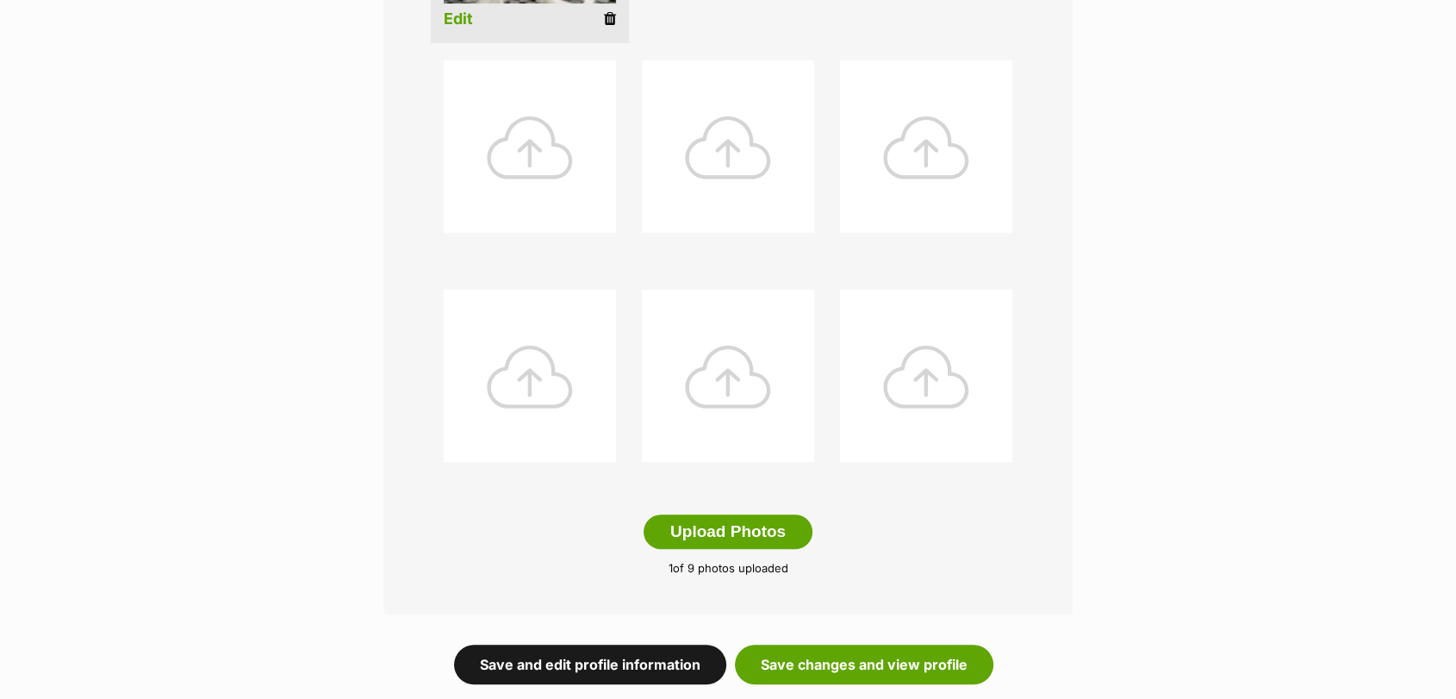
click at [644, 652] on link "Save and edit profile information" at bounding box center [590, 664] width 272 height 40
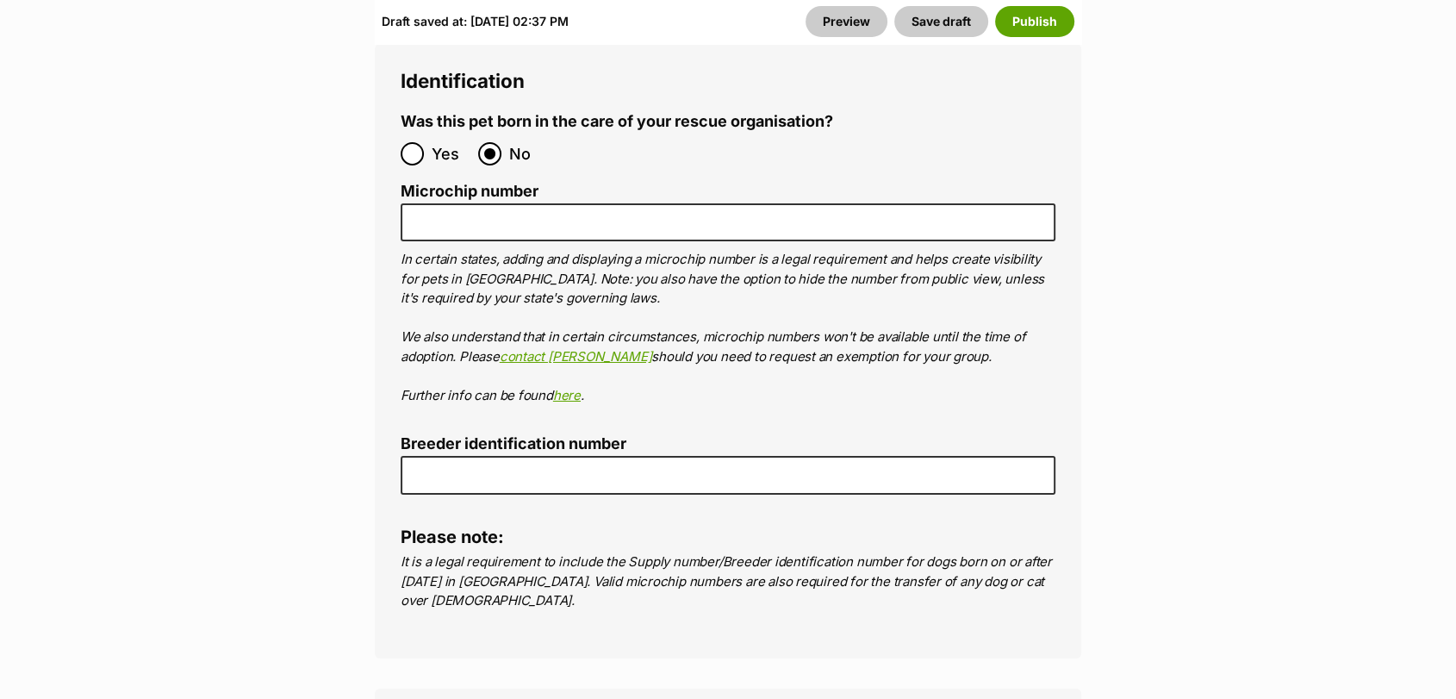
scroll to position [6004, 0]
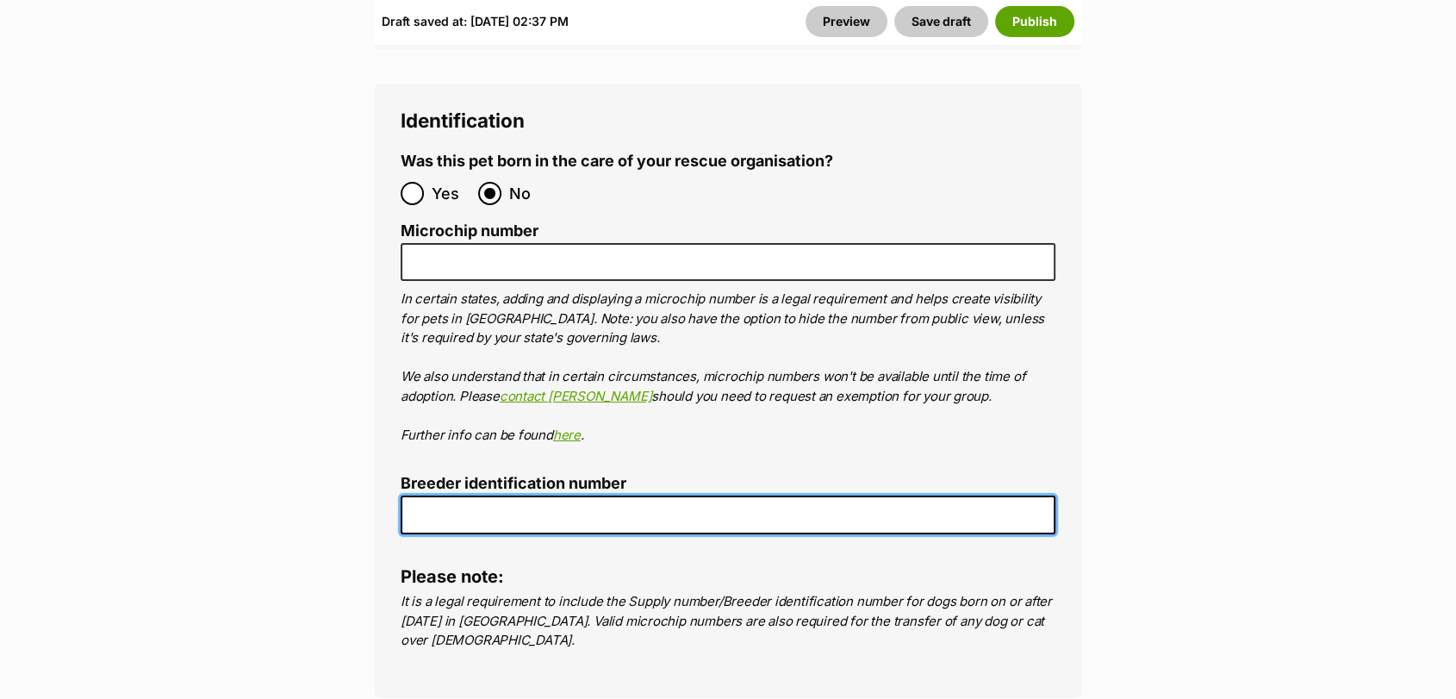
click at [995, 495] on input "Breeder identification number" at bounding box center [728, 514] width 655 height 39
type input "0016197957671"
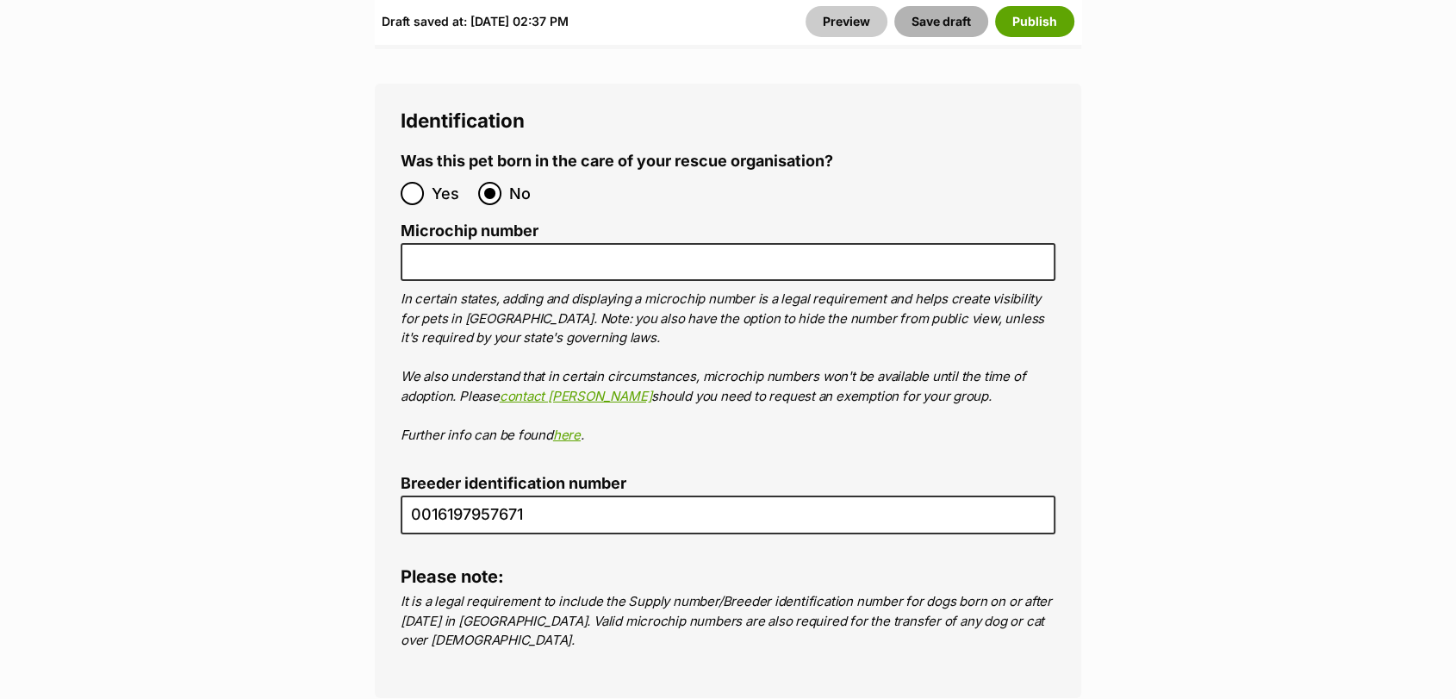
click at [945, 13] on button "Save draft" at bounding box center [941, 21] width 94 height 31
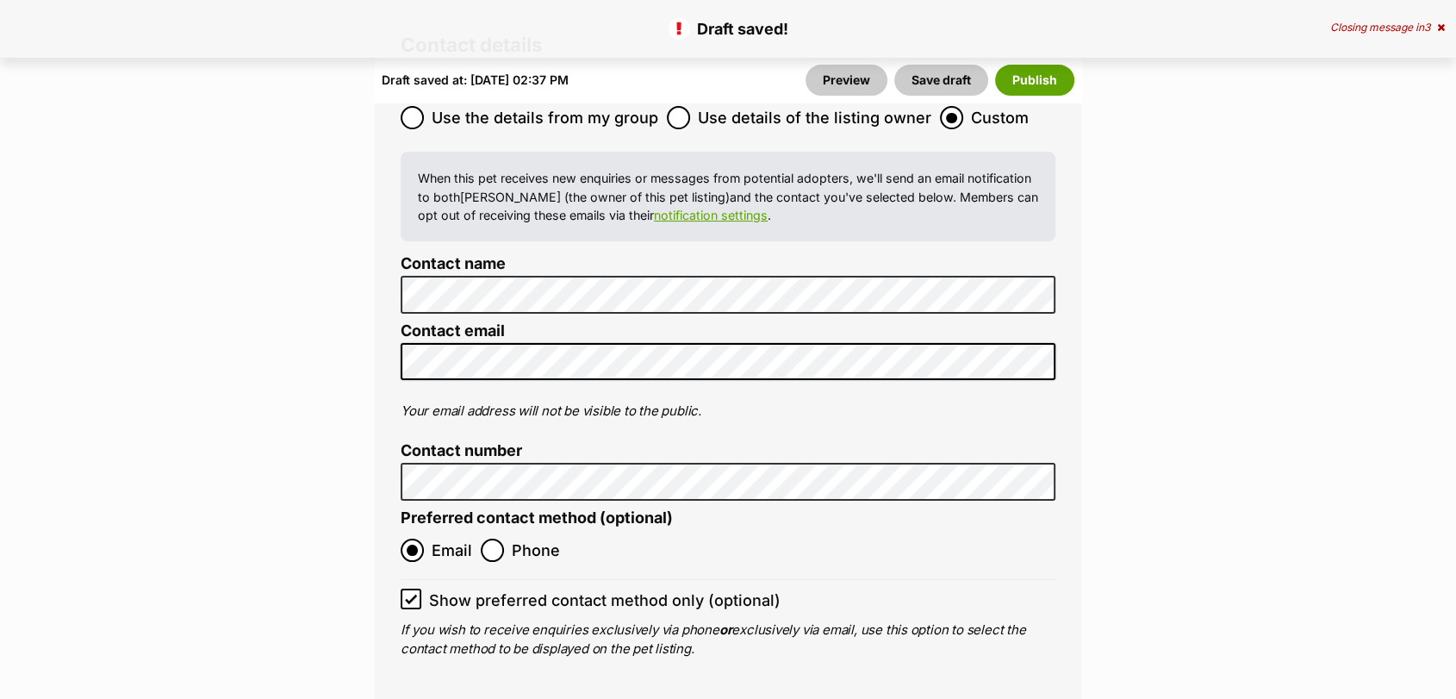
scroll to position [6762, 0]
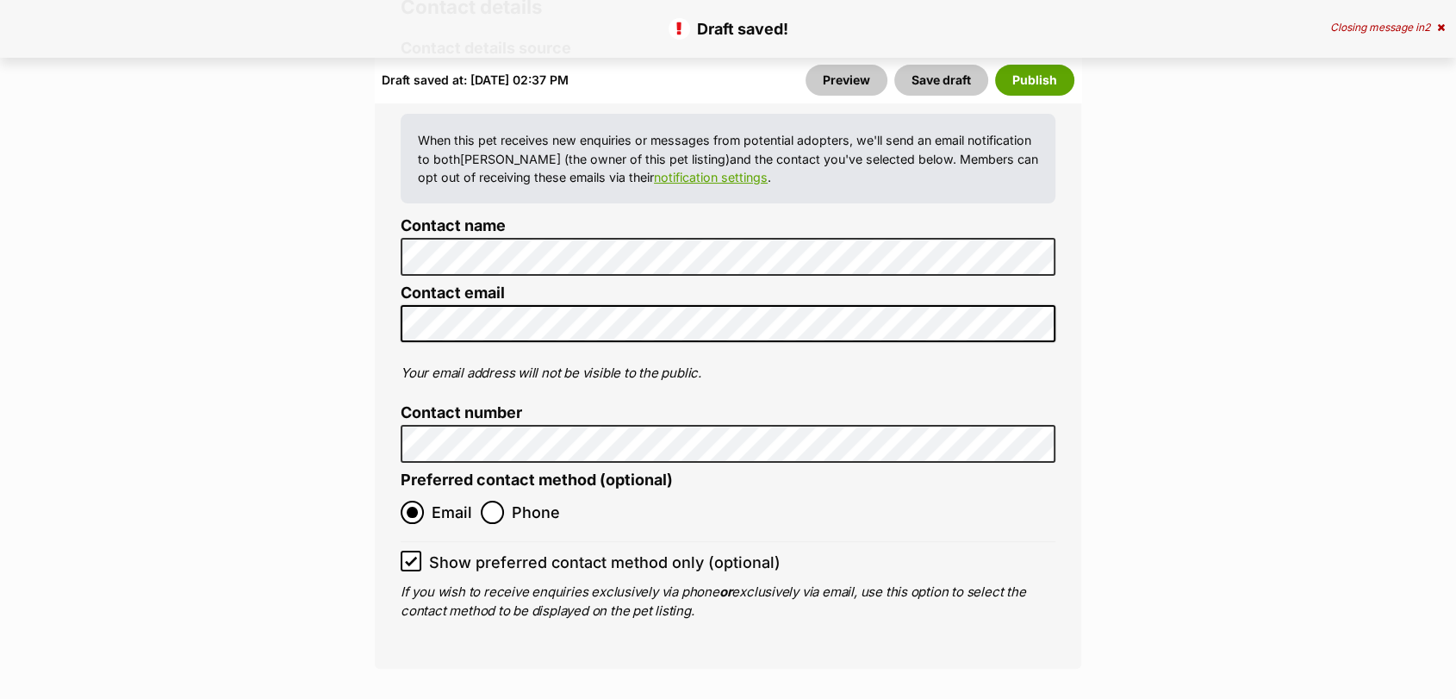
drag, startPoint x: 1458, startPoint y: 34, endPoint x: 1451, endPoint y: 574, distance: 540.3
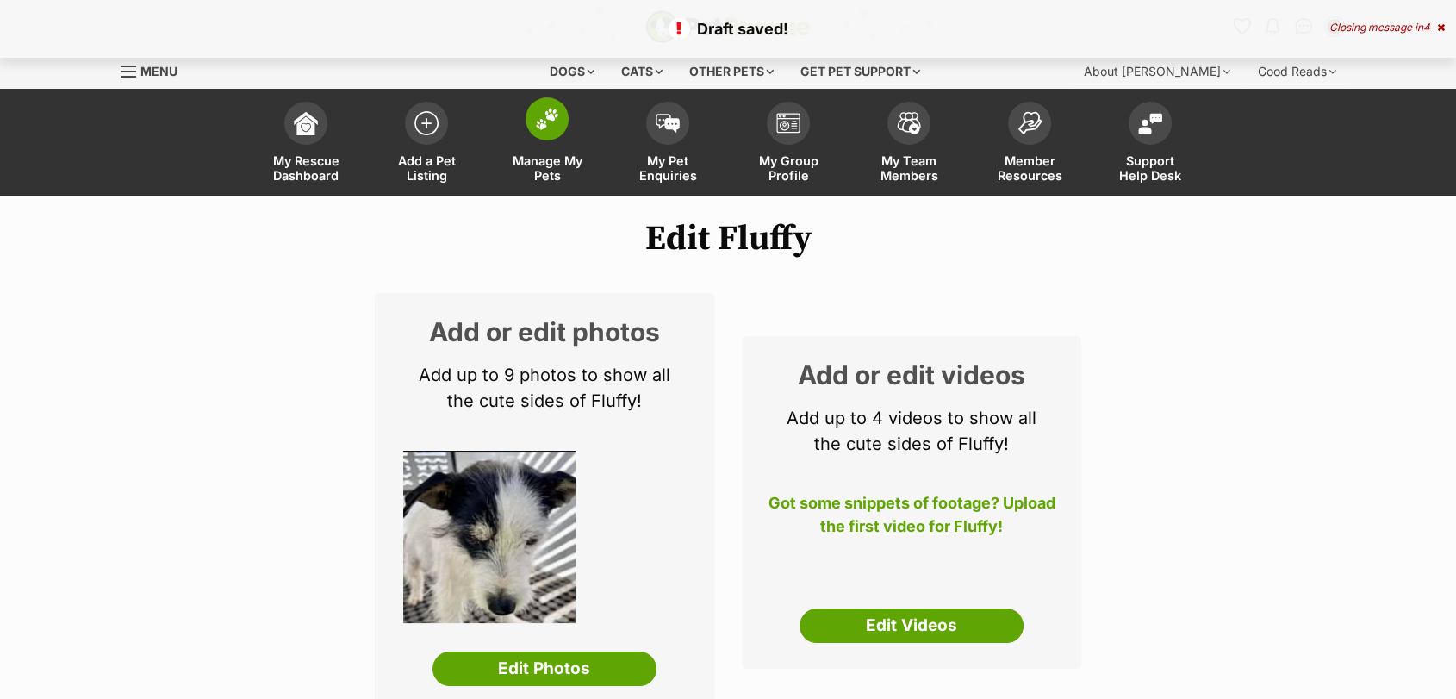
click at [539, 126] on img at bounding box center [547, 119] width 24 height 22
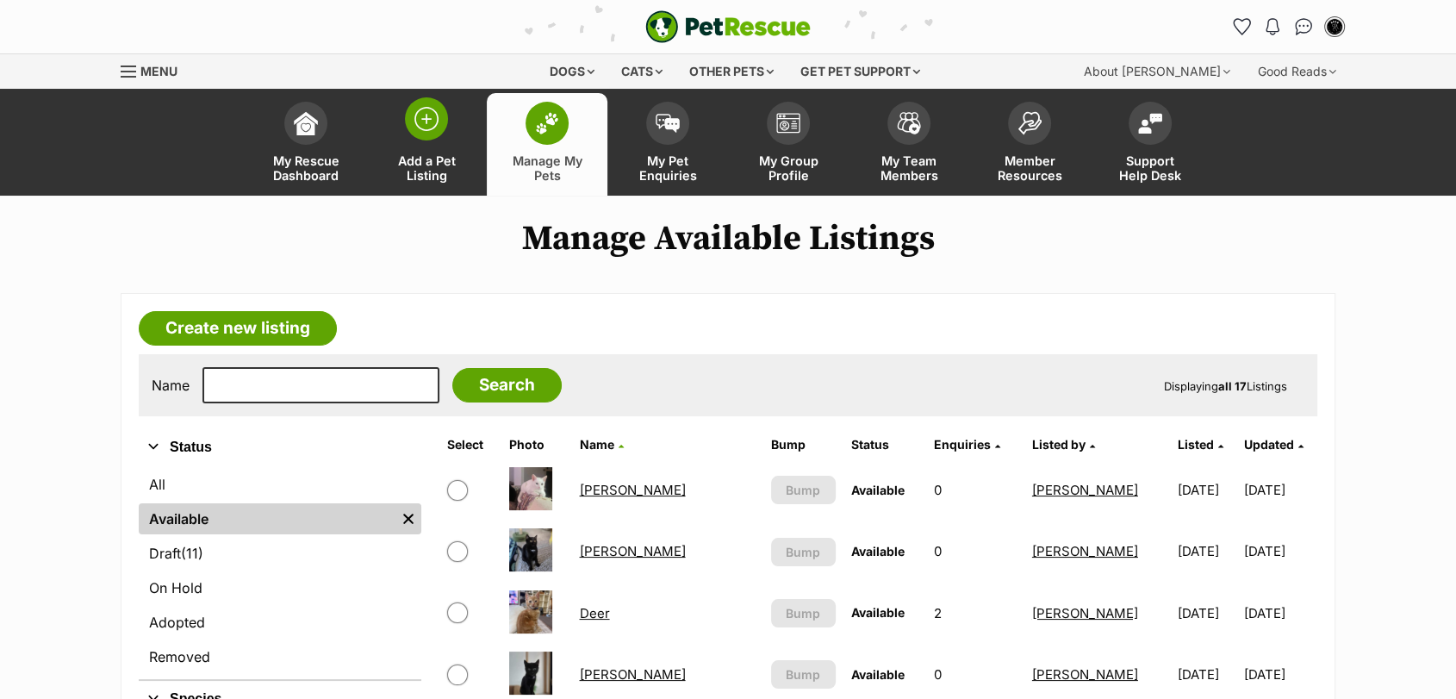
click at [441, 146] on link "Add a Pet Listing" at bounding box center [426, 144] width 121 height 103
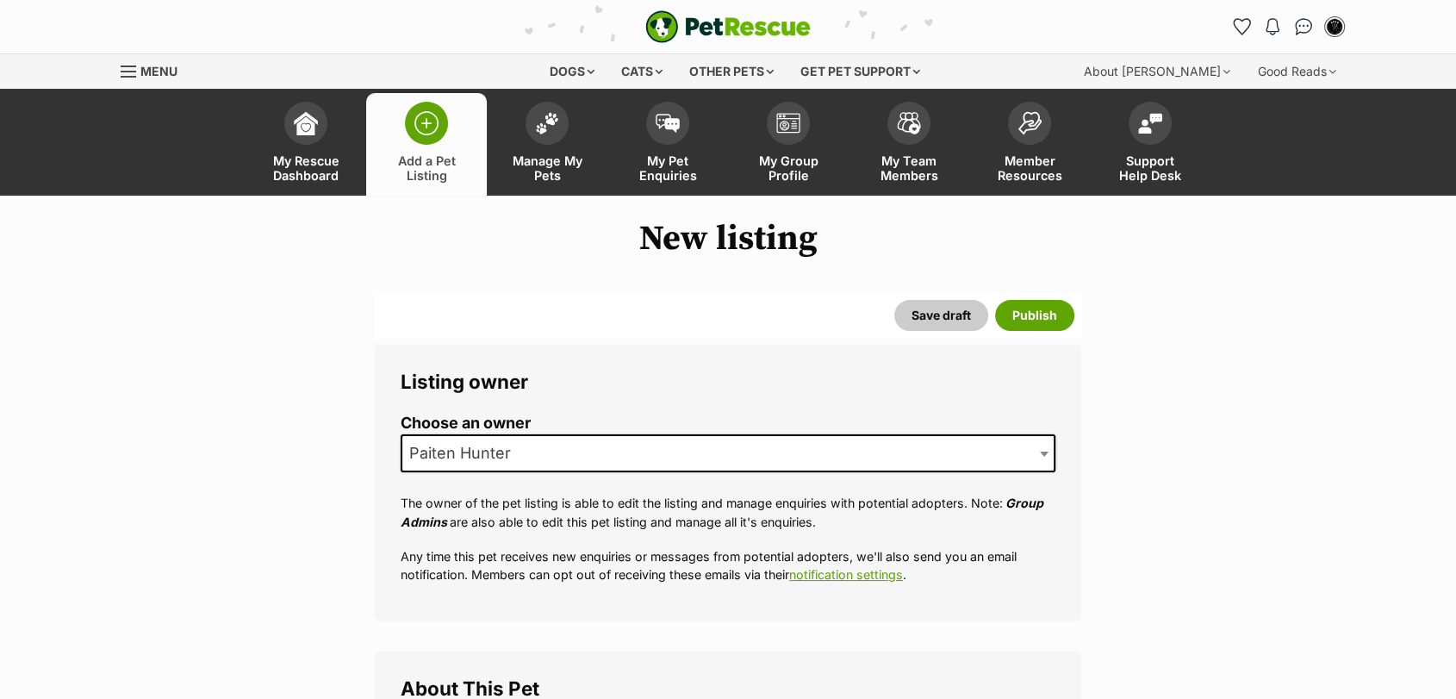
click at [563, 444] on span "Paiten Hunter" at bounding box center [728, 453] width 655 height 38
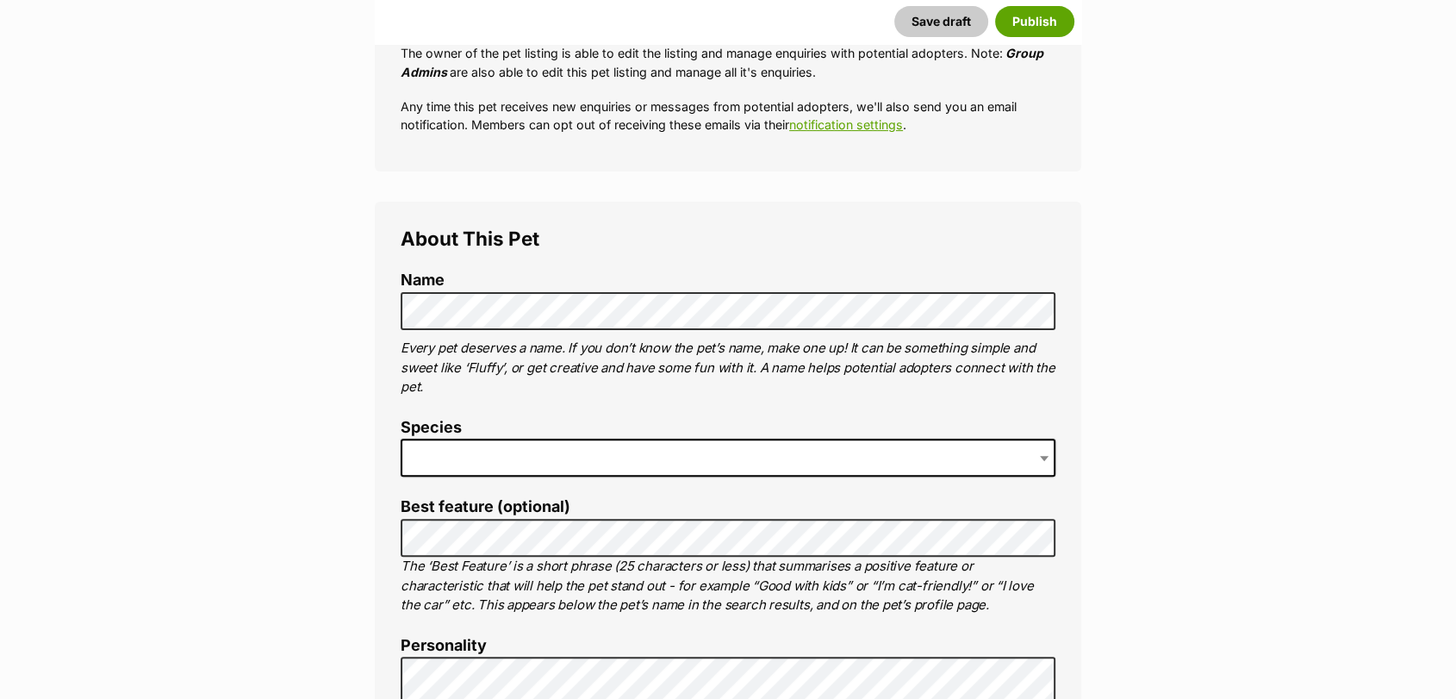
scroll to position [516, 0]
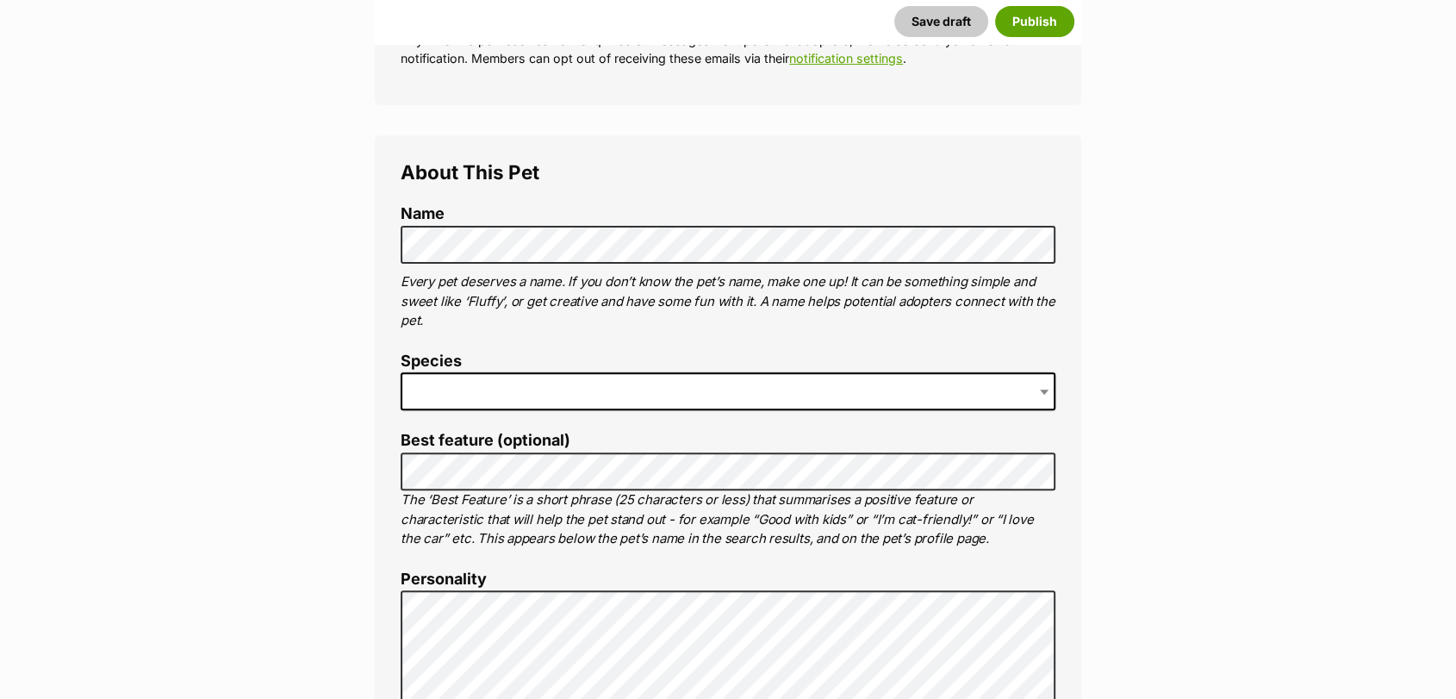
click at [943, 402] on span at bounding box center [728, 391] width 655 height 38
click at [912, 409] on span "Cow" at bounding box center [728, 391] width 655 height 38
click at [949, 393] on span "Donkey" at bounding box center [728, 391] width 655 height 38
click at [907, 377] on span "Alpaca" at bounding box center [728, 391] width 655 height 38
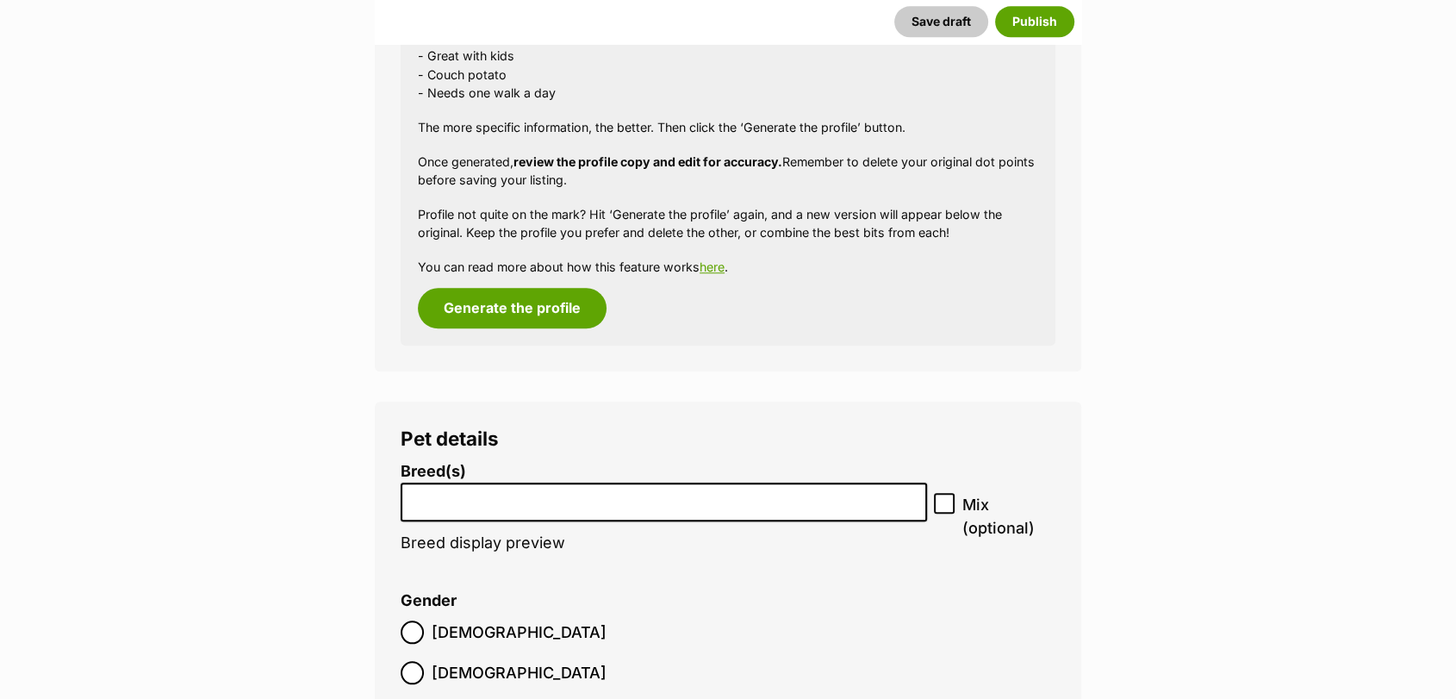
scroll to position [1784, 0]
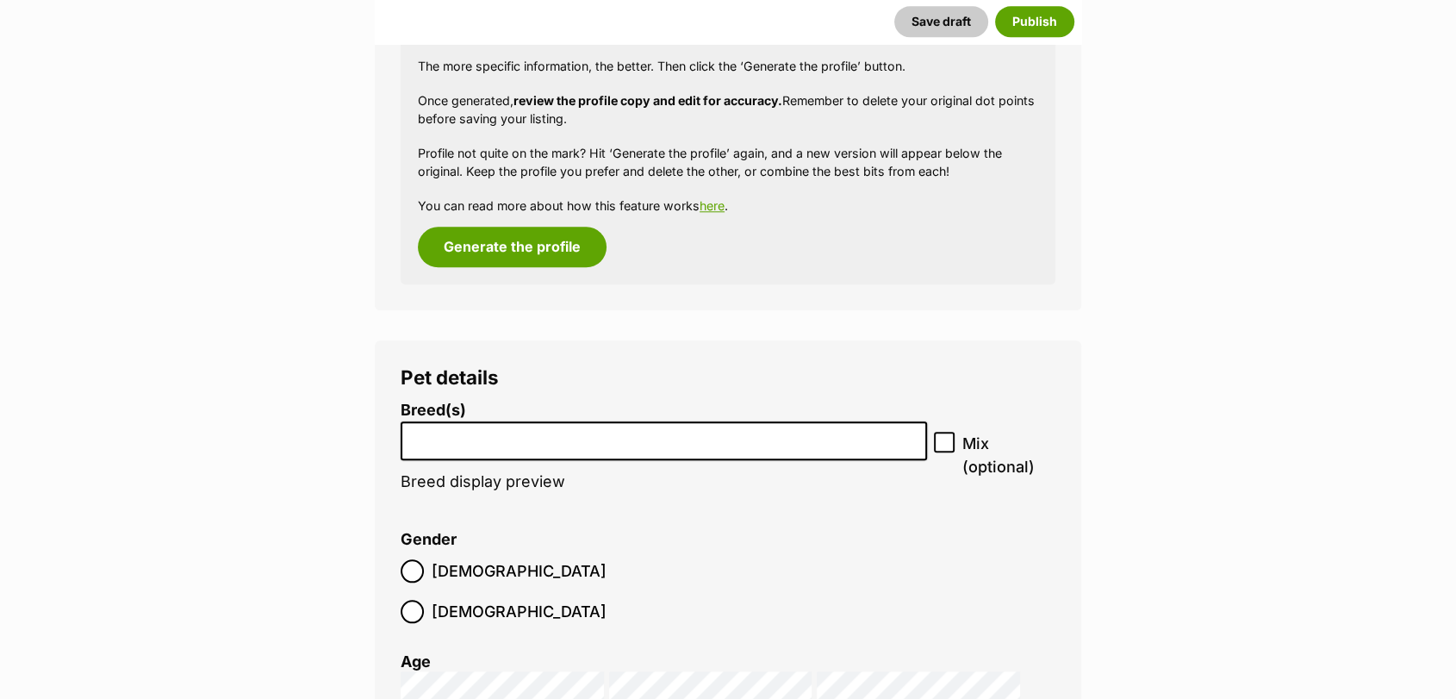
click at [534, 451] on li at bounding box center [664, 440] width 514 height 35
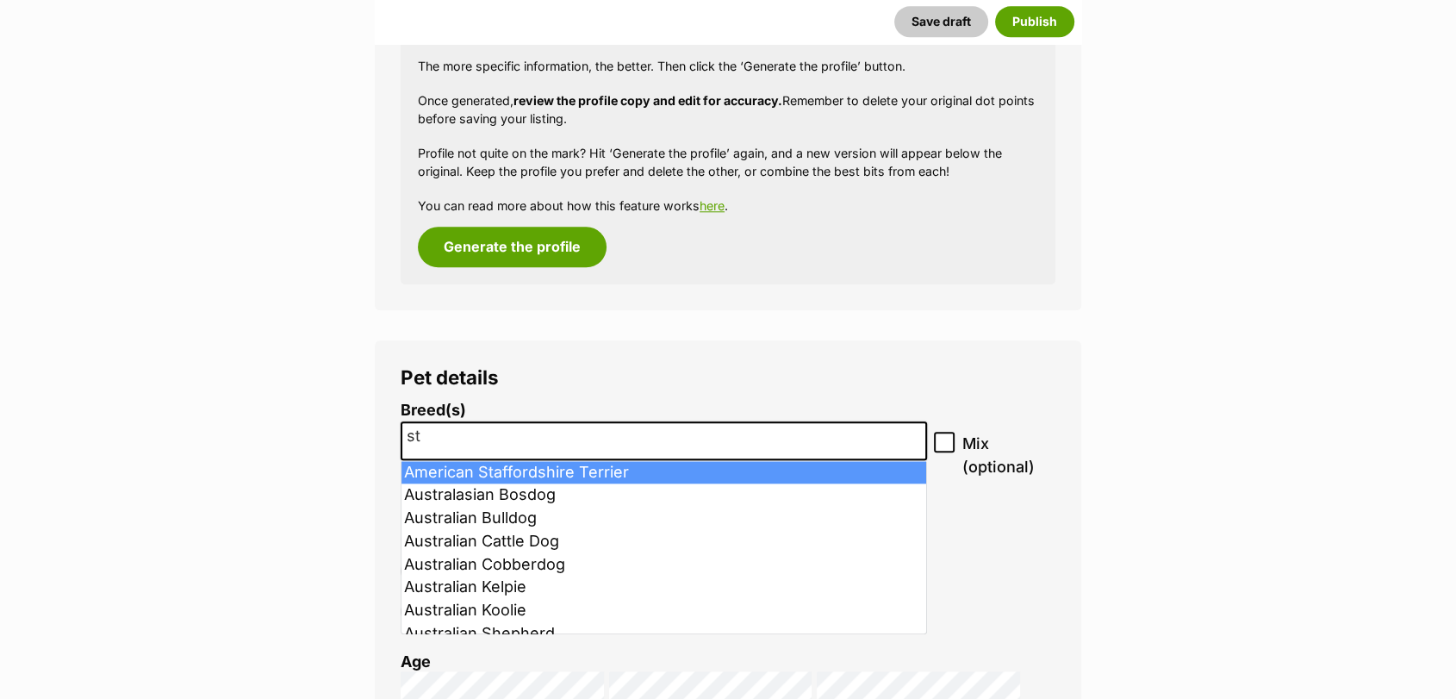
type input "st"
select select "9"
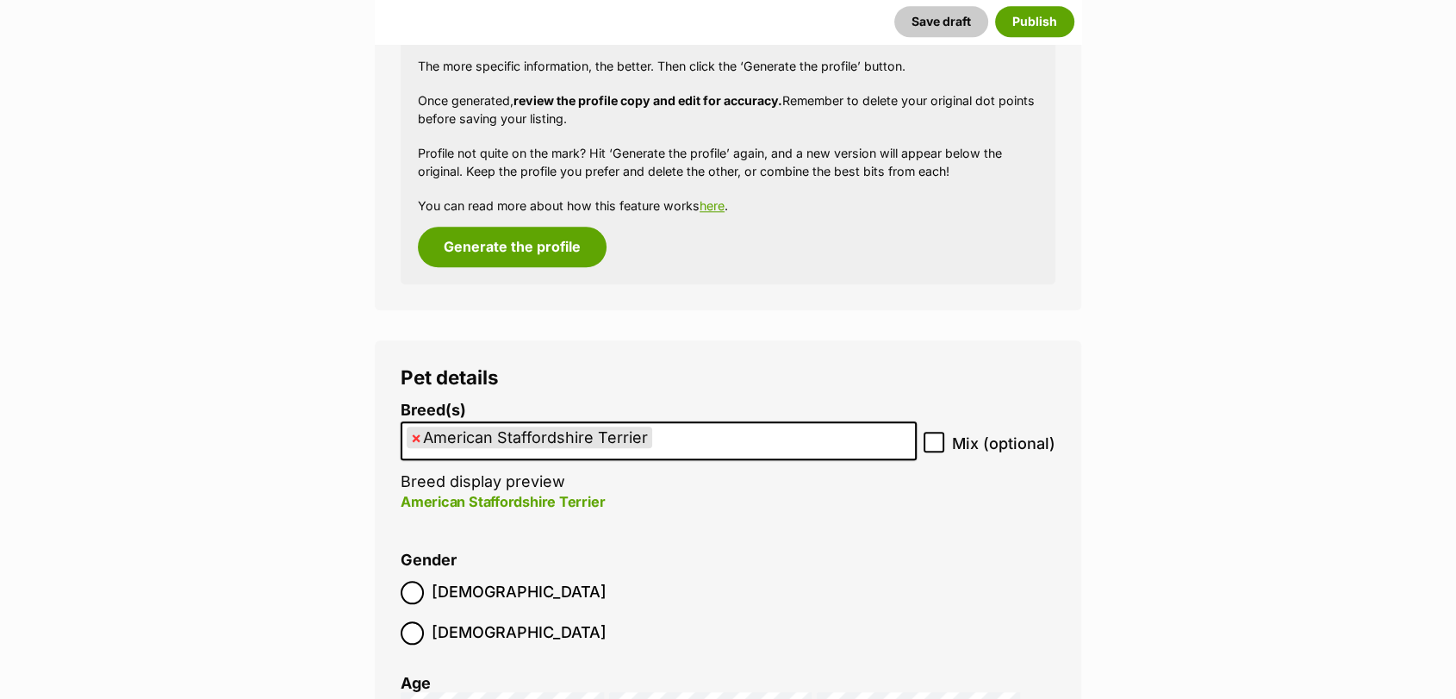
click at [936, 438] on icon at bounding box center [934, 442] width 12 height 12
click at [936, 438] on input "Mix (optional)" at bounding box center [934, 442] width 21 height 21
checkbox input "true"
click at [517, 621] on span "Female" at bounding box center [519, 632] width 175 height 23
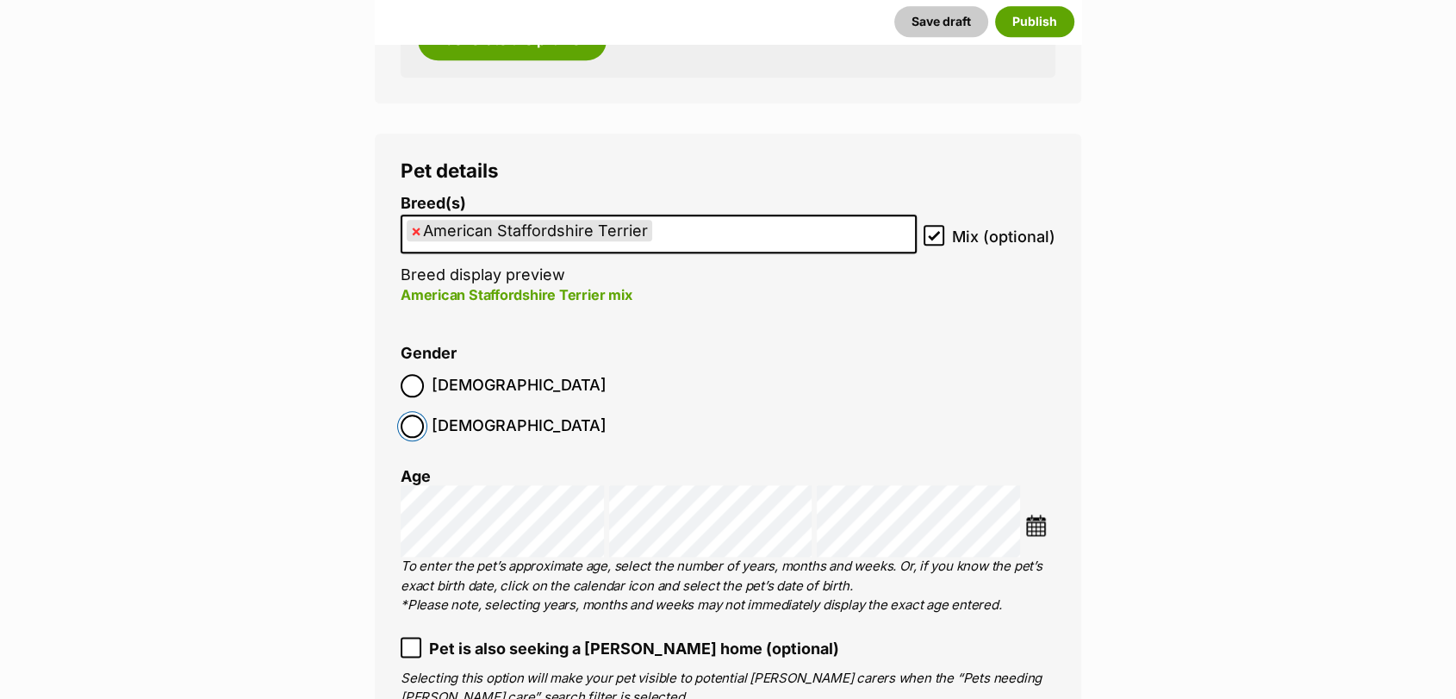
scroll to position [2164, 0]
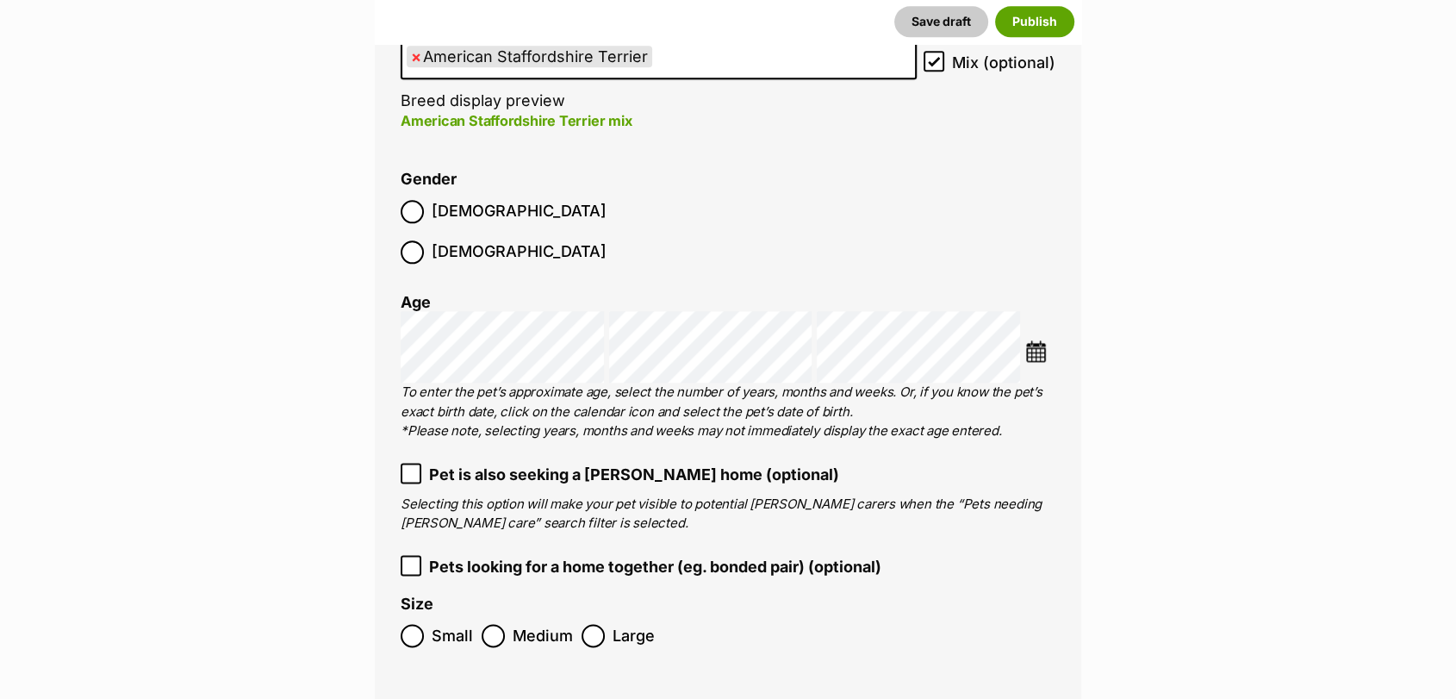
click at [510, 624] on label "Medium" at bounding box center [527, 635] width 91 height 23
click at [1039, 340] on img at bounding box center [1036, 351] width 22 height 22
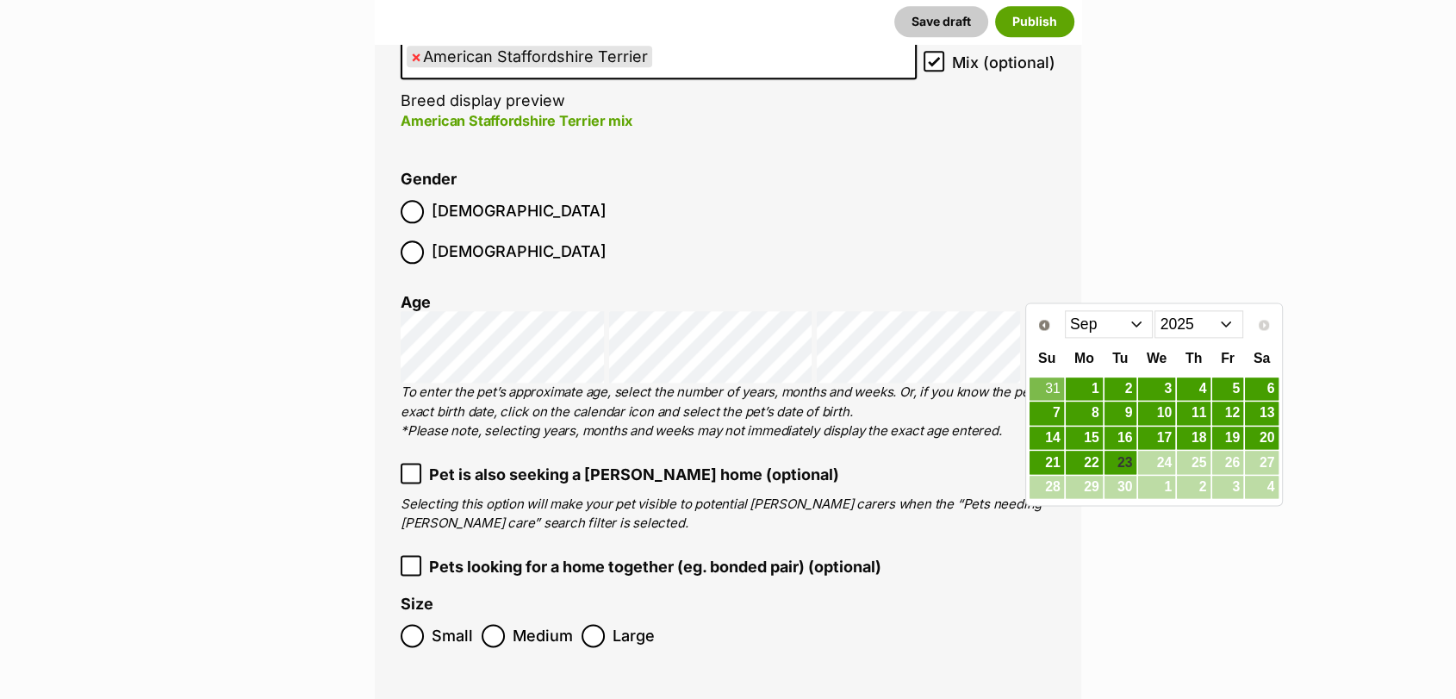
click at [1175, 327] on select "2015 2016 2017 2018 2019 2020 2021 2022 2023 2024 2025" at bounding box center [1199, 324] width 89 height 28
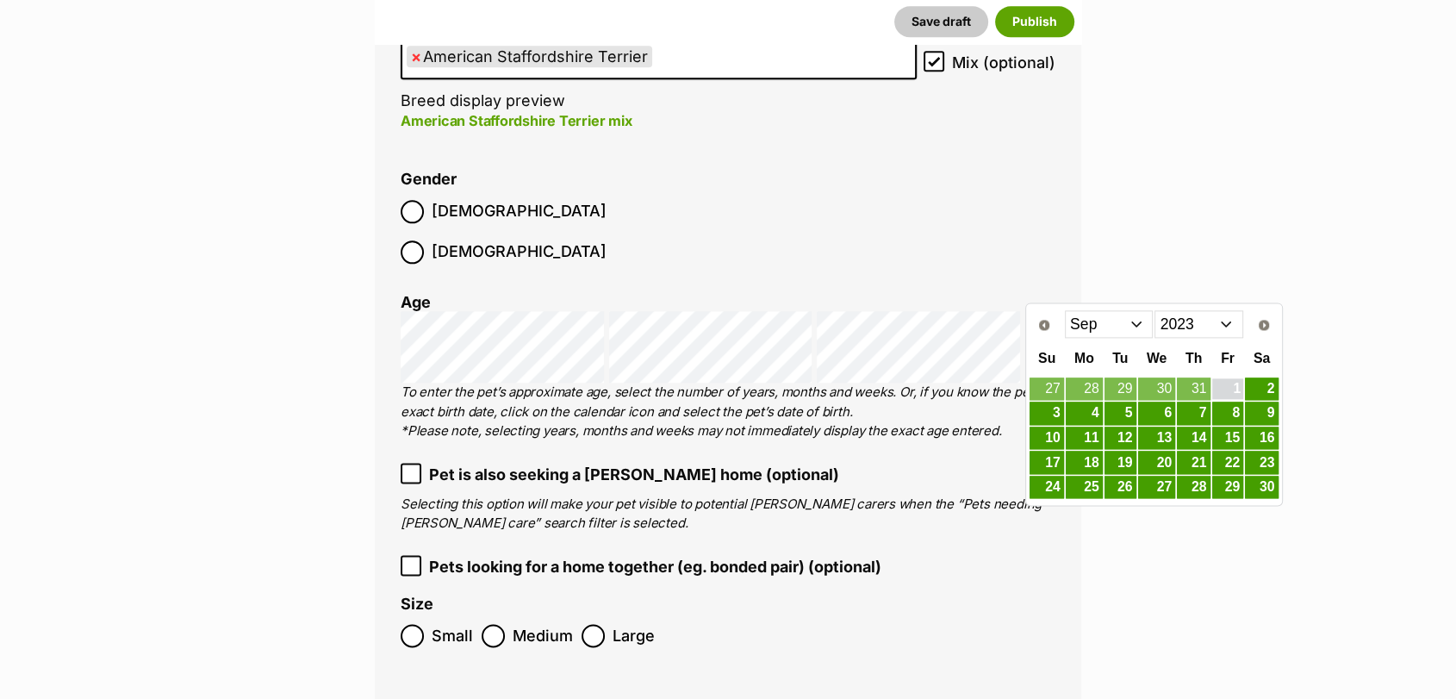
click at [1241, 390] on link "1" at bounding box center [1228, 389] width 32 height 22
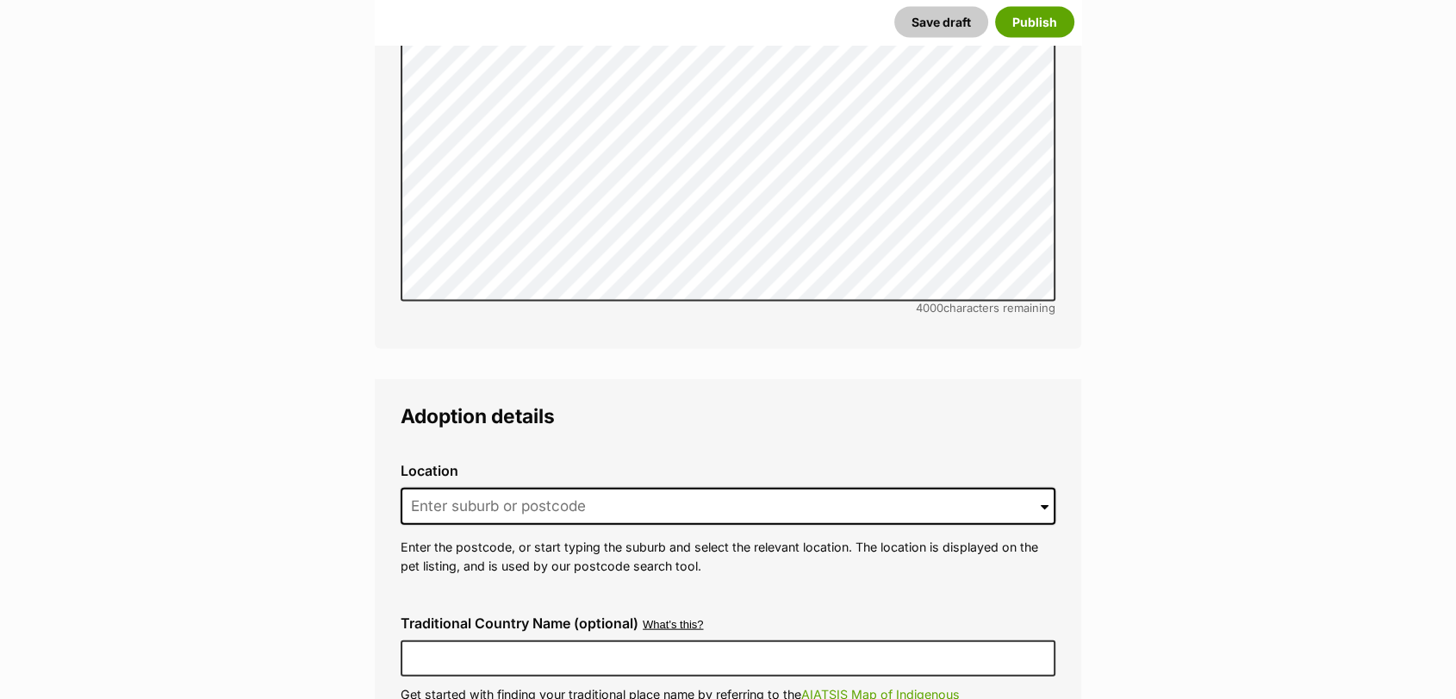
scroll to position [3757, 0]
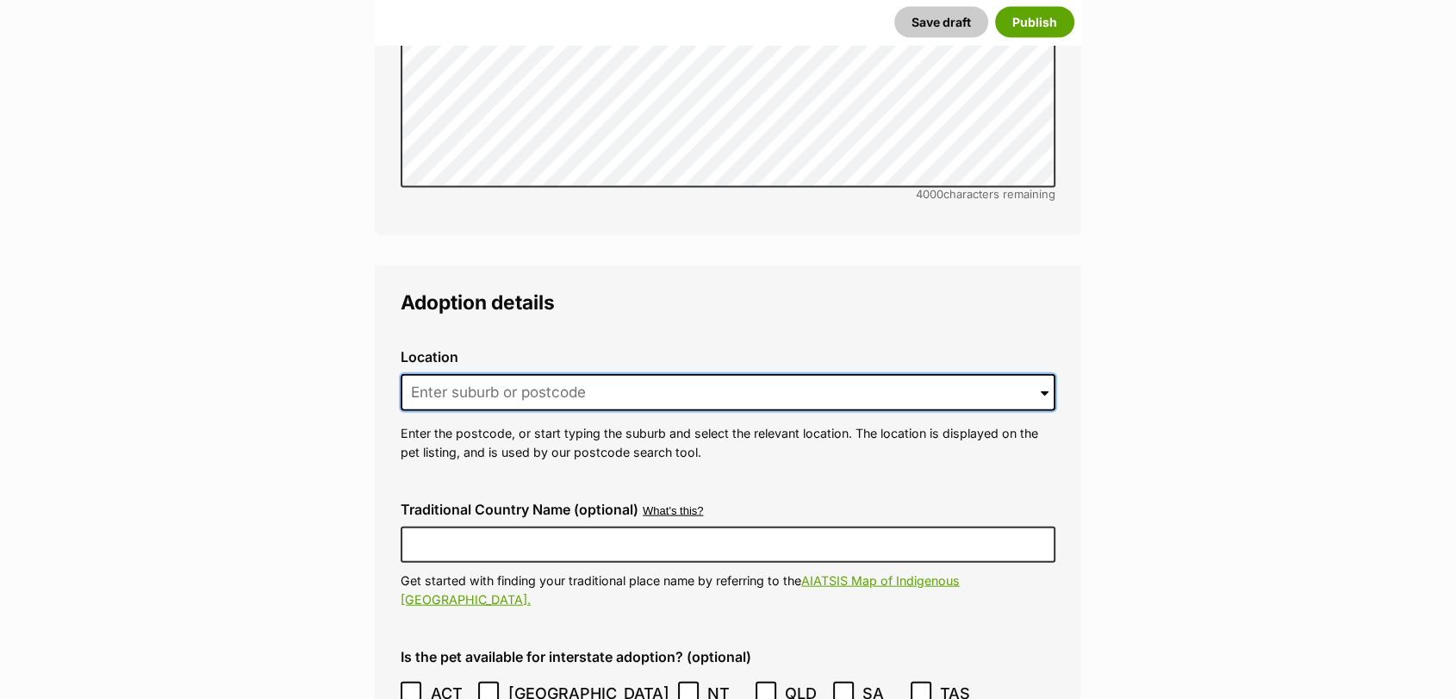
click at [467, 374] on input at bounding box center [728, 393] width 655 height 38
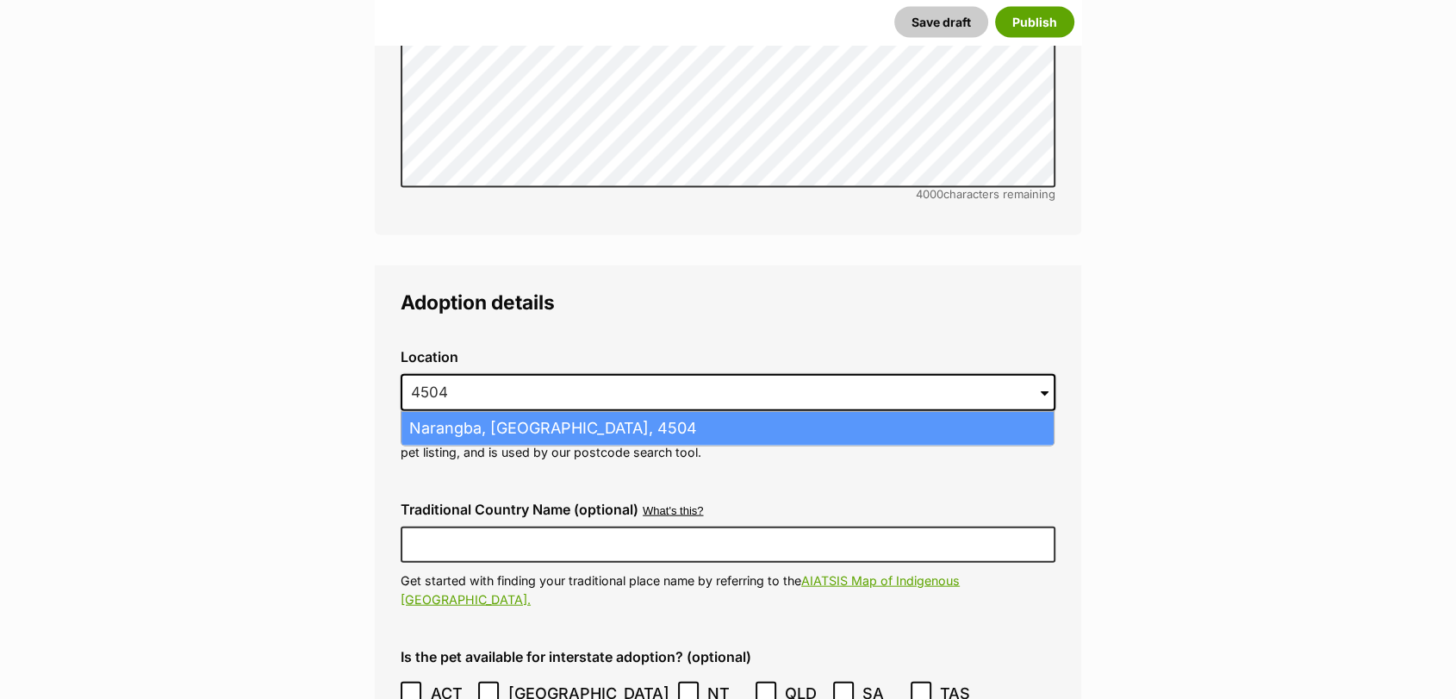
click at [490, 412] on li "Narangba, Queensland, 4504" at bounding box center [728, 429] width 652 height 34
type input "Narangba, Queensland, 4504"
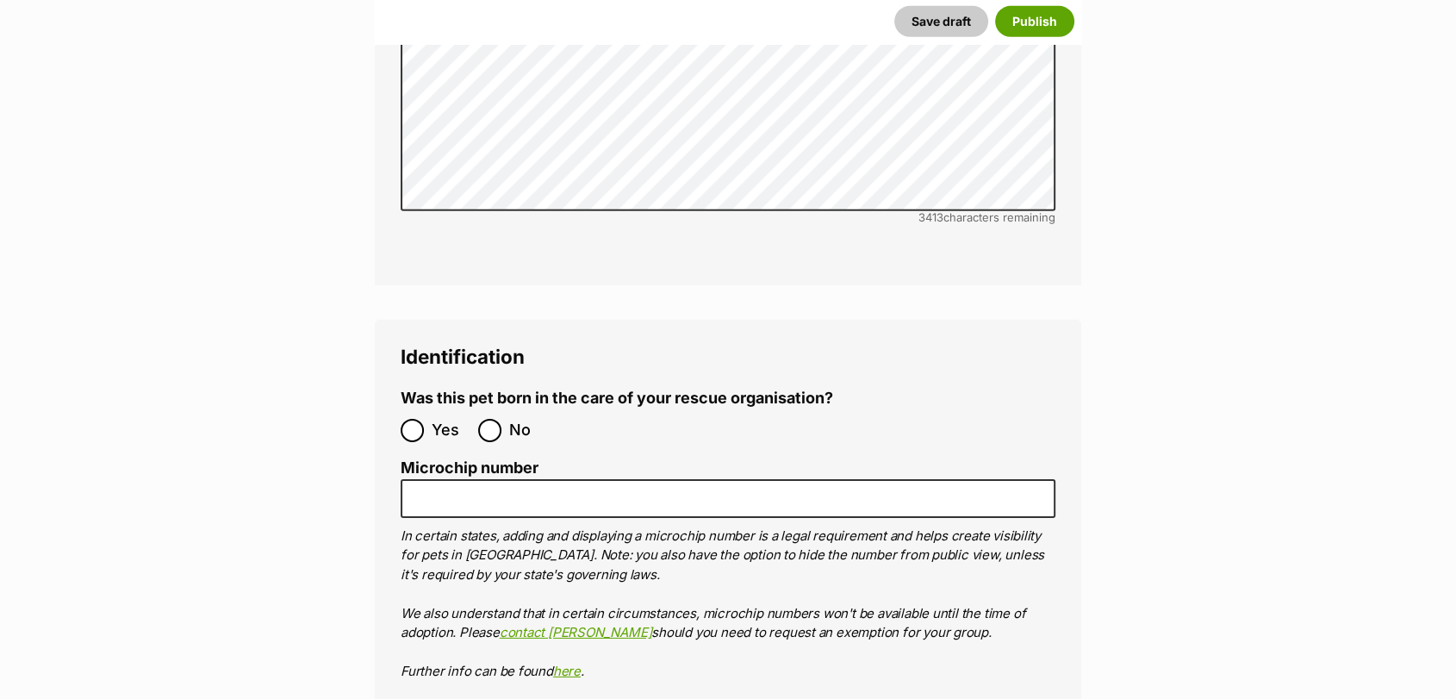
scroll to position [5345, 0]
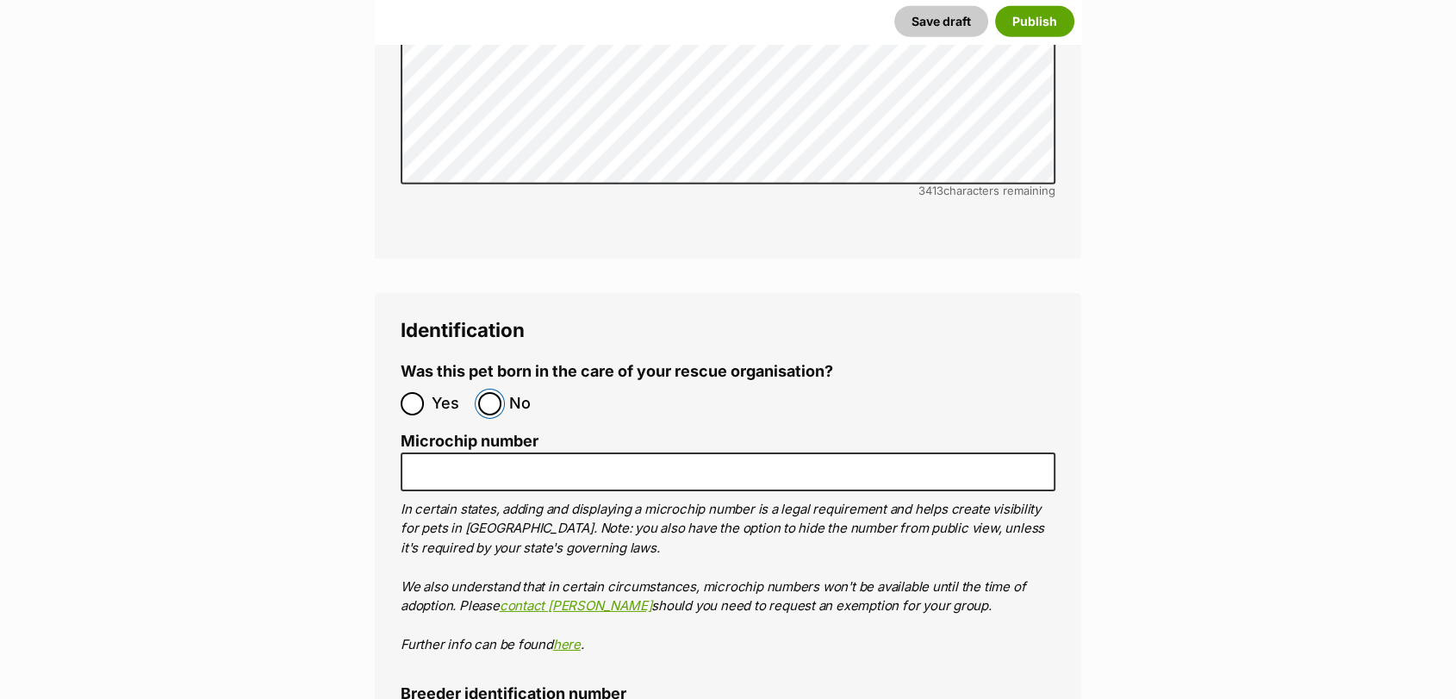
click at [496, 392] on input "No" at bounding box center [489, 403] width 23 height 23
radio input "true"
type input "0016197957671"
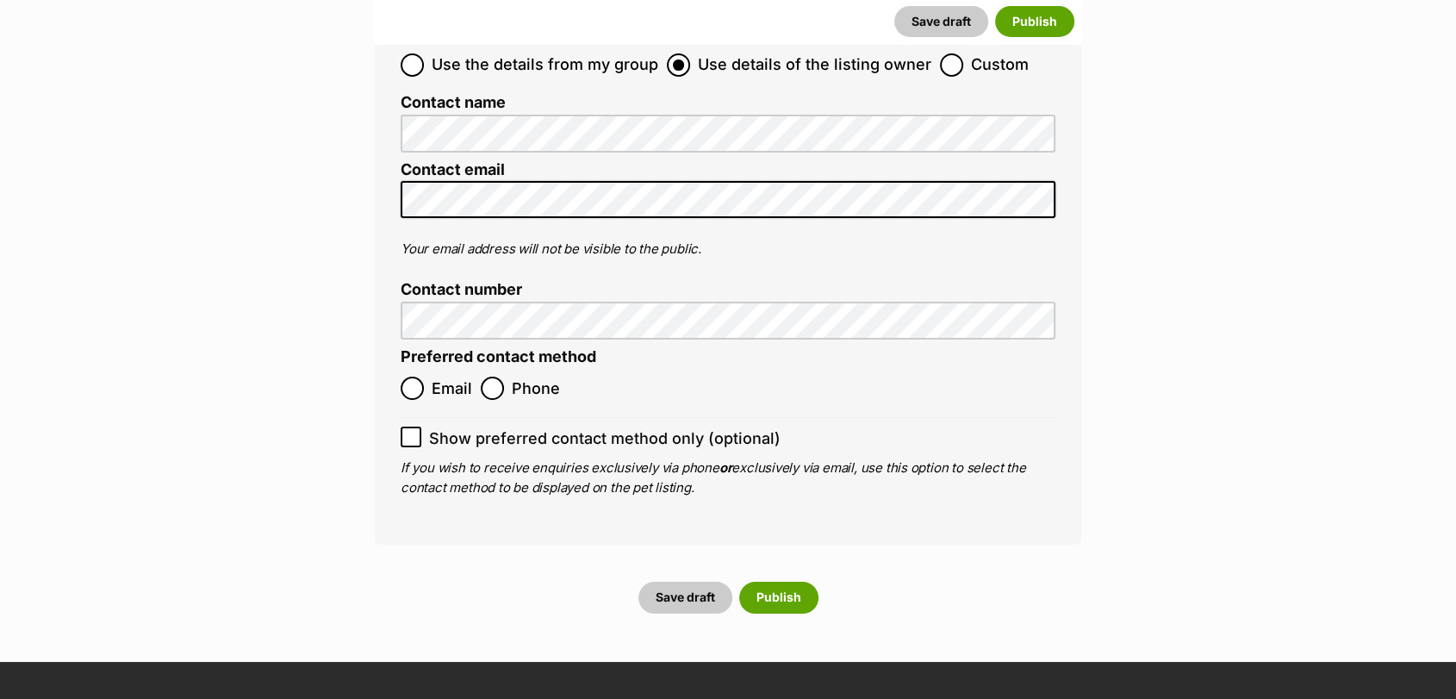
scroll to position [6282, 0]
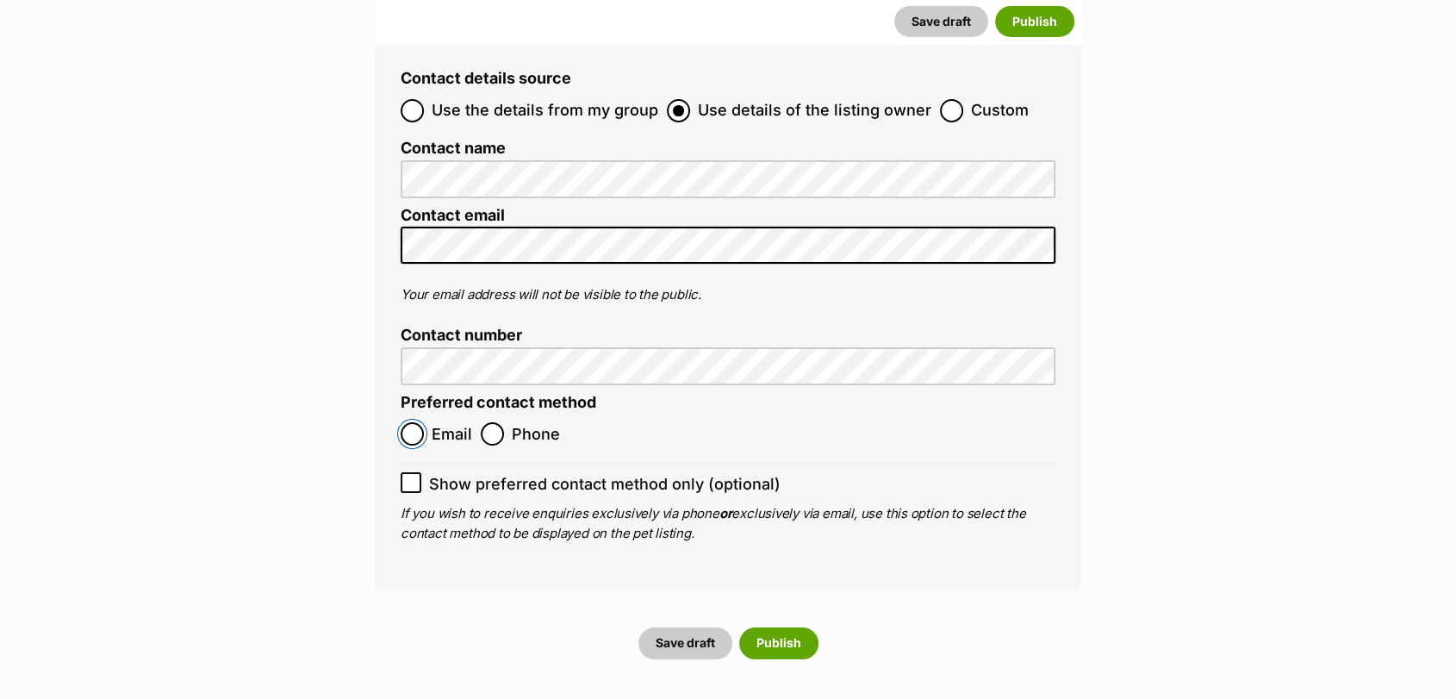
click at [420, 422] on input "Email" at bounding box center [412, 433] width 23 height 23
radio input "true"
click at [414, 476] on icon at bounding box center [411, 482] width 12 height 12
click at [414, 472] on input "Show preferred contact method only (optional)" at bounding box center [411, 482] width 21 height 21
checkbox input "true"
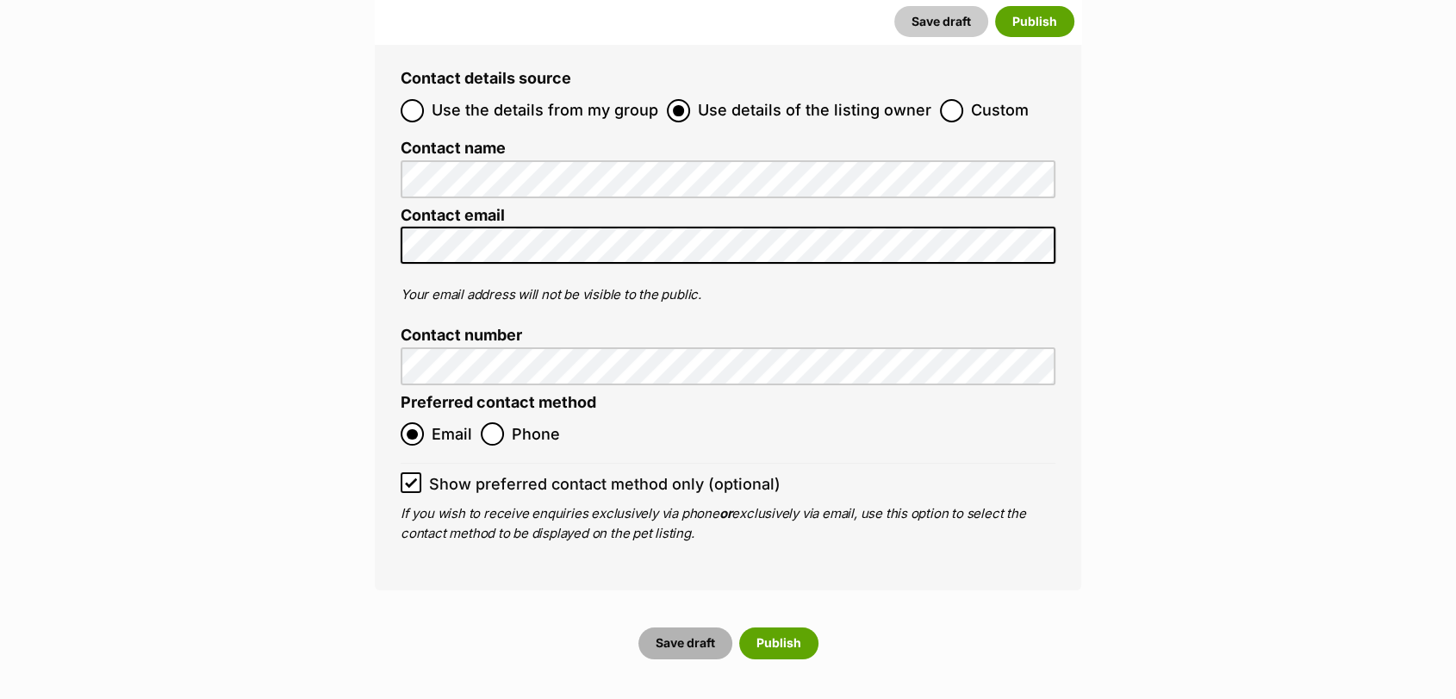
click at [665, 627] on button "Save draft" at bounding box center [685, 642] width 94 height 31
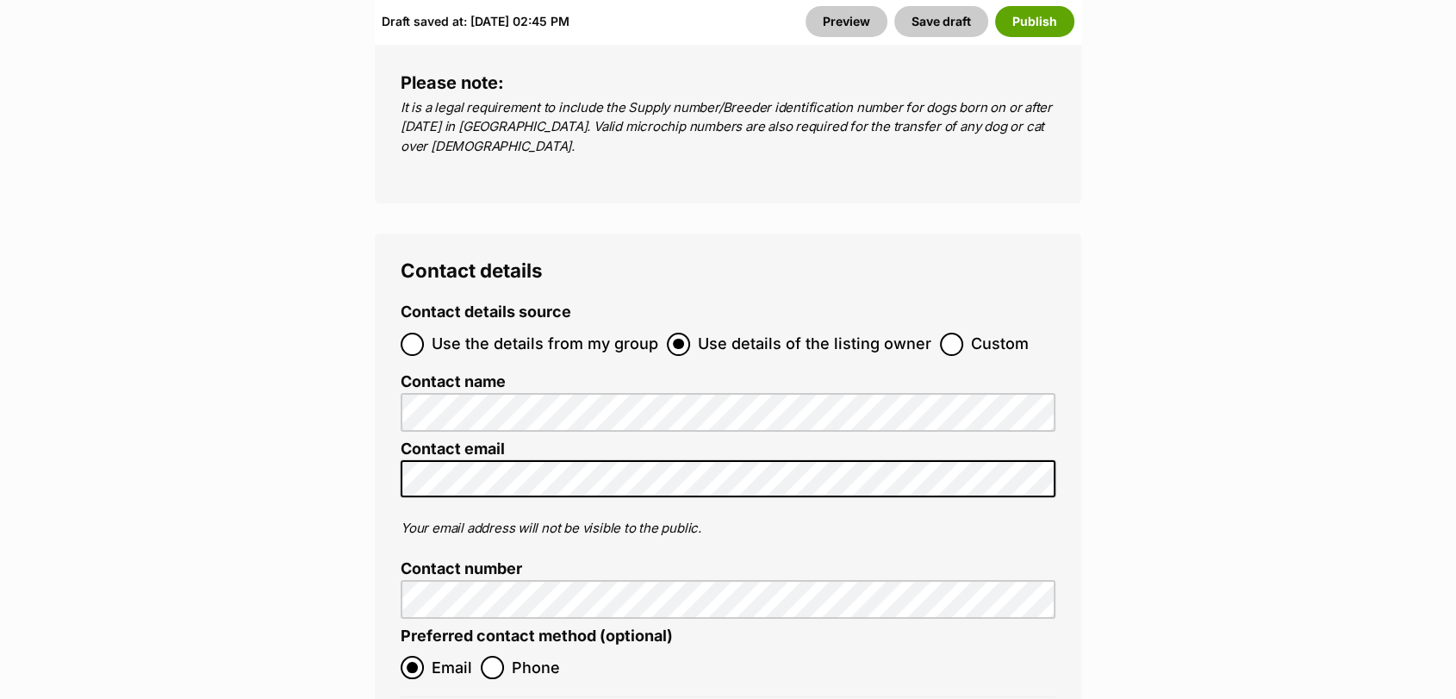
scroll to position [6597, 0]
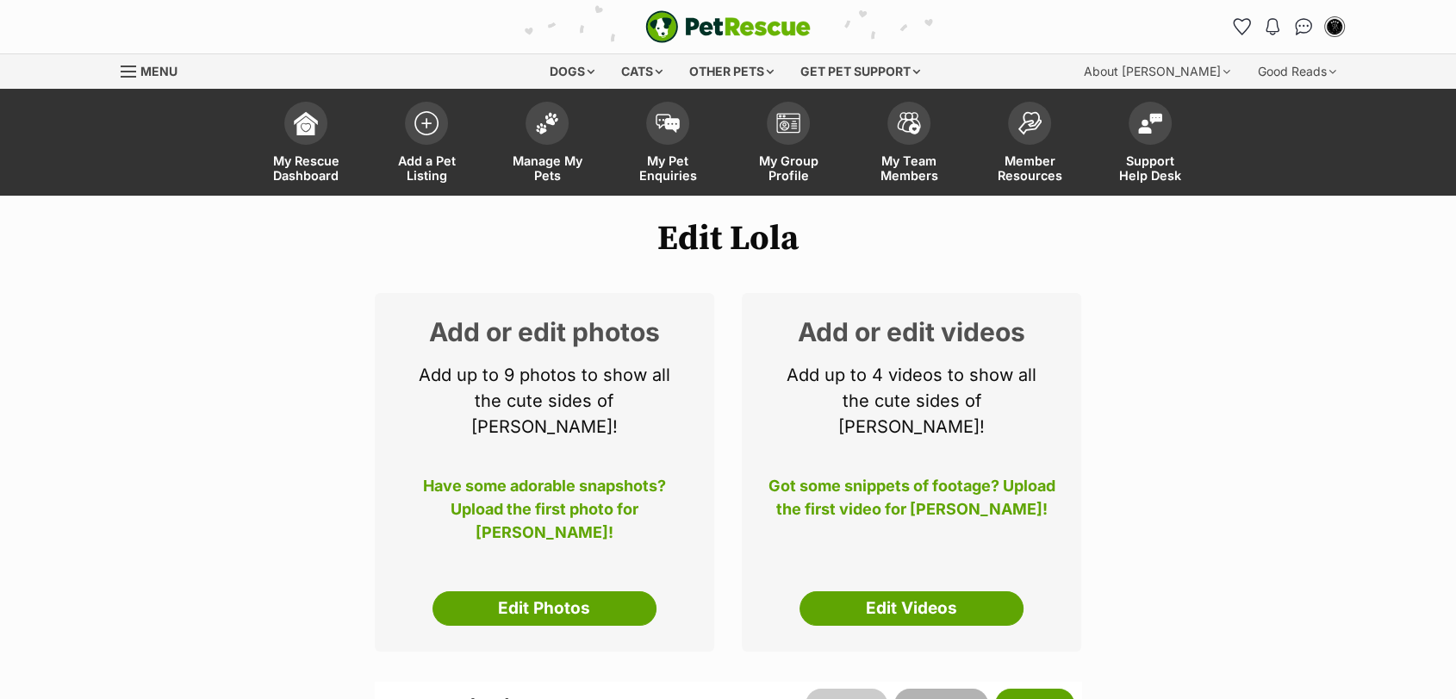
click at [953, 688] on button "Save draft" at bounding box center [941, 703] width 94 height 31
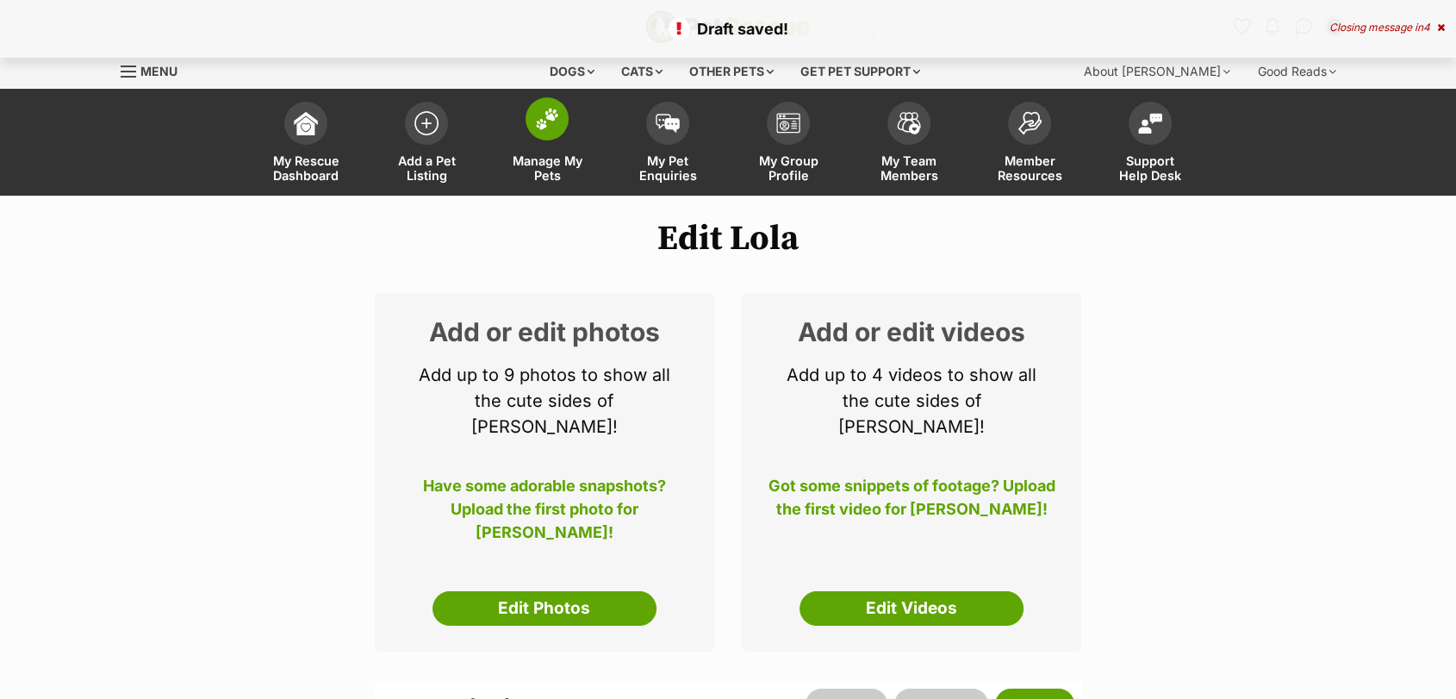
click at [545, 149] on link "Manage My Pets" at bounding box center [547, 144] width 121 height 103
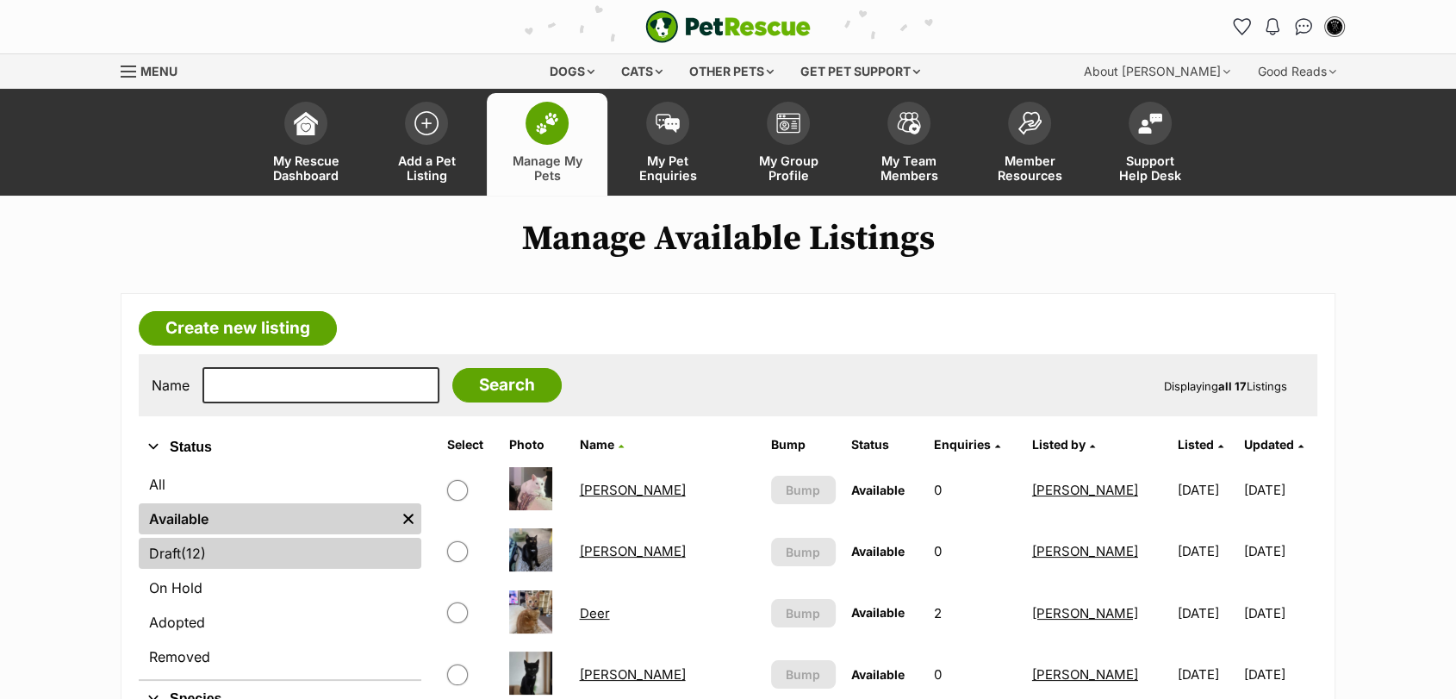
click at [281, 551] on link "Draft (12) Items" at bounding box center [280, 553] width 283 height 31
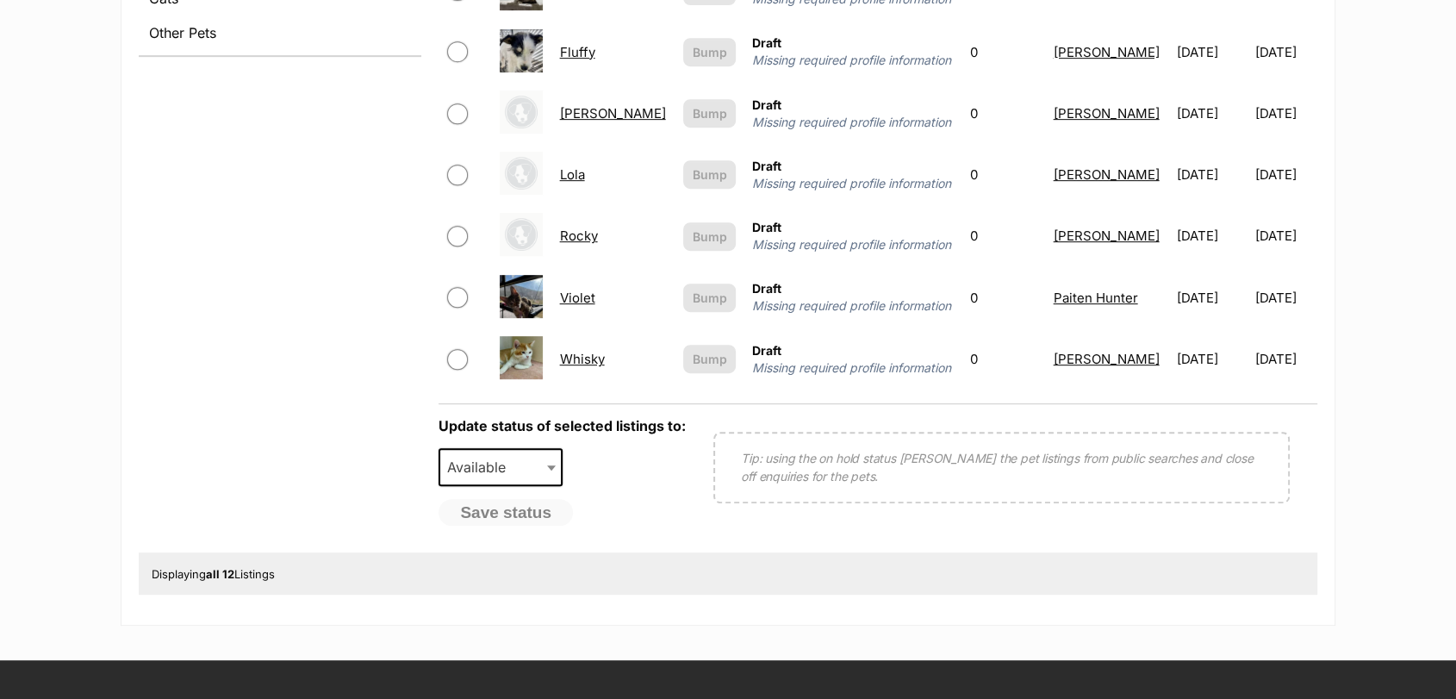
scroll to position [790, 0]
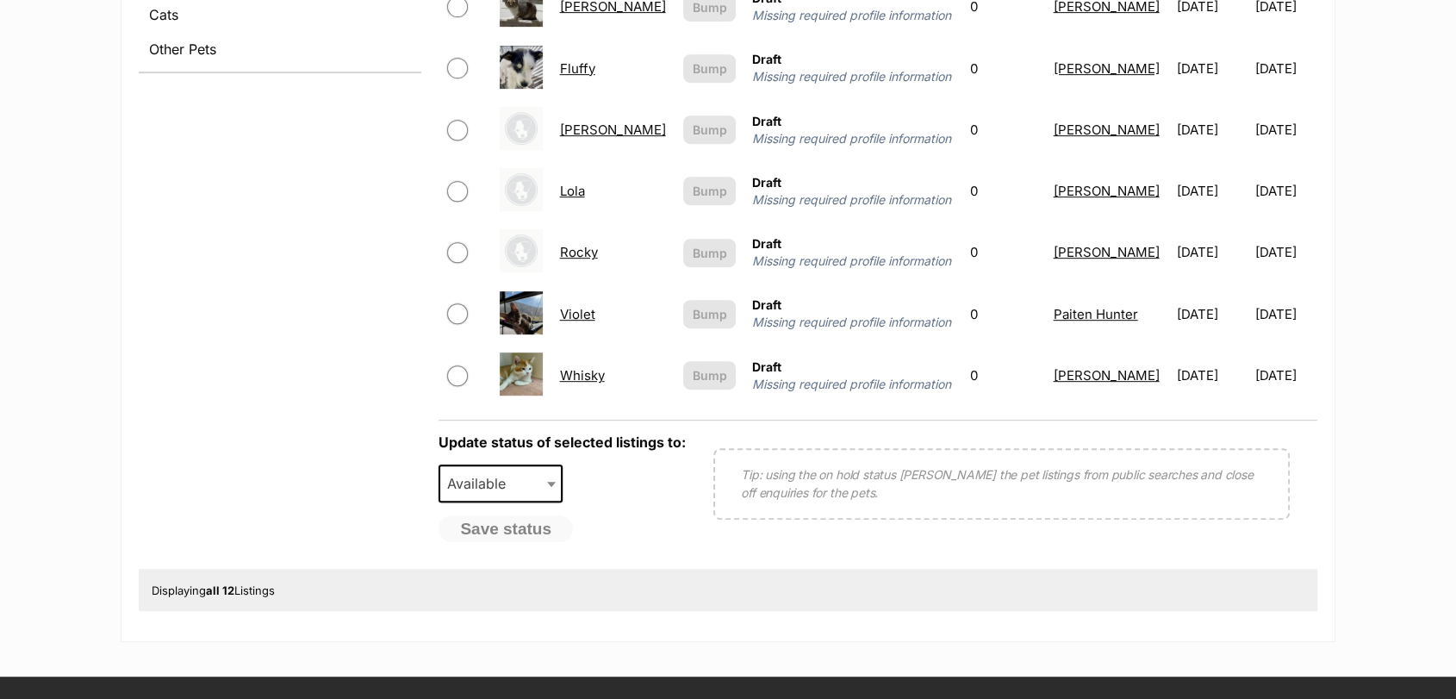
click at [593, 319] on link "Violet" at bounding box center [577, 314] width 35 height 16
click at [598, 256] on link "Rocky" at bounding box center [579, 252] width 38 height 16
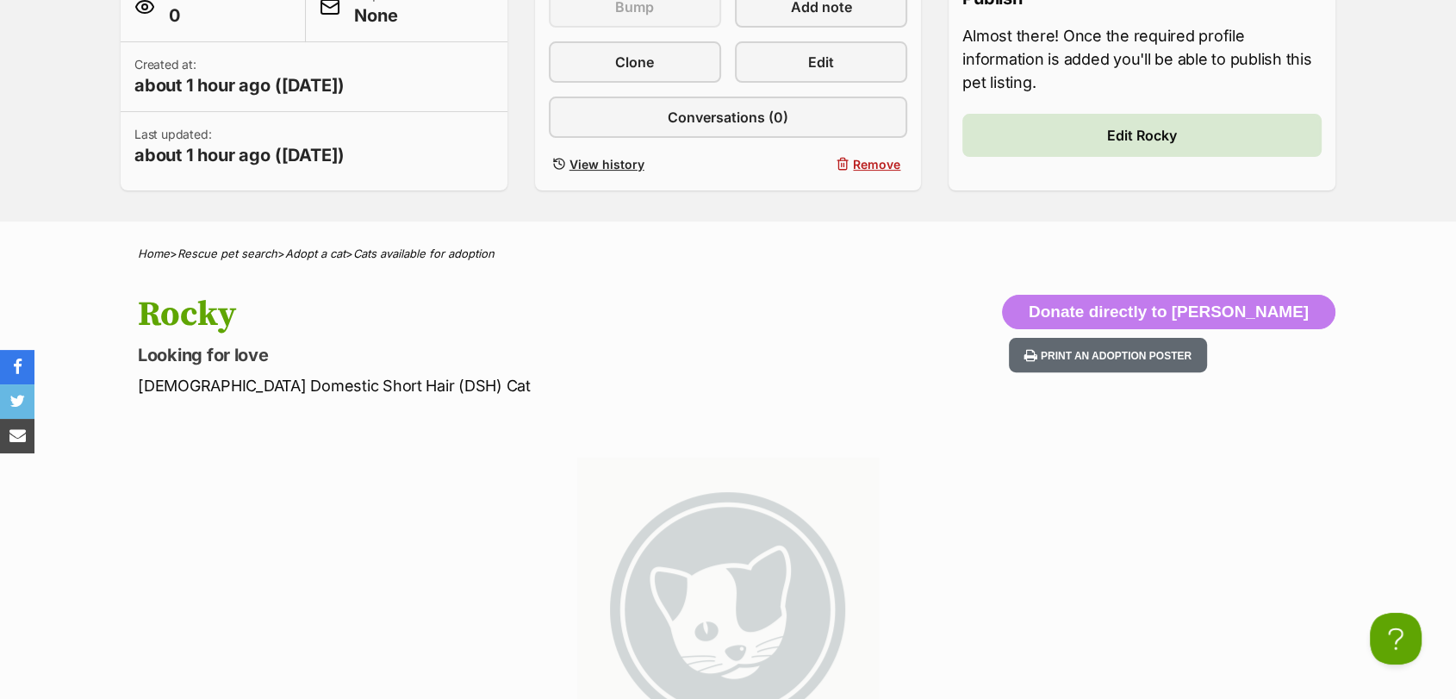
scroll to position [441, 0]
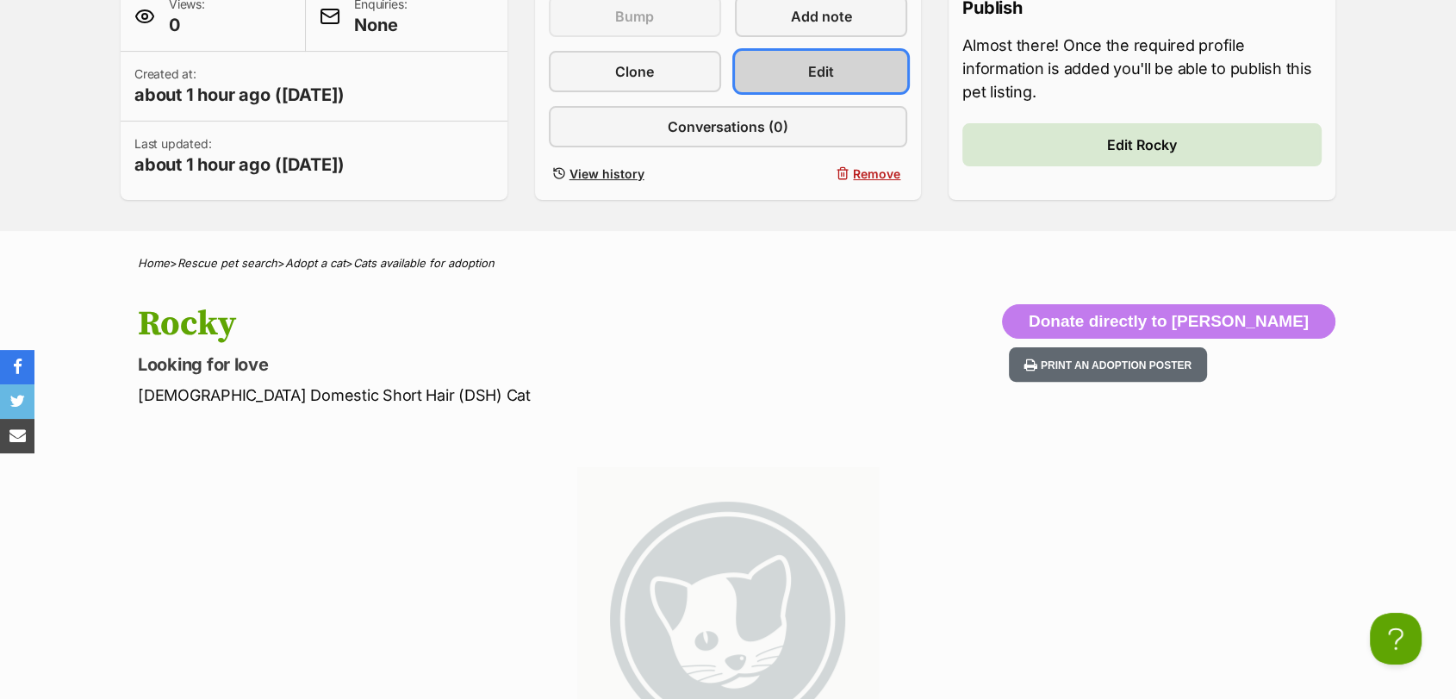
click at [869, 84] on link "Edit" at bounding box center [821, 71] width 172 height 41
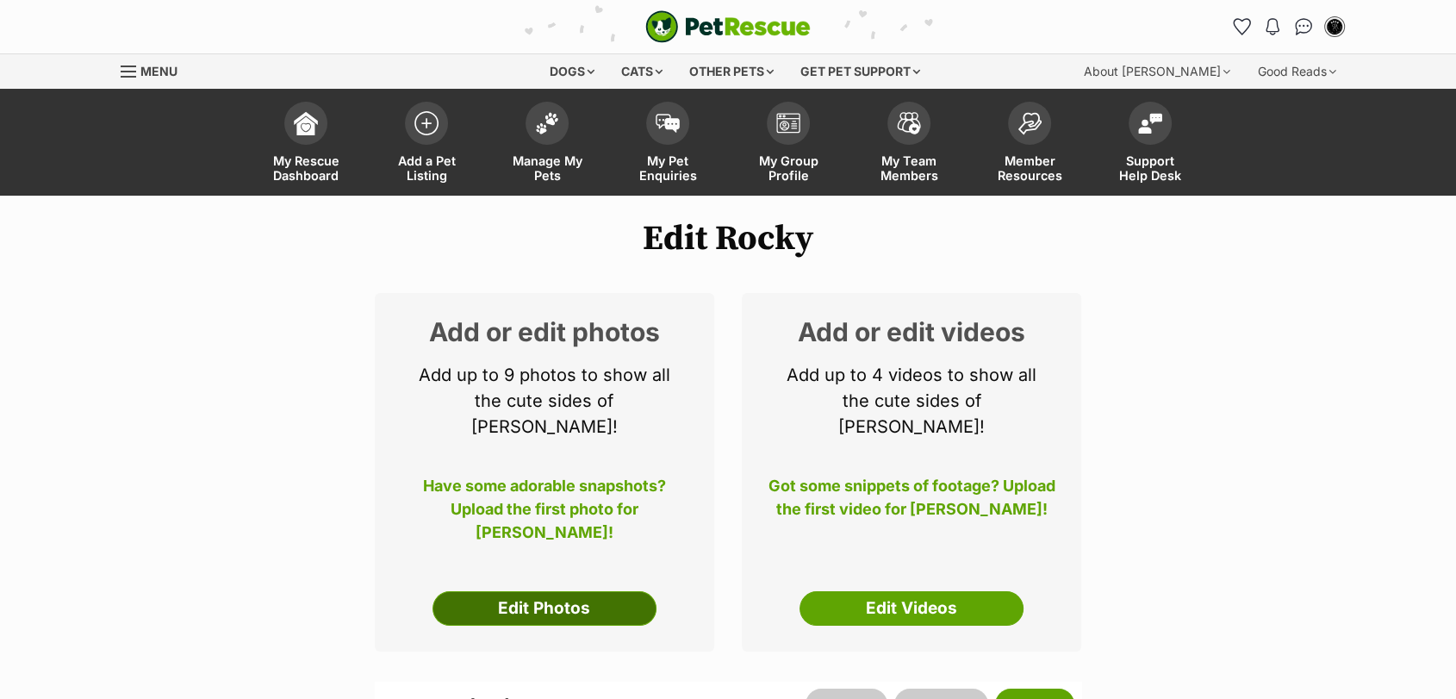
click at [551, 591] on link "Edit Photos" at bounding box center [545, 608] width 224 height 34
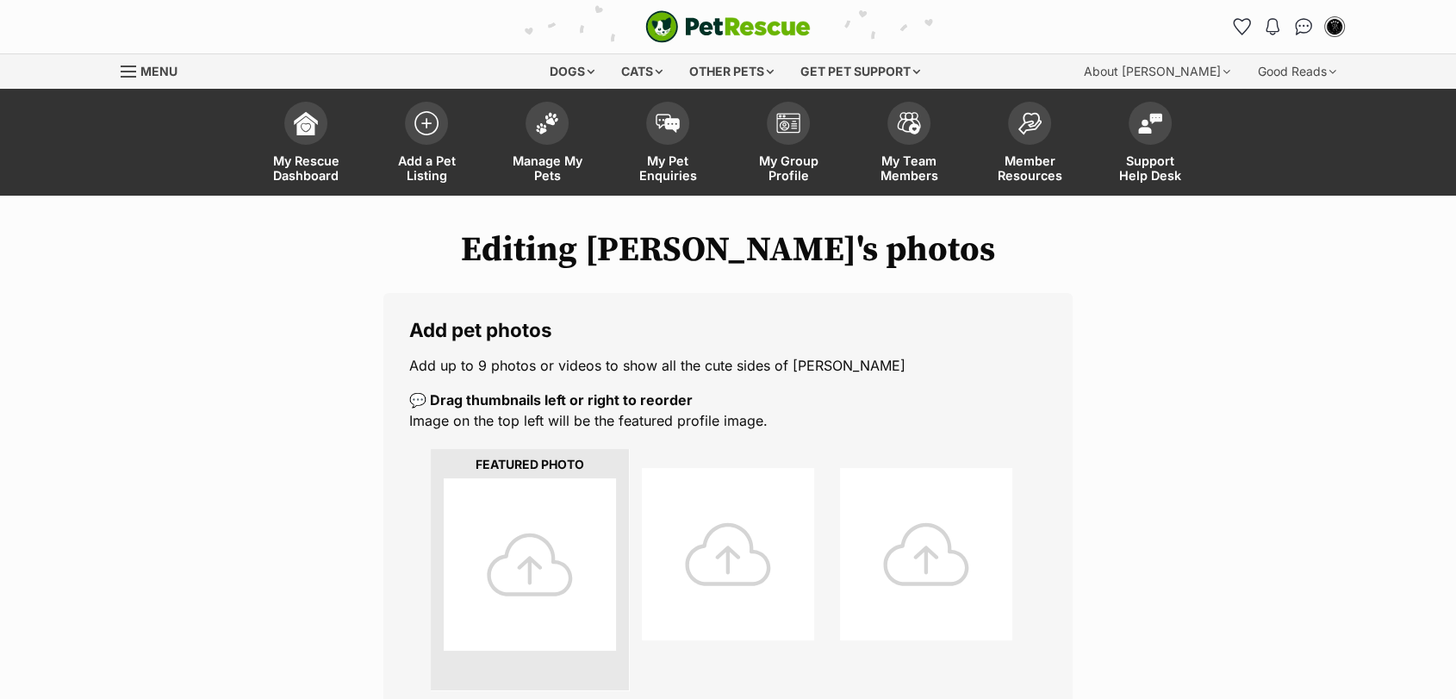
click at [526, 546] on div at bounding box center [530, 564] width 172 height 172
click at [538, 576] on div at bounding box center [530, 564] width 172 height 172
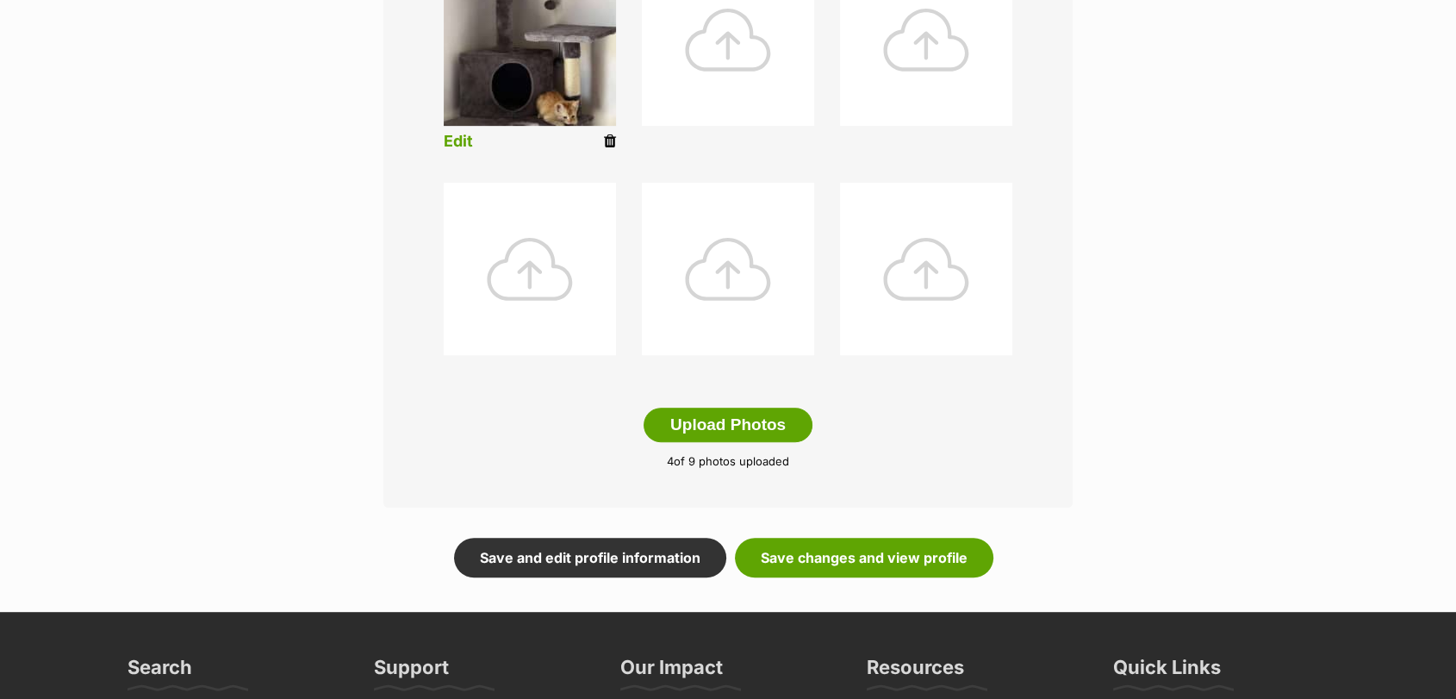
scroll to position [788, 0]
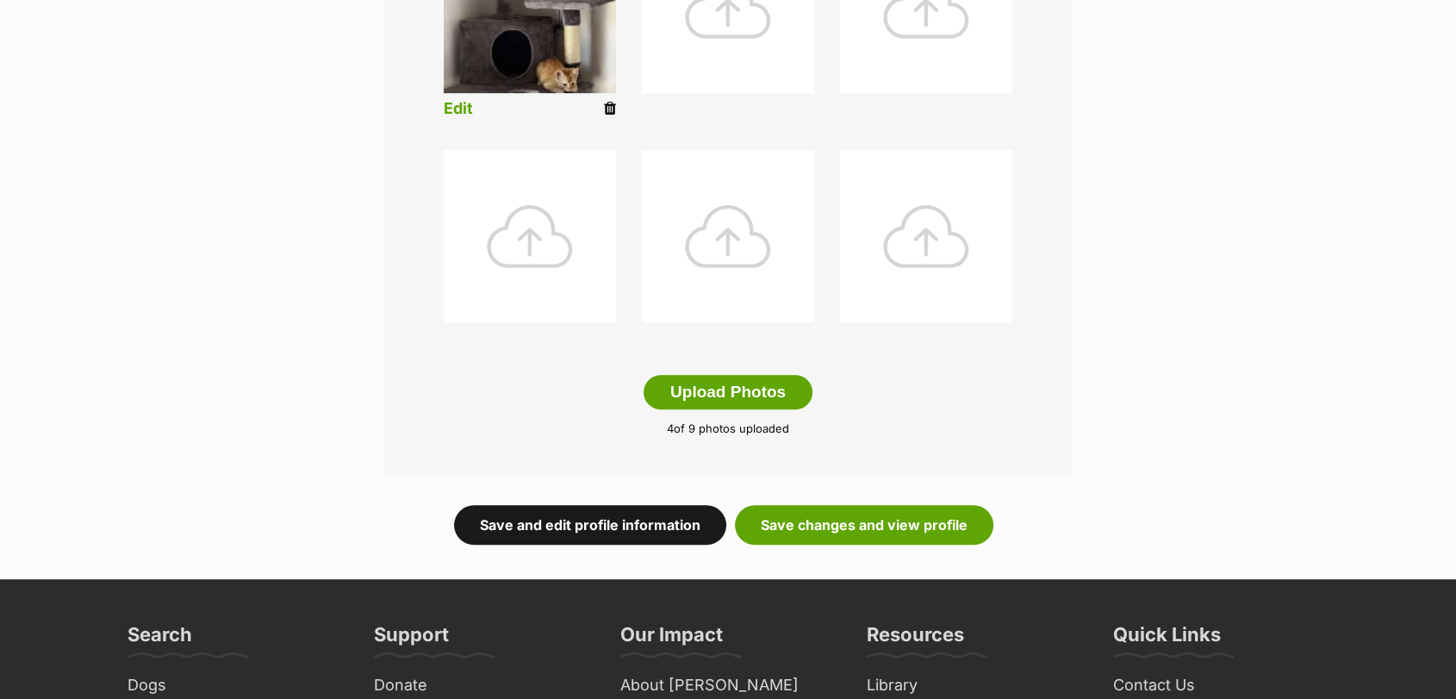
click at [663, 515] on link "Save and edit profile information" at bounding box center [590, 525] width 272 height 40
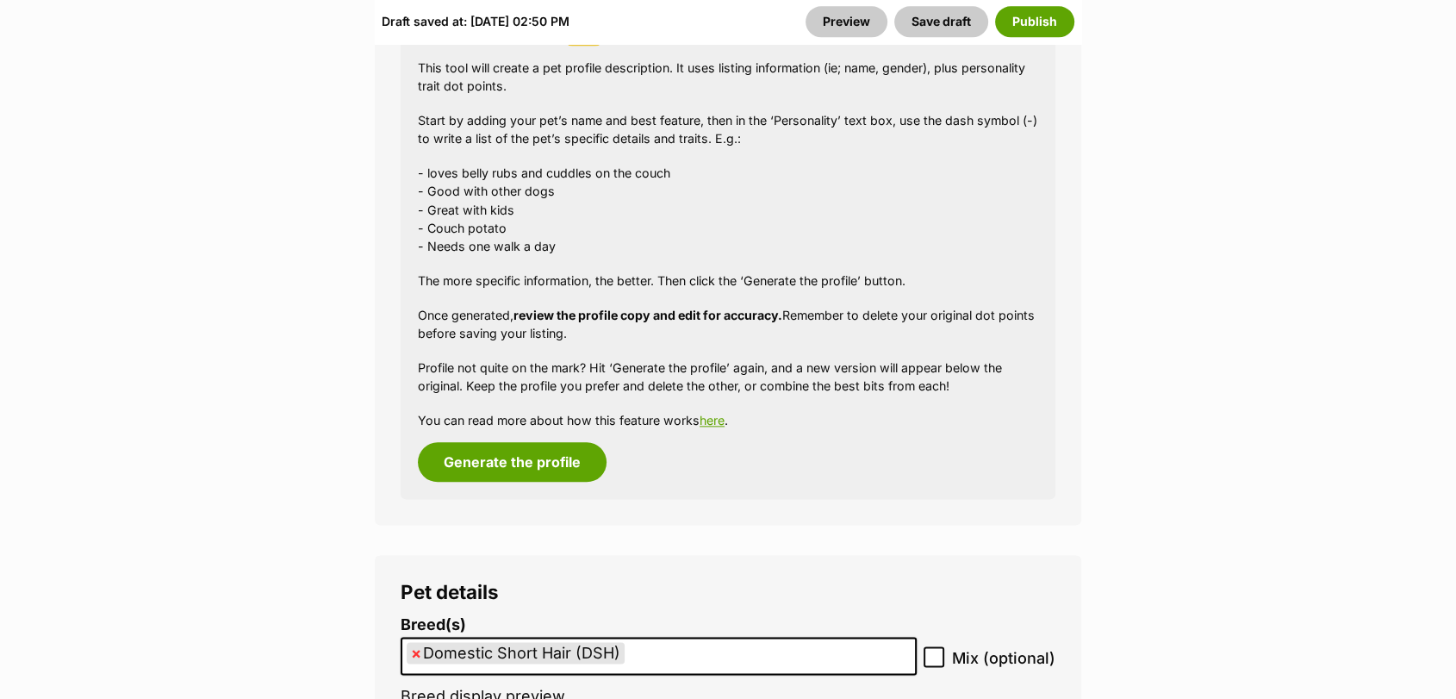
scroll to position [1981, 0]
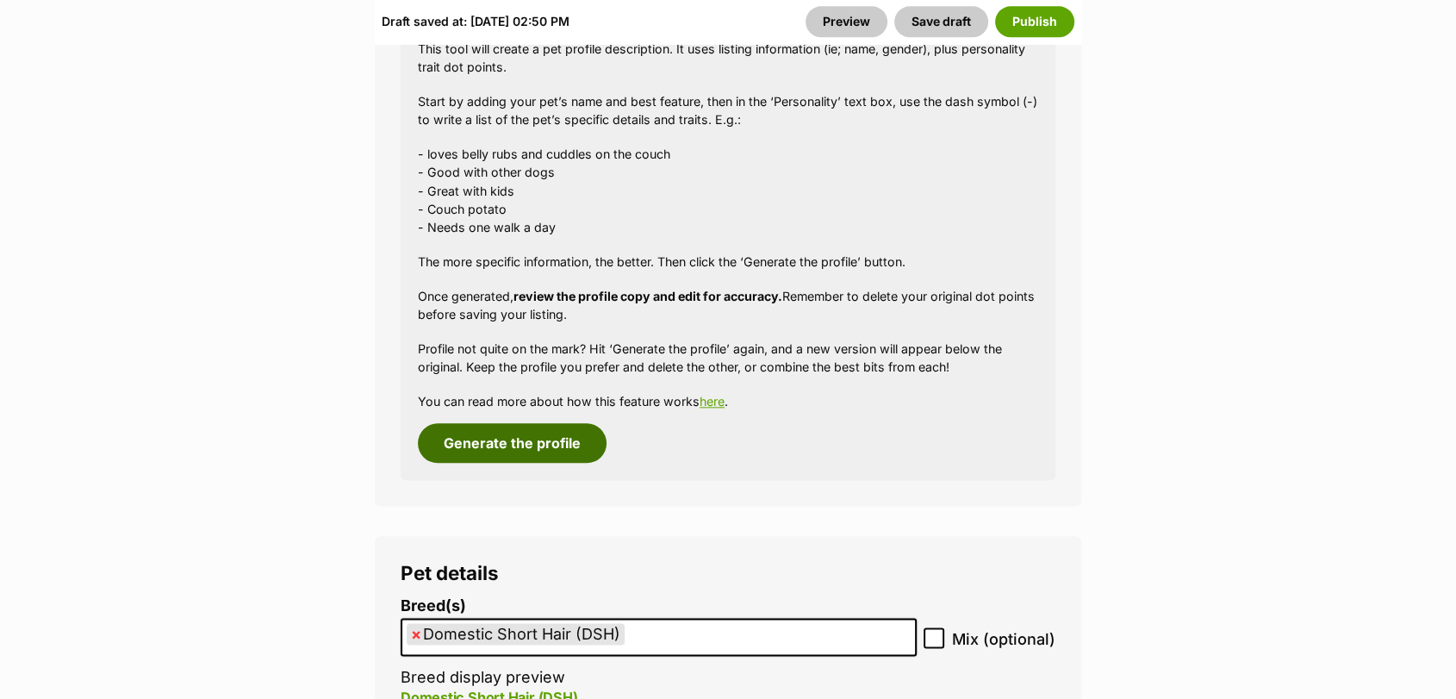
click at [542, 423] on button "Generate the profile" at bounding box center [512, 443] width 189 height 40
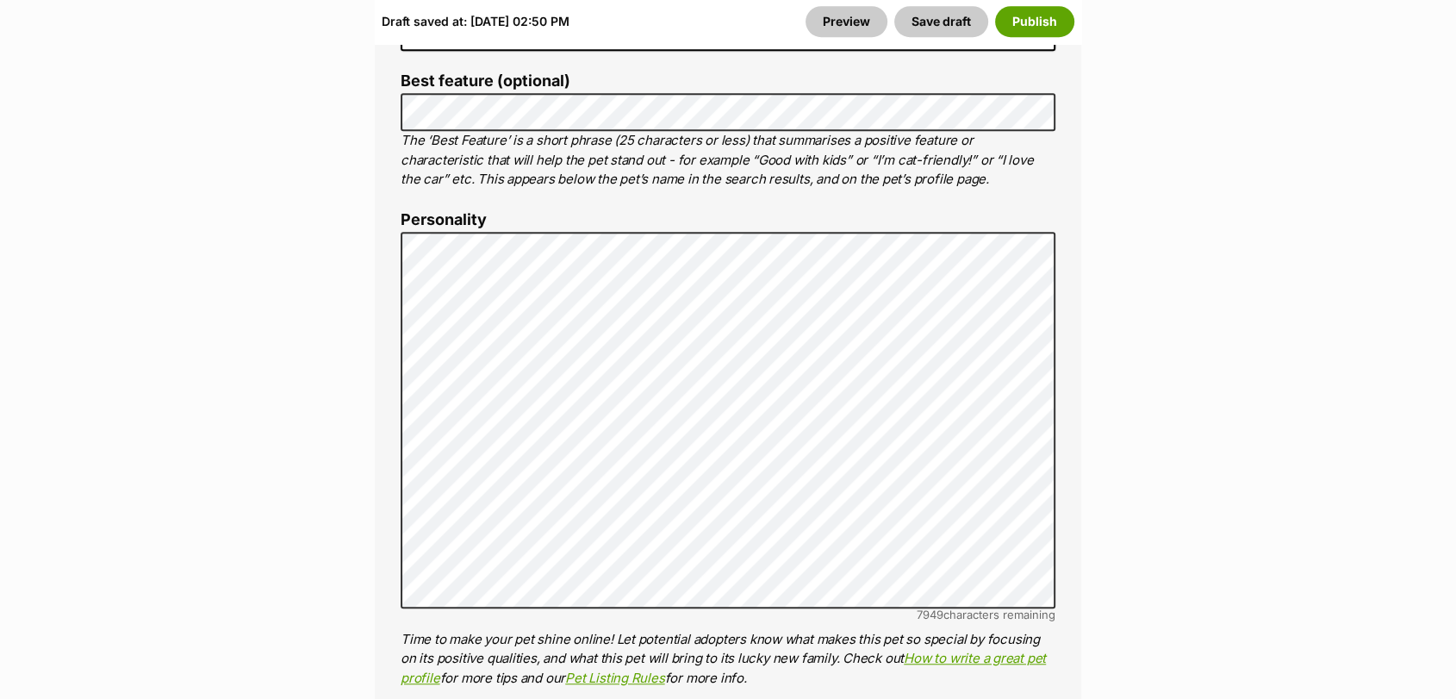
scroll to position [1258, 0]
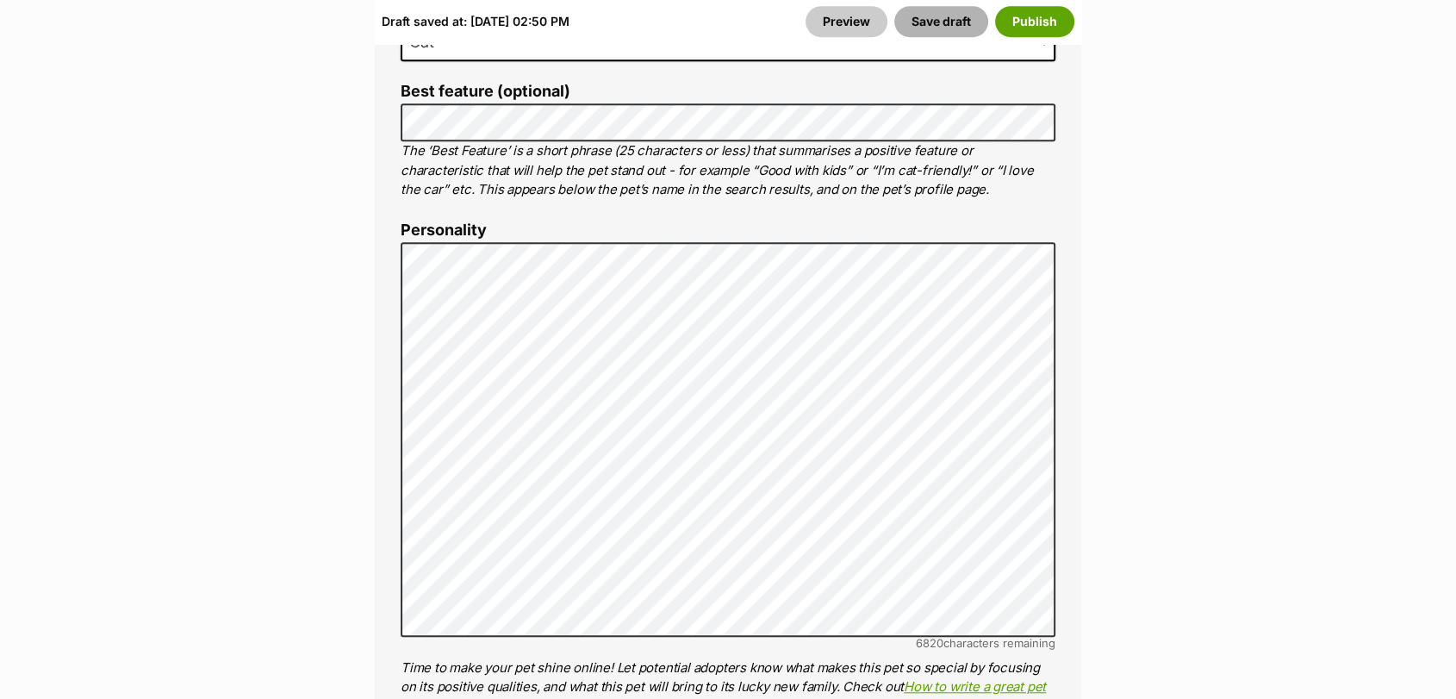
click at [943, 16] on button "Save draft" at bounding box center [941, 21] width 94 height 31
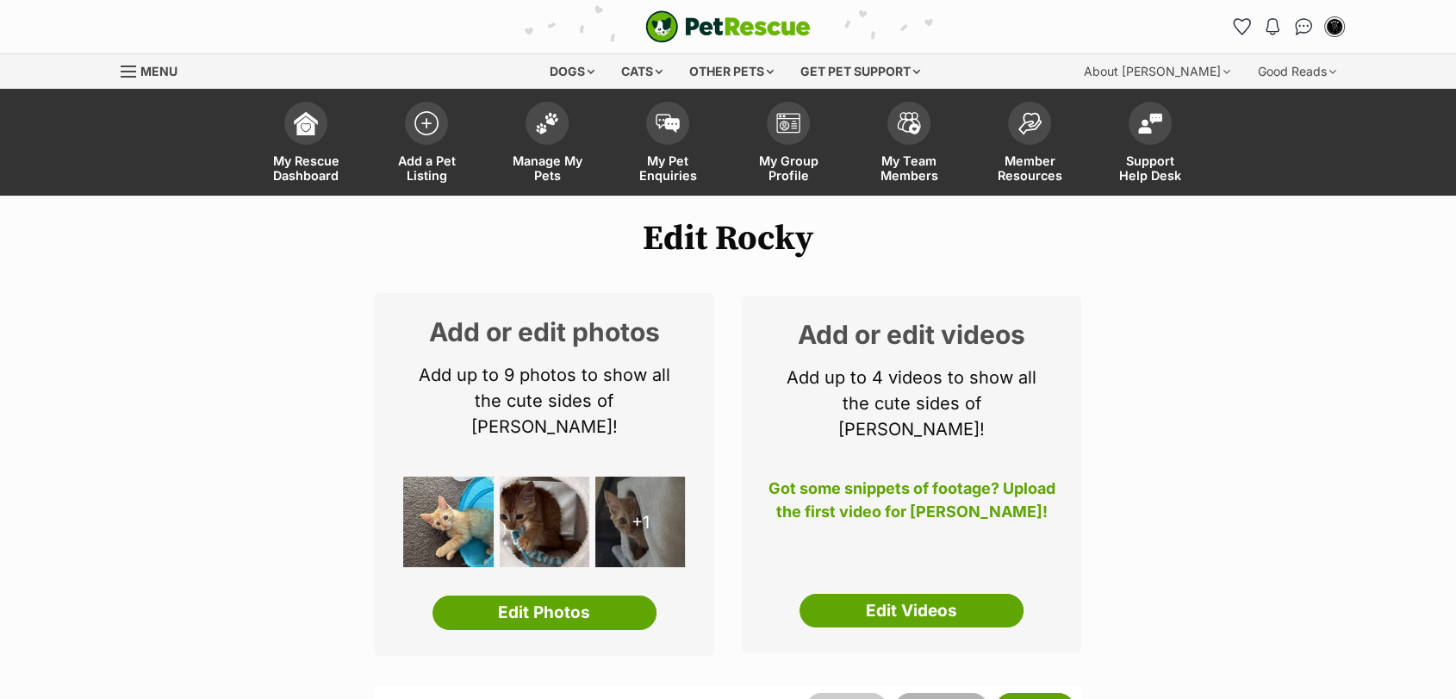
click at [942, 693] on button "Save draft" at bounding box center [941, 708] width 94 height 31
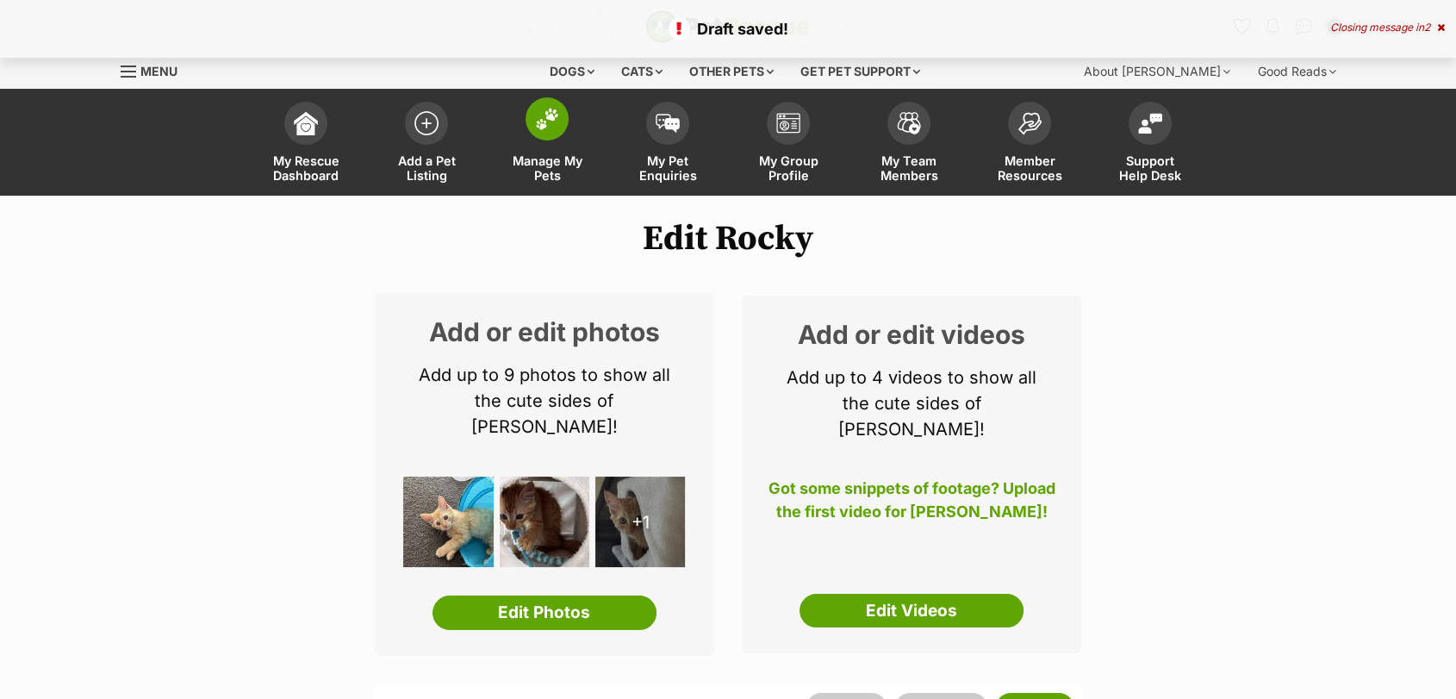
click at [545, 136] on span at bounding box center [547, 118] width 43 height 43
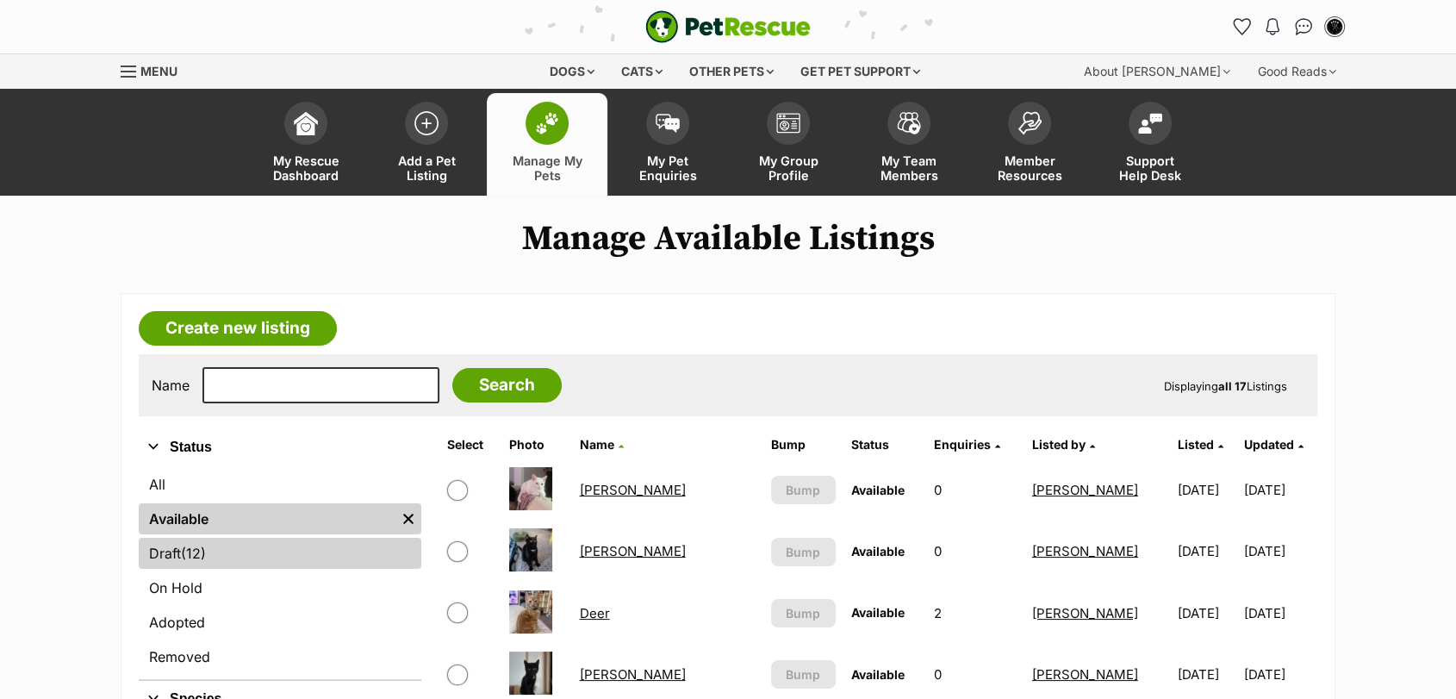
click at [334, 553] on link "Draft (12) Items" at bounding box center [280, 553] width 283 height 31
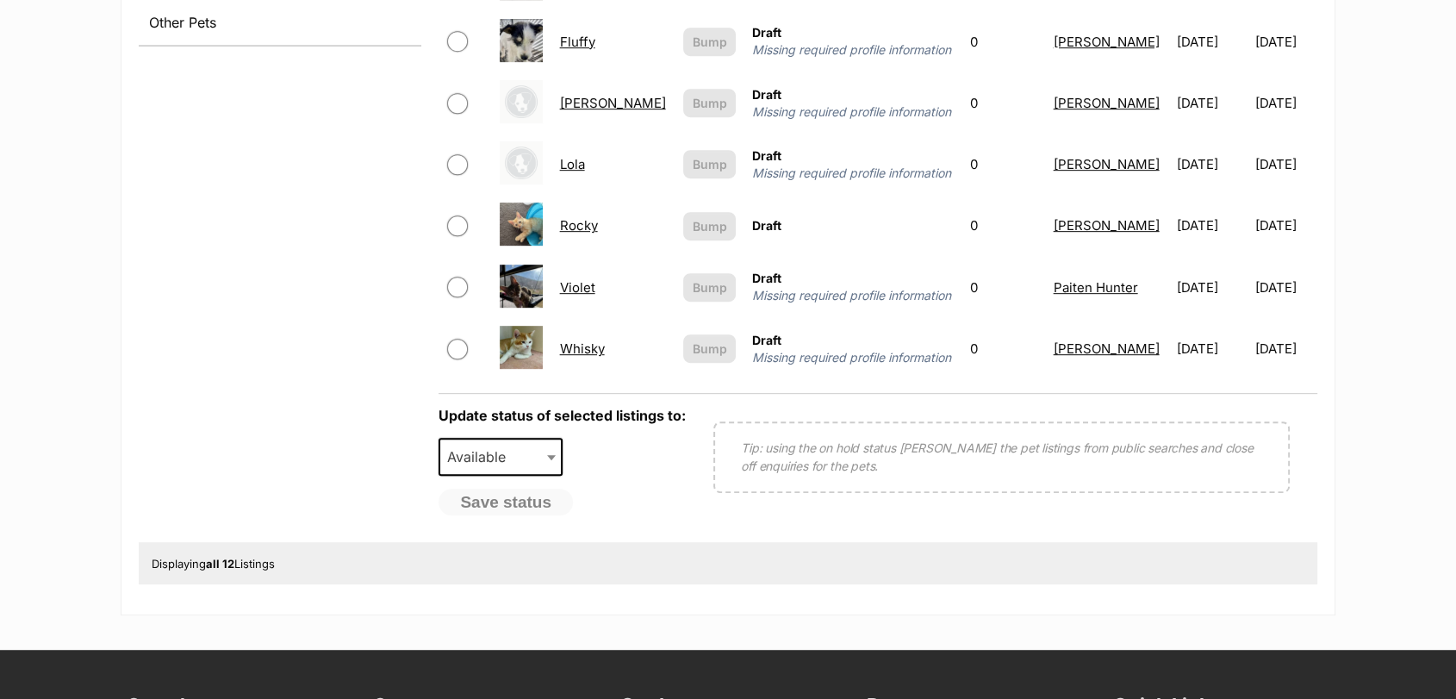
scroll to position [804, 0]
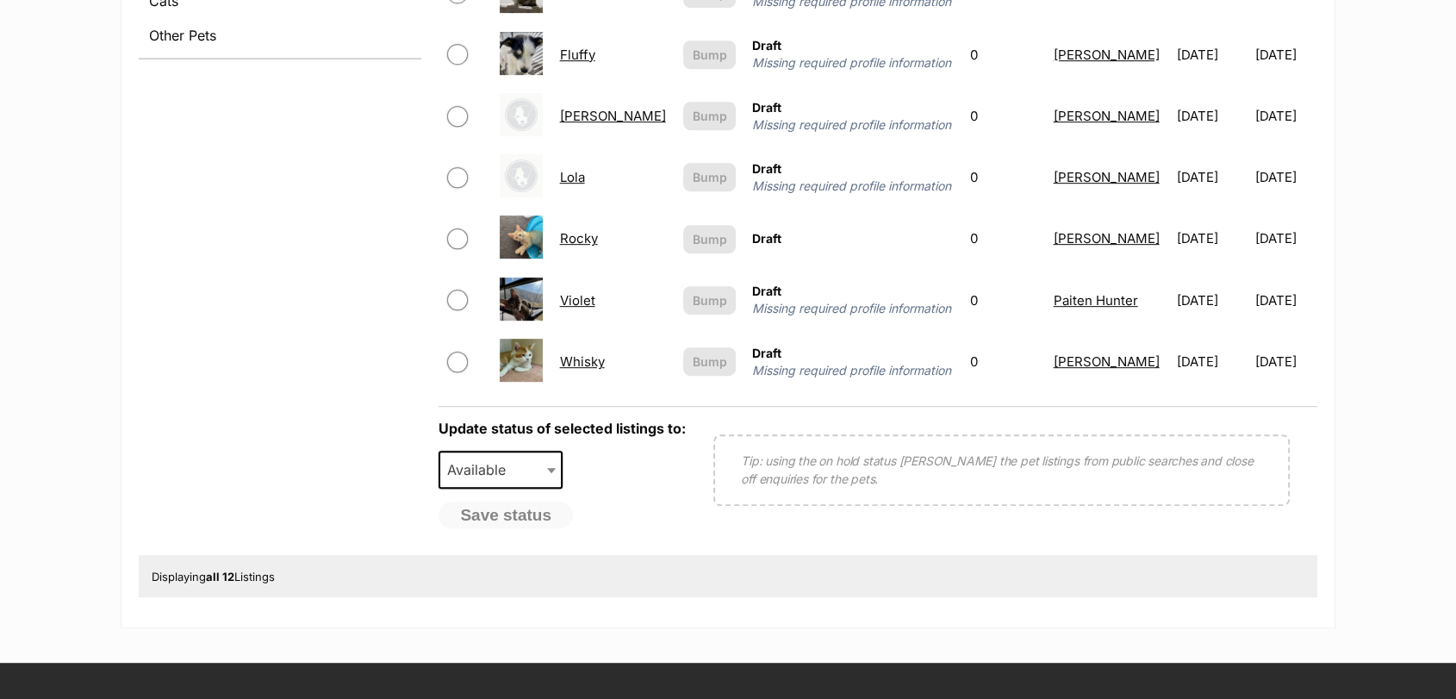
click at [595, 301] on link "Violet" at bounding box center [577, 300] width 35 height 16
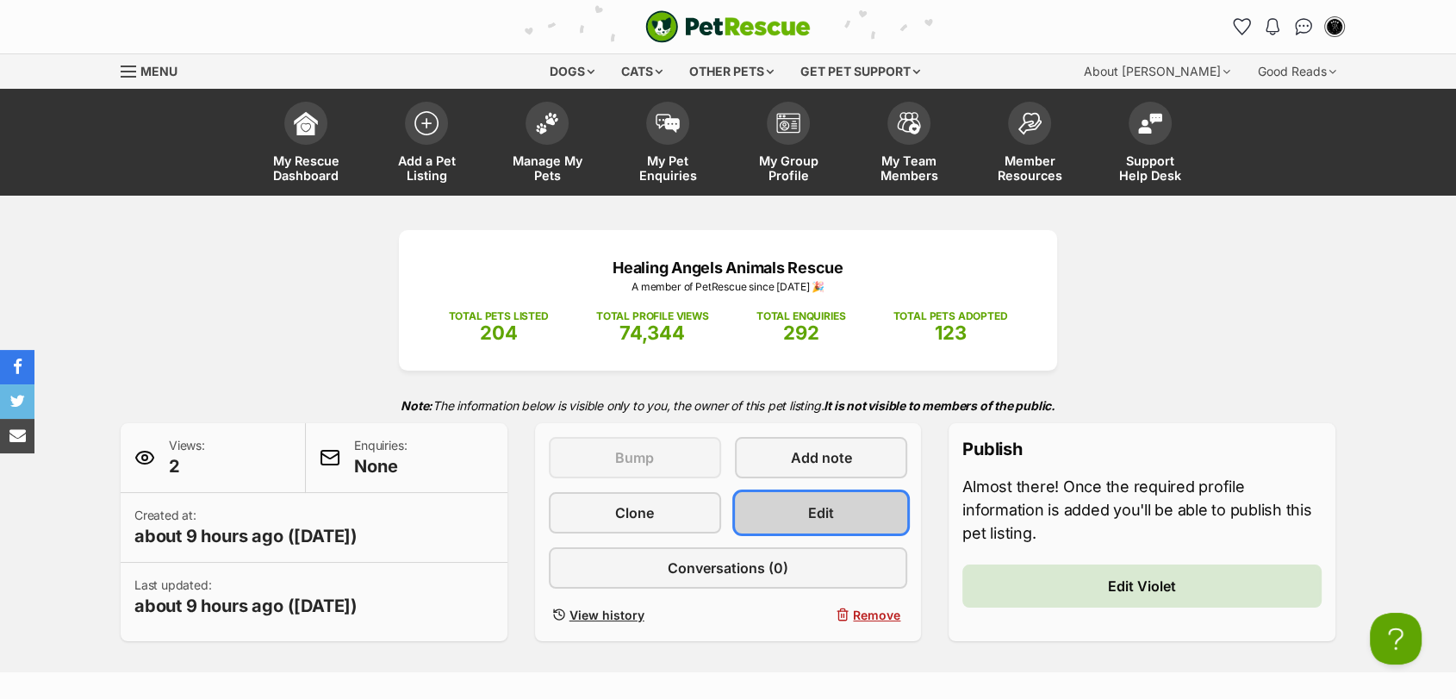
click at [831, 504] on span "Edit" at bounding box center [821, 512] width 26 height 21
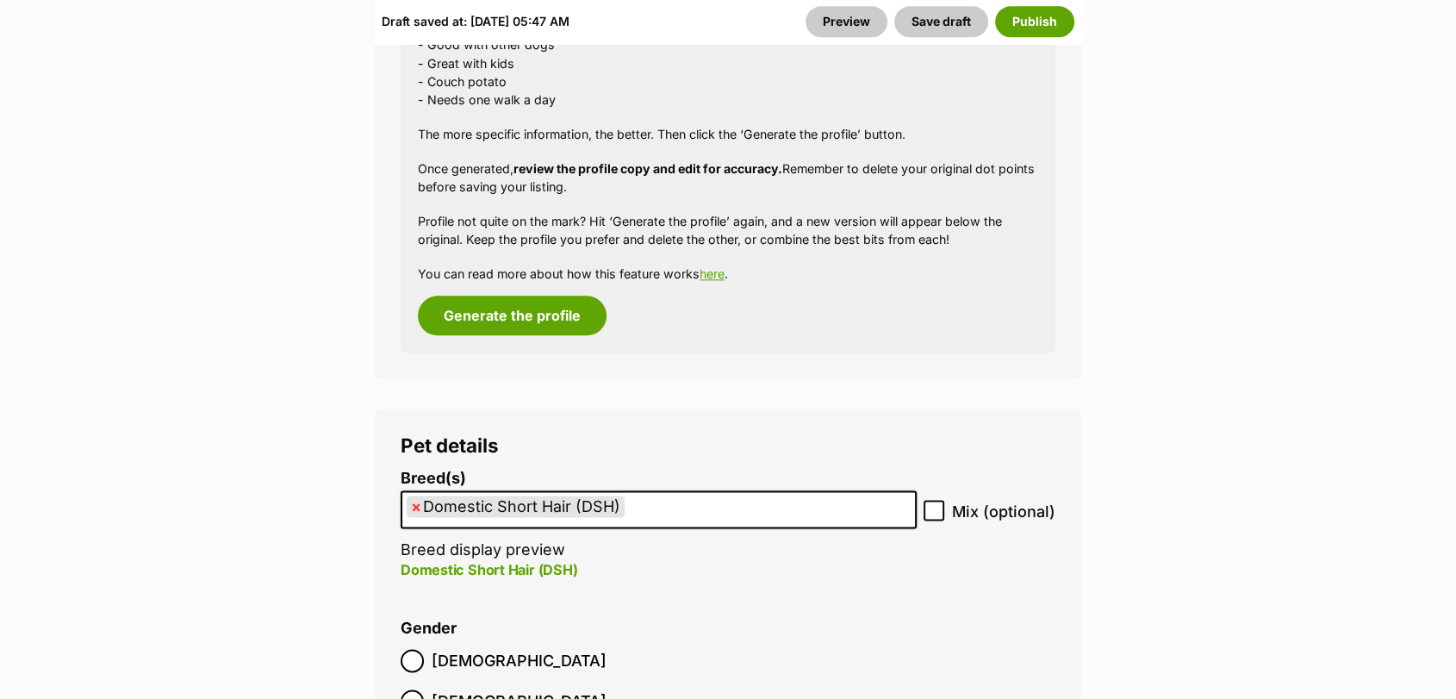
scroll to position [1991, 0]
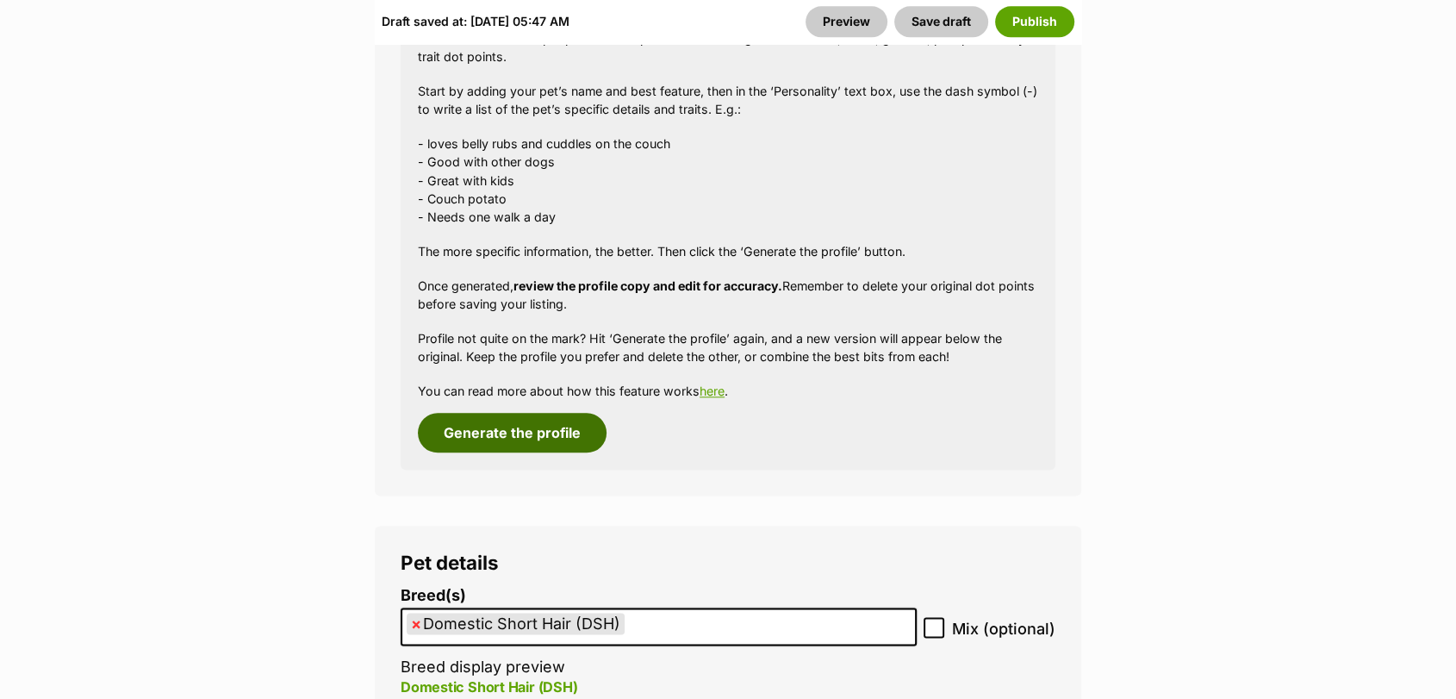
click at [536, 413] on button "Generate the profile" at bounding box center [512, 433] width 189 height 40
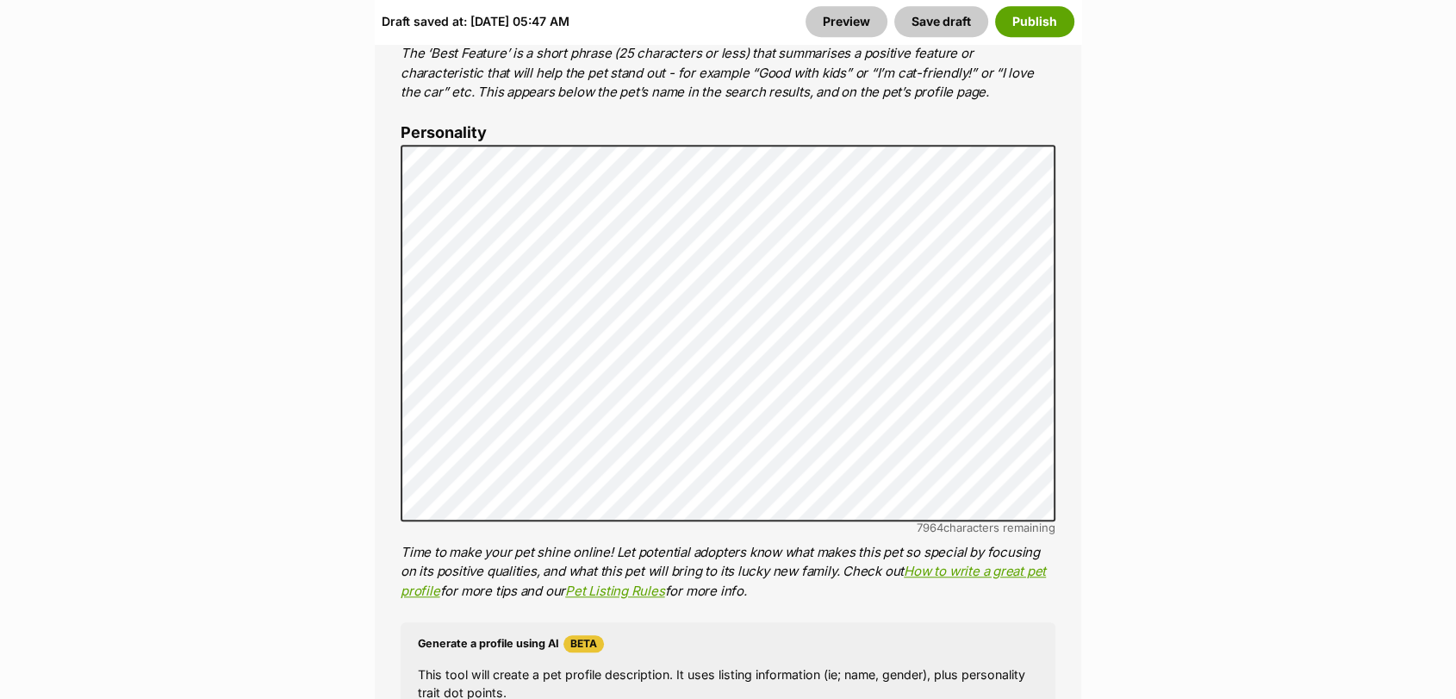
scroll to position [1315, 0]
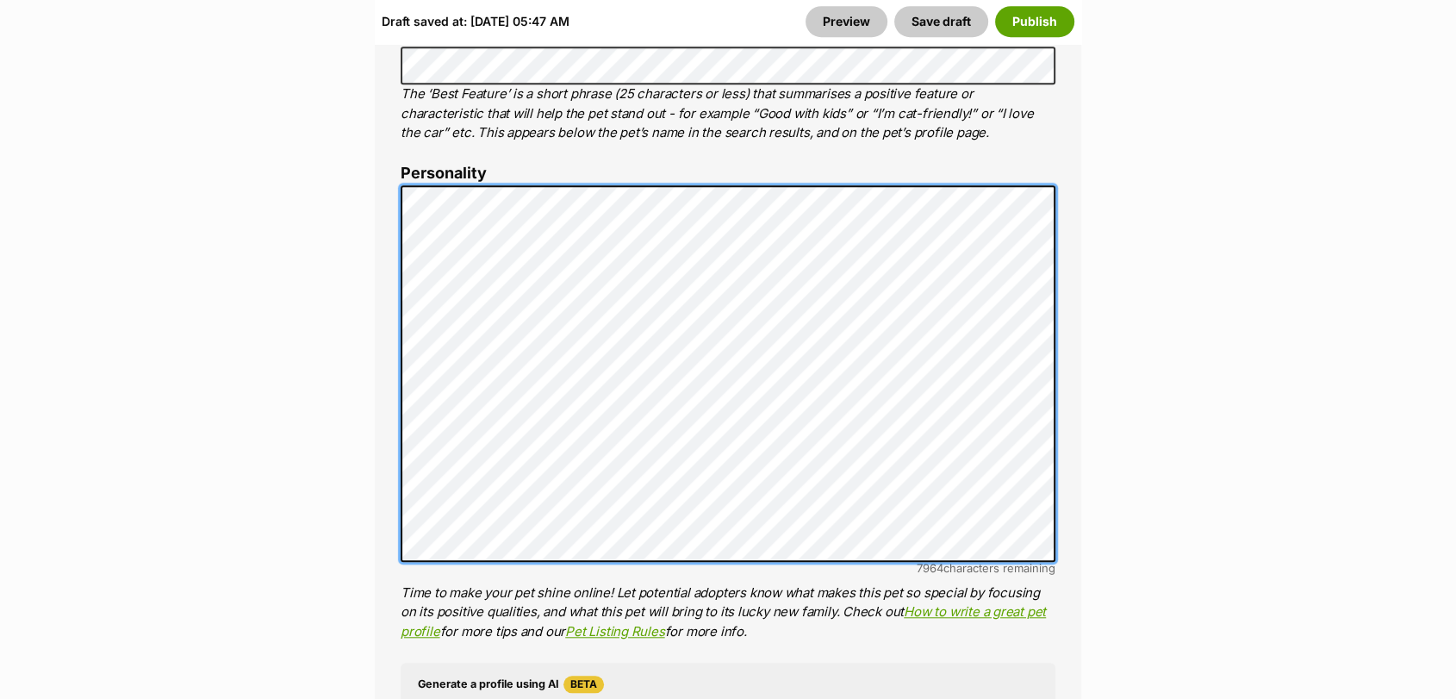
click at [400, 159] on div "About This Pet Name Henlo there, it looks like you might be using the pet name …" at bounding box center [728, 450] width 707 height 1441
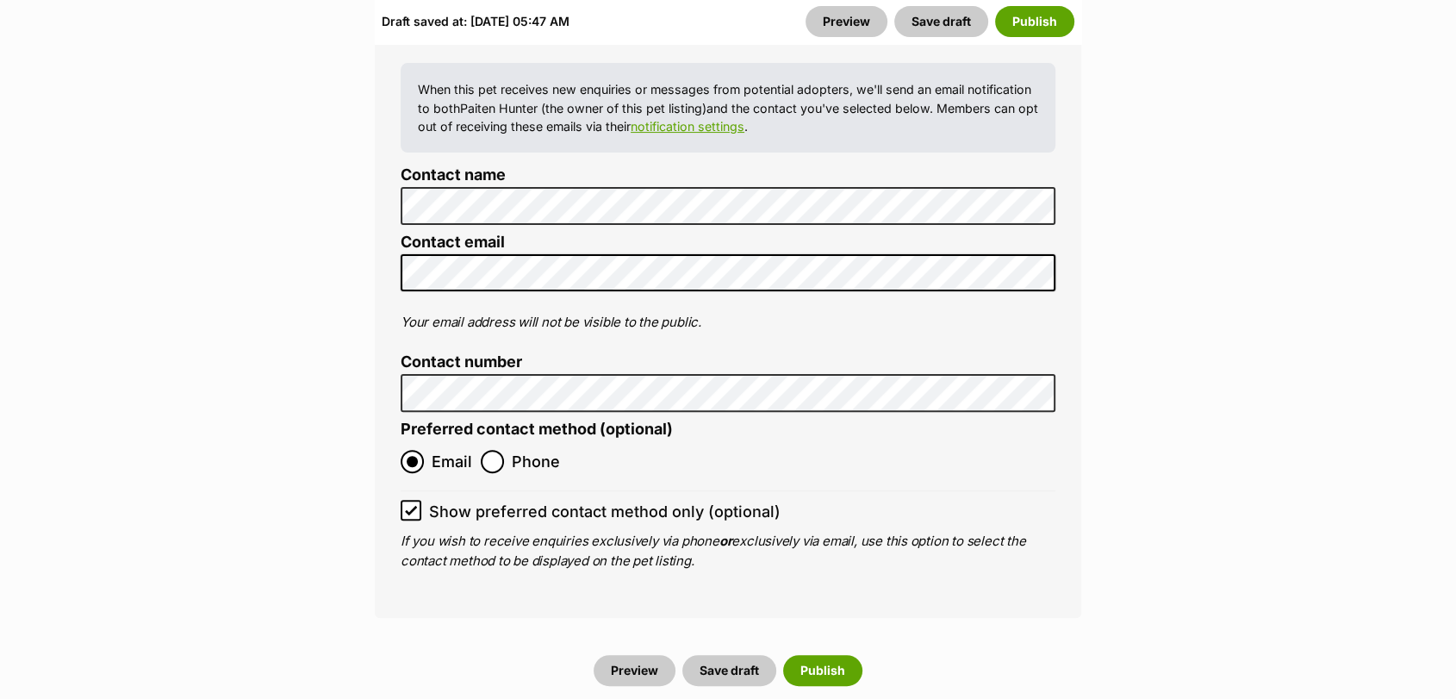
scroll to position [7135, 0]
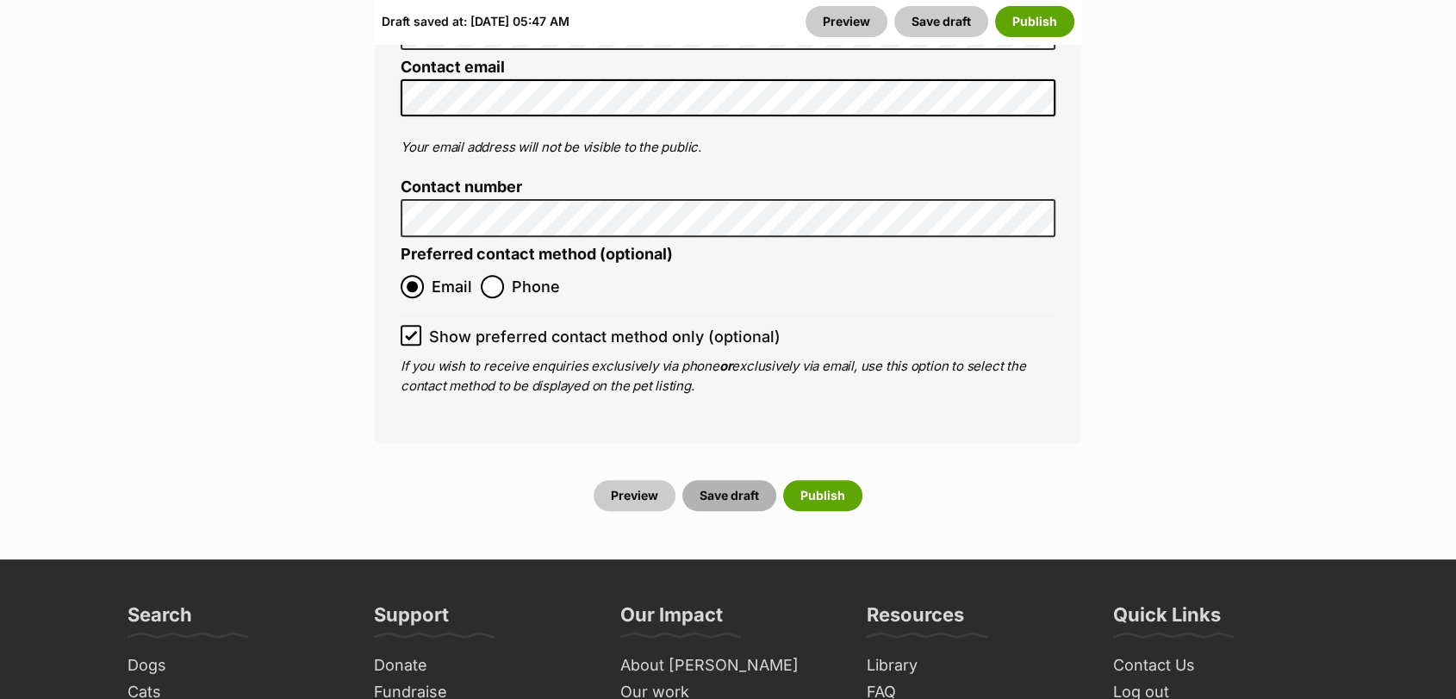
click at [721, 480] on button "Save draft" at bounding box center [729, 495] width 94 height 31
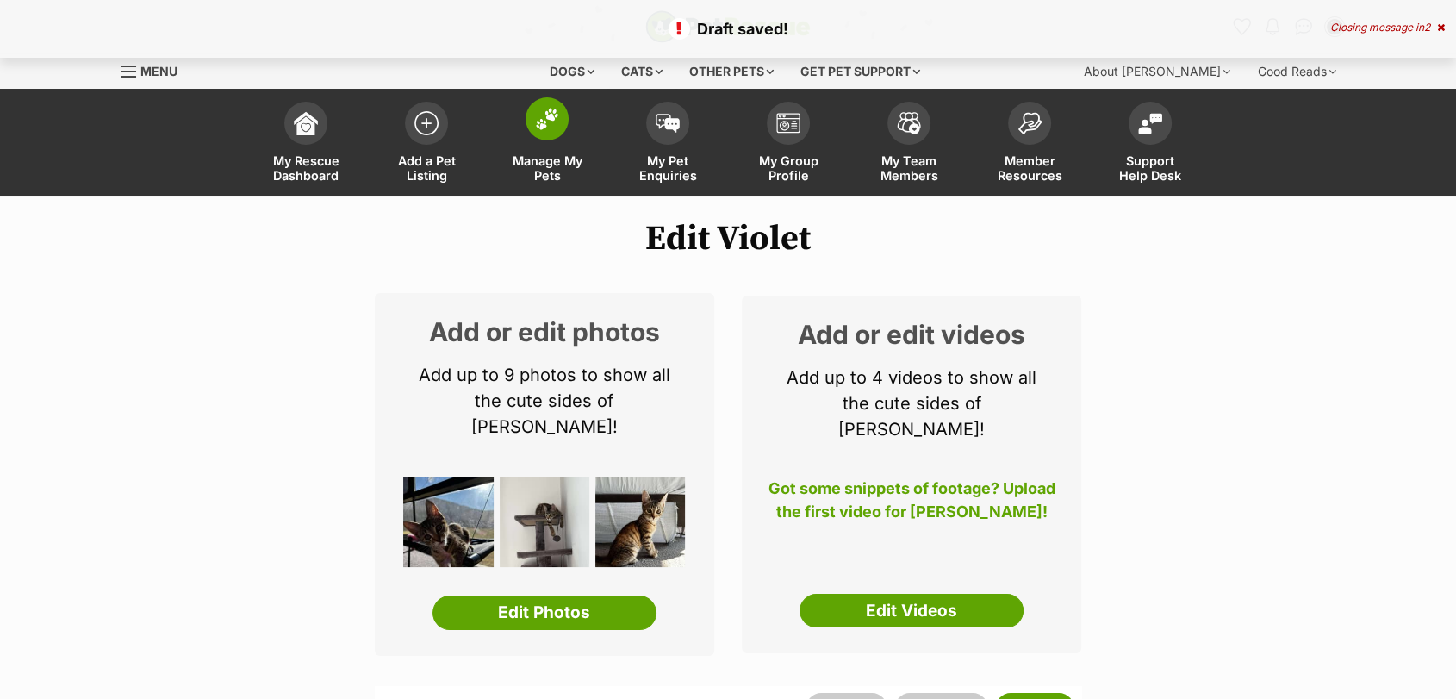
click at [554, 146] on link "Manage My Pets" at bounding box center [547, 144] width 121 height 103
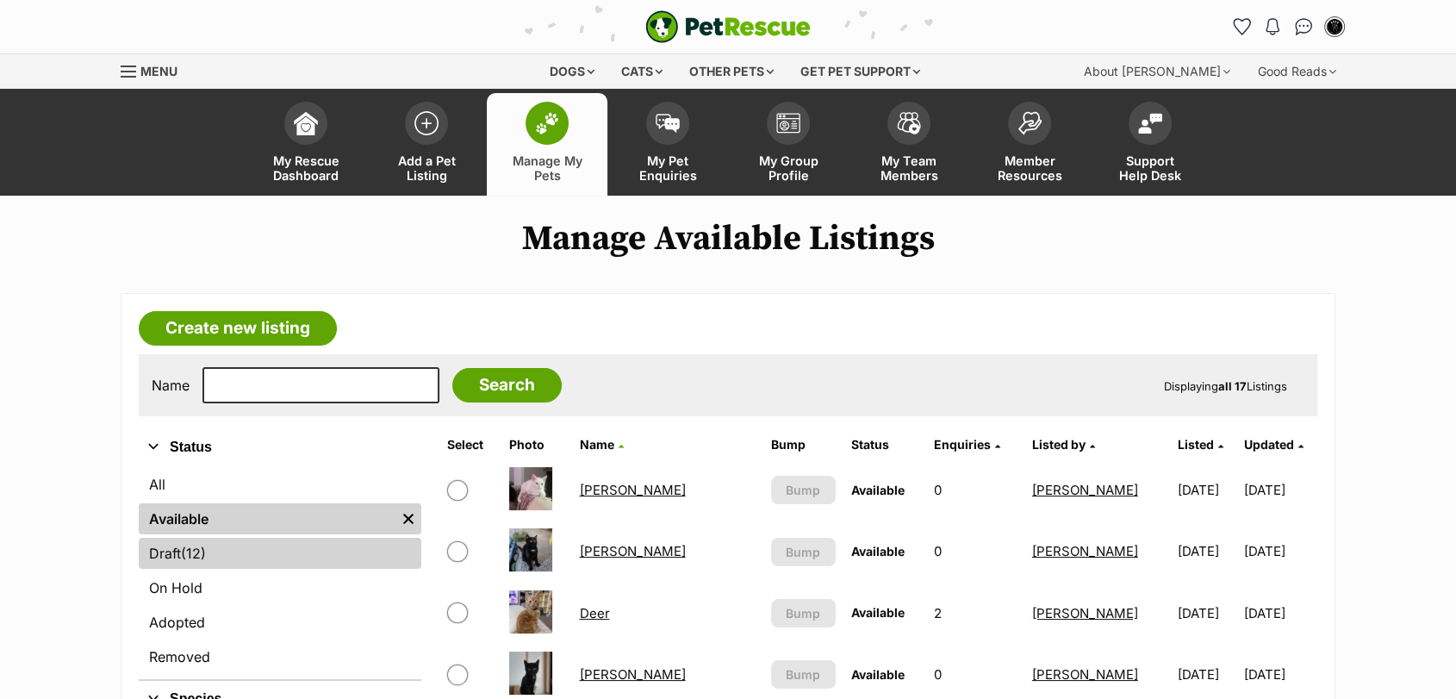
click at [266, 561] on link "Draft (12) Items" at bounding box center [280, 553] width 283 height 31
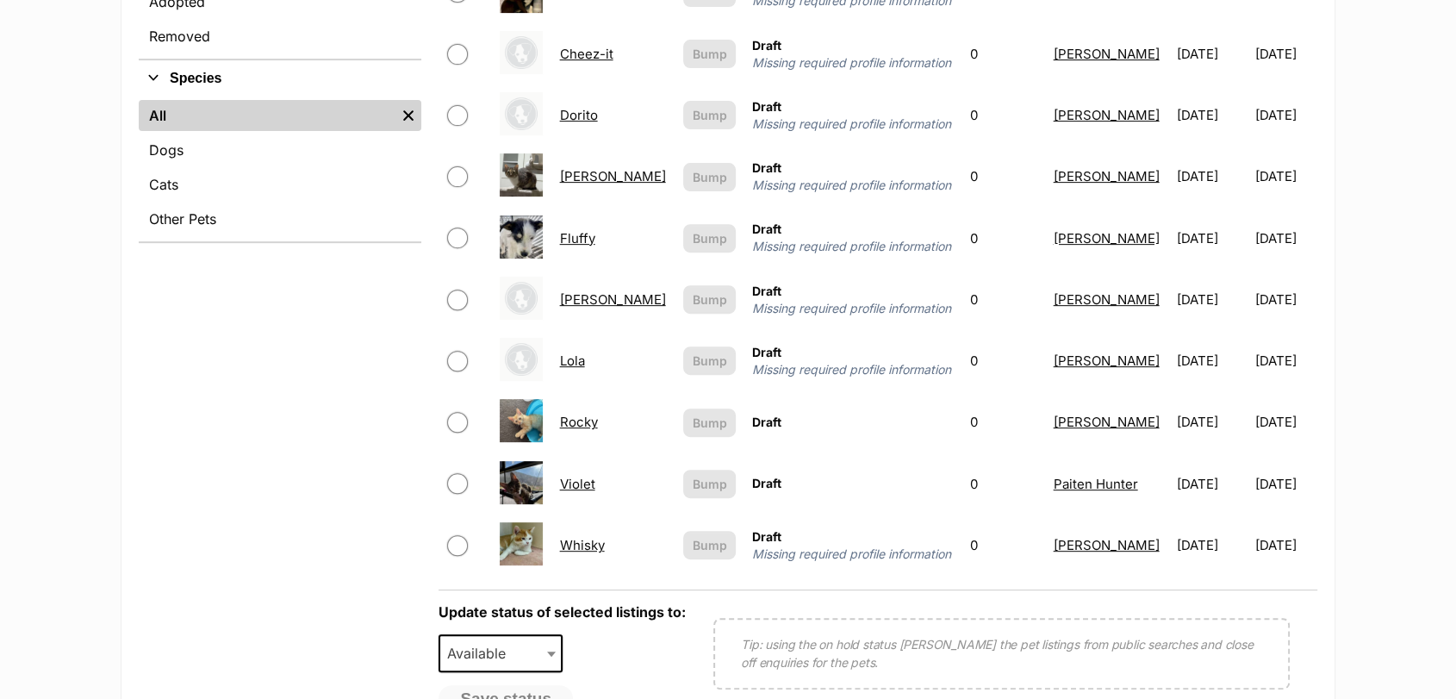
scroll to position [596, 0]
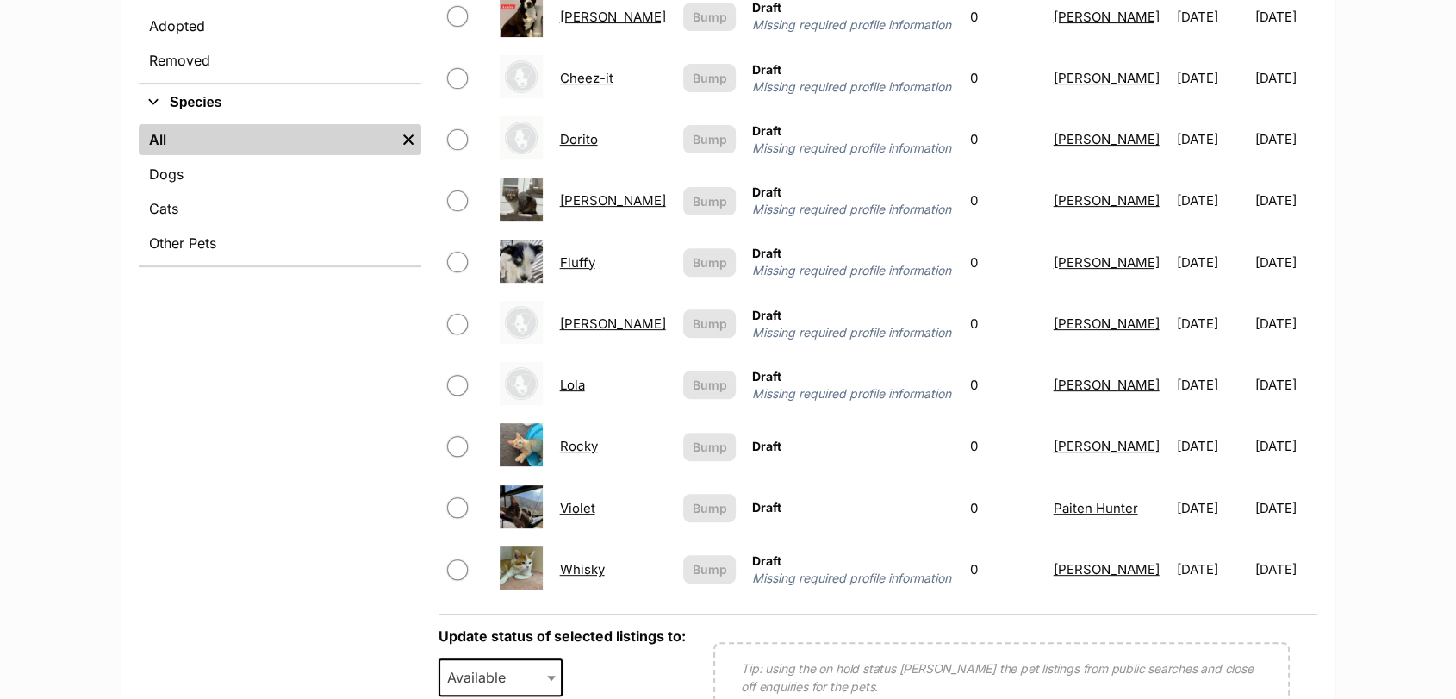
click at [576, 332] on link "Hazel" at bounding box center [613, 323] width 106 height 16
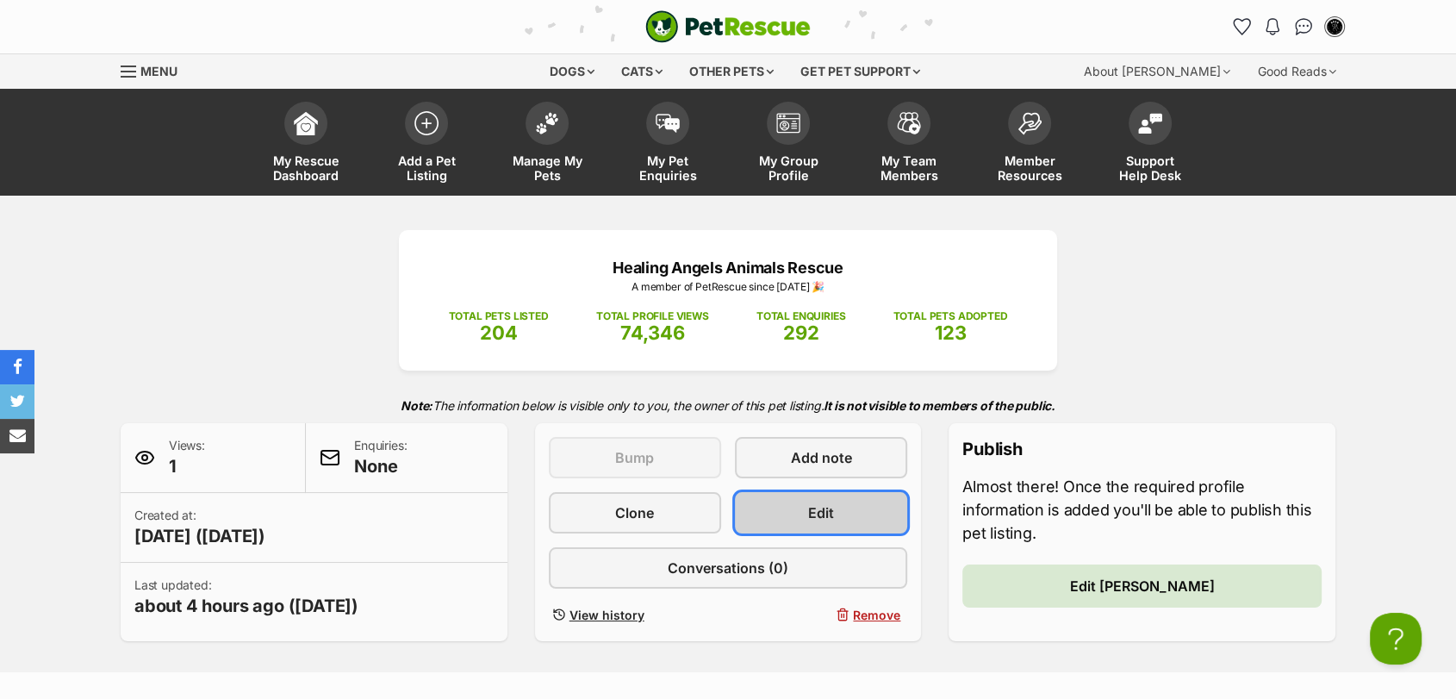
click at [819, 498] on link "Edit" at bounding box center [821, 512] width 172 height 41
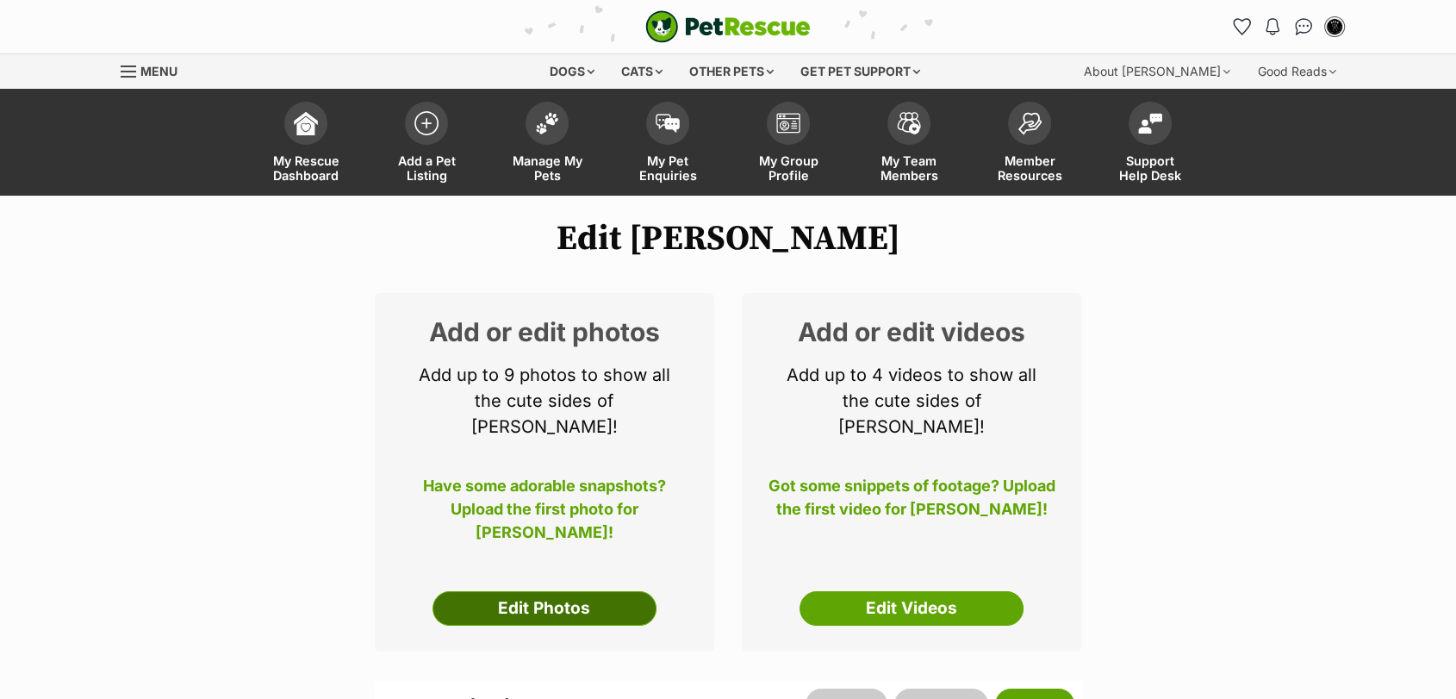
click at [577, 595] on link "Edit Photos" at bounding box center [545, 608] width 224 height 34
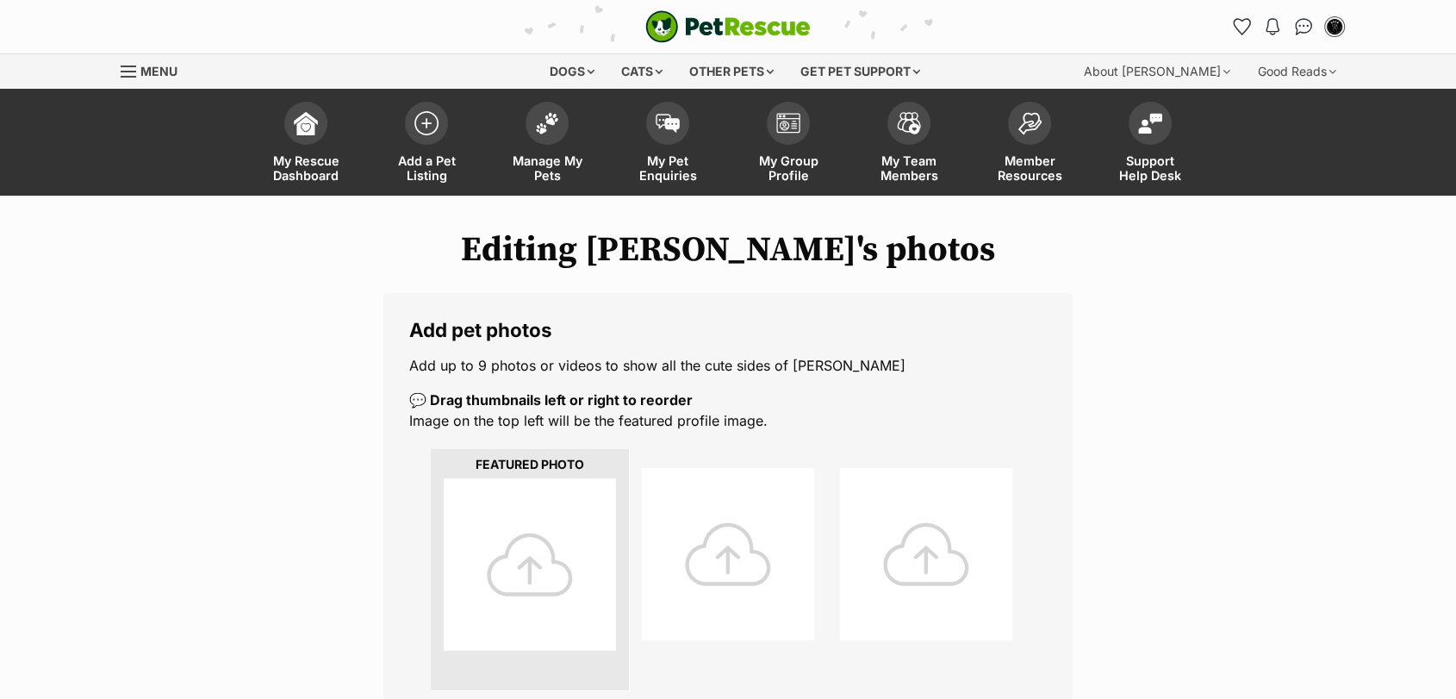
click at [582, 569] on div at bounding box center [530, 564] width 172 height 172
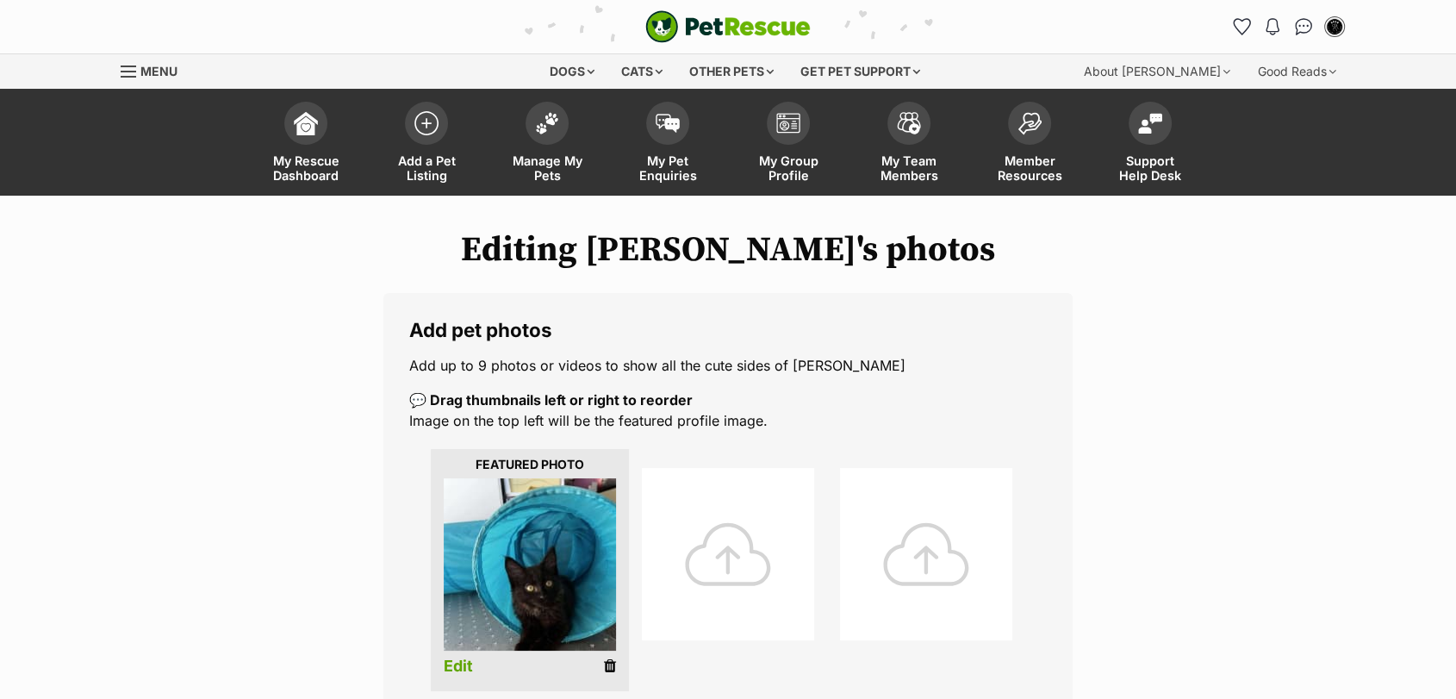
click at [723, 563] on div at bounding box center [728, 554] width 172 height 172
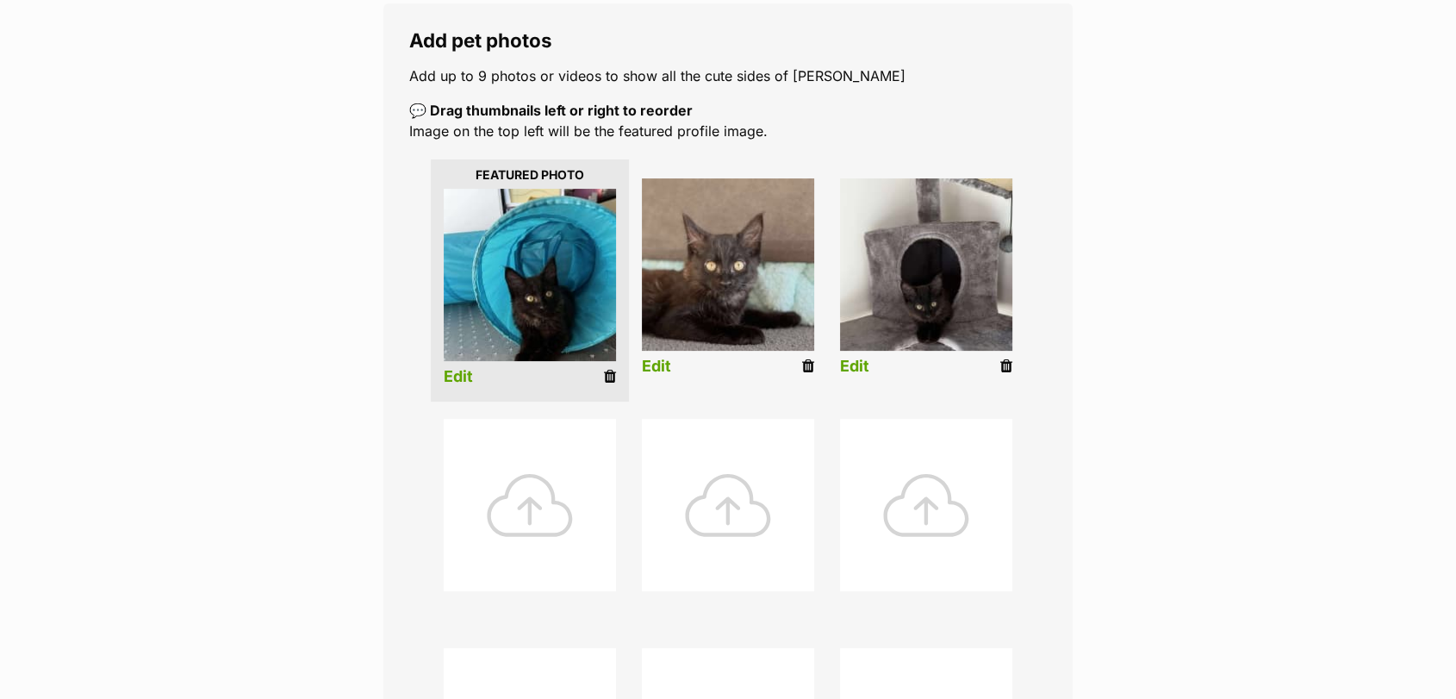
scroll to position [295, 0]
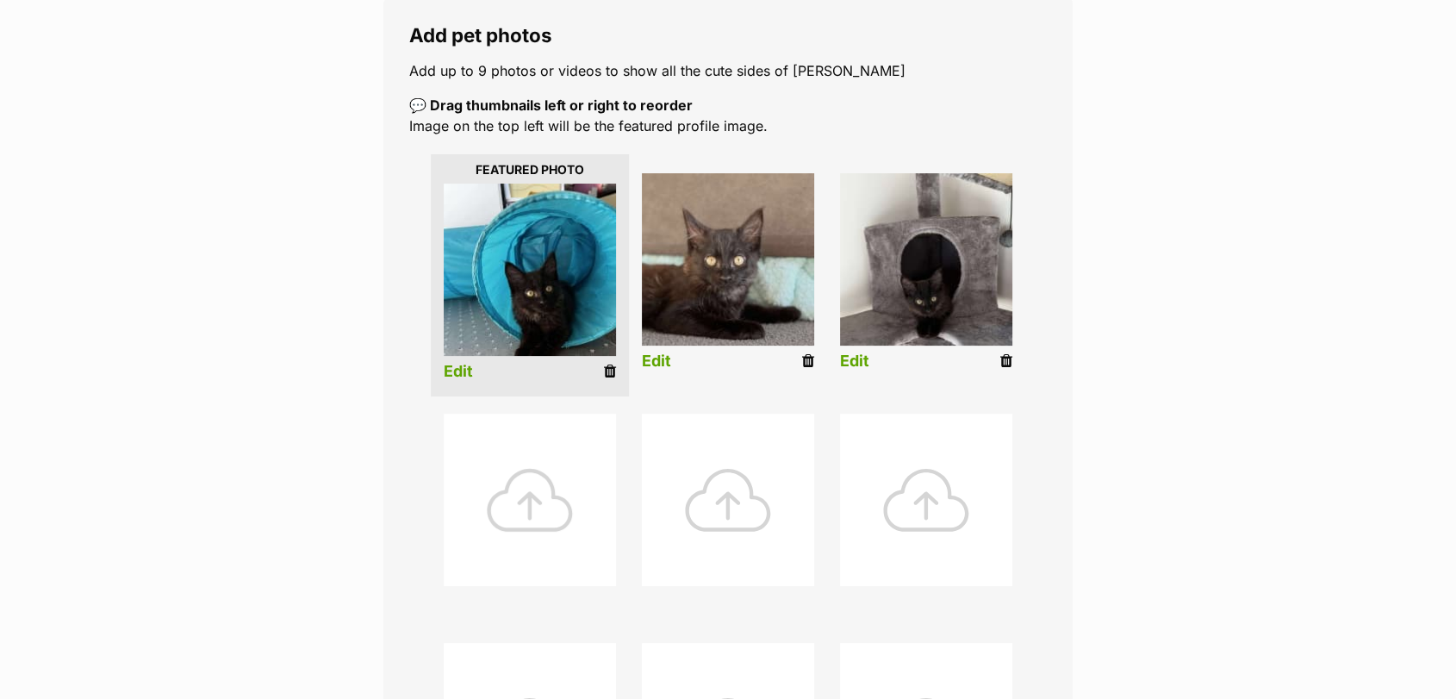
click at [537, 504] on div at bounding box center [530, 500] width 172 height 172
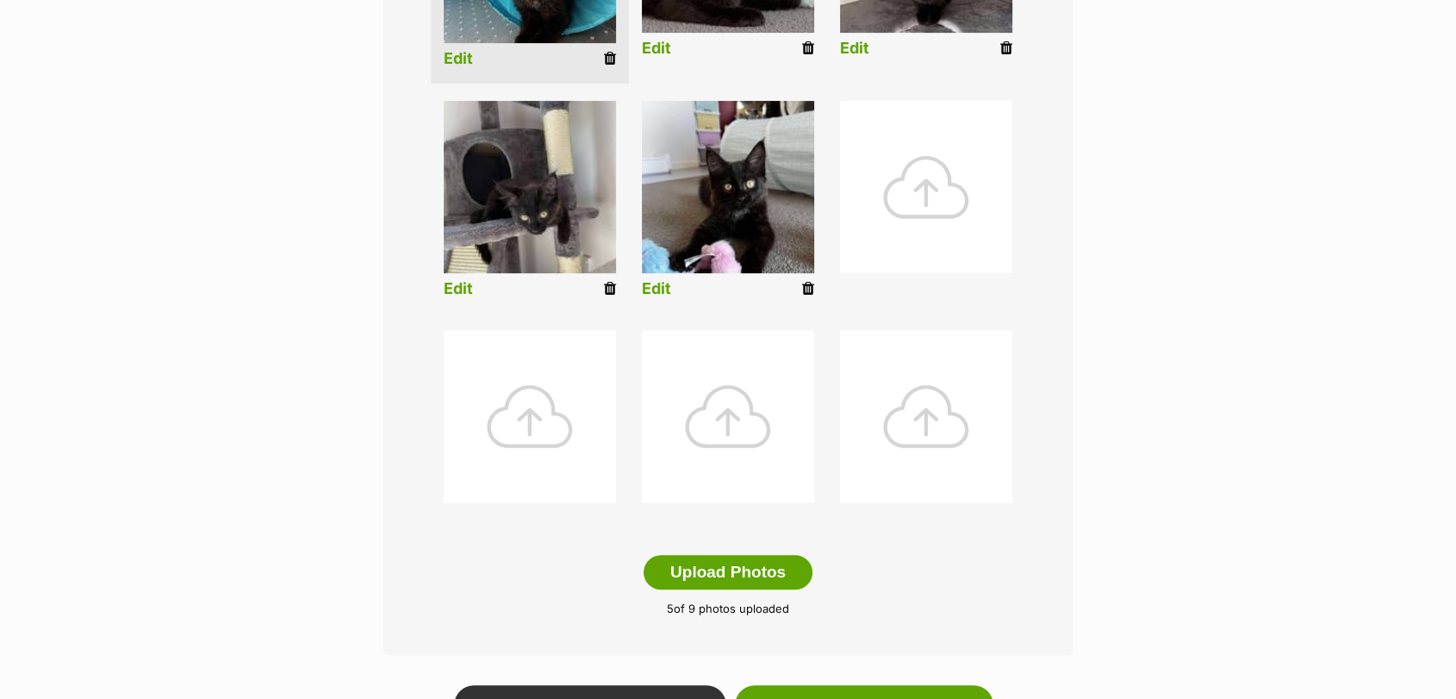
scroll to position [641, 0]
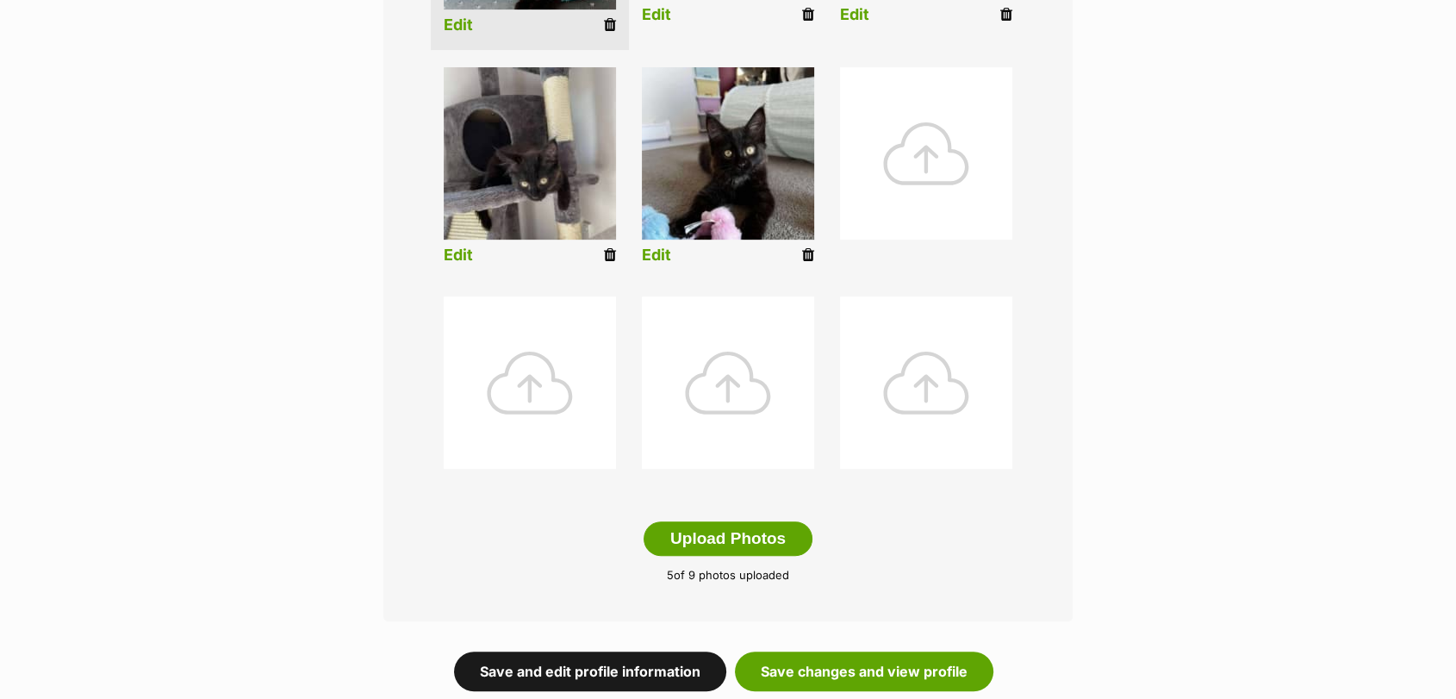
click at [637, 671] on link "Save and edit profile information" at bounding box center [590, 671] width 272 height 40
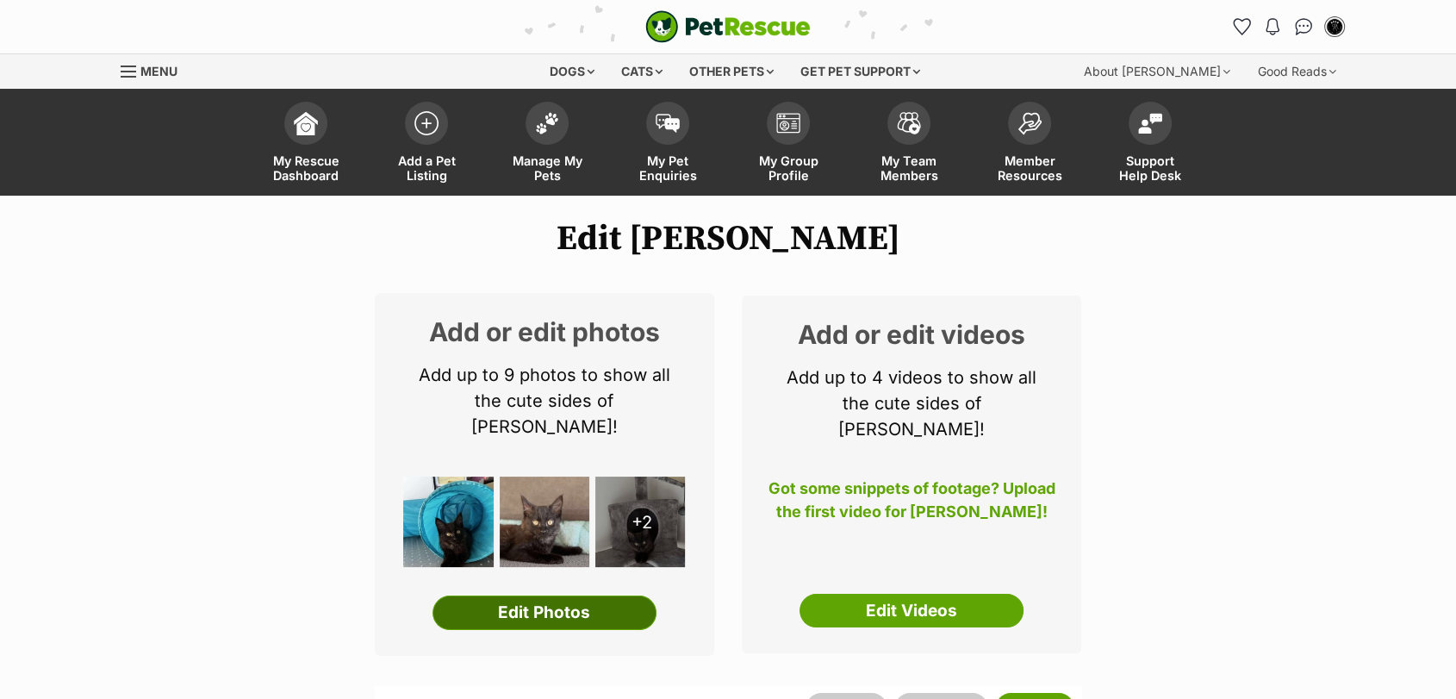
click at [580, 601] on link "Edit Photos" at bounding box center [545, 612] width 224 height 34
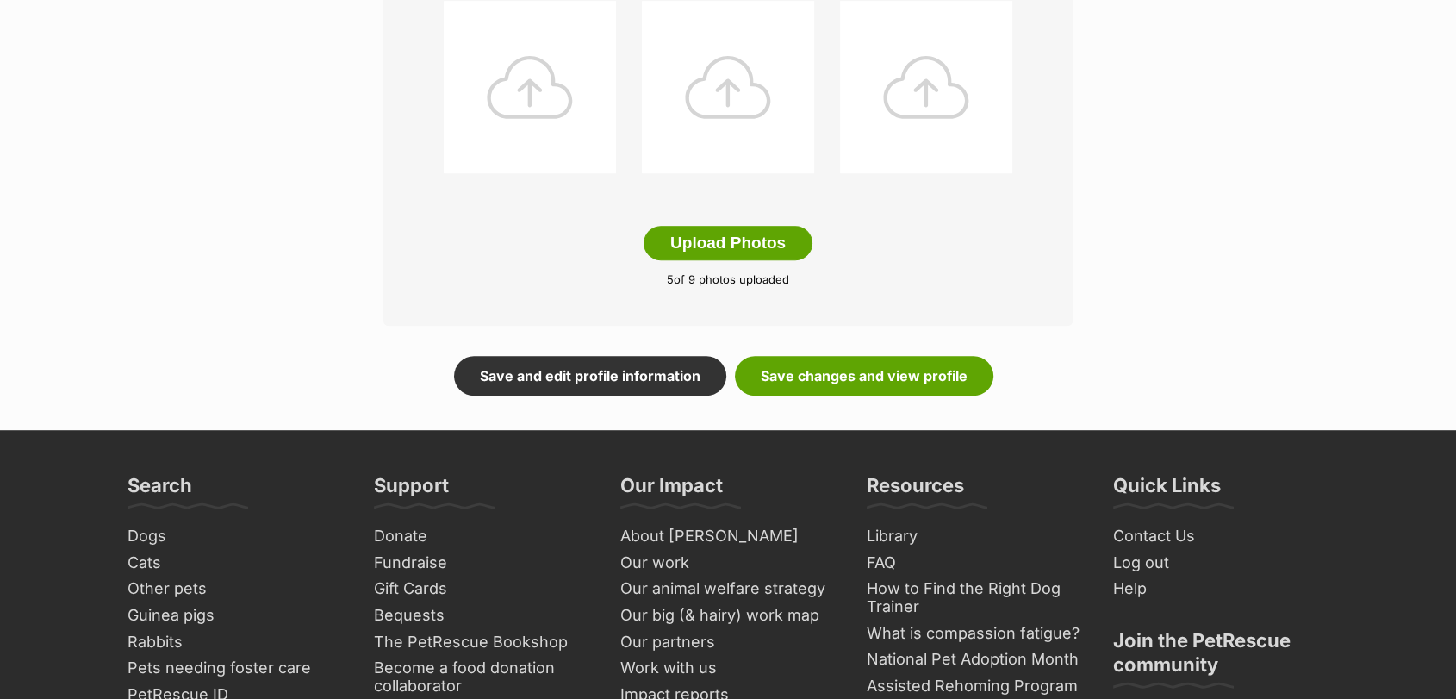
scroll to position [933, 0]
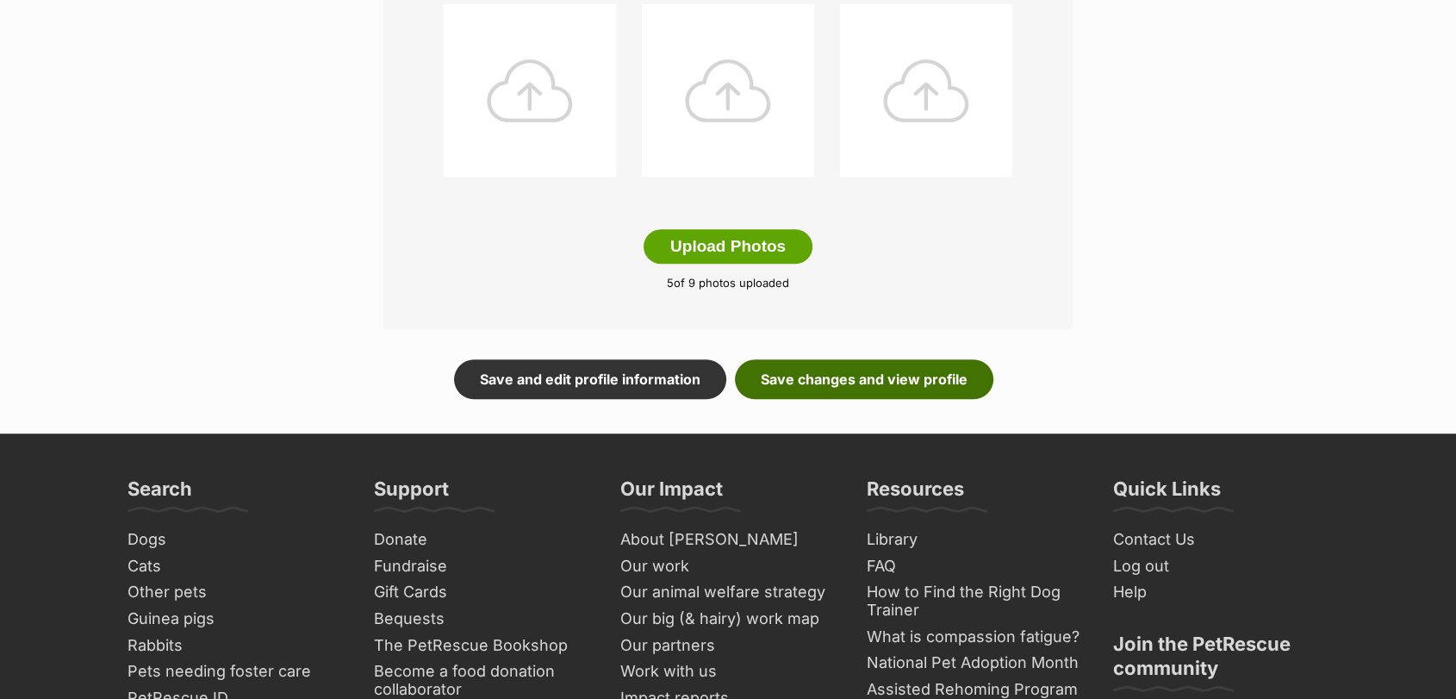
click at [871, 381] on link "Save changes and view profile" at bounding box center [864, 379] width 258 height 40
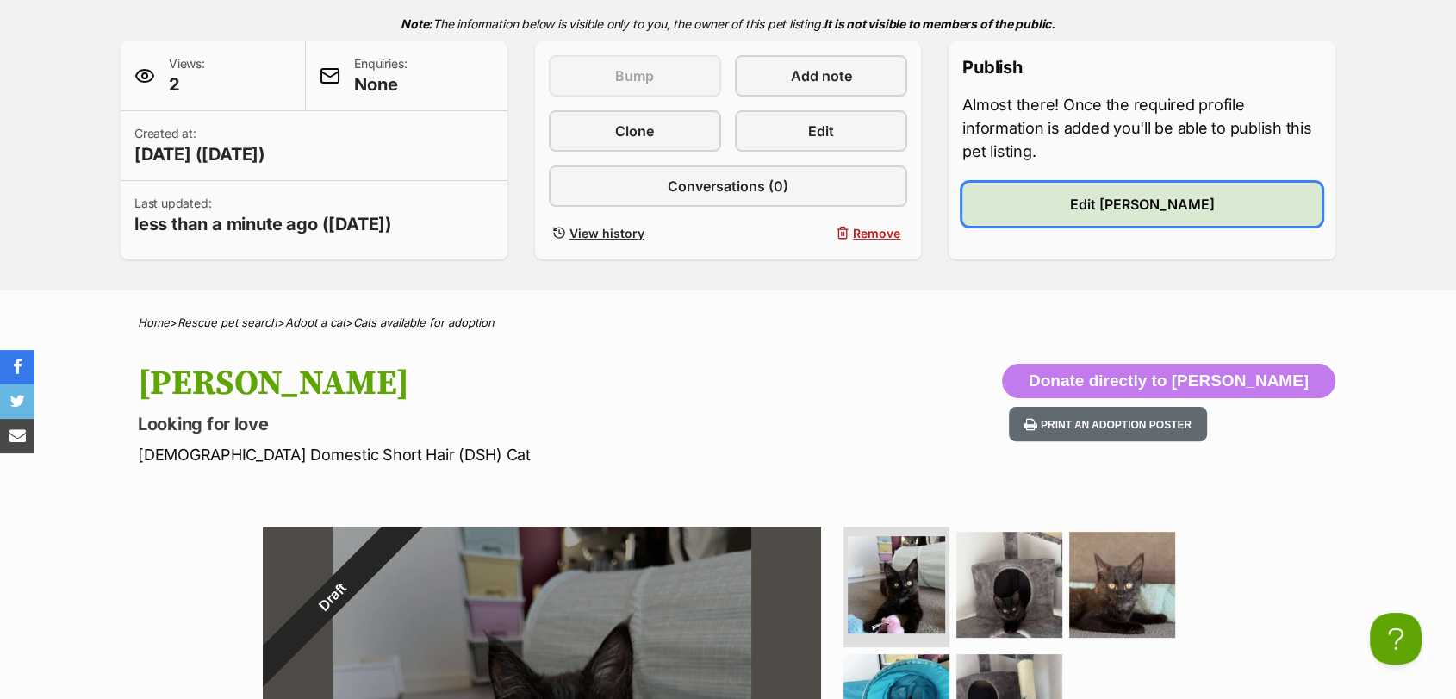
click at [1207, 210] on link "Edit [PERSON_NAME]" at bounding box center [1141, 204] width 359 height 43
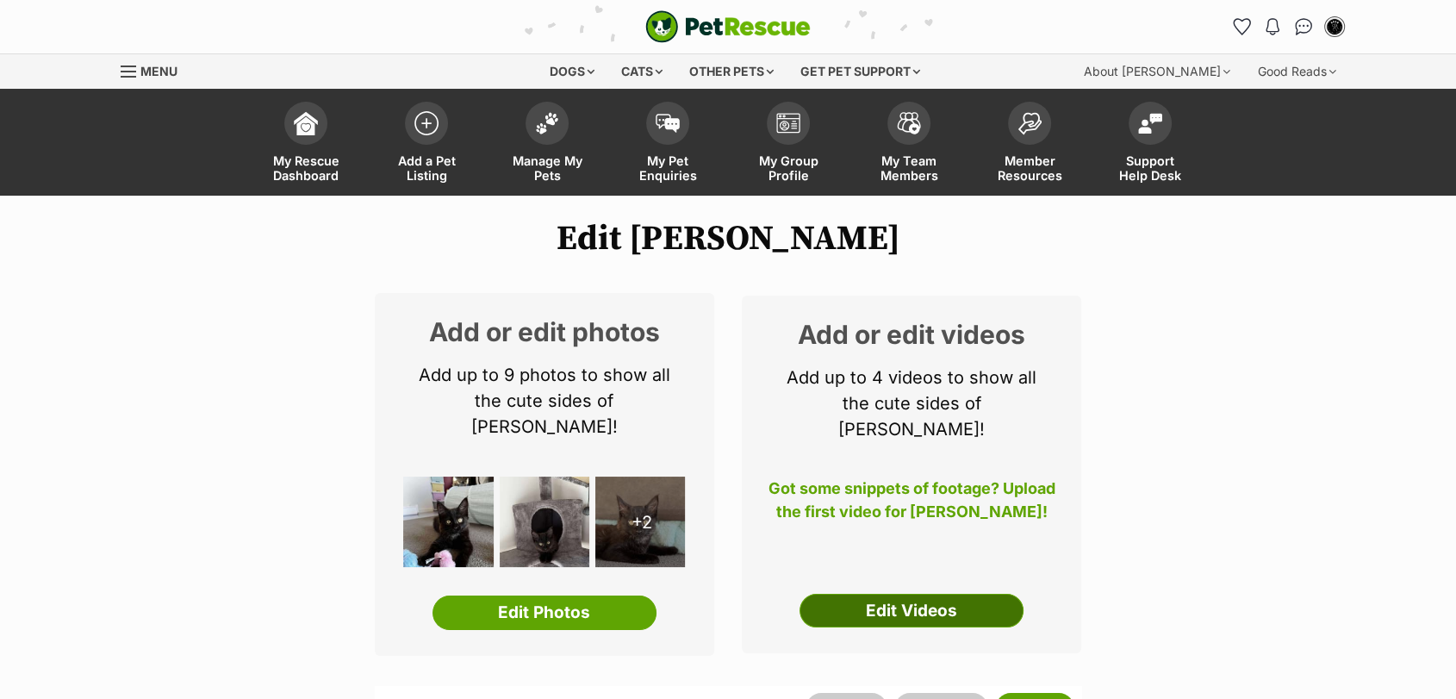
click at [925, 594] on link "Edit Videos" at bounding box center [912, 611] width 224 height 34
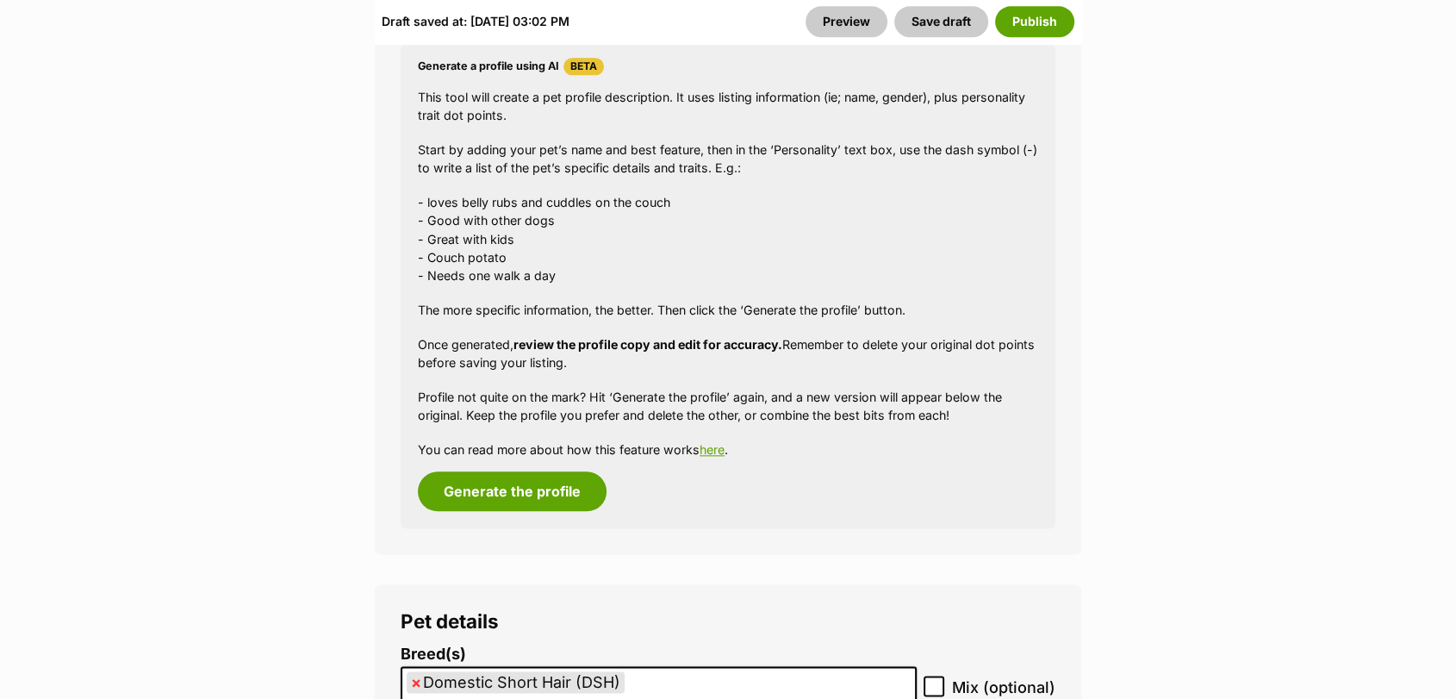
scroll to position [1942, 0]
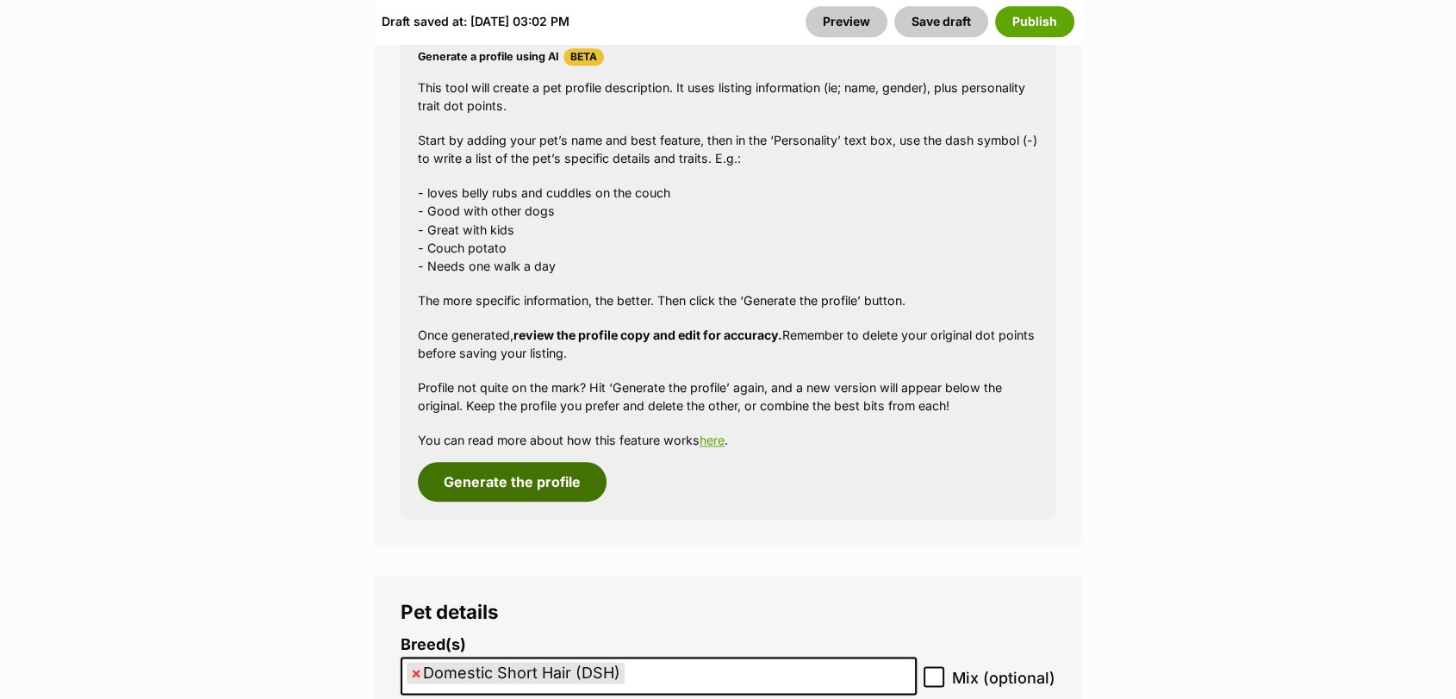
click at [532, 463] on button "Generate the profile" at bounding box center [512, 482] width 189 height 40
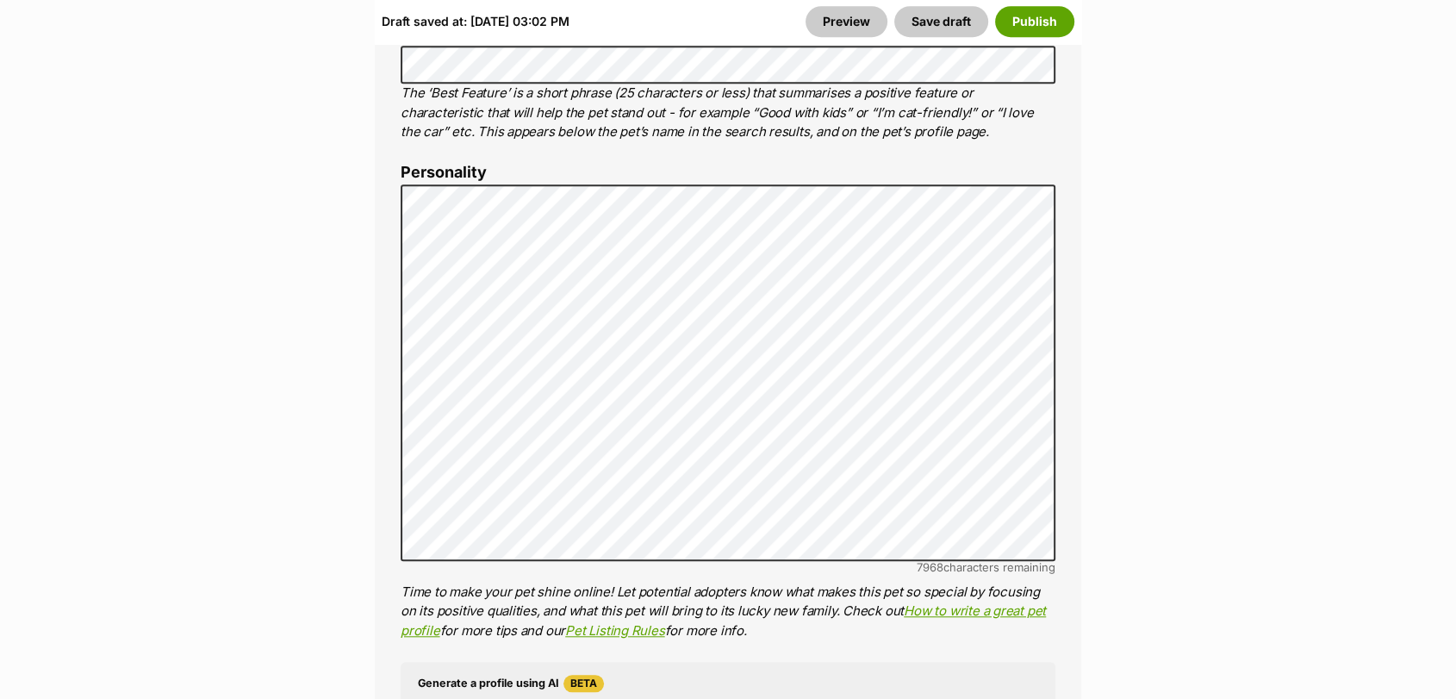
scroll to position [1315, 0]
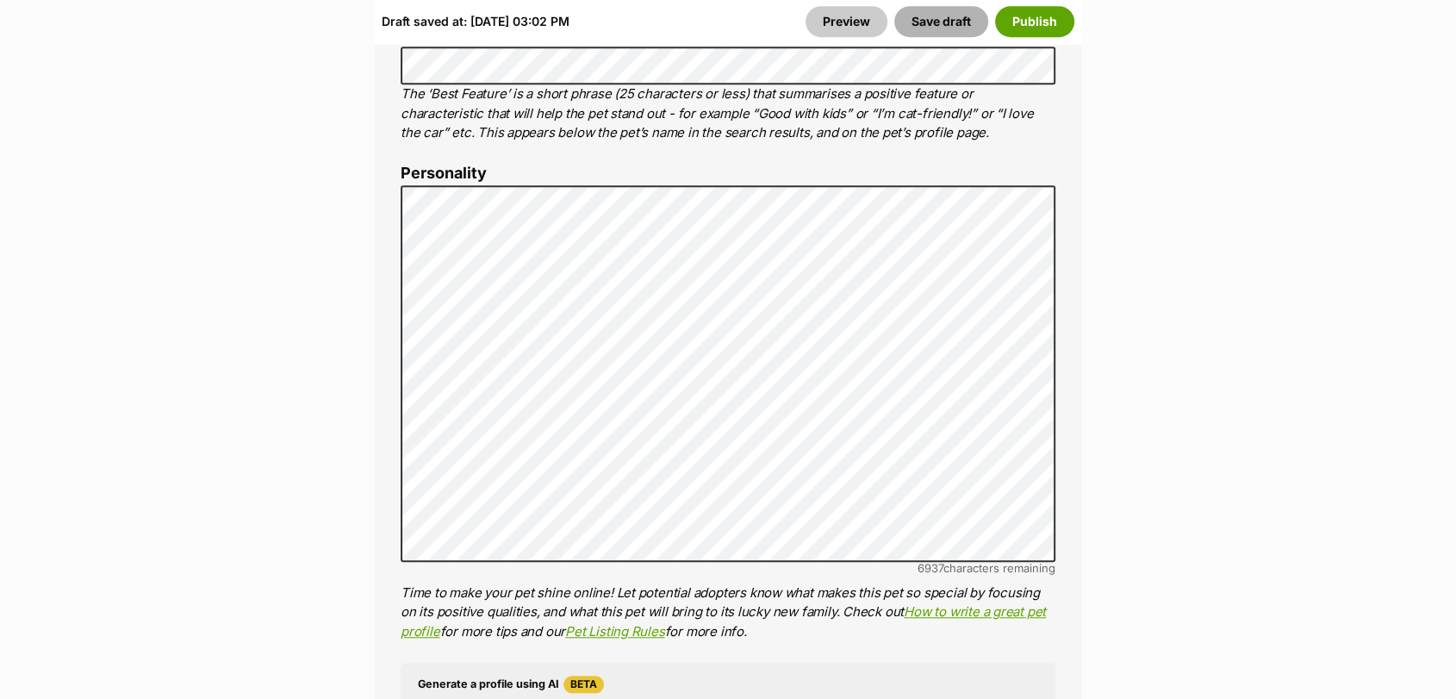
click at [934, 6] on button "Save draft" at bounding box center [941, 21] width 94 height 31
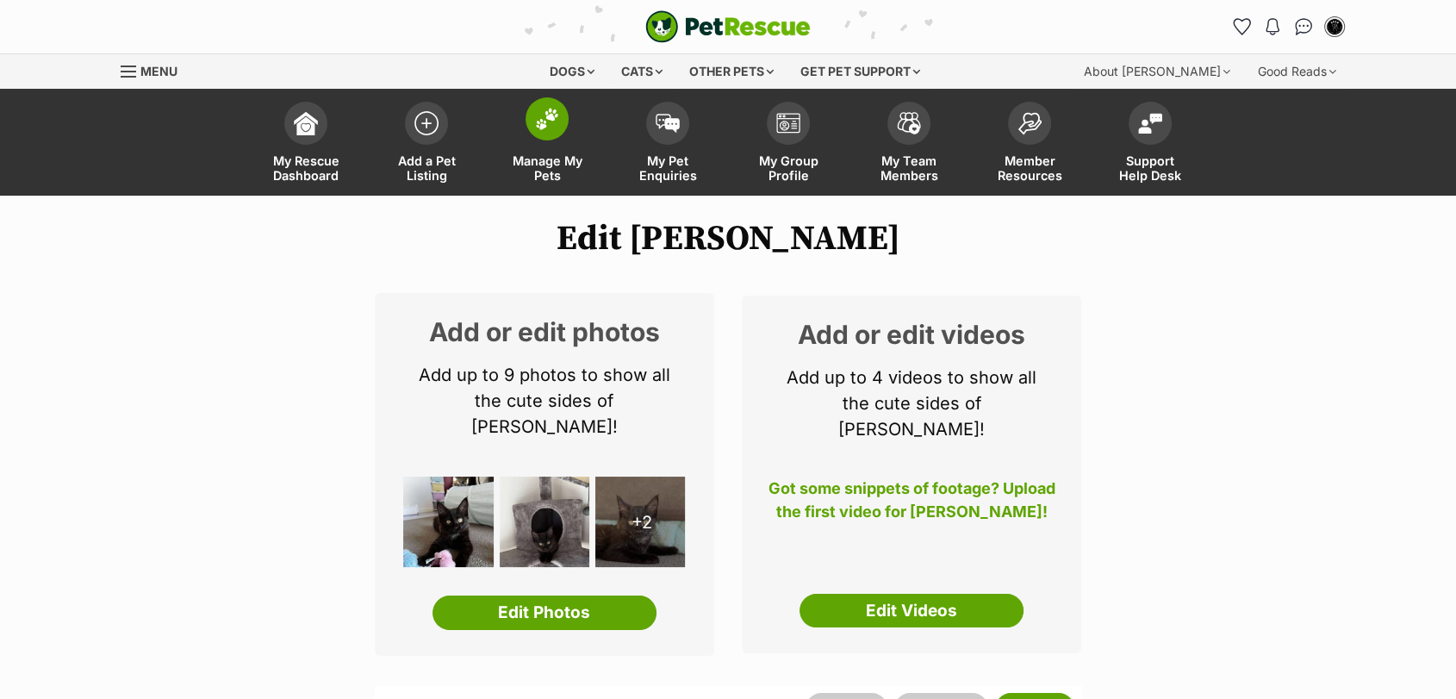
click at [570, 144] on link "Manage My Pets" at bounding box center [547, 144] width 121 height 103
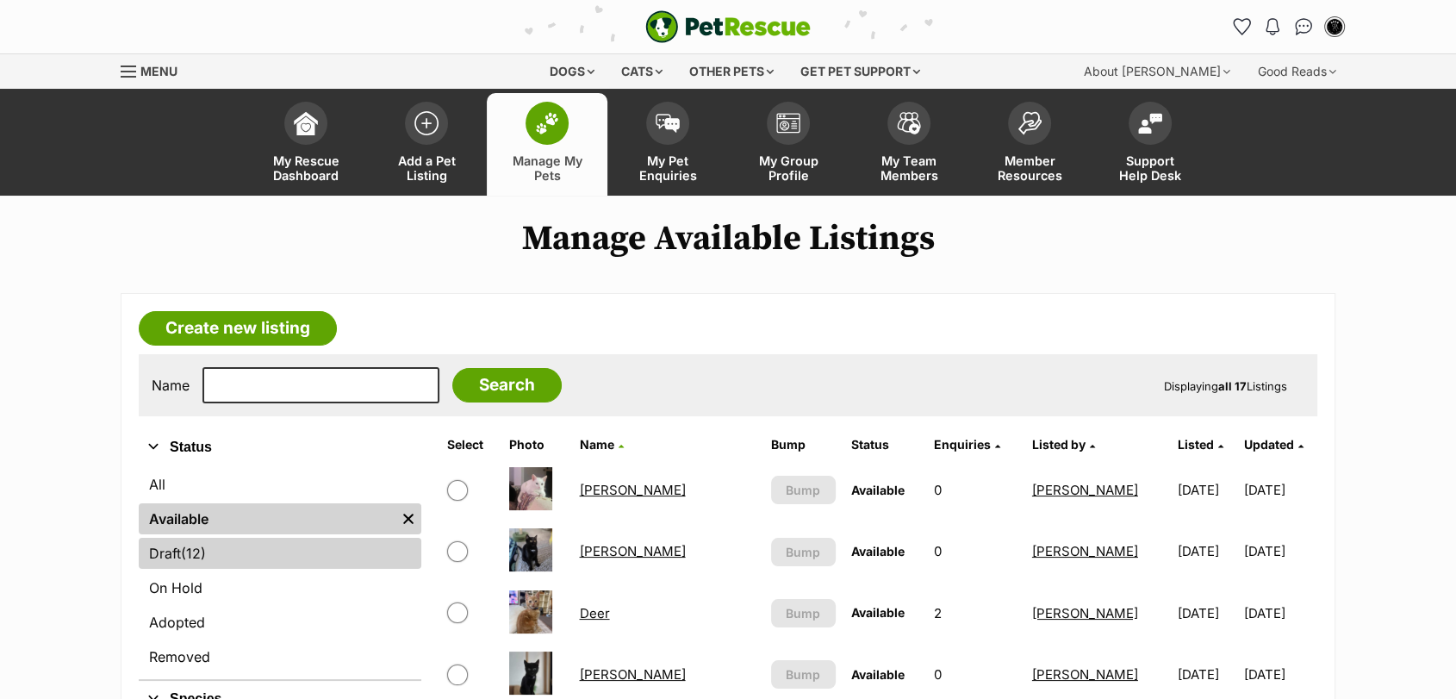
click at [259, 545] on link "Draft (12) Items" at bounding box center [280, 553] width 283 height 31
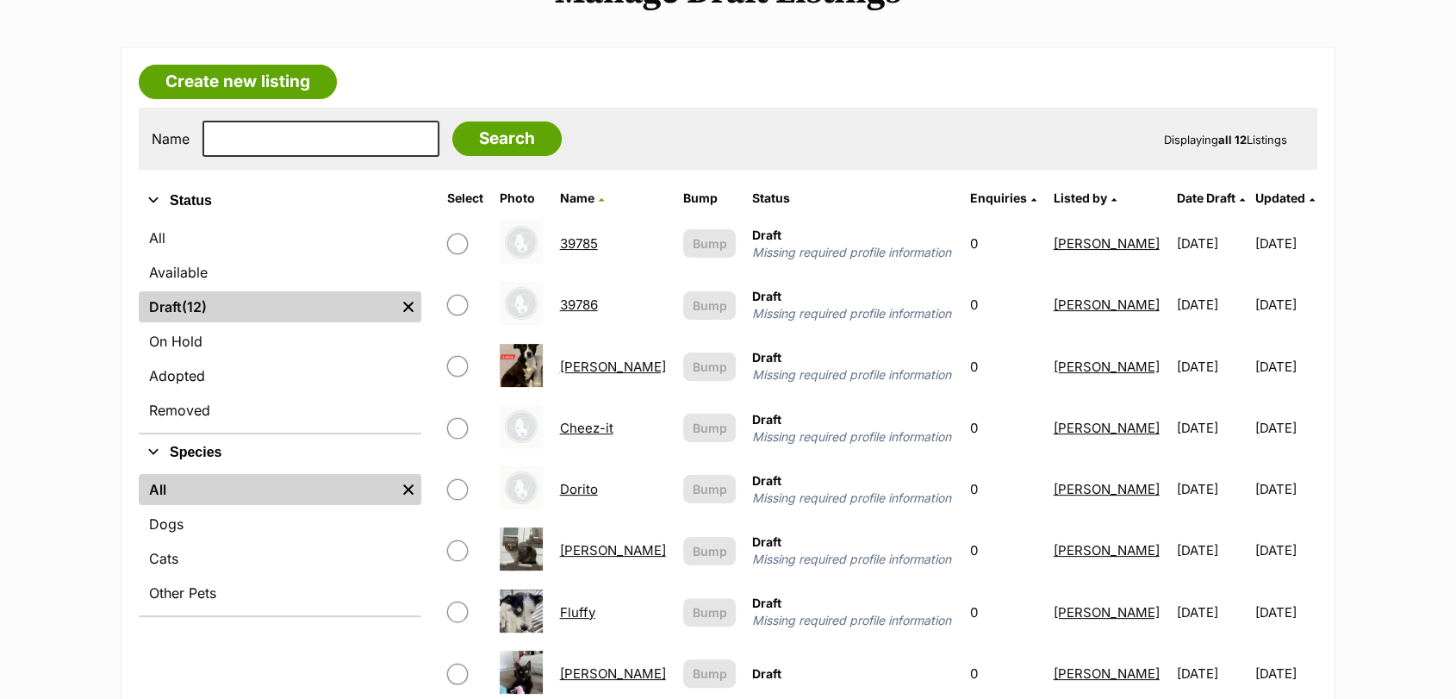
scroll to position [249, 0]
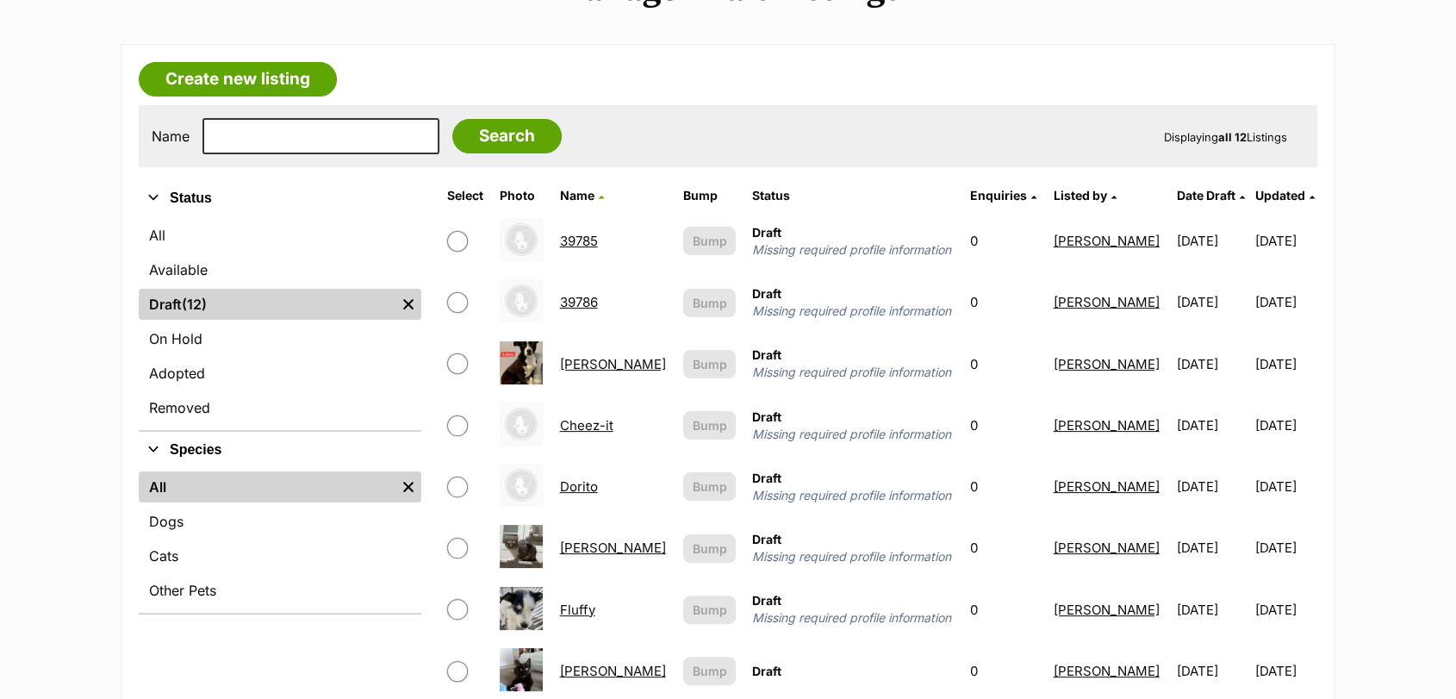
click at [593, 429] on link "Cheez-it" at bounding box center [586, 425] width 53 height 16
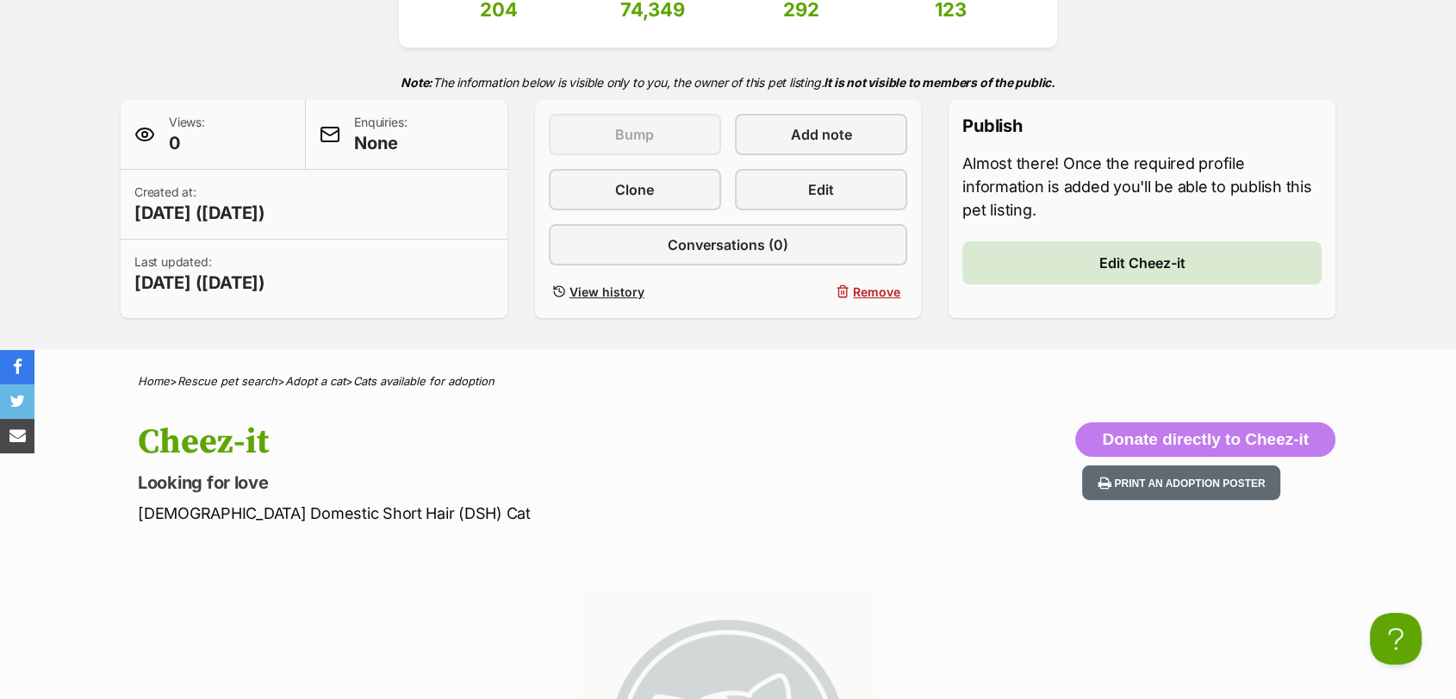
scroll to position [205, 0]
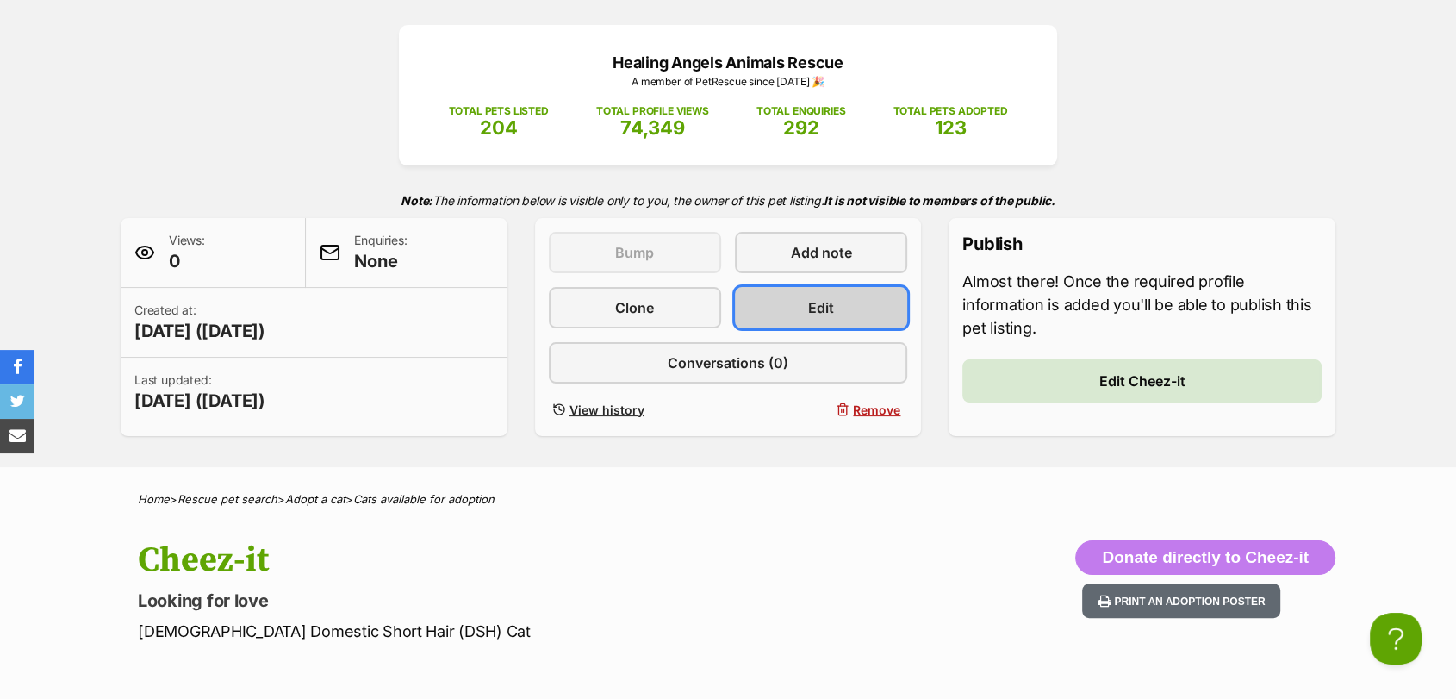
click at [827, 305] on span "Edit" at bounding box center [821, 307] width 26 height 21
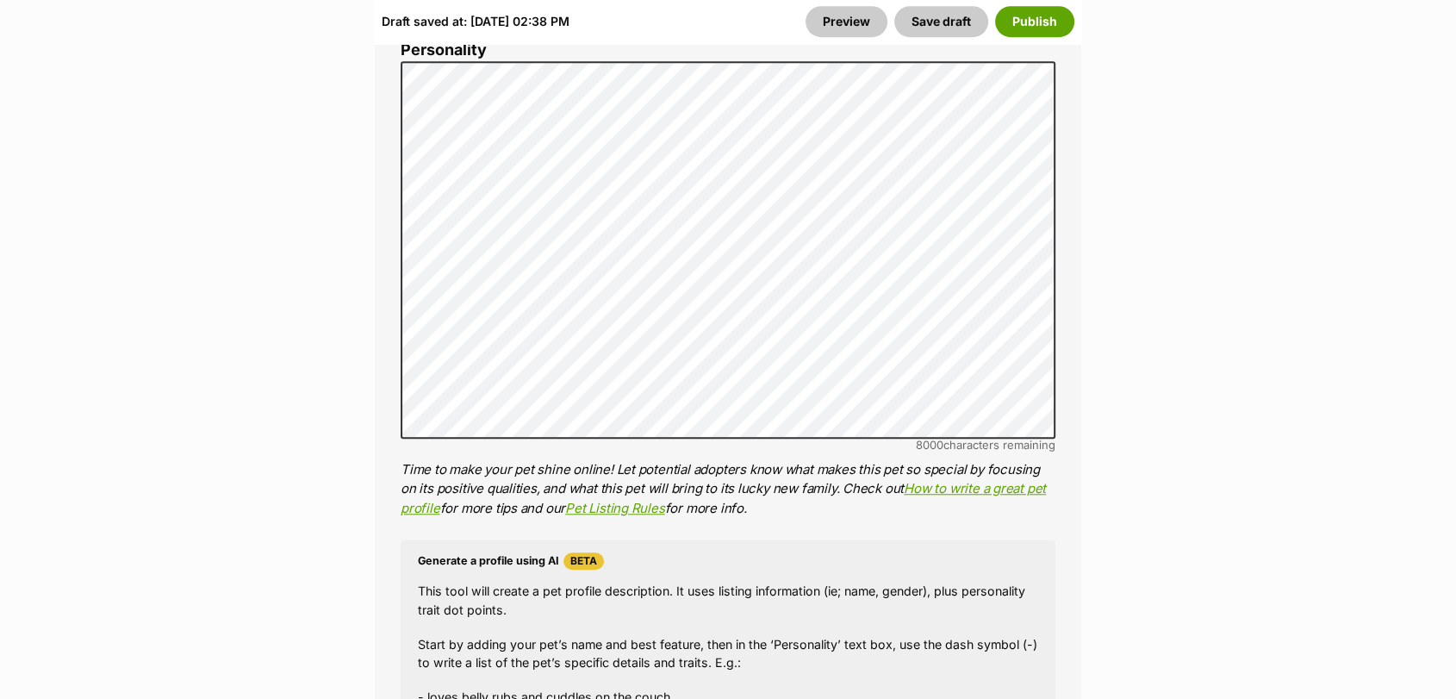
scroll to position [1350, 0]
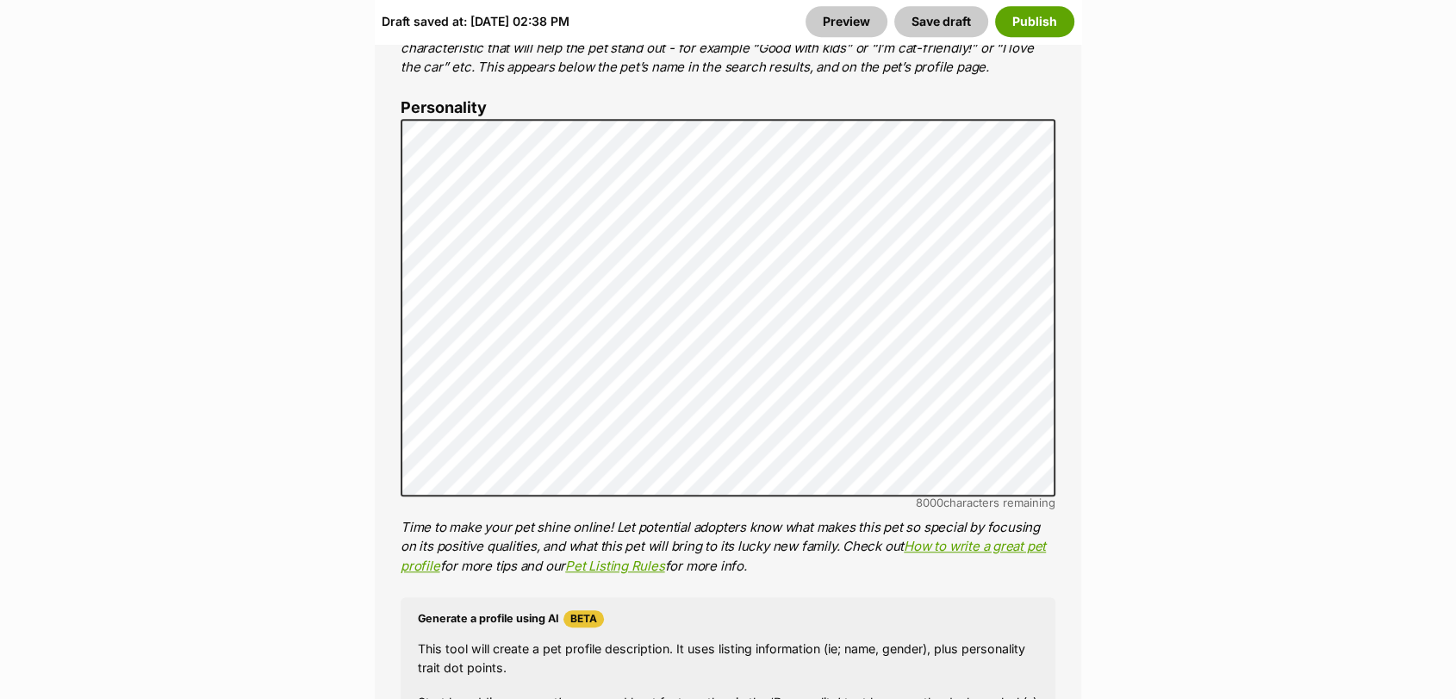
drag, startPoint x: 1459, startPoint y: 38, endPoint x: 1466, endPoint y: 145, distance: 107.1
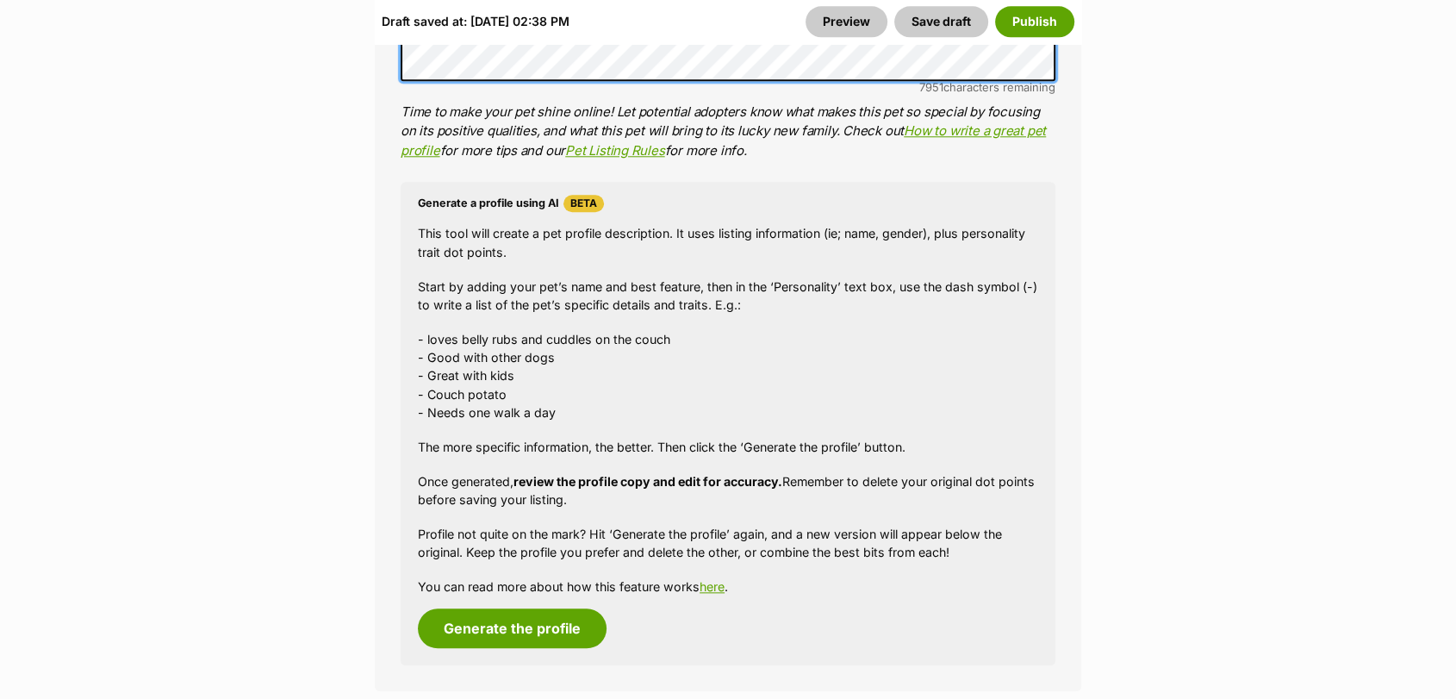
scroll to position [1776, 0]
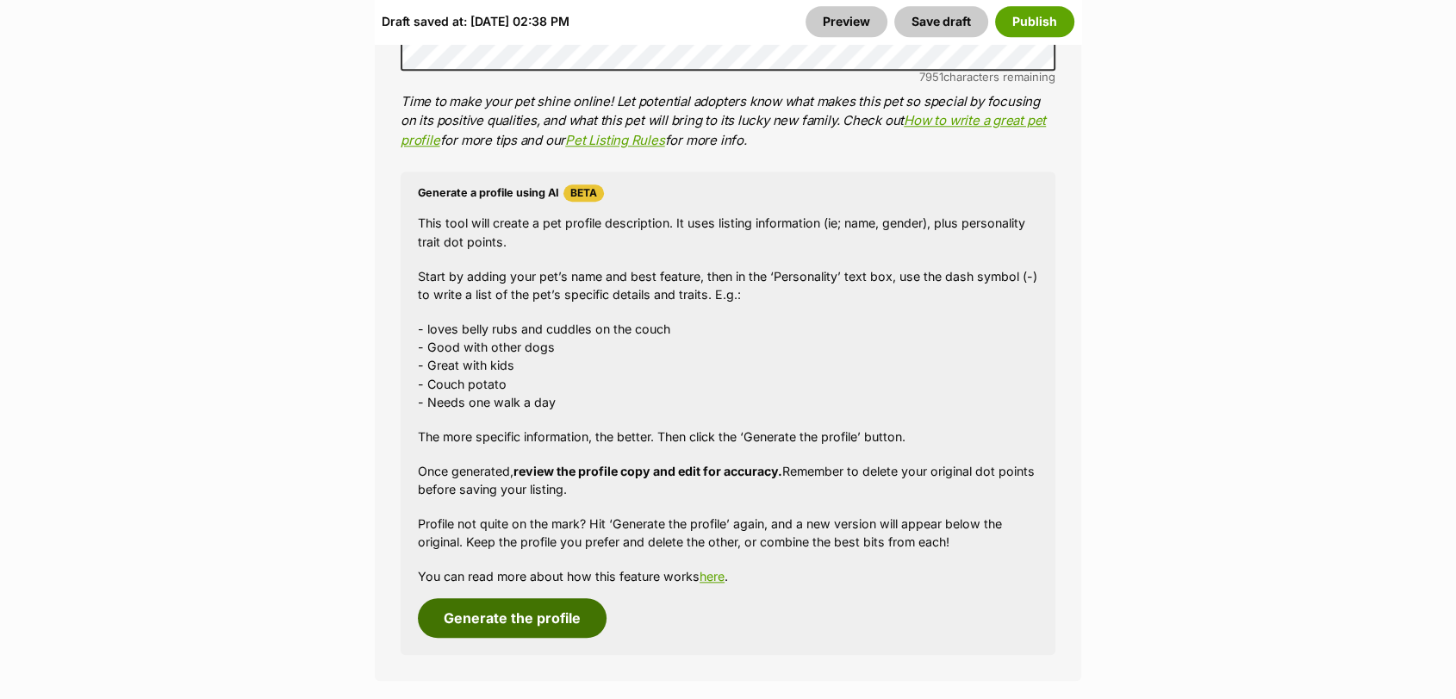
click at [515, 609] on button "Generate the profile" at bounding box center [512, 618] width 189 height 40
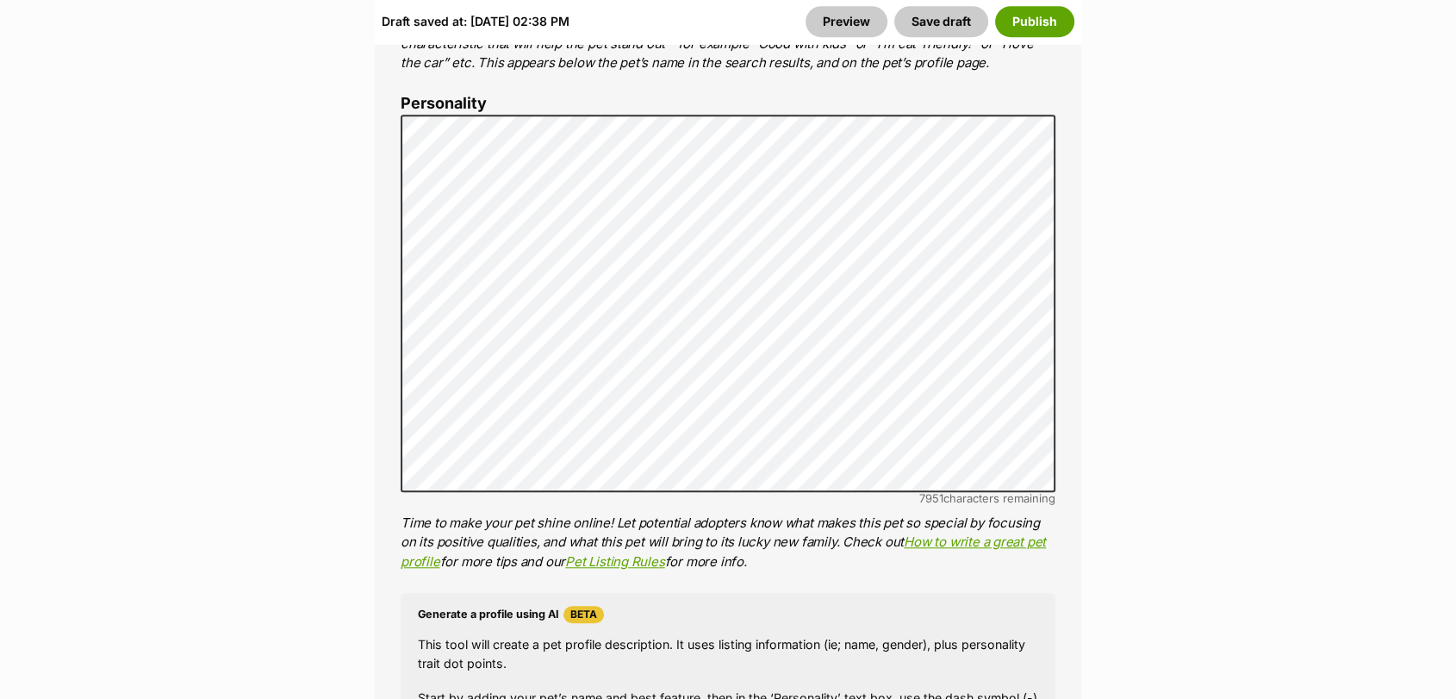
scroll to position [1310, 0]
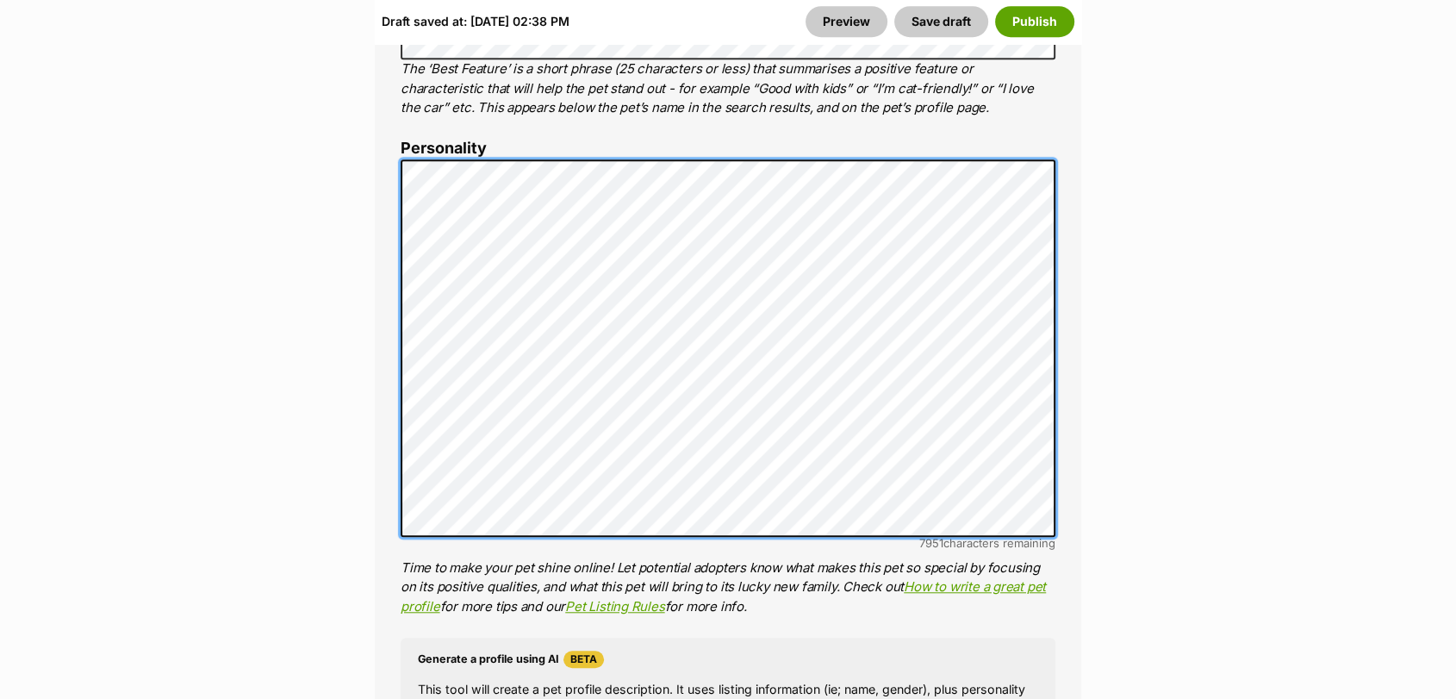
click at [394, 189] on div "About This Pet Name Henlo there, it looks like you might be using the pet name …" at bounding box center [728, 424] width 707 height 1441
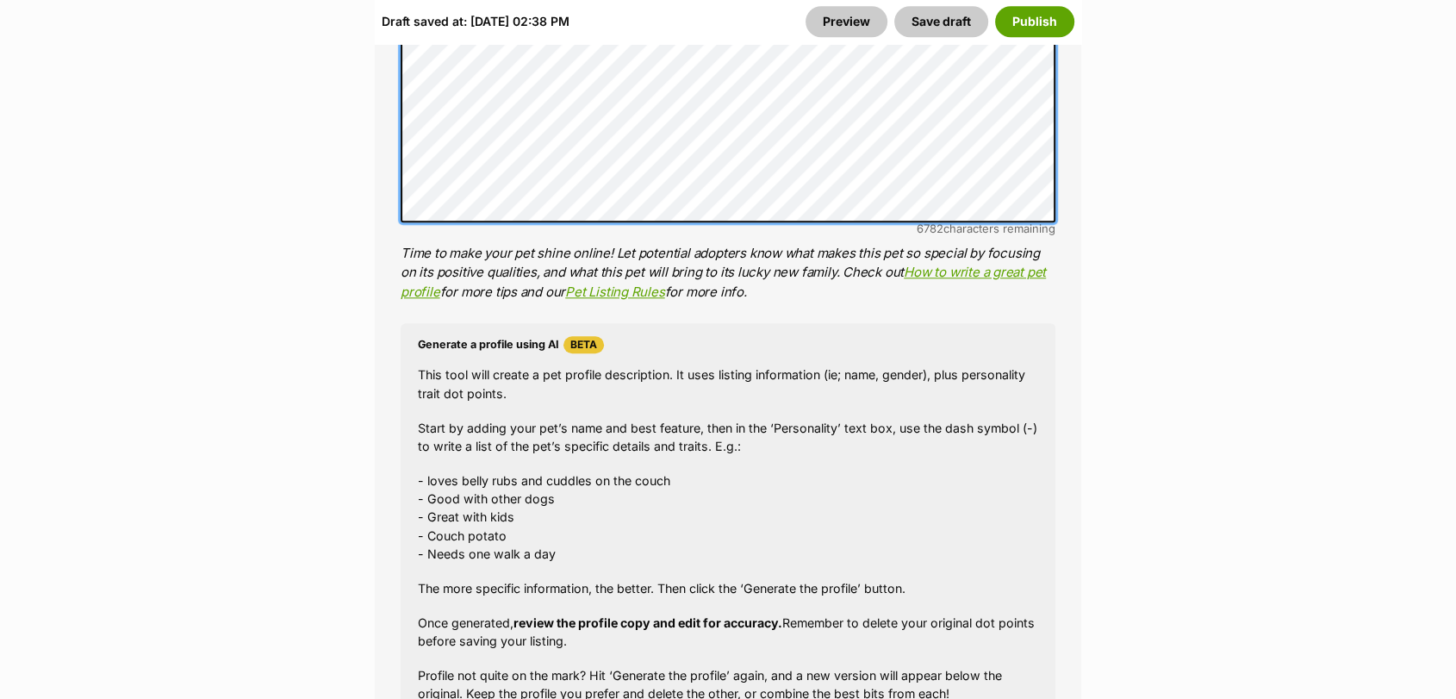
scroll to position [1527, 0]
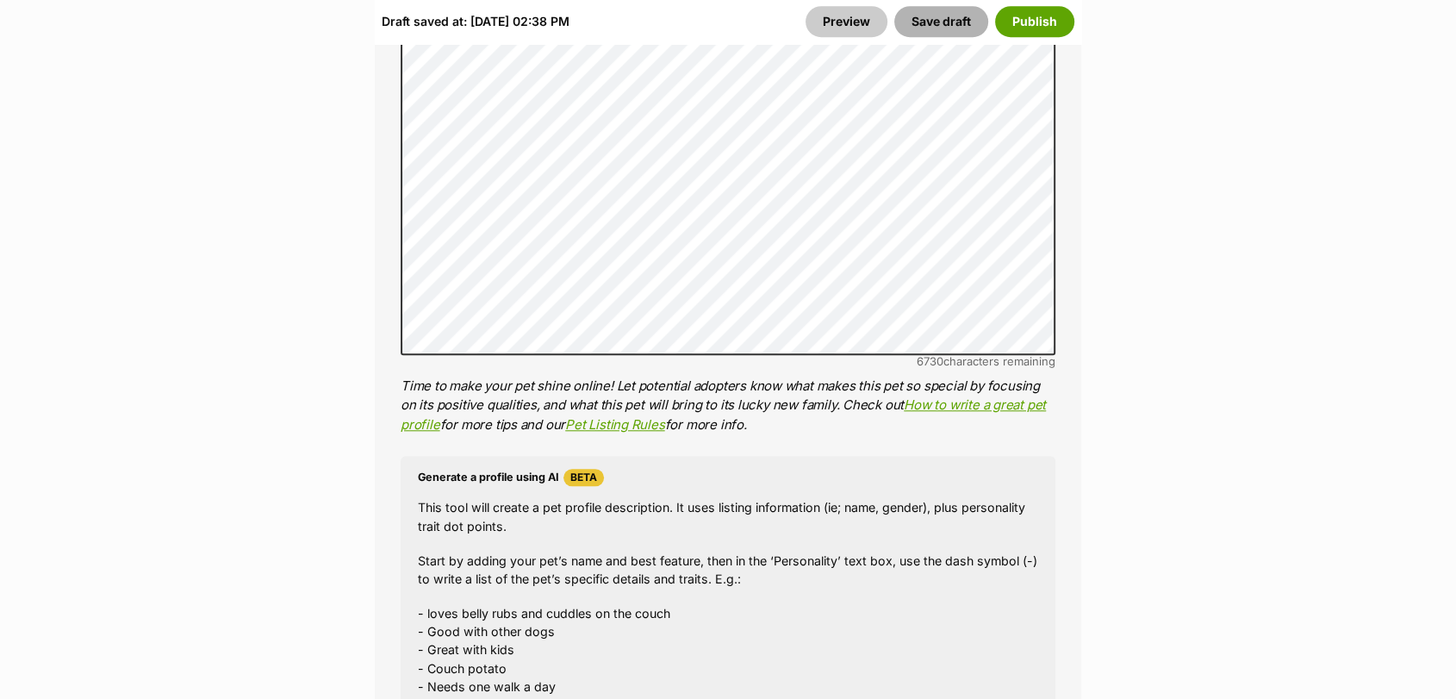
click at [931, 27] on button "Save draft" at bounding box center [941, 21] width 94 height 31
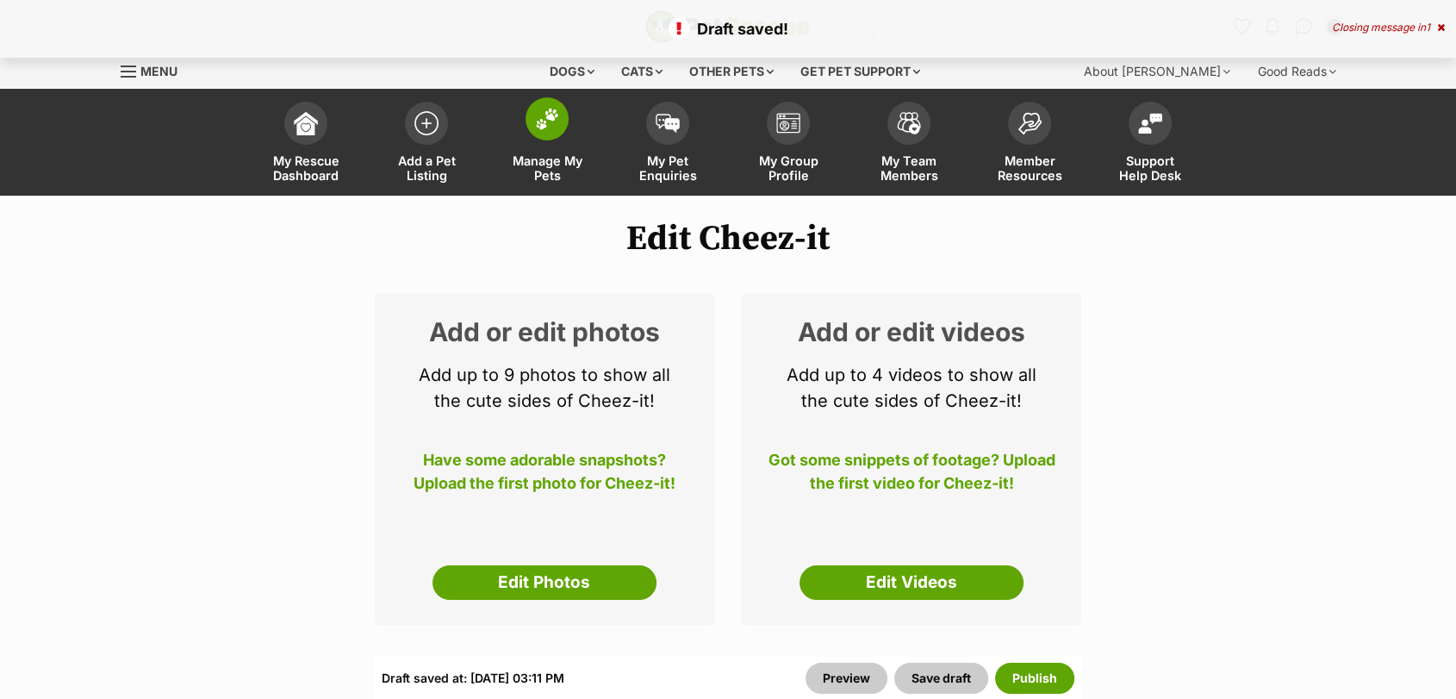
click at [545, 134] on span at bounding box center [547, 118] width 43 height 43
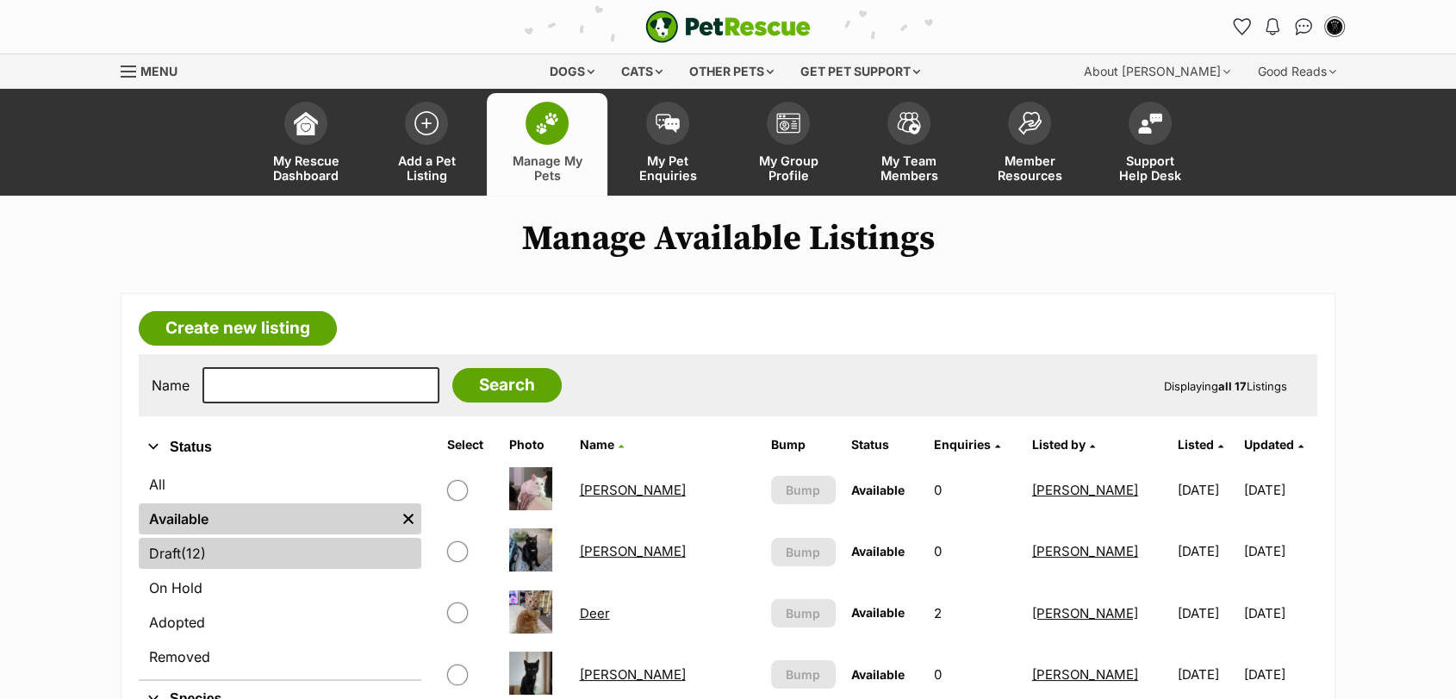
click at [306, 551] on link "Draft (12) Items" at bounding box center [280, 553] width 283 height 31
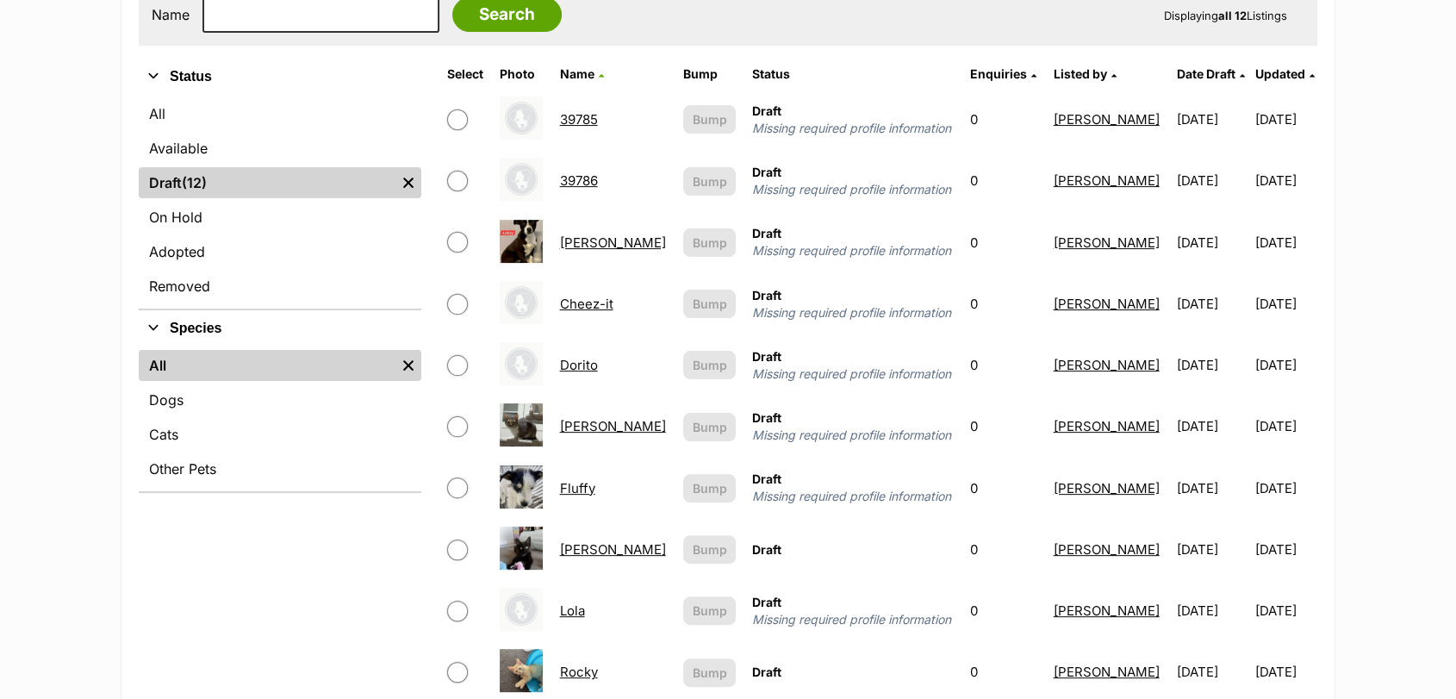
scroll to position [373, 0]
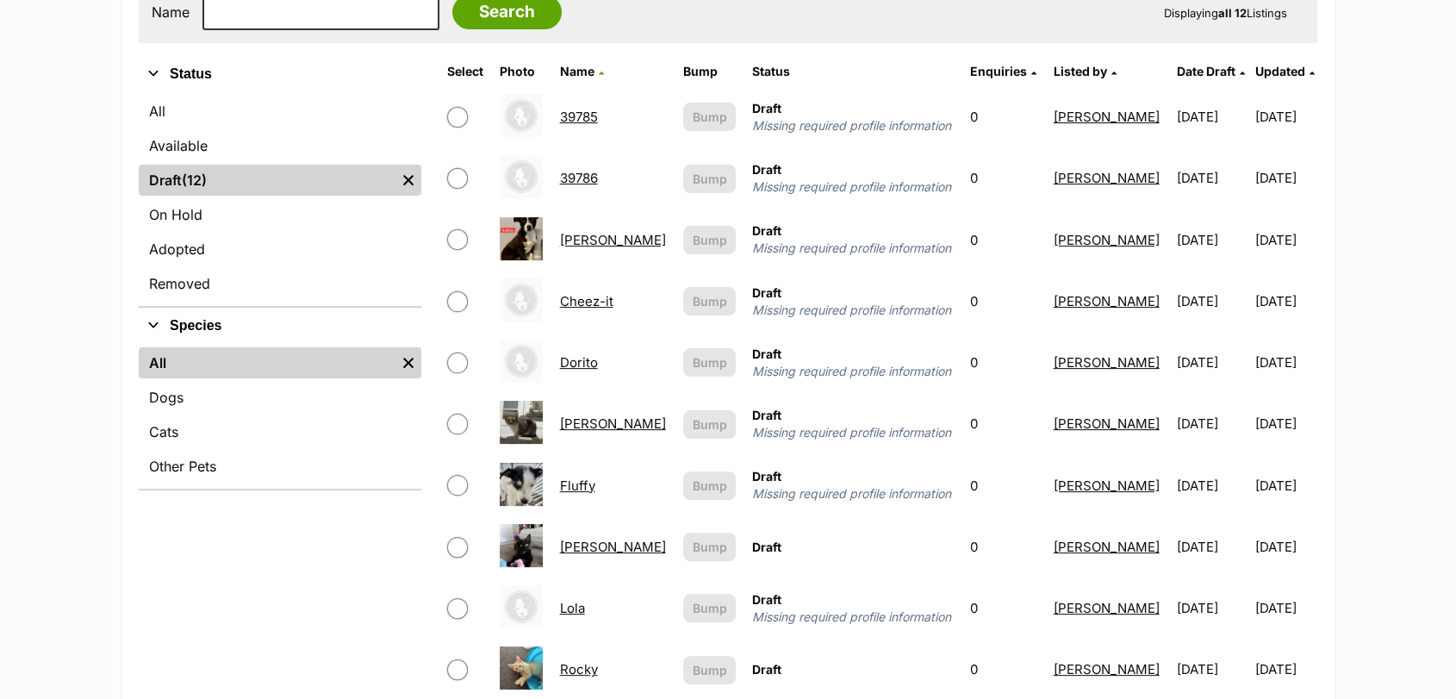
click at [571, 367] on link "Dorito" at bounding box center [579, 362] width 38 height 16
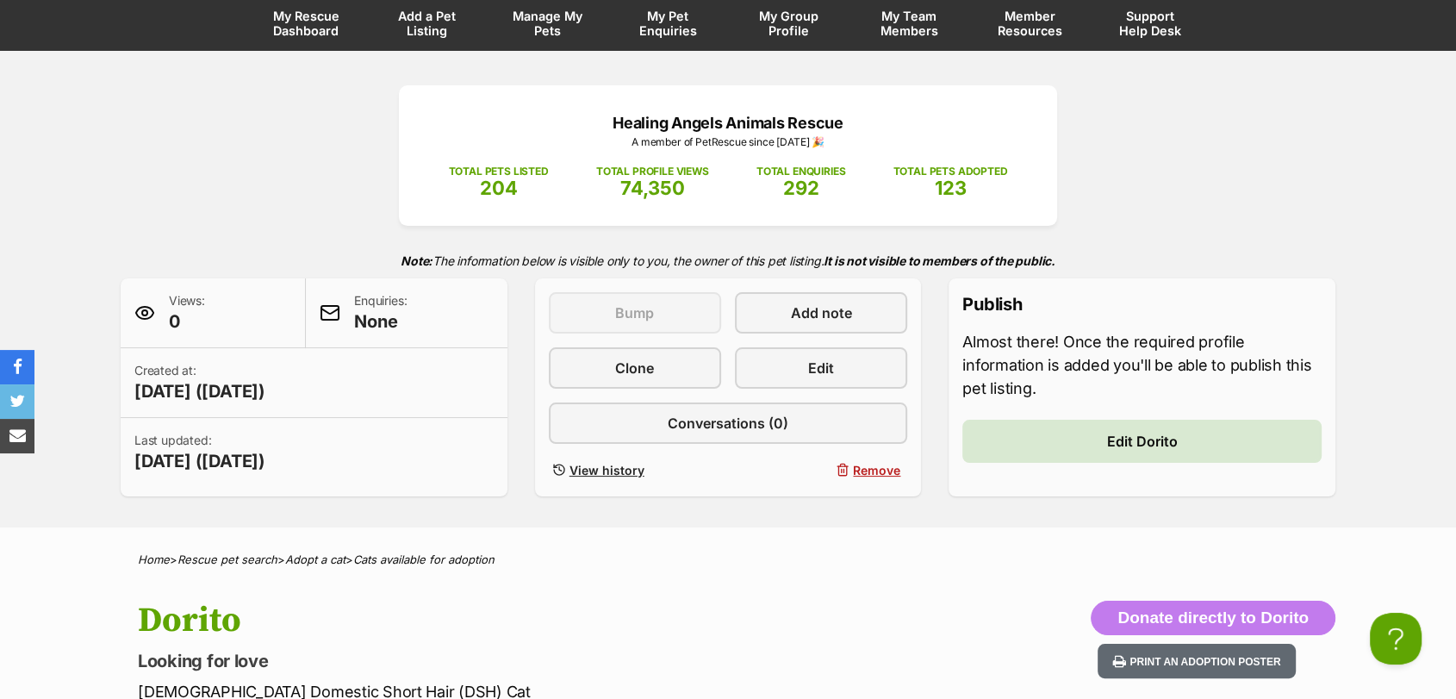
click at [867, 354] on link "Edit" at bounding box center [821, 367] width 172 height 41
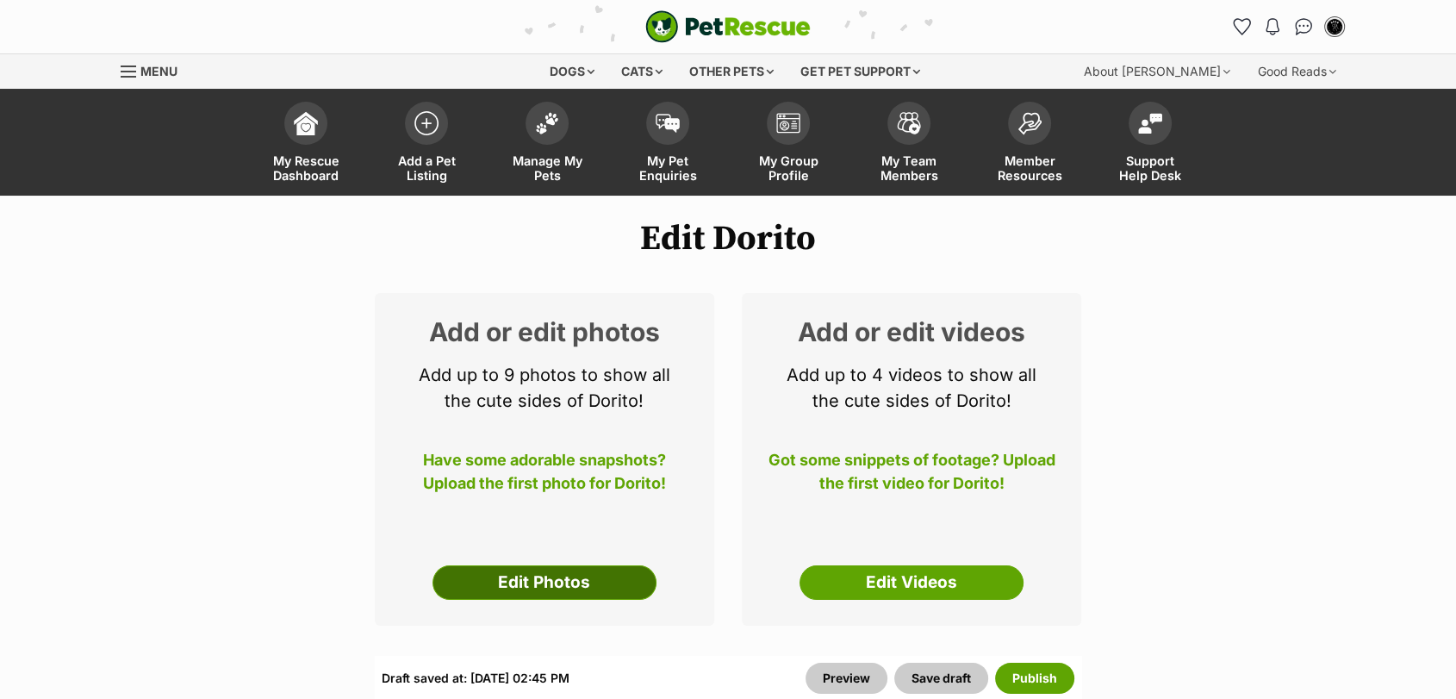
click at [591, 590] on link "Edit Photos" at bounding box center [545, 582] width 224 height 34
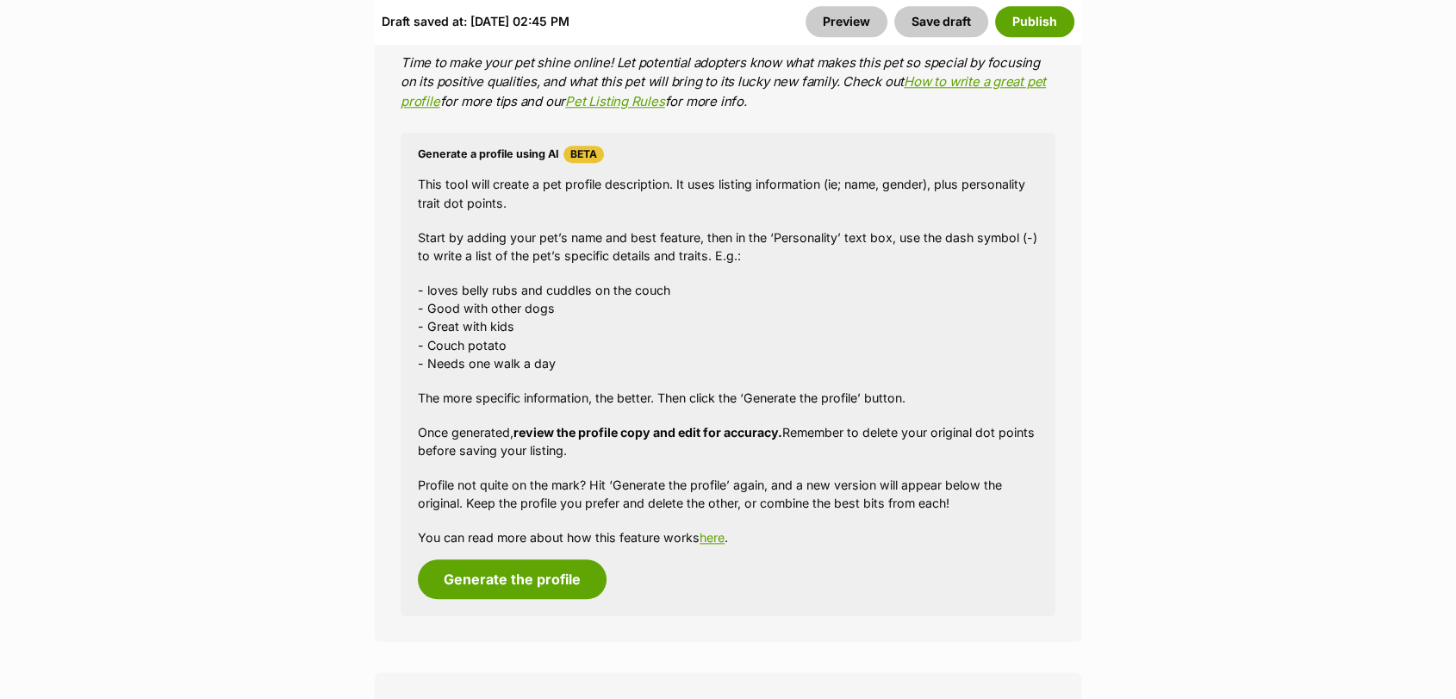
scroll to position [1863, 0]
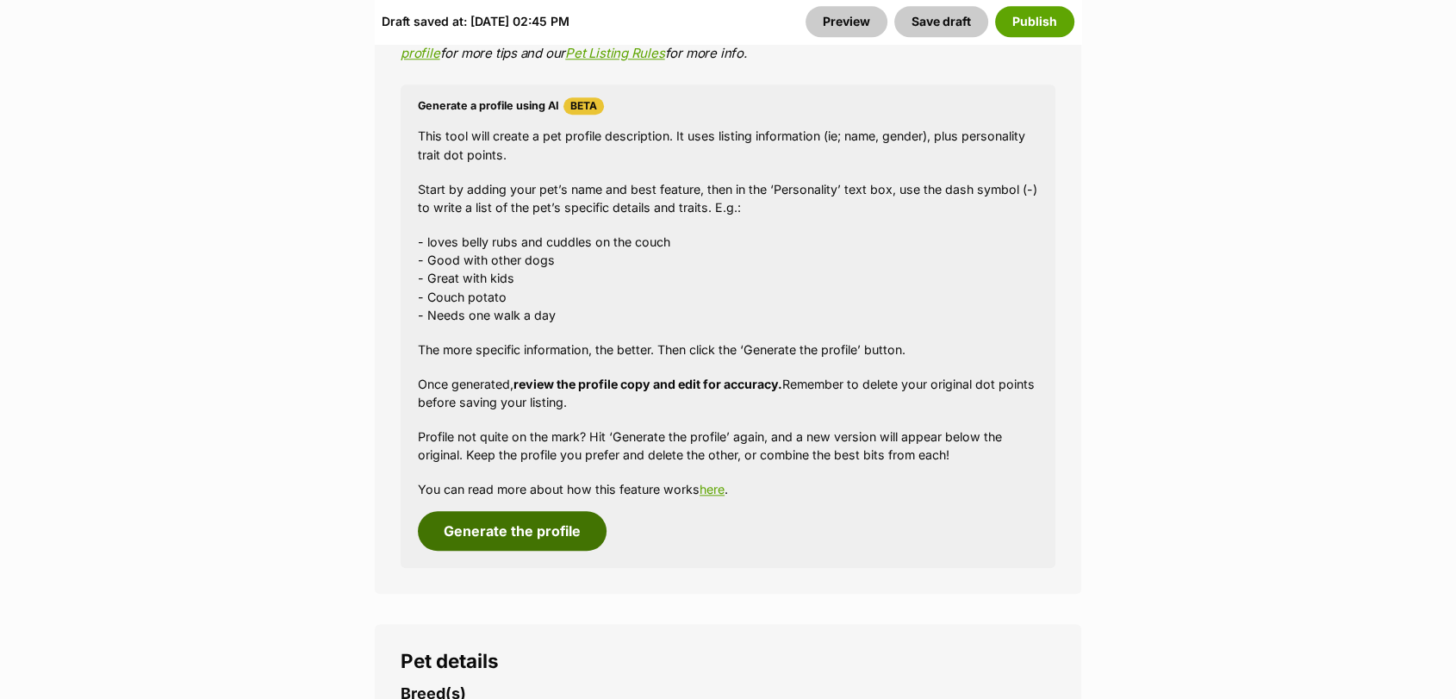
click at [576, 526] on button "Generate the profile" at bounding box center [512, 531] width 189 height 40
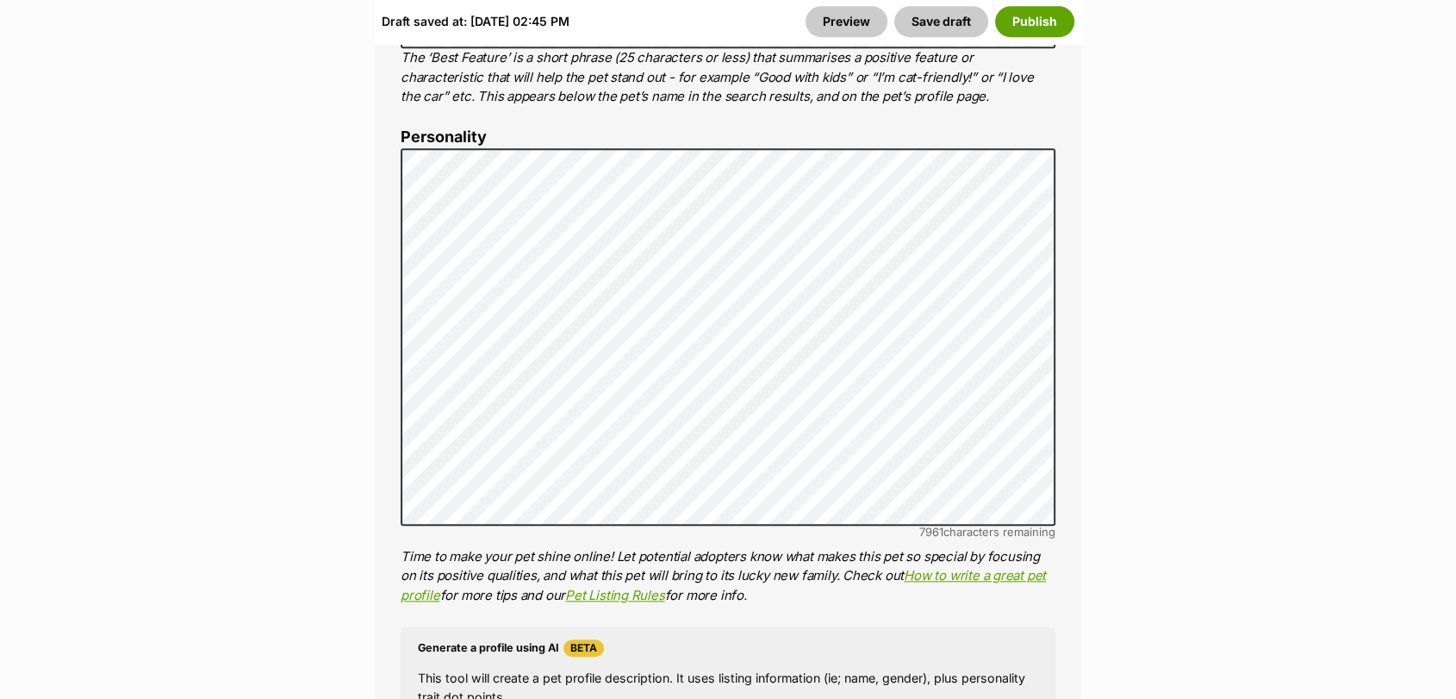
scroll to position [1310, 0]
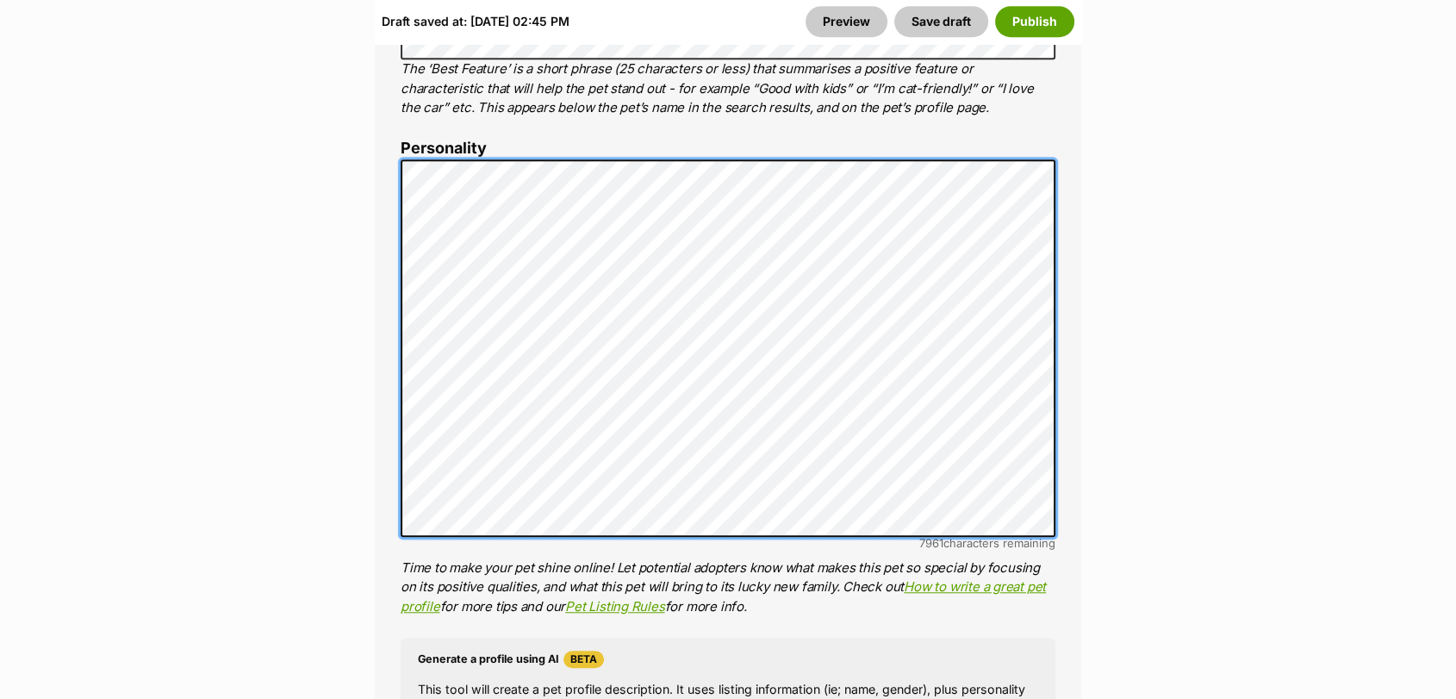
click at [426, 74] on ol "Name Henlo there, it looks like you might be using the pet name field to indica…" at bounding box center [728, 447] width 655 height 1347
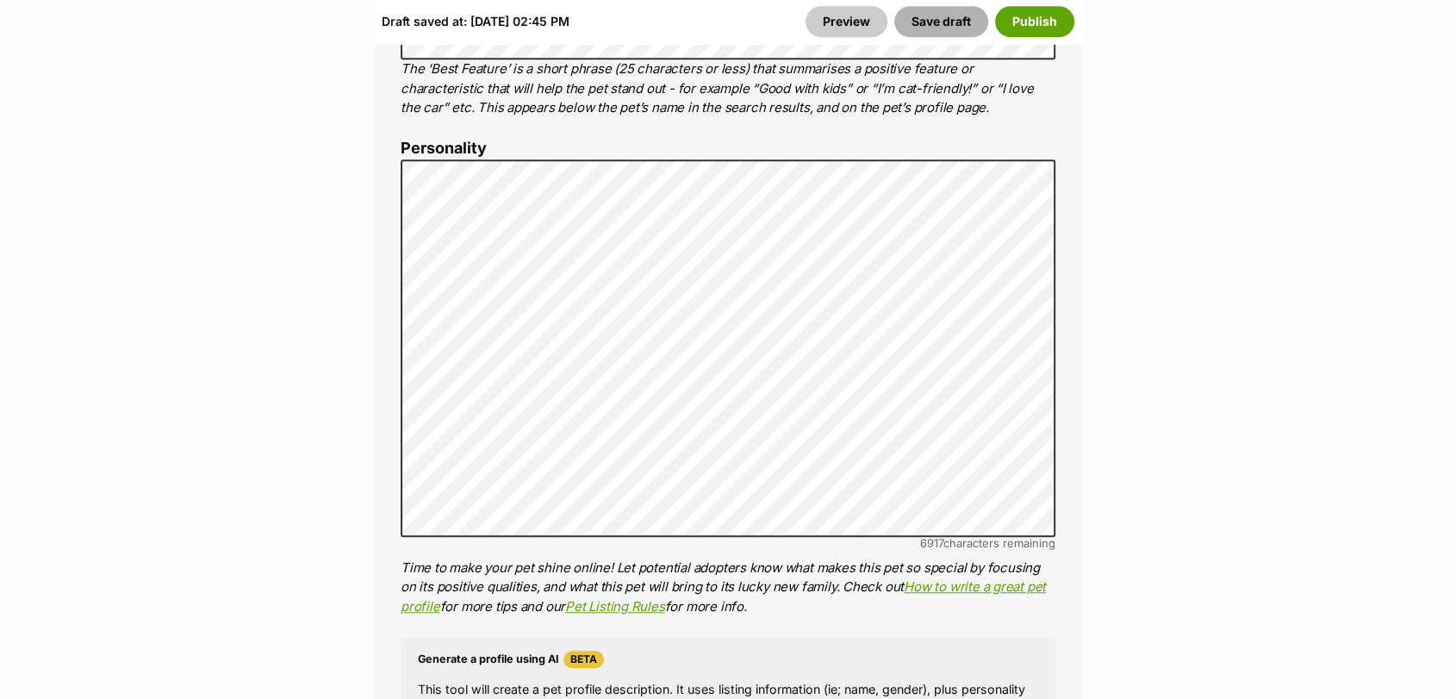
click at [949, 8] on button "Save draft" at bounding box center [941, 21] width 94 height 31
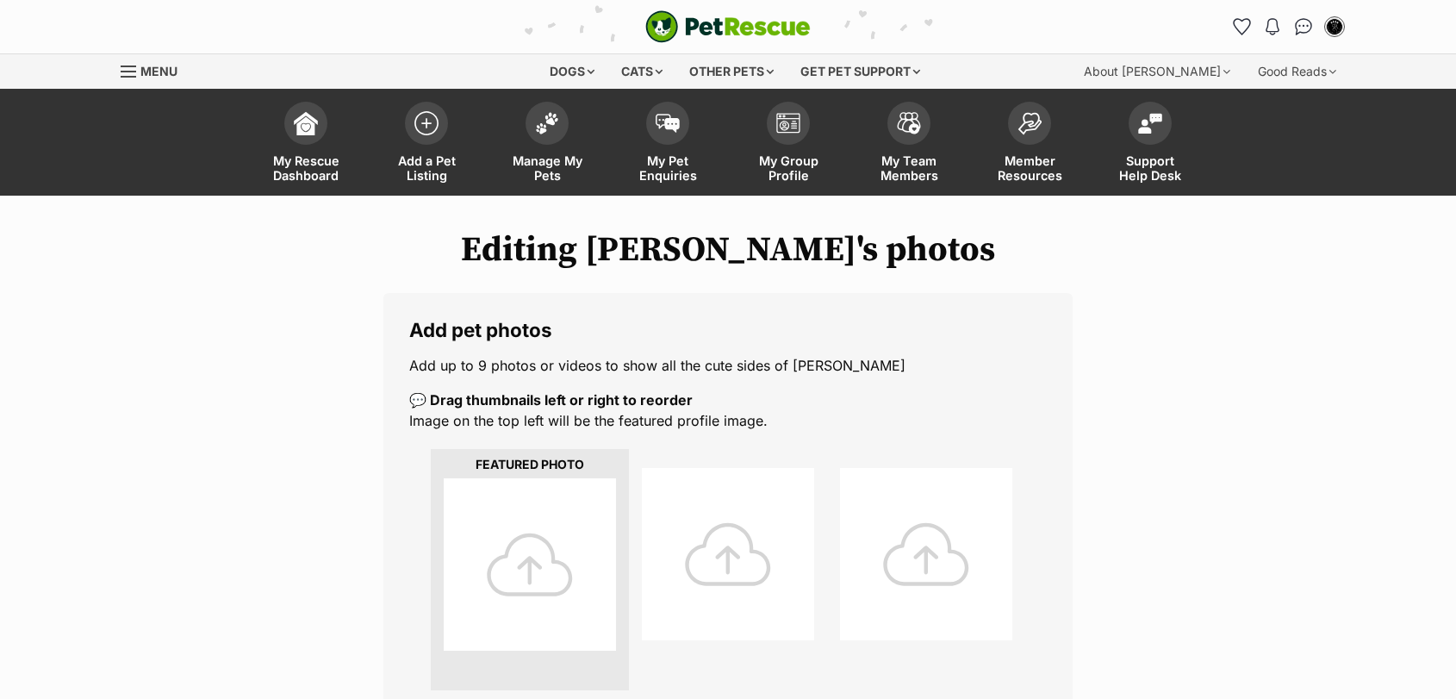
click at [563, 569] on div at bounding box center [530, 564] width 172 height 172
